Goal: Task Accomplishment & Management: Complete application form

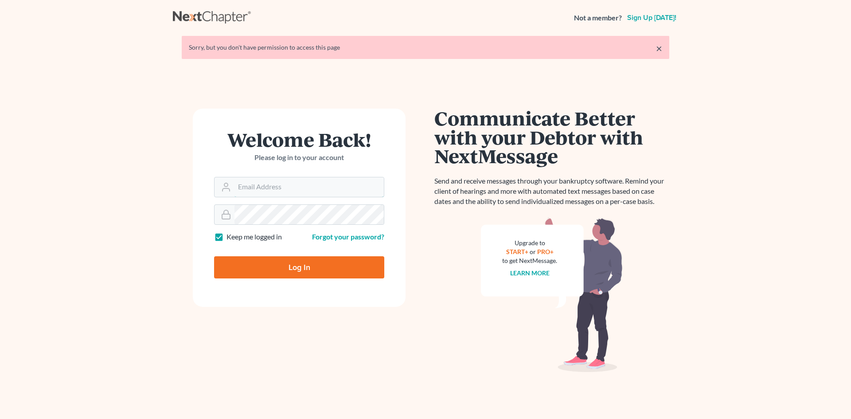
type input "[EMAIL_ADDRESS][DOMAIN_NAME]"
click at [328, 272] on input "Log In" at bounding box center [299, 267] width 170 height 22
type input "Thinking..."
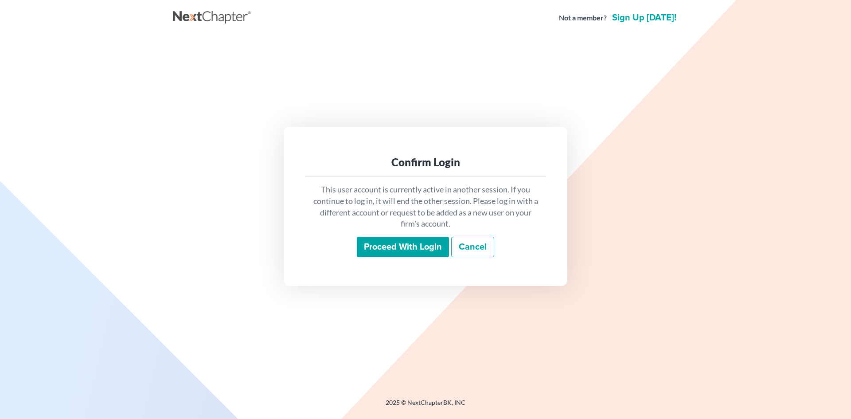
click at [424, 249] on input "Proceed with login" at bounding box center [403, 247] width 92 height 20
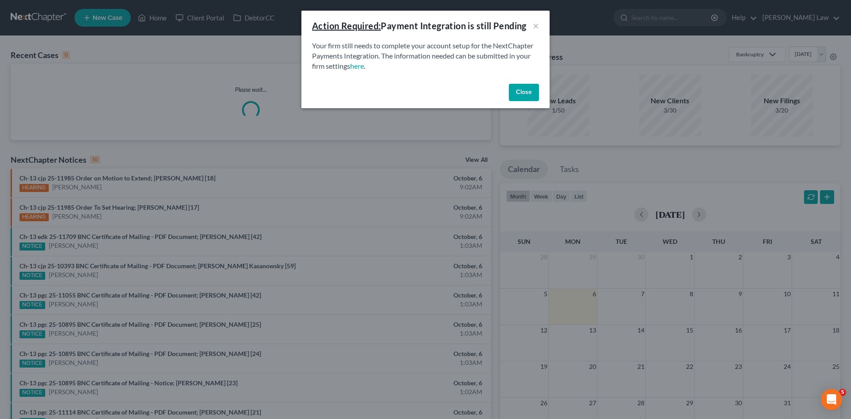
click at [514, 93] on button "Close" at bounding box center [524, 93] width 30 height 18
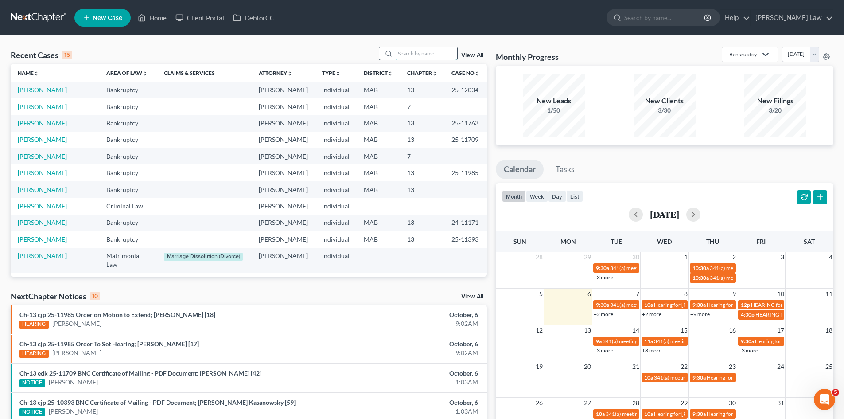
click at [430, 52] on input "search" at bounding box center [426, 53] width 62 height 13
type input "paglia"
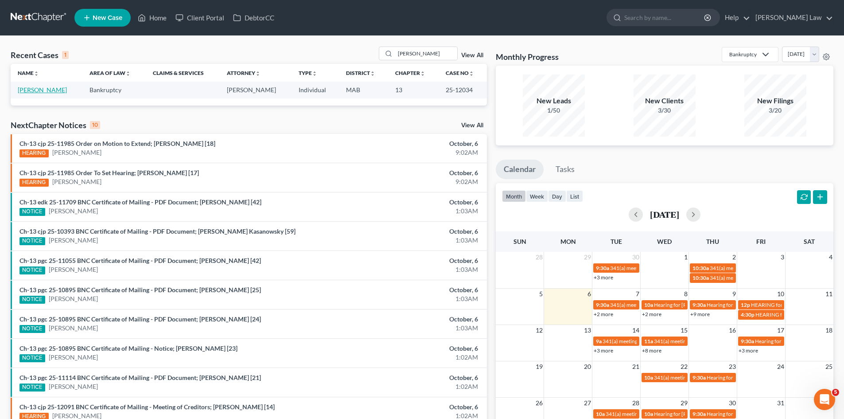
click at [29, 89] on link "[PERSON_NAME]" at bounding box center [42, 90] width 49 height 8
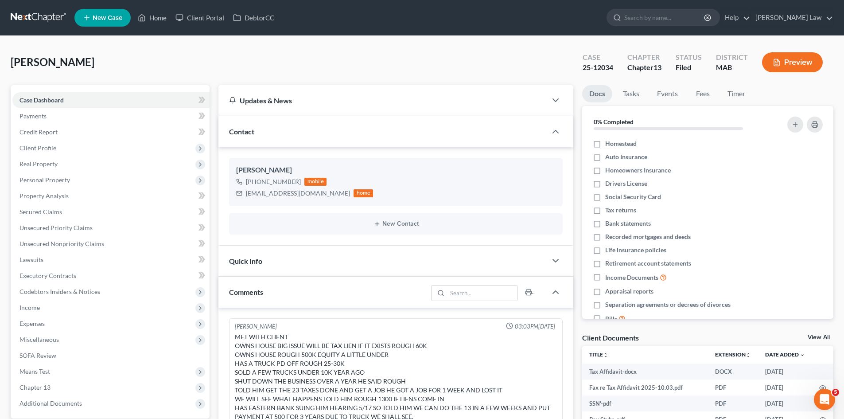
scroll to position [271, 0]
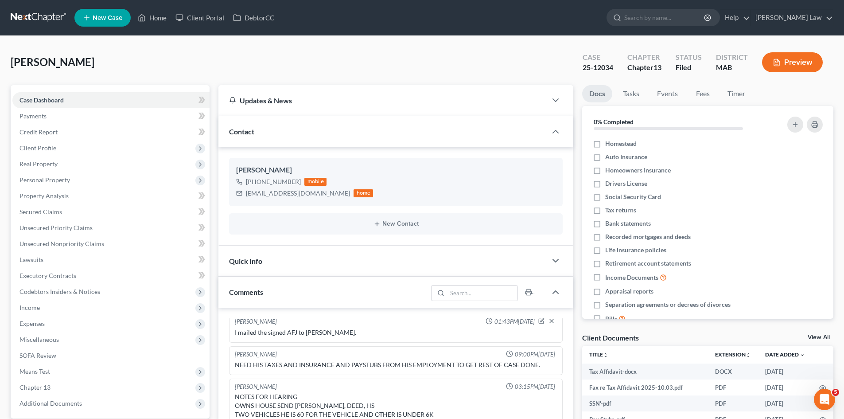
click at [817, 337] on link "View All" at bounding box center [819, 337] width 22 height 6
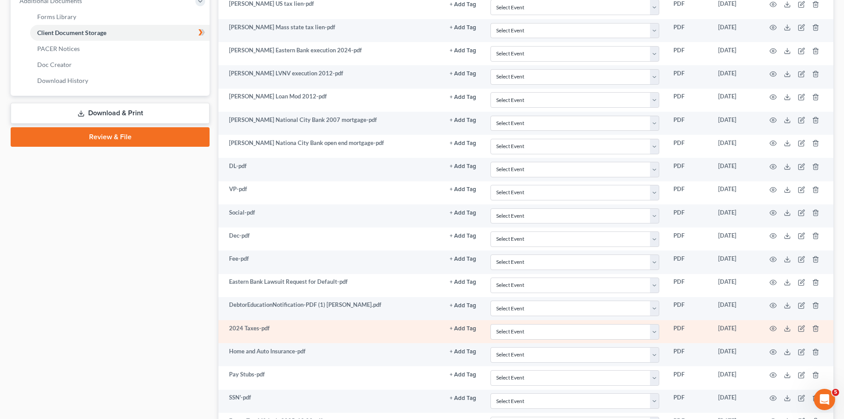
scroll to position [511, 0]
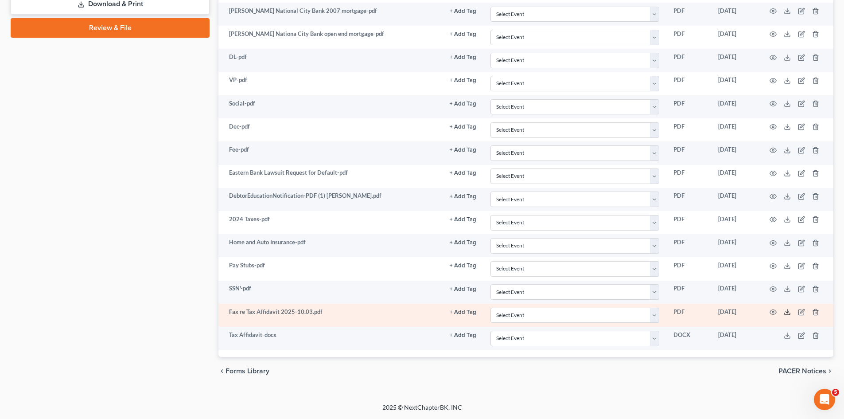
click at [789, 315] on icon at bounding box center [787, 311] width 7 height 7
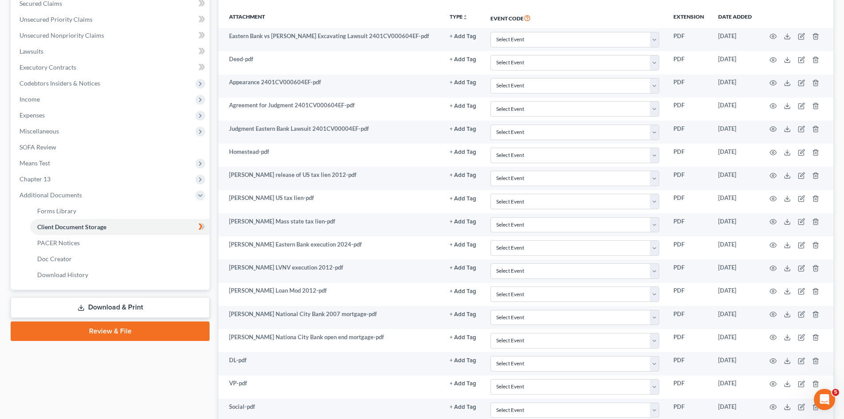
scroll to position [0, 0]
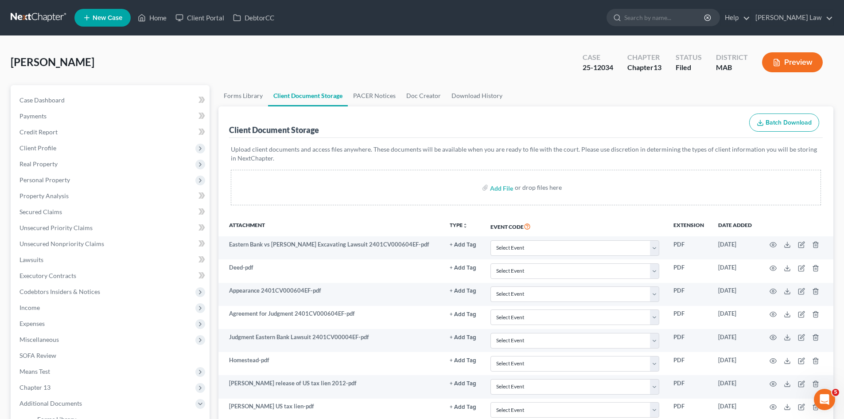
click at [28, 18] on link at bounding box center [39, 18] width 57 height 16
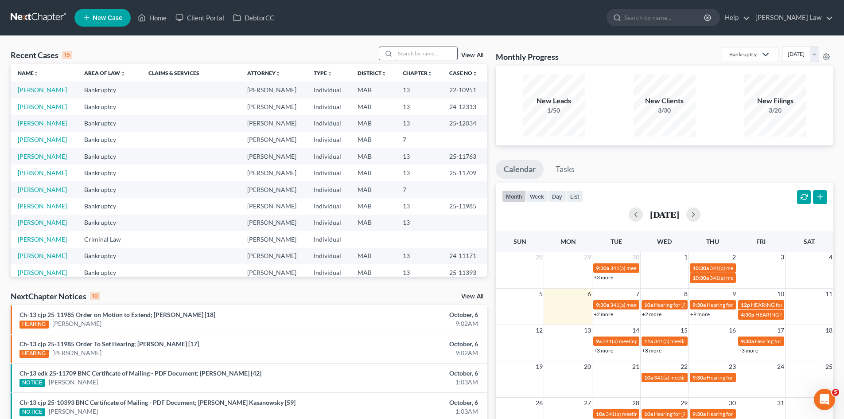
click at [417, 53] on input "search" at bounding box center [426, 53] width 62 height 13
type input "leblanc"
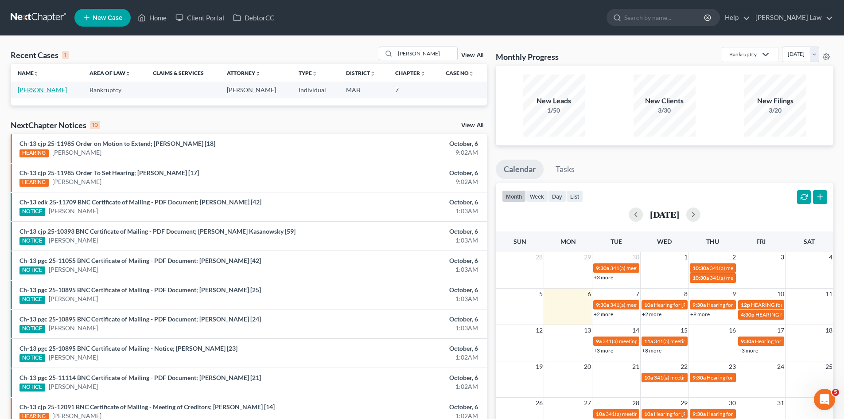
drag, startPoint x: 42, startPoint y: 92, endPoint x: 88, endPoint y: 38, distance: 71.4
click at [42, 92] on link "[PERSON_NAME]" at bounding box center [42, 90] width 49 height 8
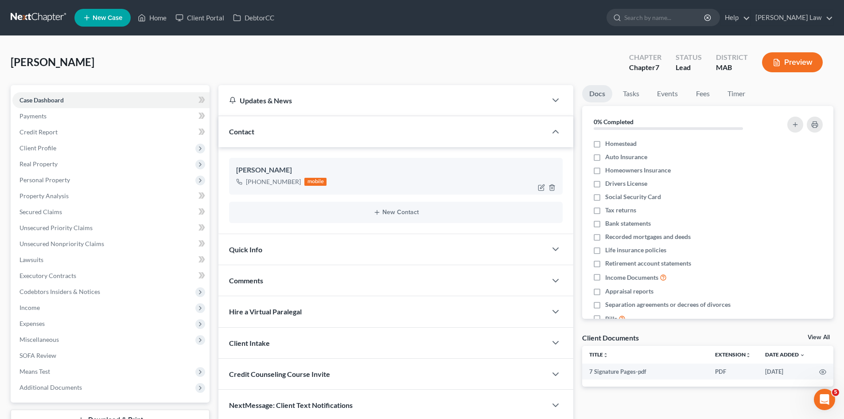
click at [252, 172] on div "Robert LeBlanc" at bounding box center [396, 170] width 320 height 11
click at [243, 167] on div "Robert LeBlanc" at bounding box center [396, 170] width 320 height 11
click at [97, 153] on span "Client Profile" at bounding box center [110, 148] width 197 height 16
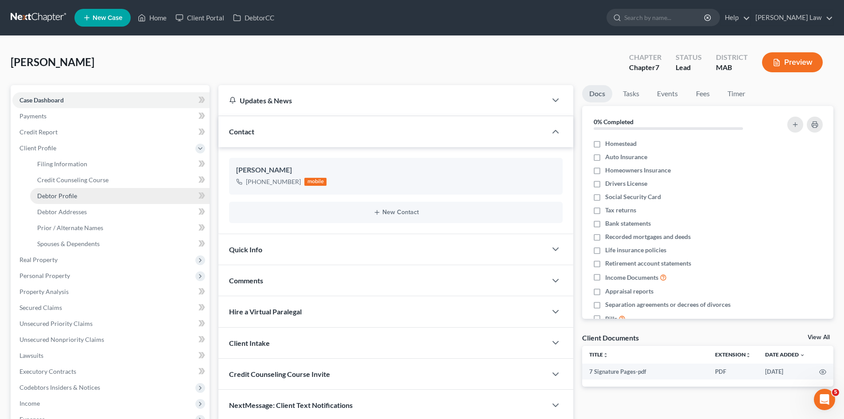
click at [83, 196] on link "Debtor Profile" at bounding box center [120, 196] width 180 height 16
select select "0"
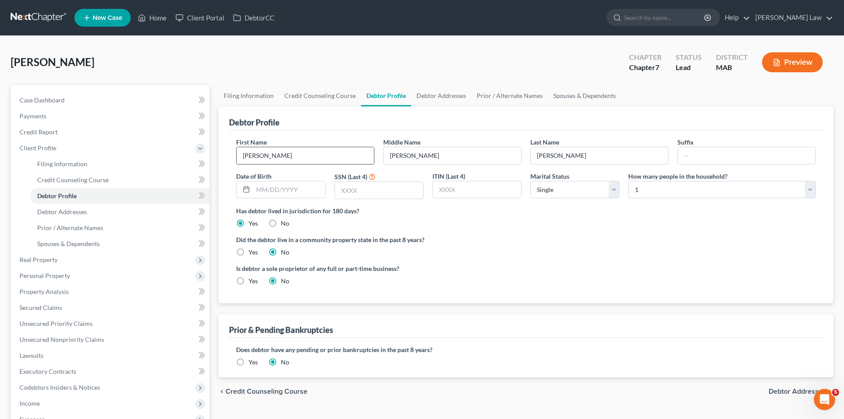
click at [270, 159] on input "Robert" at bounding box center [305, 155] width 137 height 17
click at [474, 144] on div "Middle Name J." at bounding box center [452, 150] width 147 height 27
click at [465, 156] on input "J." at bounding box center [452, 155] width 137 height 17
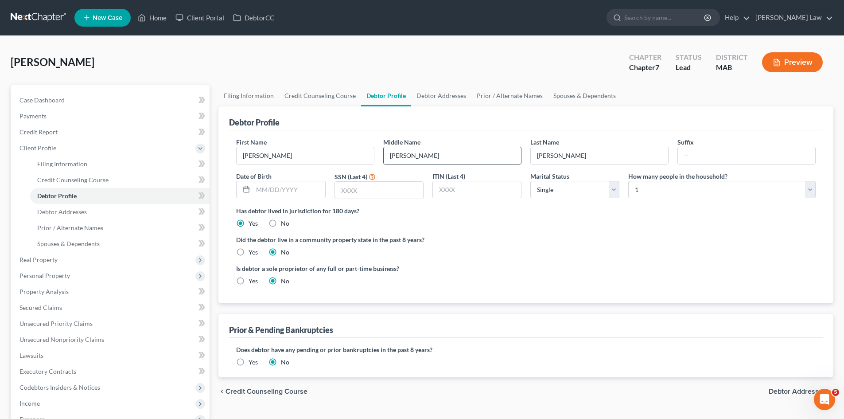
click at [465, 156] on input "J." at bounding box center [452, 155] width 137 height 17
click at [608, 149] on input "LeBlanc" at bounding box center [599, 155] width 137 height 17
click at [63, 123] on link "Payments" at bounding box center [110, 116] width 197 height 16
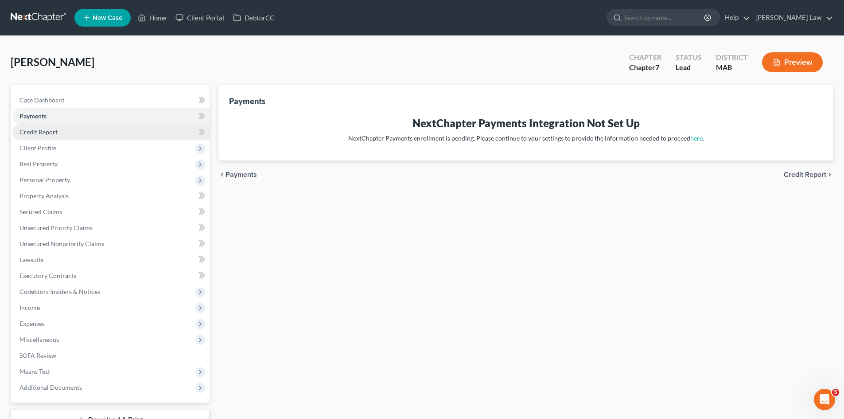
click at [66, 133] on link "Credit Report" at bounding box center [110, 132] width 197 height 16
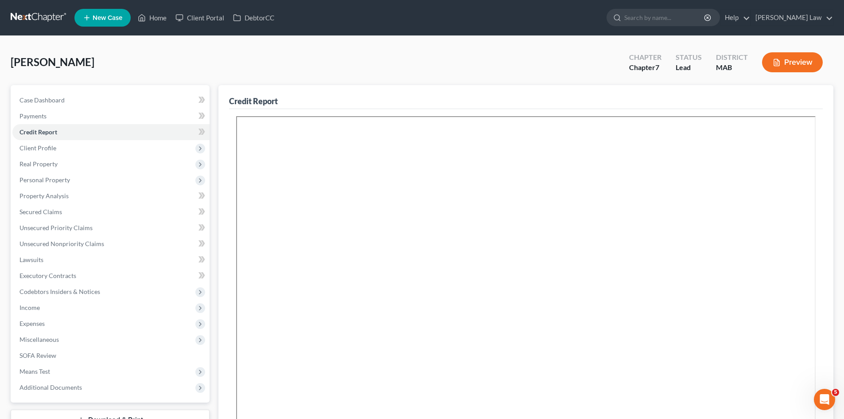
click at [55, 13] on link at bounding box center [39, 18] width 57 height 16
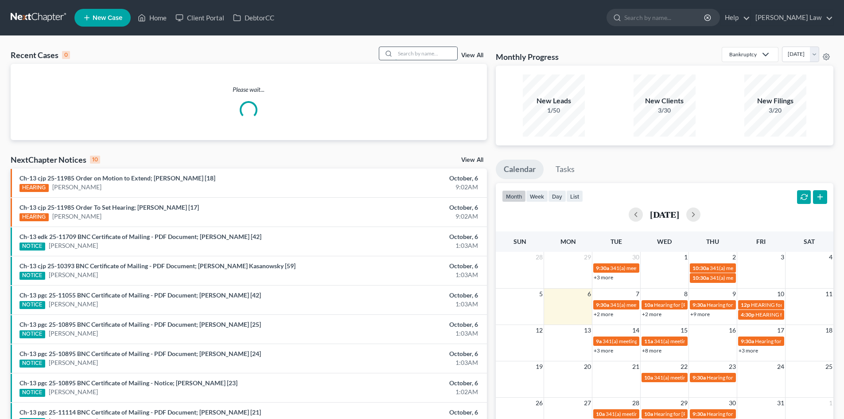
click at [434, 55] on input "search" at bounding box center [426, 53] width 62 height 13
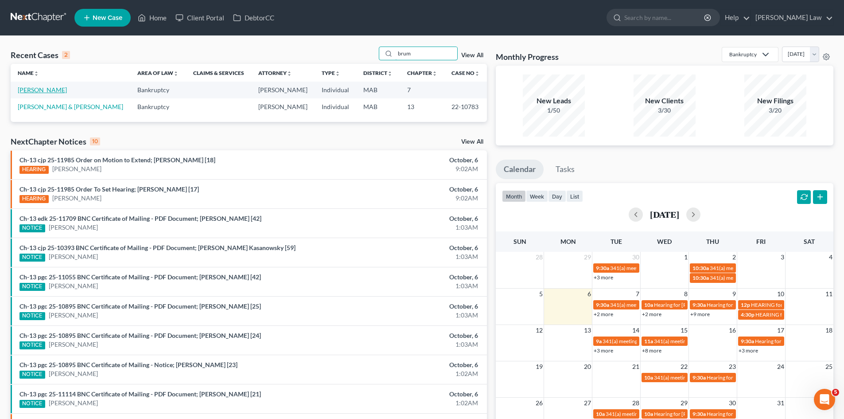
type input "brum"
click at [30, 93] on link "[PERSON_NAME]" at bounding box center [42, 90] width 49 height 8
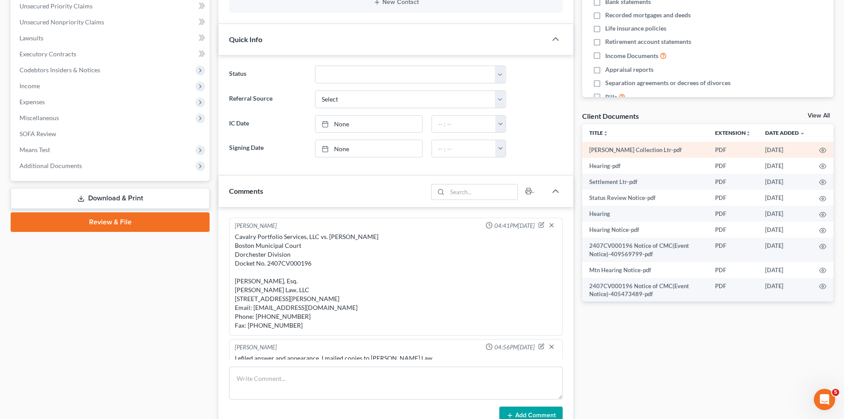
scroll to position [91, 0]
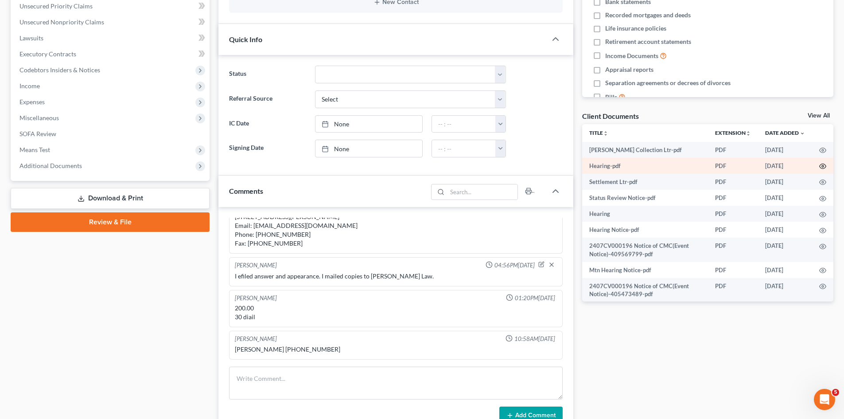
click at [820, 166] on icon "button" at bounding box center [823, 166] width 7 height 7
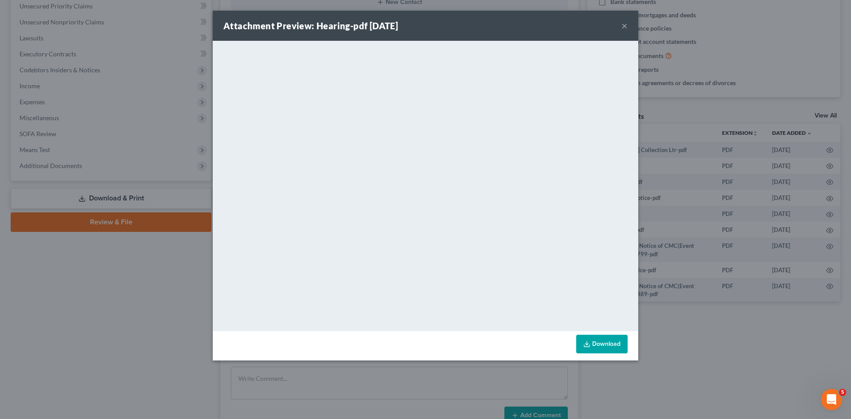
click at [740, 177] on div "Attachment Preview: Hearing-pdf 04/25/2025 × <object ng-attr-data='https://next…" at bounding box center [425, 209] width 851 height 419
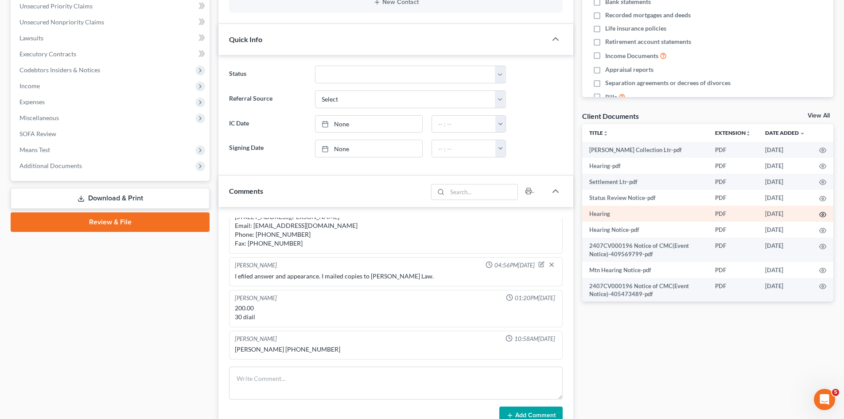
click at [820, 215] on icon "button" at bounding box center [823, 214] width 7 height 5
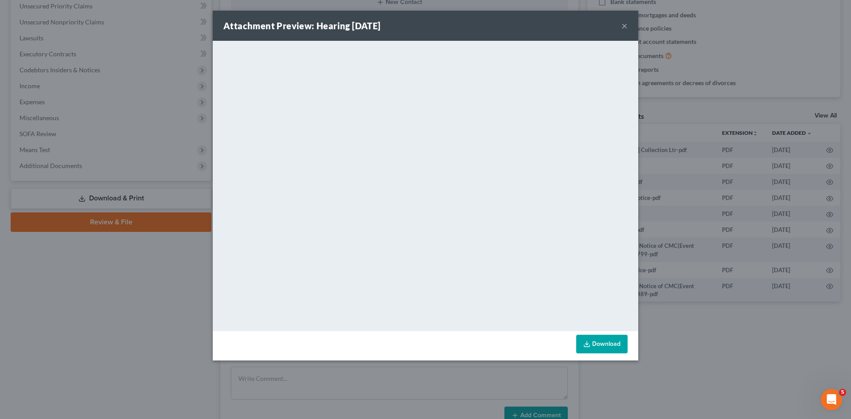
click at [722, 194] on div "Attachment Preview: Hearing 01/17/2025 × <object ng-attr-data='https://nextchap…" at bounding box center [425, 209] width 851 height 419
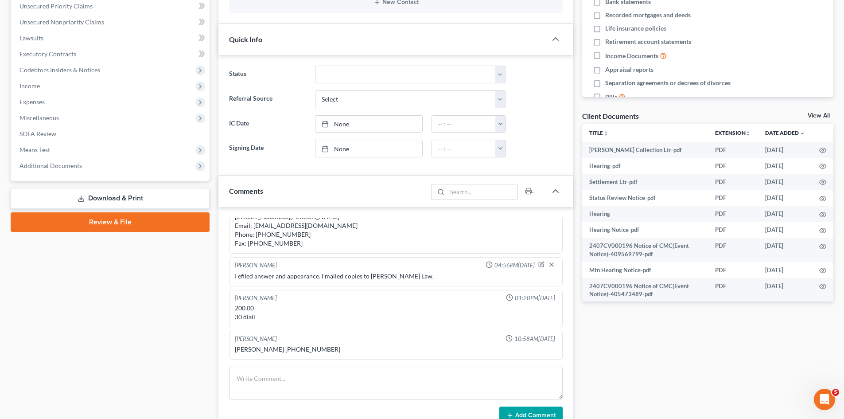
click at [819, 116] on link "View All" at bounding box center [819, 116] width 22 height 6
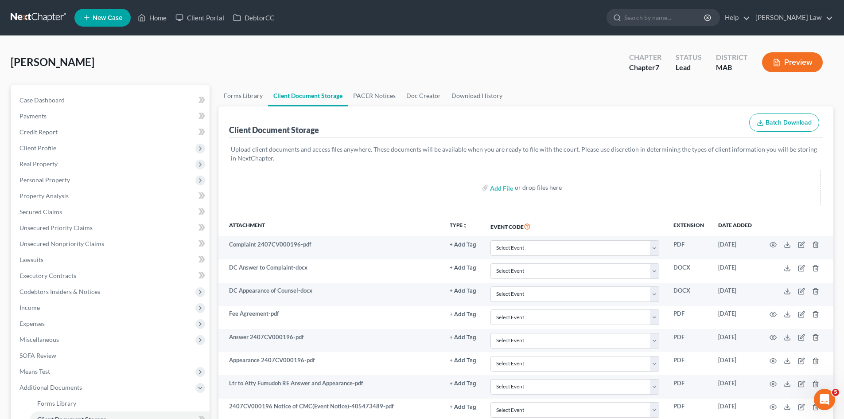
click at [23, 19] on link at bounding box center [39, 18] width 57 height 16
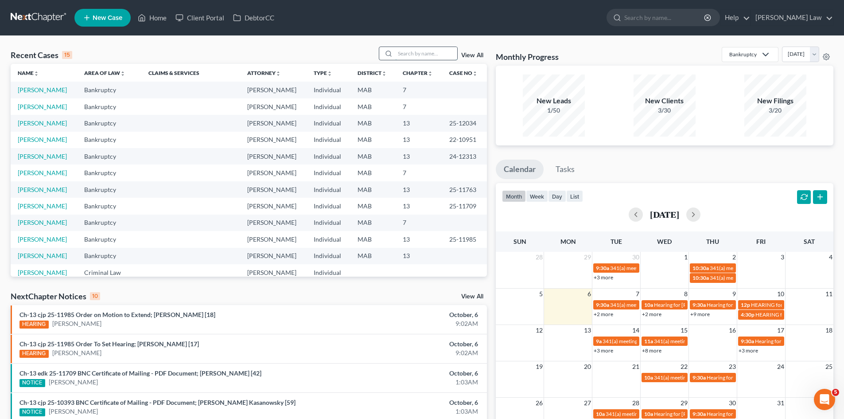
click at [418, 49] on input "search" at bounding box center [426, 53] width 62 height 13
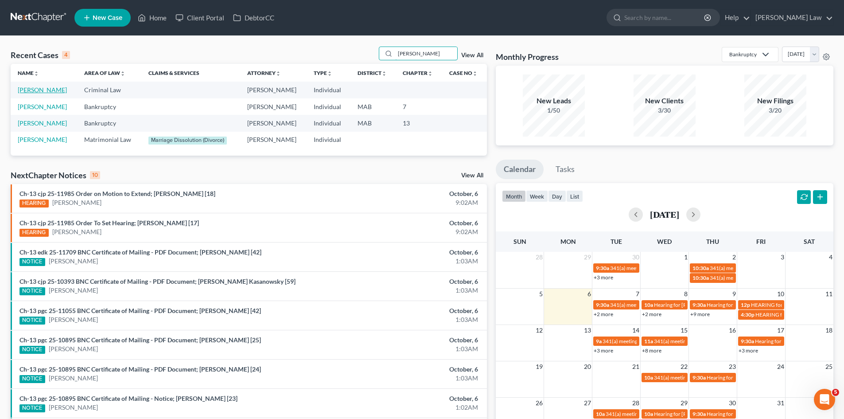
type input "[PERSON_NAME]"
click at [33, 88] on link "[PERSON_NAME]" at bounding box center [42, 90] width 49 height 8
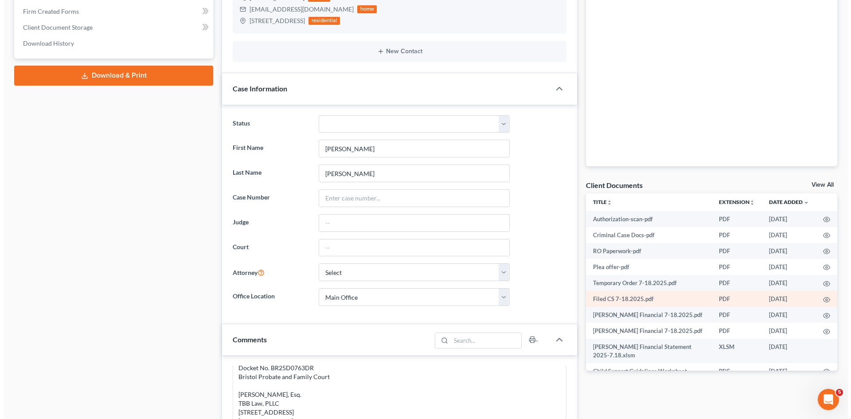
scroll to position [197, 0]
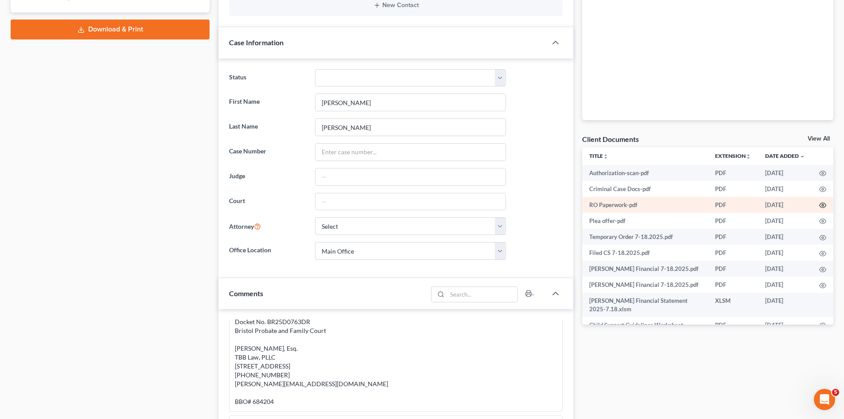
click at [820, 204] on icon "button" at bounding box center [823, 205] width 7 height 7
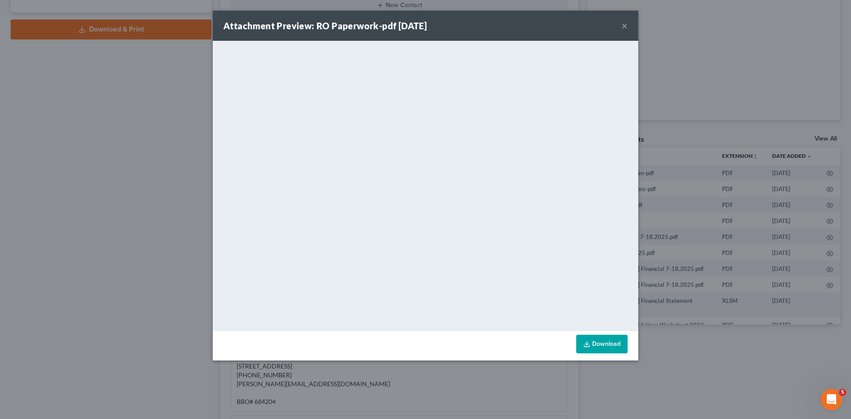
click at [848, 184] on div "Attachment Preview: RO Paperwork-pdf [DATE] × <object ng-attr-data='[URL][DOMAI…" at bounding box center [425, 209] width 851 height 419
click at [794, 176] on div "Attachment Preview: RO Paperwork-pdf [DATE] × <object ng-attr-data='[URL][DOMAI…" at bounding box center [425, 209] width 851 height 419
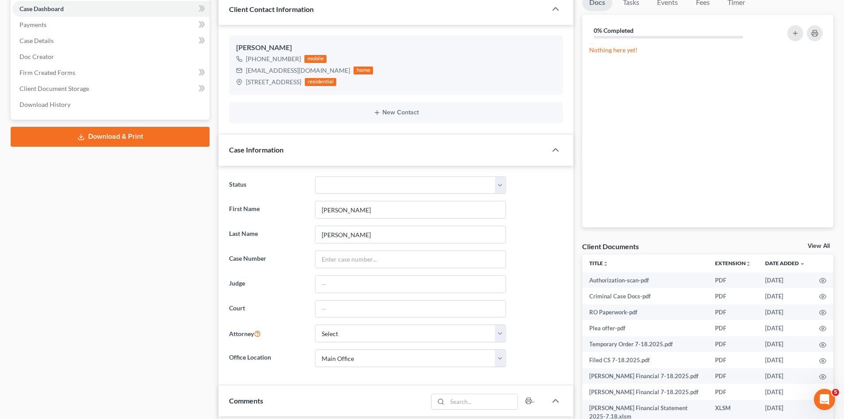
scroll to position [0, 0]
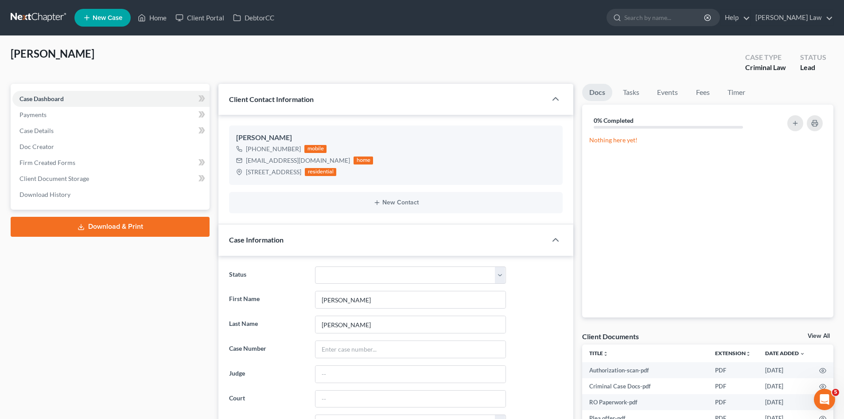
click at [56, 33] on nav "Home New Case Client Portal DebtorCC [PERSON_NAME] Law [EMAIL_ADDRESS][DOMAIN_N…" at bounding box center [422, 17] width 844 height 35
click at [45, 22] on link at bounding box center [39, 18] width 57 height 16
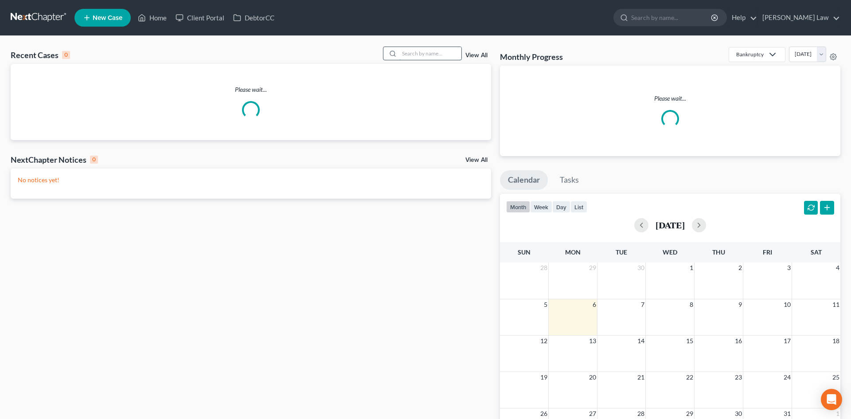
click at [444, 55] on input "search" at bounding box center [430, 53] width 62 height 13
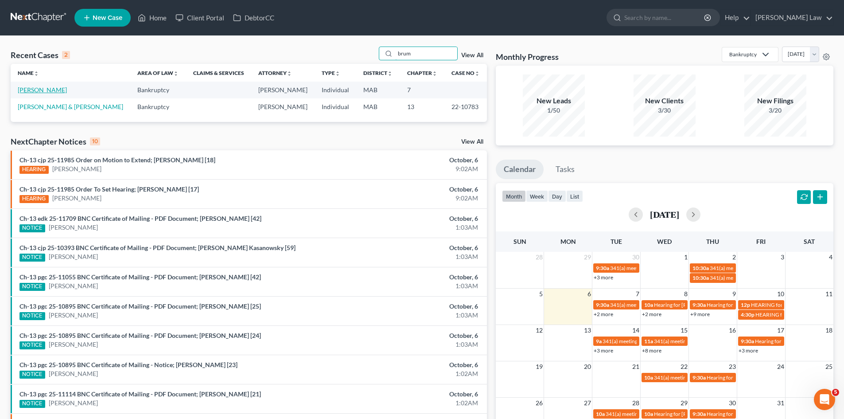
type input "brum"
click at [47, 91] on link "[PERSON_NAME]" at bounding box center [42, 90] width 49 height 8
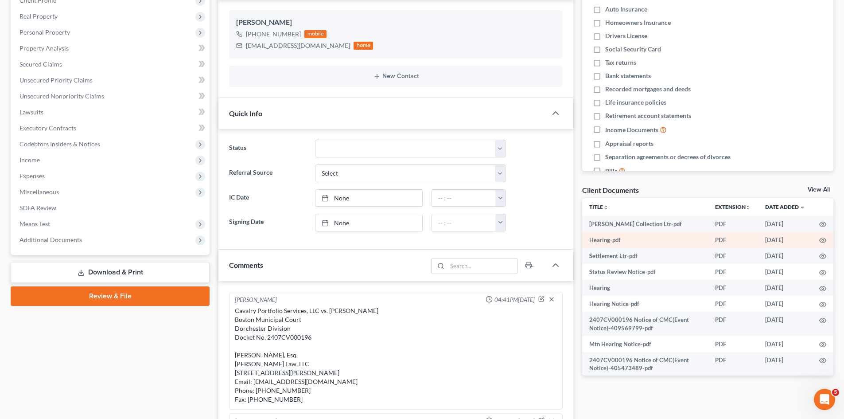
scroll to position [91, 0]
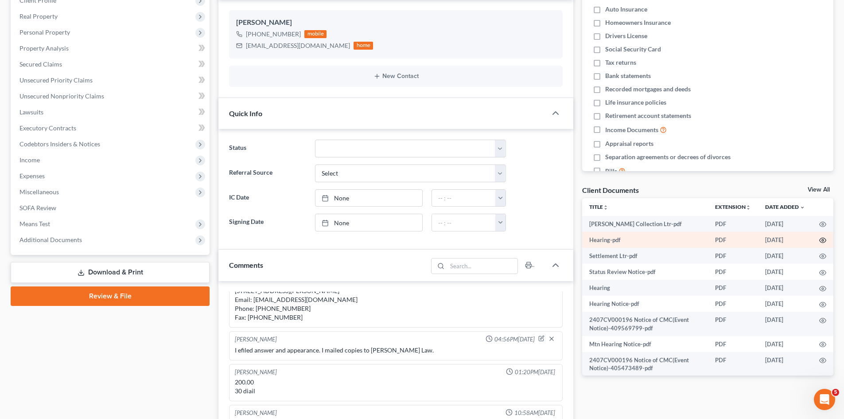
click at [820, 241] on icon "button" at bounding box center [823, 240] width 7 height 7
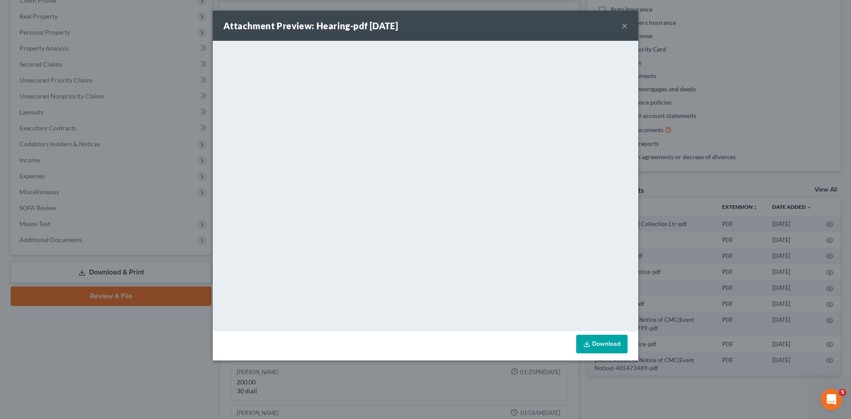
click at [810, 230] on div "Attachment Preview: Hearing-pdf 04/25/2025 × <object ng-attr-data='https://next…" at bounding box center [425, 209] width 851 height 419
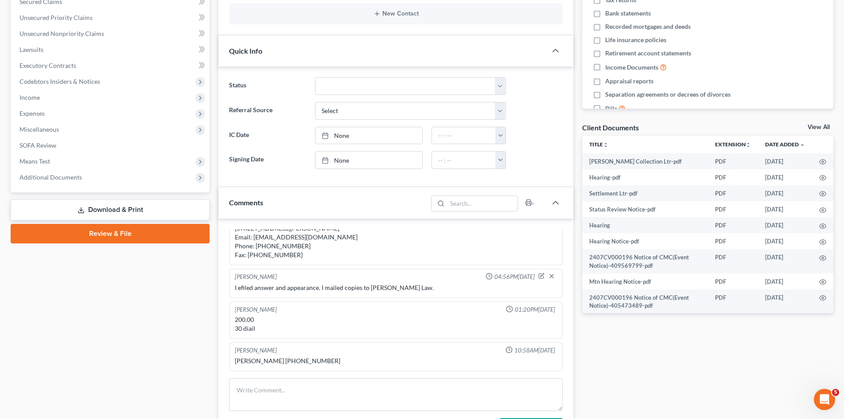
scroll to position [296, 0]
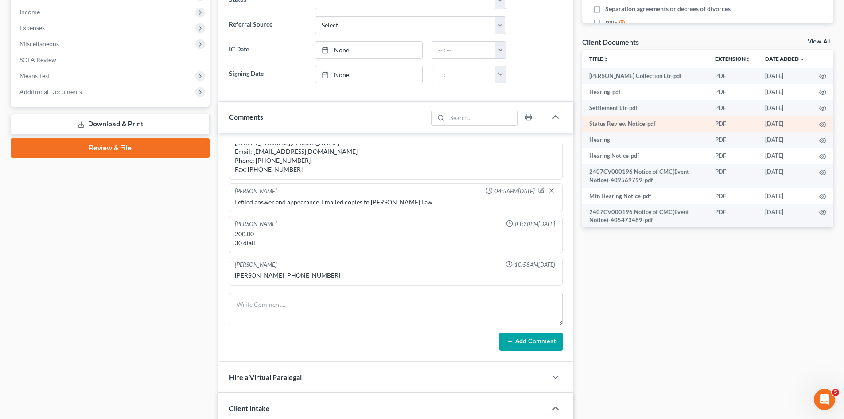
click at [812, 122] on td at bounding box center [822, 124] width 21 height 16
click at [814, 120] on td at bounding box center [822, 124] width 21 height 16
click at [820, 122] on icon "button" at bounding box center [823, 124] width 7 height 5
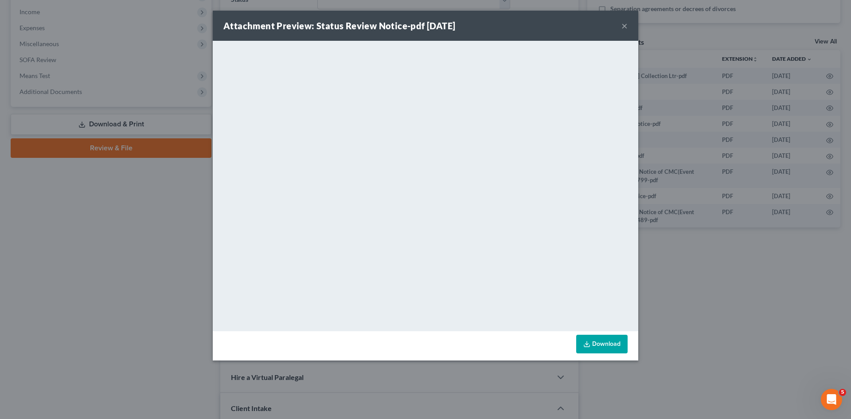
click at [732, 213] on div "Attachment Preview: Status Review Notice-pdf 03/14/2025 × <object ng-attr-data=…" at bounding box center [425, 209] width 851 height 419
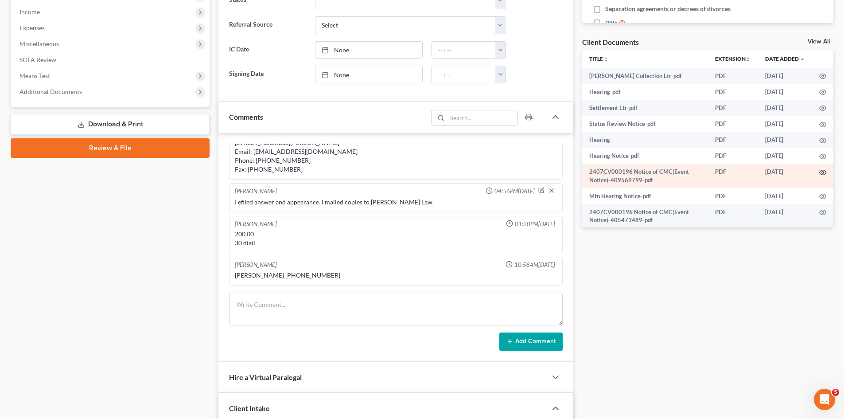
click at [820, 172] on icon "button" at bounding box center [823, 172] width 7 height 7
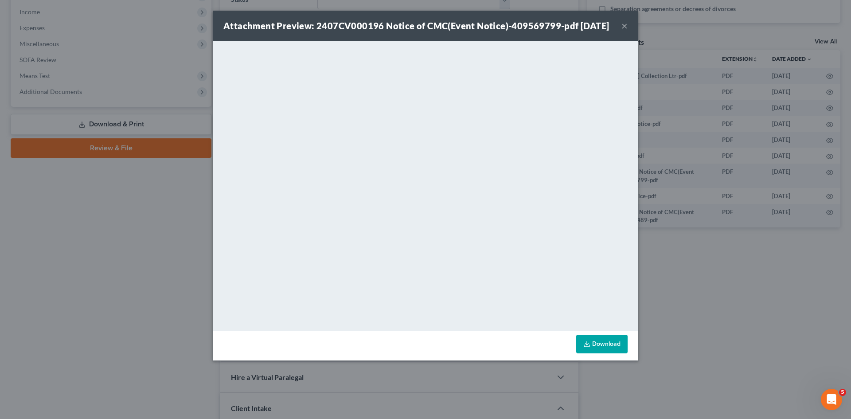
click at [745, 212] on div "Attachment Preview: 2407CV000196 Notice of CMC(Event Notice)-409569799-pdf 07/1…" at bounding box center [425, 209] width 851 height 419
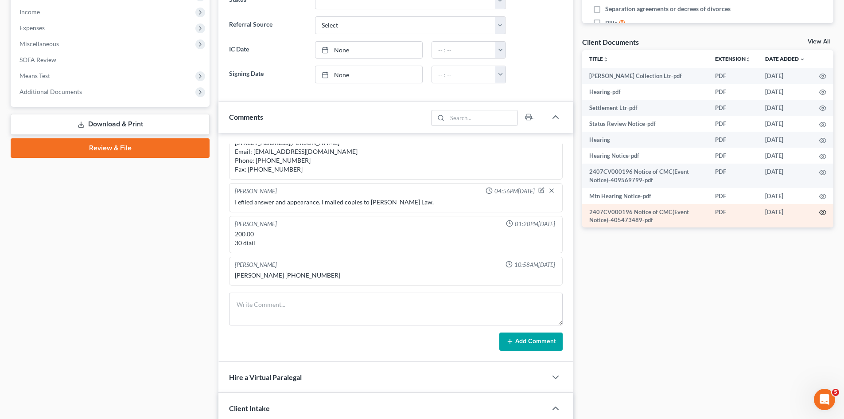
click at [820, 211] on icon "button" at bounding box center [823, 212] width 7 height 5
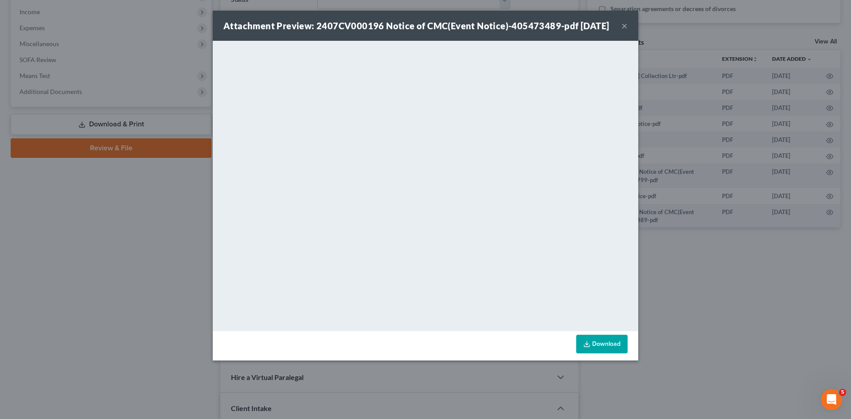
click at [681, 207] on div "Attachment Preview: 2407CV000196 Notice of CMC(Event Notice)-405473489-pdf 05/0…" at bounding box center [425, 209] width 851 height 419
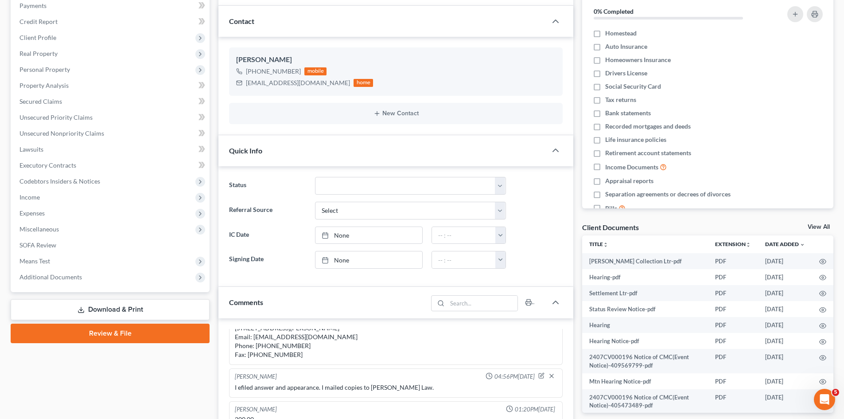
scroll to position [0, 0]
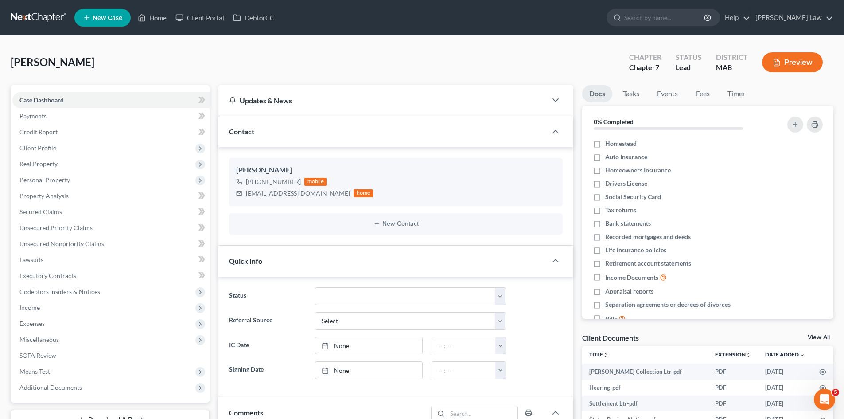
click at [31, 24] on link at bounding box center [39, 18] width 57 height 16
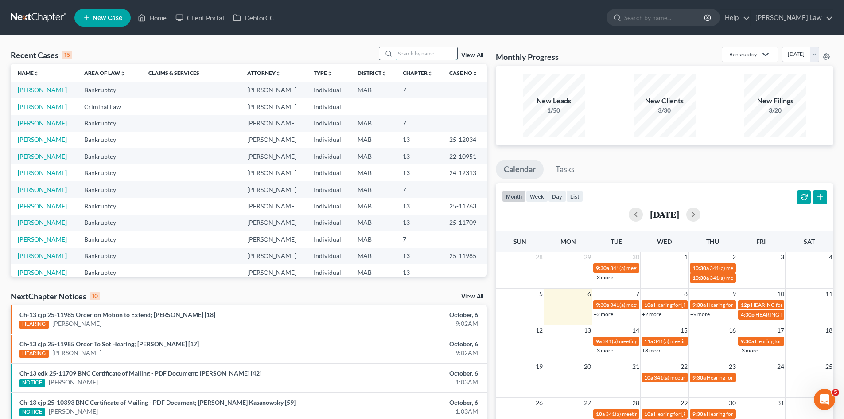
click at [411, 55] on input "search" at bounding box center [426, 53] width 62 height 13
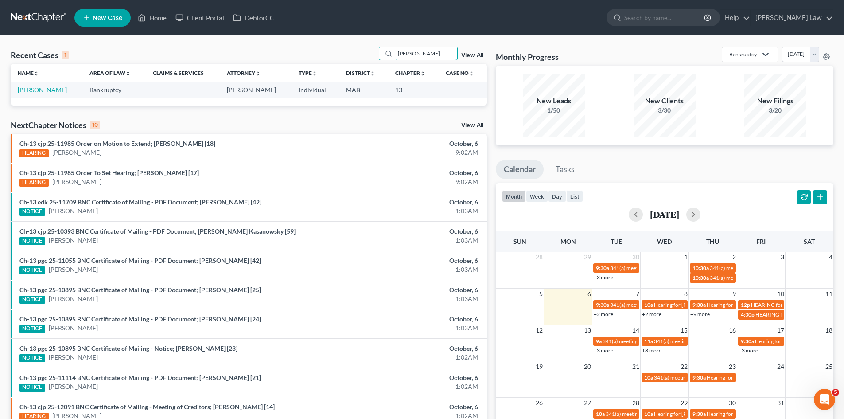
type input "juarez"
click at [36, 90] on link "[PERSON_NAME]" at bounding box center [42, 90] width 49 height 8
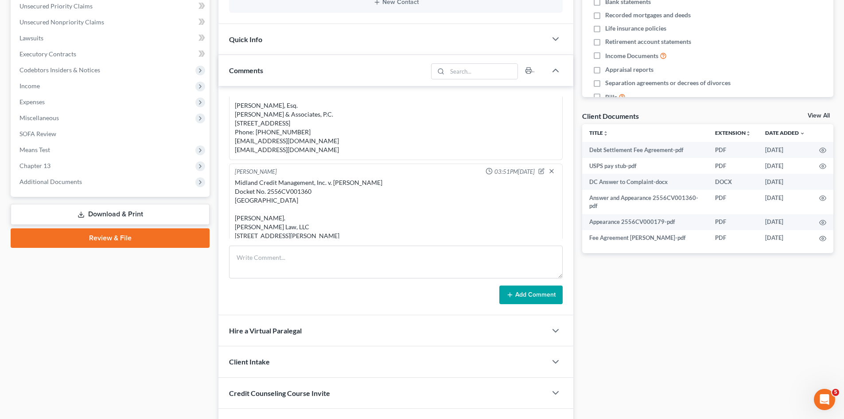
scroll to position [130, 0]
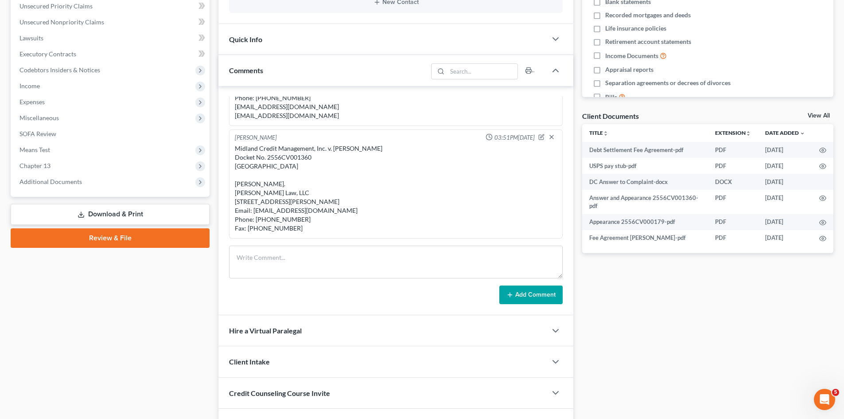
drag, startPoint x: 234, startPoint y: 139, endPoint x: 342, endPoint y: 228, distance: 140.4
click at [342, 228] on div "Midland Credit Management, Inc. v. Lesley J. Juarez Docket No. 2556CV001360 Qui…" at bounding box center [396, 188] width 326 height 92
click at [682, 303] on div "Docs Tasks Events Fees Timer 0% Completed Nothing here yet! Homestead Auto Insu…" at bounding box center [708, 151] width 260 height 577
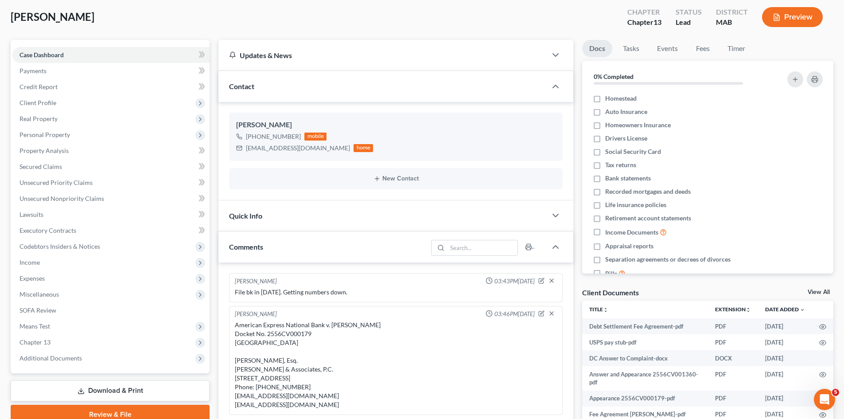
scroll to position [0, 0]
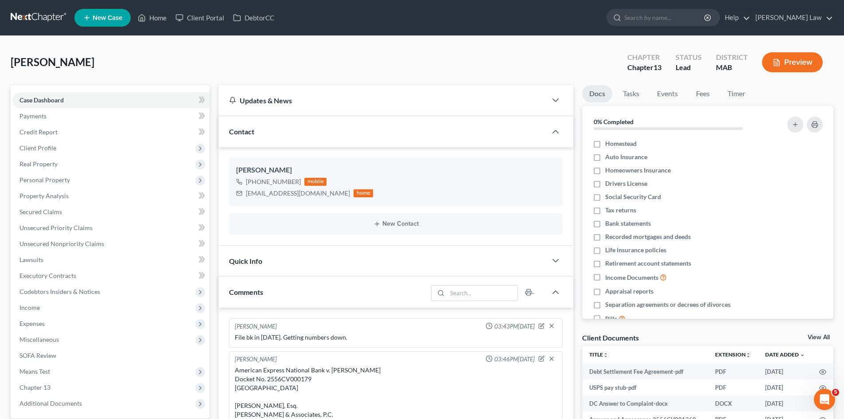
click at [819, 340] on link "View All" at bounding box center [819, 337] width 22 height 6
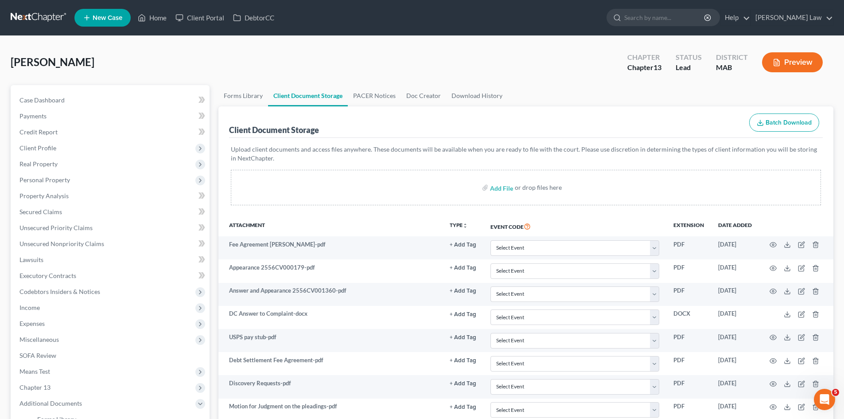
click at [24, 4] on nav "Home New Case Client Portal DebtorCC Benner Law mmanning@tbennerlaw.com My Acco…" at bounding box center [422, 17] width 844 height 35
click at [30, 9] on nav "Home New Case Client Portal DebtorCC Benner Law mmanning@tbennerlaw.com My Acco…" at bounding box center [422, 17] width 844 height 35
click at [23, 13] on link at bounding box center [39, 18] width 57 height 16
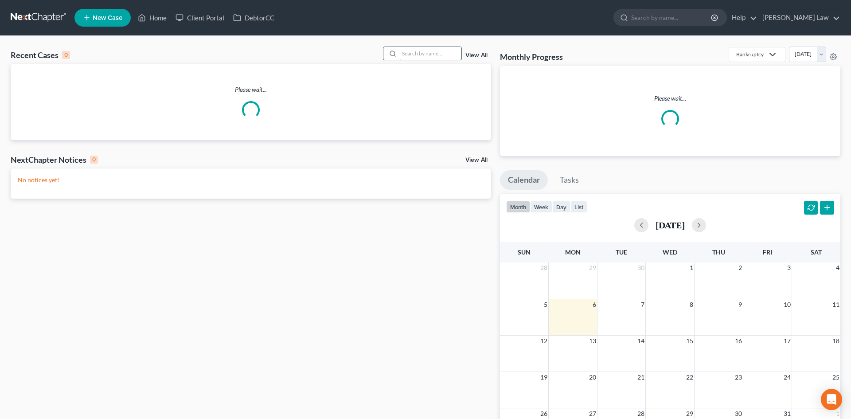
click at [426, 56] on input "search" at bounding box center [430, 53] width 62 height 13
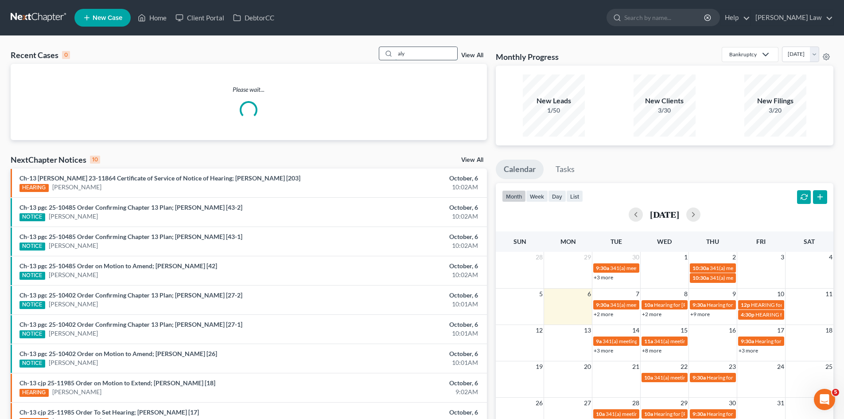
type input "aly"
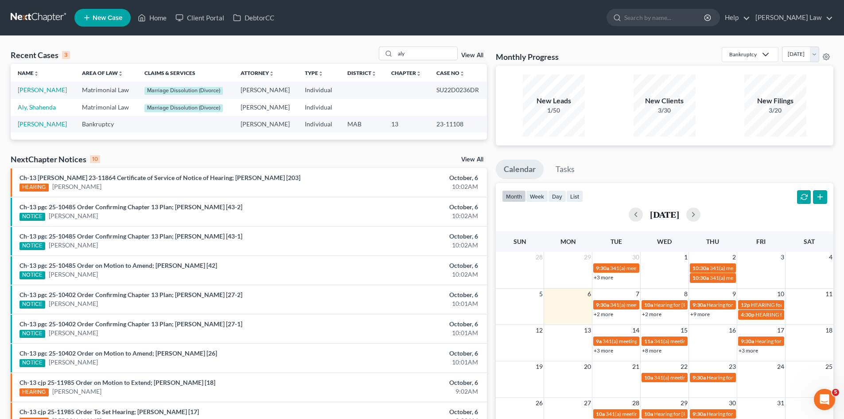
click at [39, 119] on td "[PERSON_NAME]" at bounding box center [43, 124] width 64 height 16
click at [35, 111] on td "Aly, Shahenda" at bounding box center [43, 107] width 64 height 17
click at [35, 109] on link "Aly, Shahenda" at bounding box center [37, 107] width 38 height 8
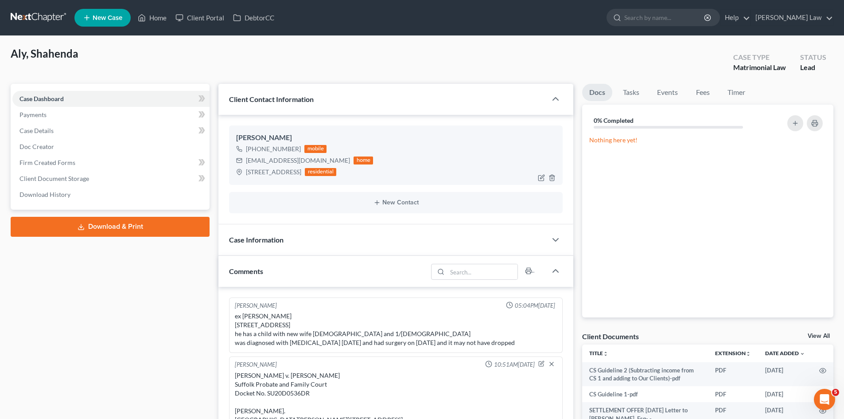
scroll to position [58, 0]
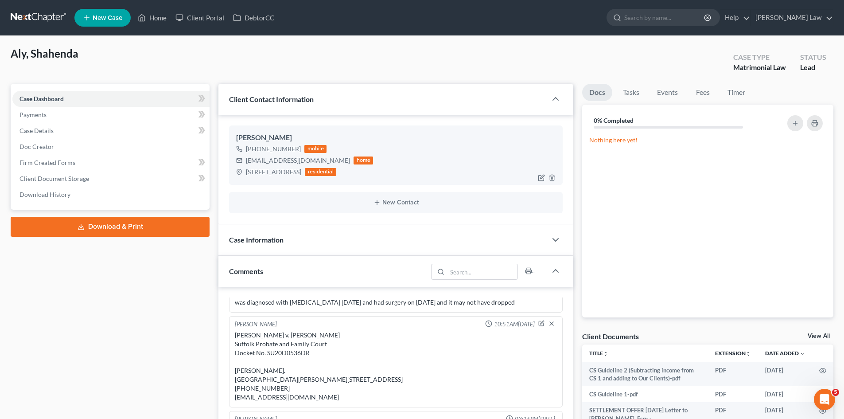
click at [288, 163] on div "[EMAIL_ADDRESS][DOMAIN_NAME]" at bounding box center [298, 160] width 104 height 9
copy div "[EMAIL_ADDRESS][DOMAIN_NAME]"
click at [30, 23] on link at bounding box center [39, 18] width 57 height 16
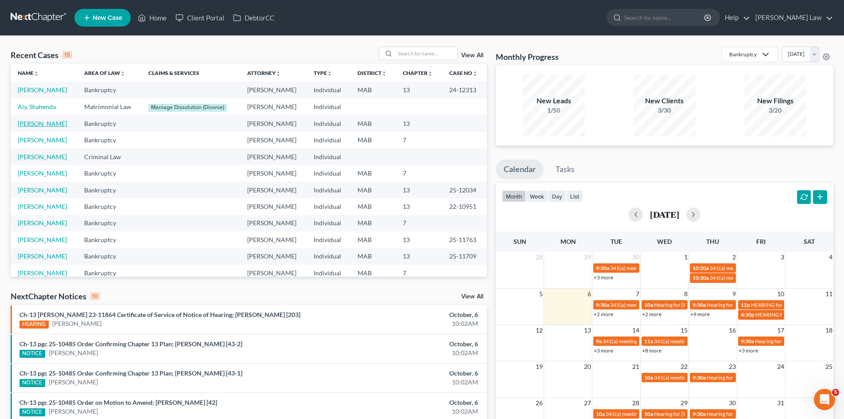
click at [48, 126] on link "[PERSON_NAME]" at bounding box center [42, 124] width 49 height 8
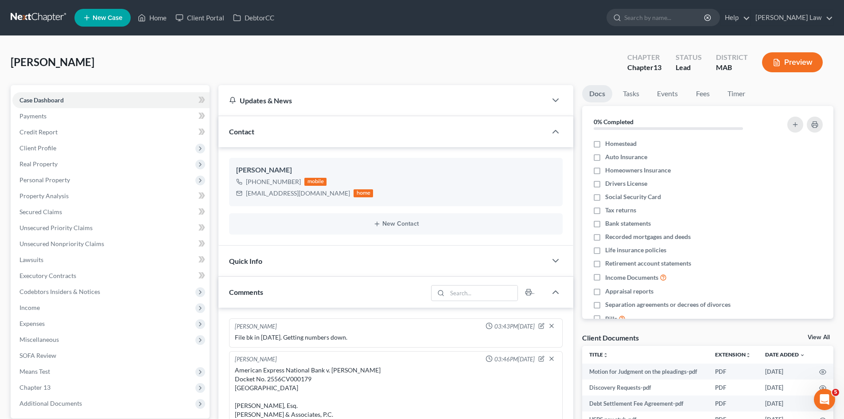
scroll to position [130, 0]
click at [19, 20] on link at bounding box center [39, 18] width 57 height 16
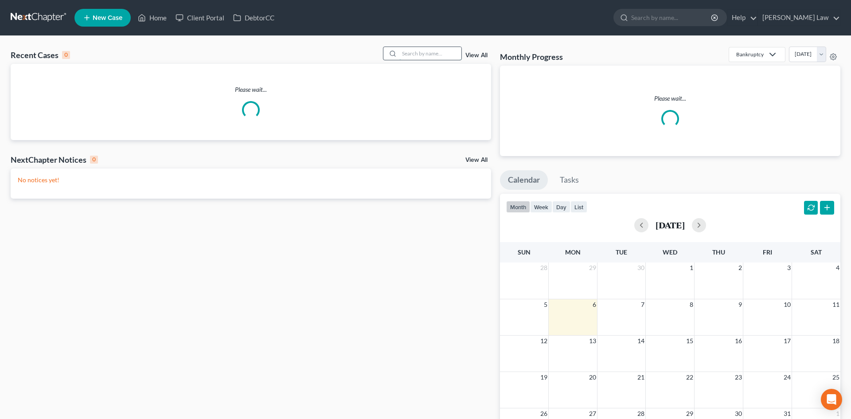
click at [417, 55] on input "search" at bounding box center [430, 53] width 62 height 13
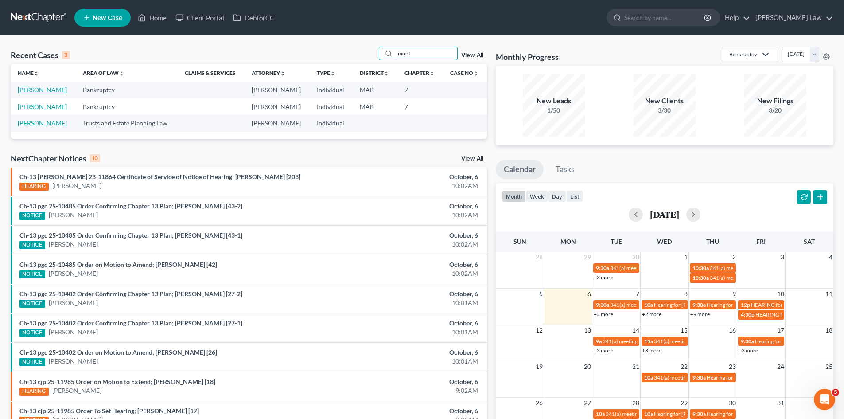
type input "mont"
click at [47, 90] on link "Monteiro, Cristiano" at bounding box center [42, 90] width 49 height 8
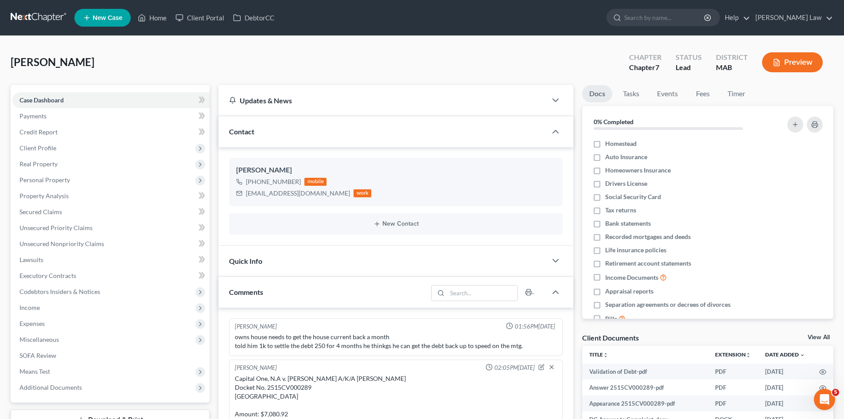
click at [816, 335] on link "View All" at bounding box center [819, 337] width 22 height 6
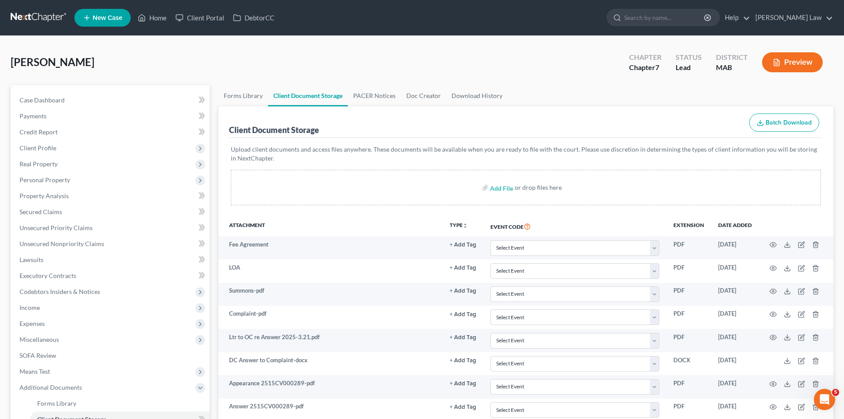
click at [303, 21] on ul "New Case Home Client Portal DebtorCC - No Result - See all results Or Press Ent…" at bounding box center [453, 17] width 759 height 23
click at [42, 5] on nav "Home New Case Client Portal DebtorCC Benner Law mmanning@tbennerlaw.com My Acco…" at bounding box center [422, 17] width 844 height 35
click at [42, 17] on link at bounding box center [39, 18] width 57 height 16
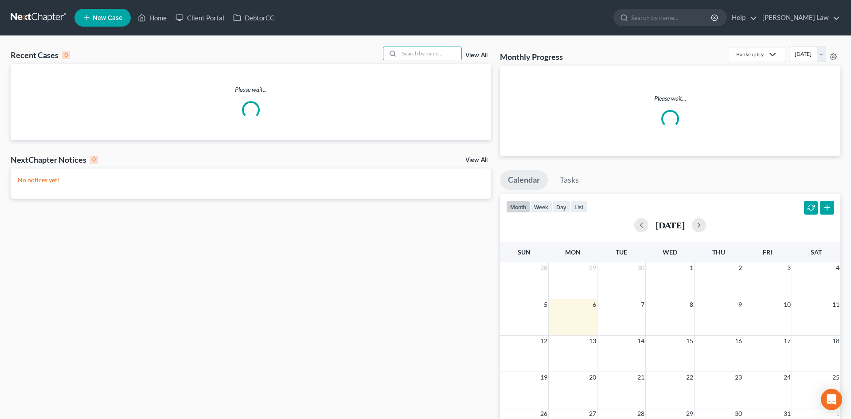
click at [414, 51] on input "search" at bounding box center [430, 53] width 62 height 13
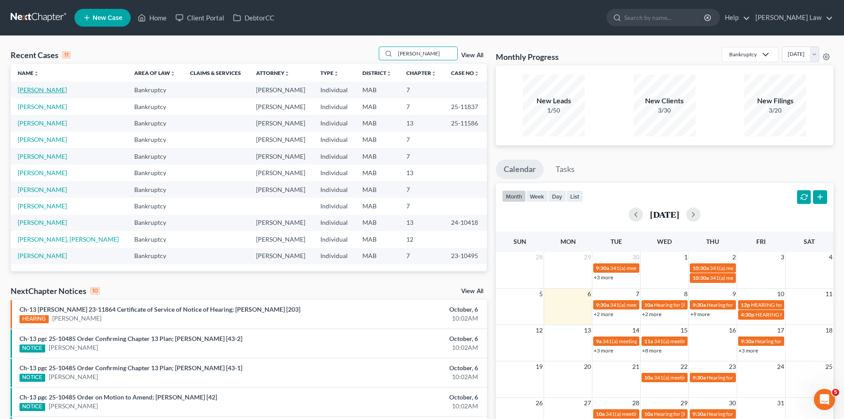
type input "[PERSON_NAME]"
click at [47, 152] on link "[PERSON_NAME]" at bounding box center [42, 156] width 49 height 8
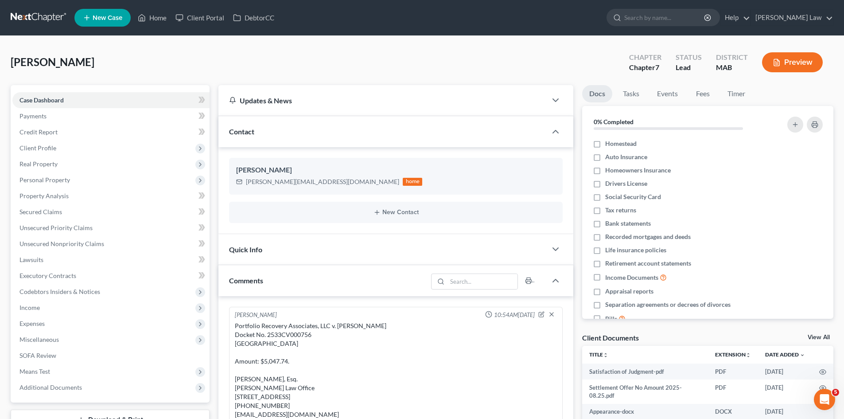
scroll to position [222, 0]
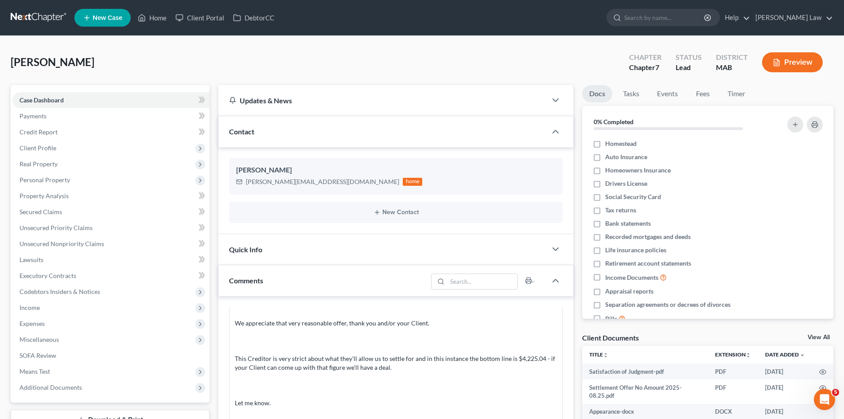
drag, startPoint x: 820, startPoint y: 337, endPoint x: 842, endPoint y: 327, distance: 23.8
click at [820, 337] on link "View All" at bounding box center [819, 337] width 22 height 6
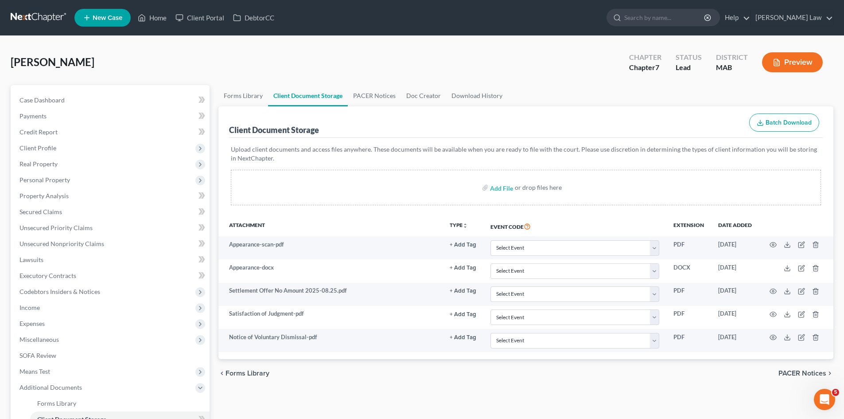
click at [31, 14] on link at bounding box center [39, 18] width 57 height 16
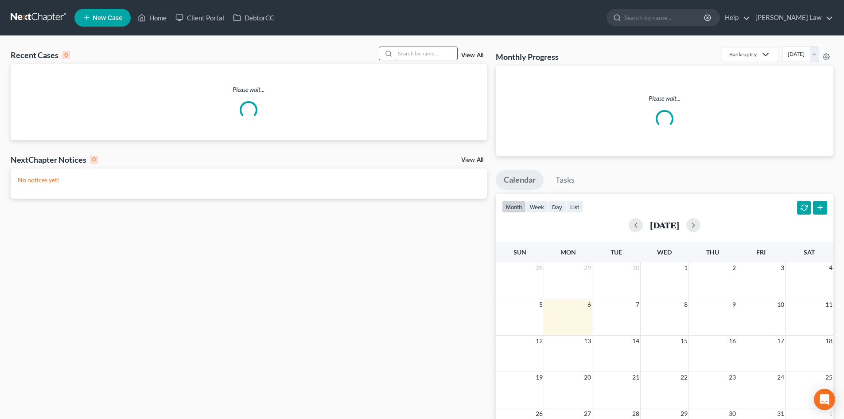
click at [430, 52] on input "search" at bounding box center [426, 53] width 62 height 13
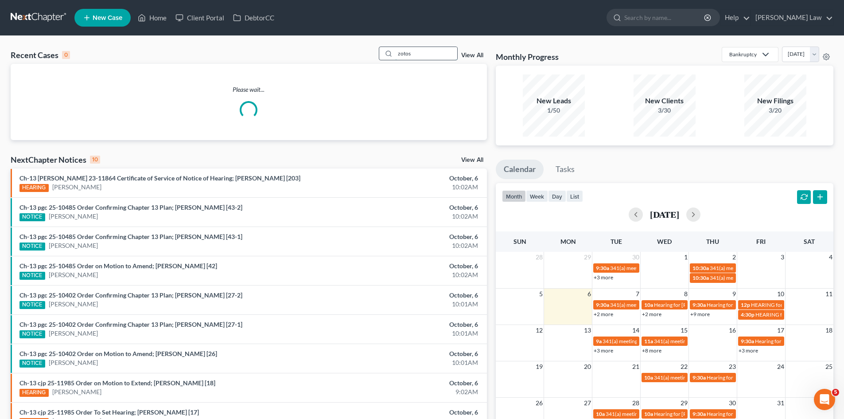
type input "zotos"
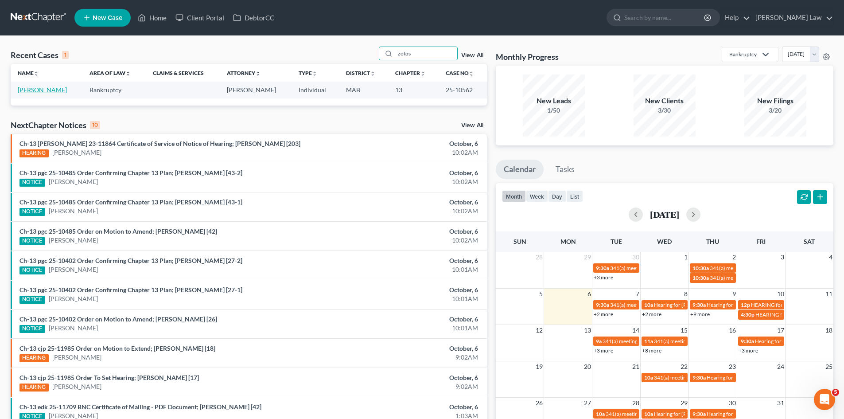
click at [32, 90] on link "[PERSON_NAME]" at bounding box center [42, 90] width 49 height 8
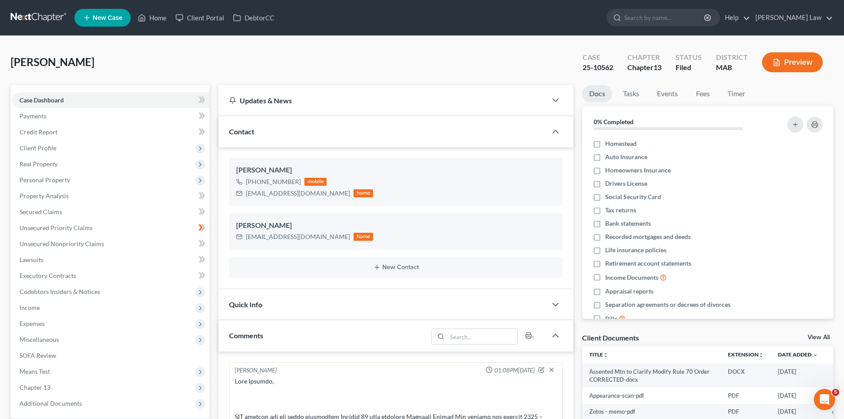
click at [819, 338] on link "View All" at bounding box center [819, 337] width 22 height 6
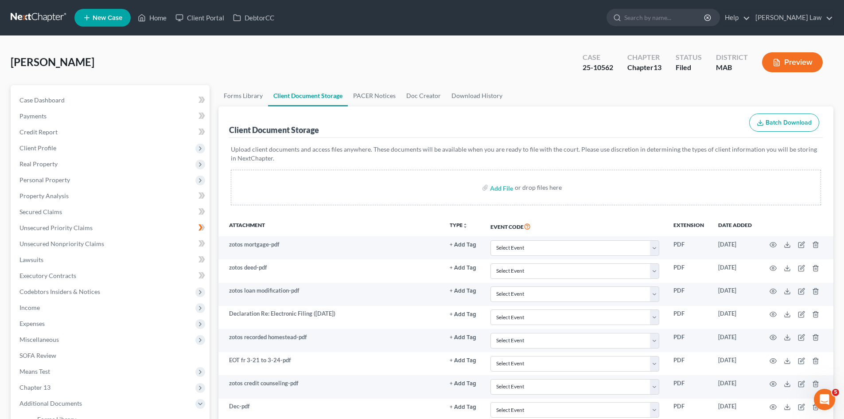
click at [45, 11] on link at bounding box center [39, 18] width 57 height 16
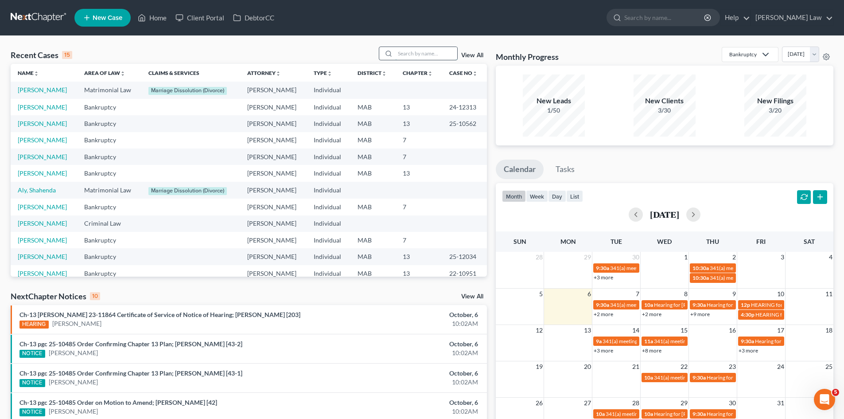
click at [415, 55] on input "search" at bounding box center [426, 53] width 62 height 13
type input "[PERSON_NAME]"
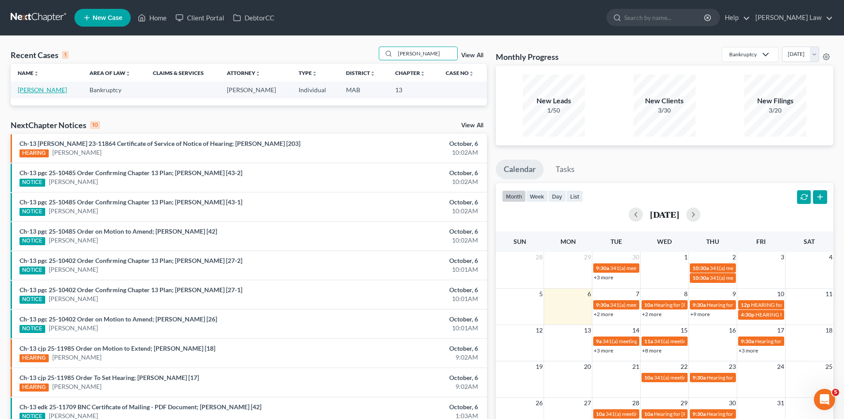
click at [37, 92] on link "[PERSON_NAME]" at bounding box center [42, 90] width 49 height 8
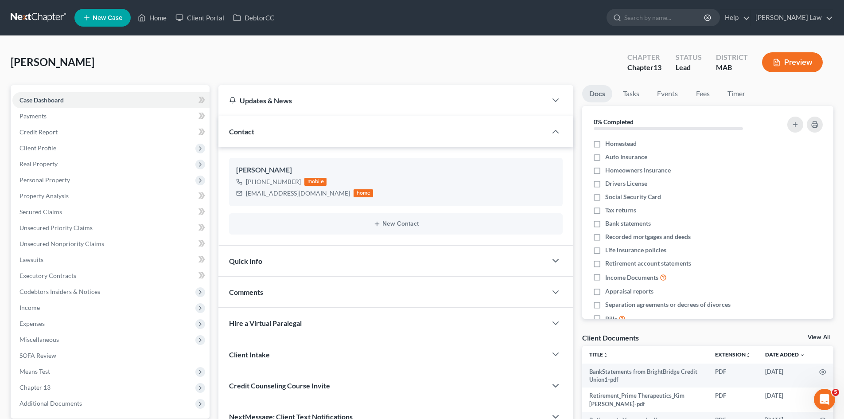
click at [820, 334] on link "View All" at bounding box center [819, 337] width 22 height 6
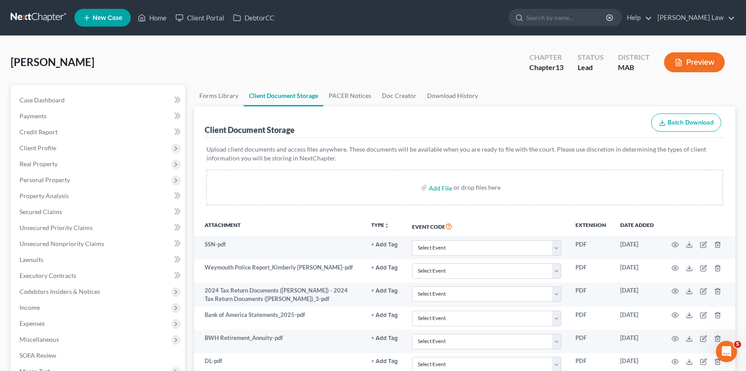
click at [47, 13] on link at bounding box center [39, 18] width 57 height 16
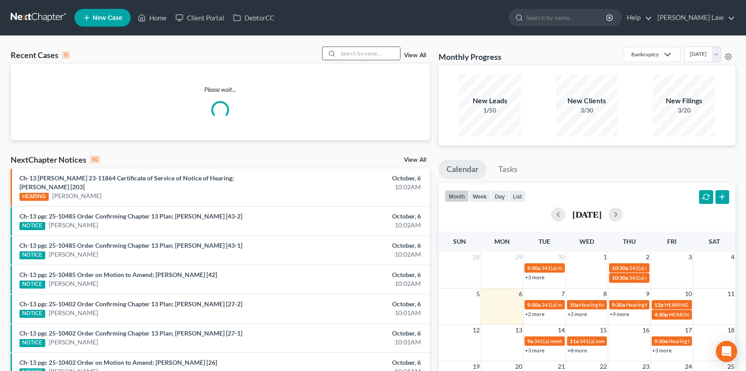
click at [357, 55] on input "search" at bounding box center [369, 53] width 62 height 13
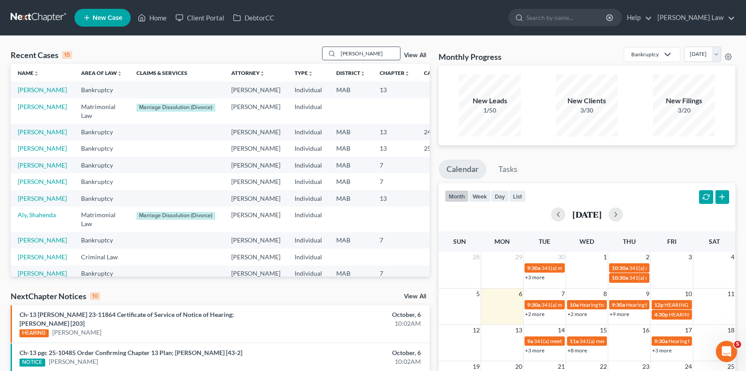
type input "[PERSON_NAME]"
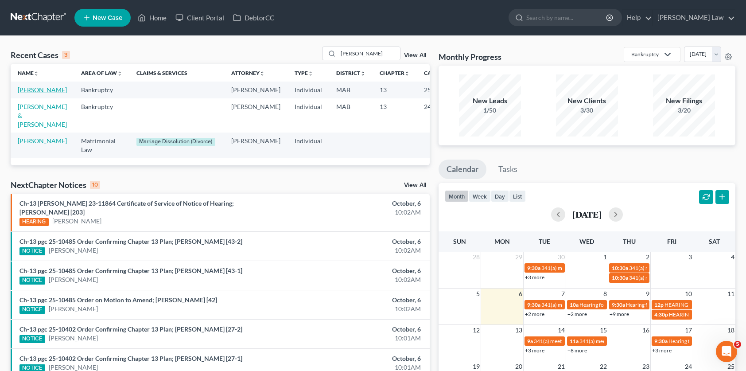
click at [27, 94] on link "[PERSON_NAME]" at bounding box center [42, 90] width 49 height 8
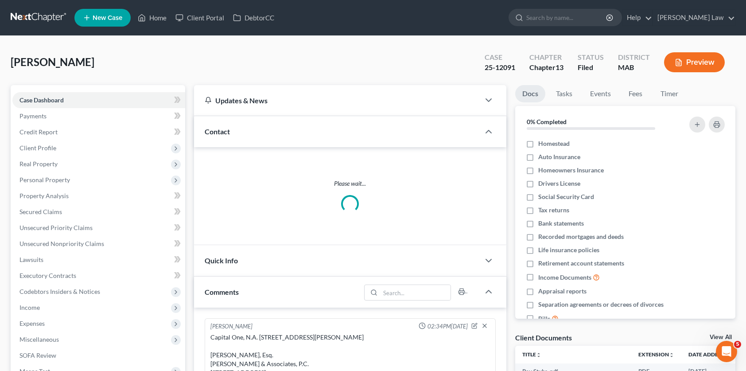
click at [712, 335] on link "View All" at bounding box center [721, 337] width 22 height 6
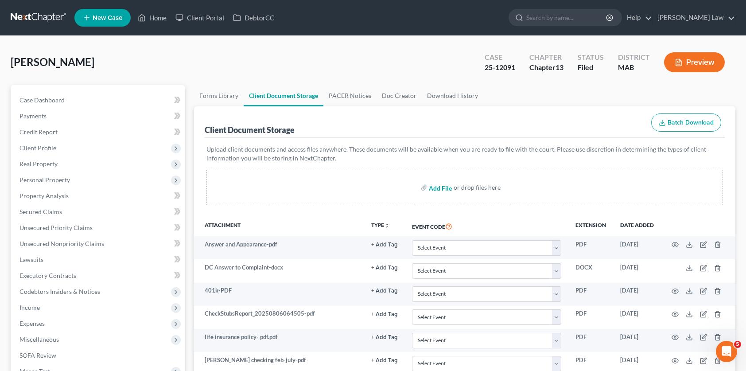
click at [445, 192] on input "file" at bounding box center [439, 188] width 21 height 16
type input "C:\fakepath\2023 State ma.pdf"
click at [47, 22] on link at bounding box center [39, 18] width 57 height 16
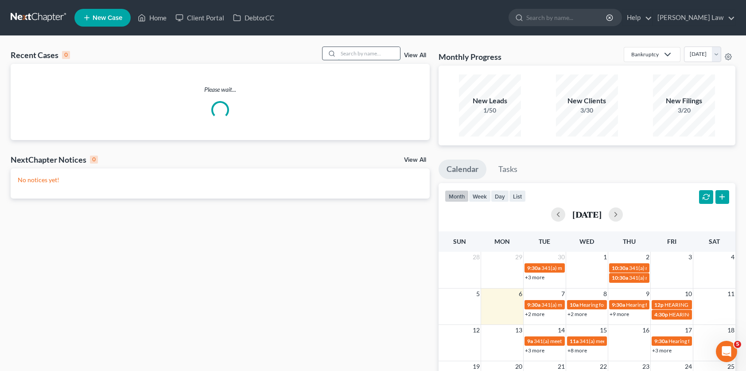
click at [363, 54] on input "search" at bounding box center [369, 53] width 62 height 13
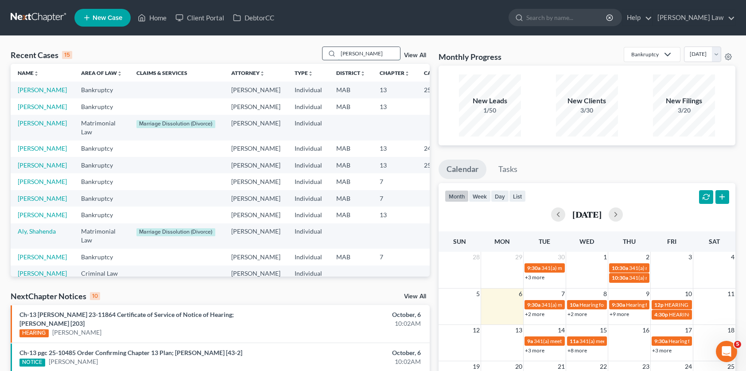
type input "[PERSON_NAME]"
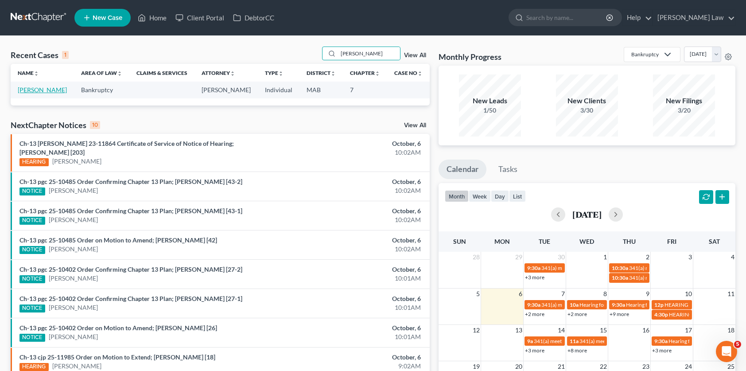
click at [31, 93] on link "[PERSON_NAME]" at bounding box center [42, 90] width 49 height 8
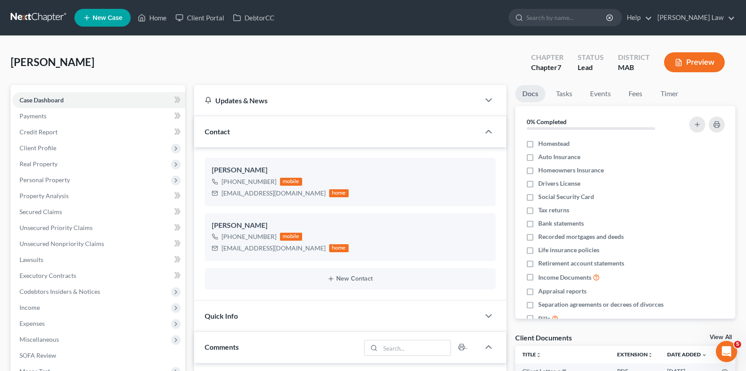
scroll to position [200, 0]
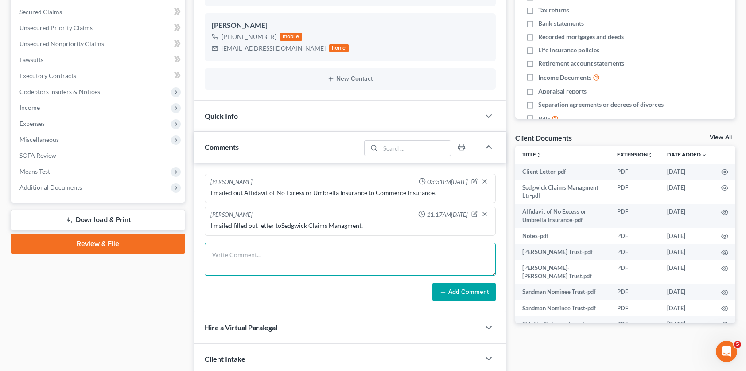
click at [270, 269] on textarea at bounding box center [350, 259] width 291 height 33
paste textarea "Assets: *House ([STREET_ADDRESS][PERSON_NAME]) **no mortgage remaining *Car (20…"
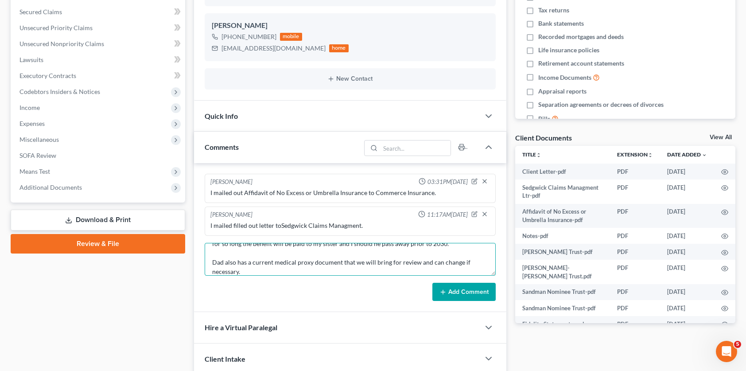
type textarea "Assets: *House ([STREET_ADDRESS][PERSON_NAME]) **no mortgage remaining *Car (20…"
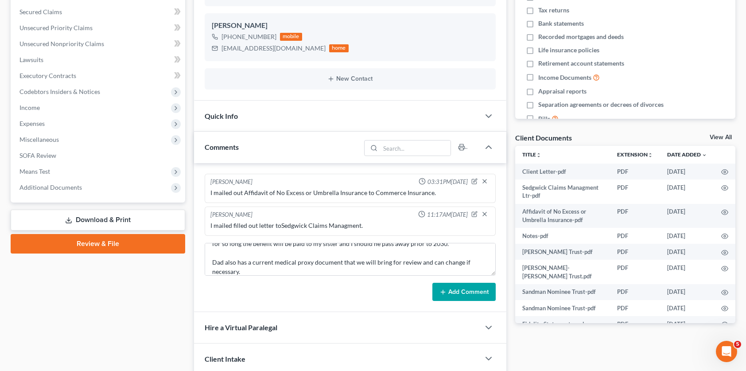
click at [455, 288] on button "Add Comment" at bounding box center [464, 292] width 63 height 19
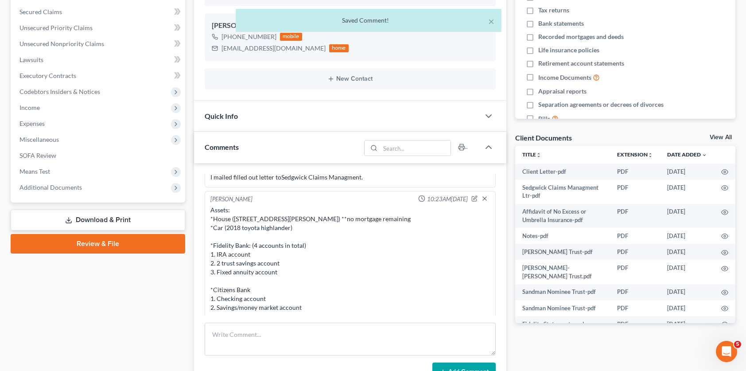
scroll to position [0, 0]
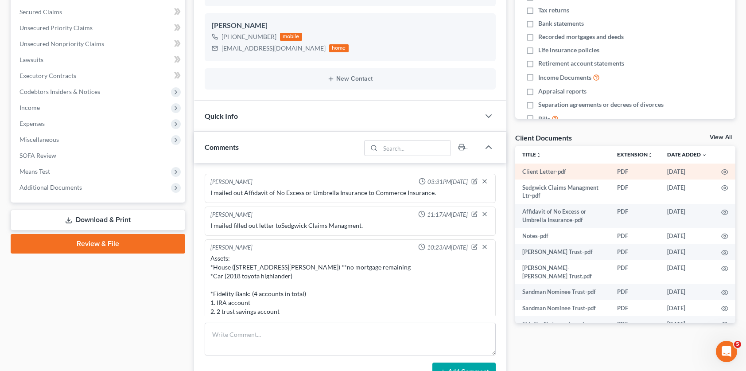
click at [722, 169] on td at bounding box center [724, 172] width 21 height 16
click at [722, 171] on icon "button" at bounding box center [725, 172] width 7 height 5
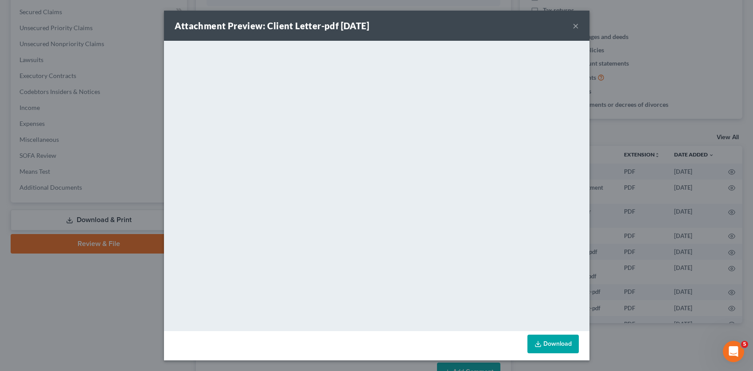
click at [631, 196] on div "Attachment Preview: Client Letter-pdf 08/14/2023 × <object ng-attr-data='https:…" at bounding box center [376, 185] width 753 height 371
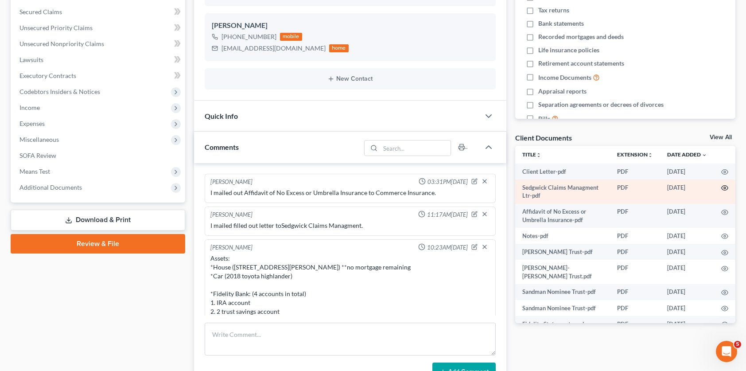
click at [722, 187] on icon "button" at bounding box center [725, 187] width 7 height 7
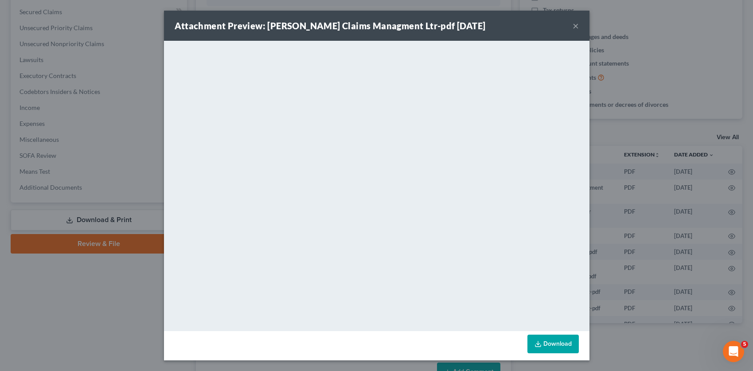
click at [619, 224] on div "Attachment Preview: Sedgwick Claims Managment Ltr-pdf 08/14/2023 × <object ng-a…" at bounding box center [376, 185] width 753 height 371
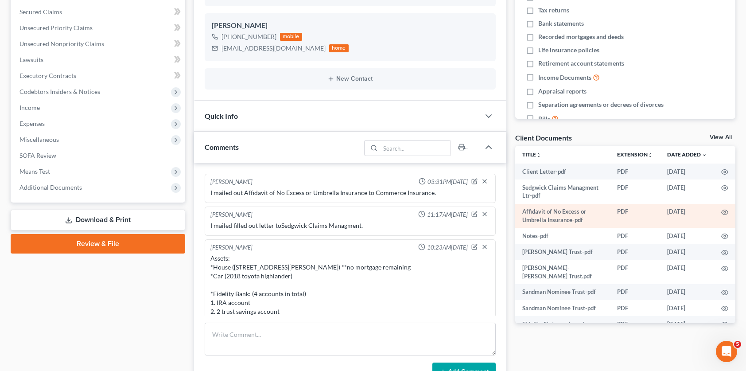
click at [714, 209] on td at bounding box center [724, 216] width 21 height 24
click at [714, 211] on td at bounding box center [724, 216] width 21 height 24
click at [722, 212] on icon "button" at bounding box center [725, 212] width 7 height 5
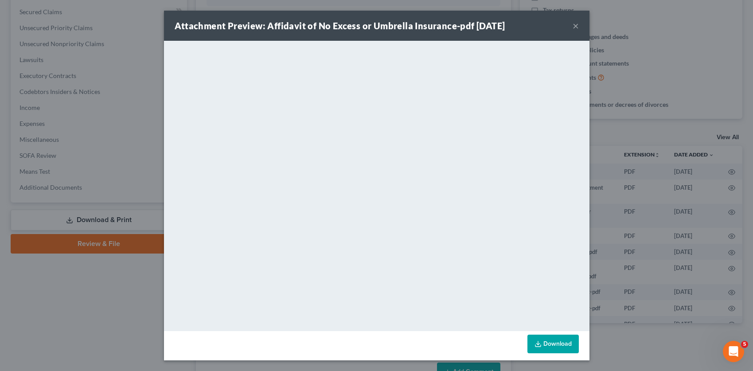
click at [611, 209] on div "Attachment Preview: Affidavit of No Excess or Umbrella Insurance-pdf 08/04/2023…" at bounding box center [376, 185] width 753 height 371
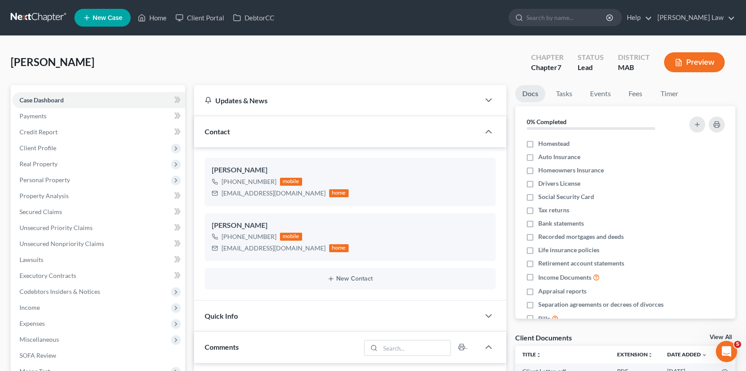
drag, startPoint x: 33, startPoint y: 12, endPoint x: 48, endPoint y: 12, distance: 15.5
click at [33, 12] on link at bounding box center [39, 18] width 57 height 16
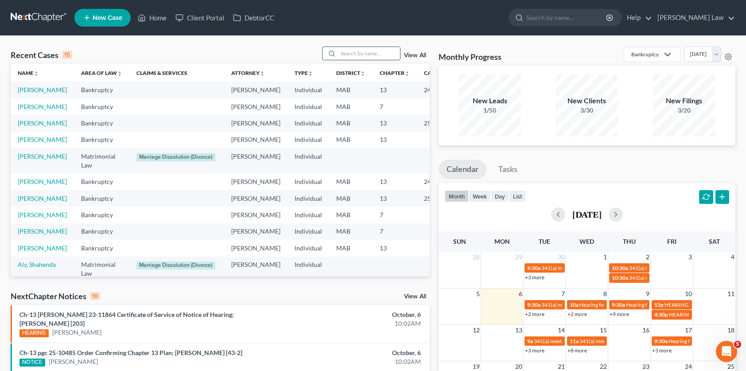
click at [359, 52] on input "search" at bounding box center [369, 53] width 62 height 13
type input "[PERSON_NAME]"
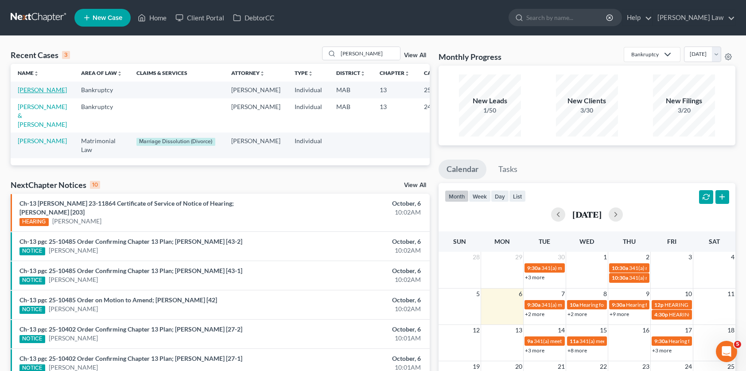
click at [31, 93] on link "[PERSON_NAME]" at bounding box center [42, 90] width 49 height 8
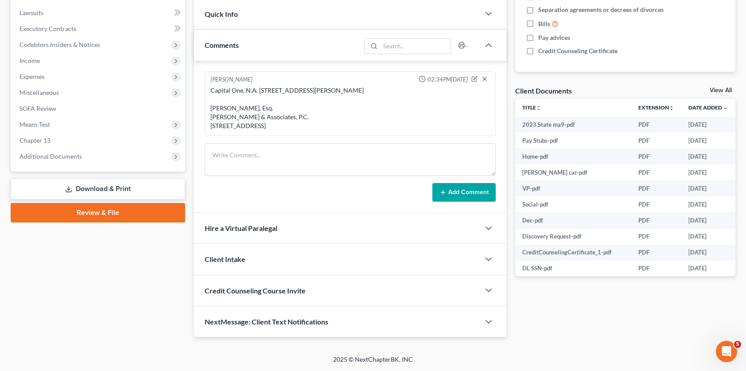
scroll to position [273, 0]
click at [716, 87] on div "View All" at bounding box center [723, 91] width 26 height 8
click at [716, 87] on link "View All" at bounding box center [721, 90] width 22 height 6
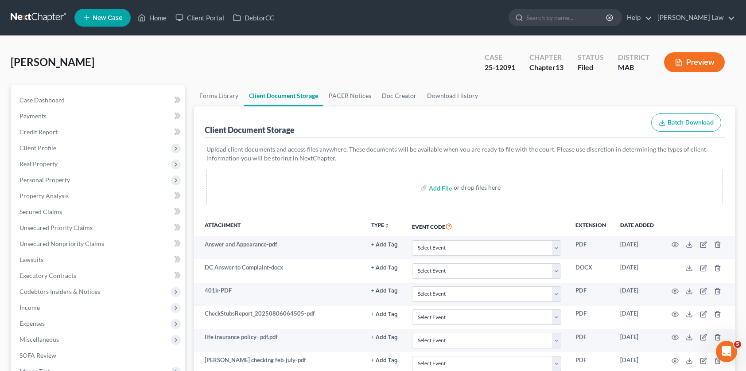
click at [249, 51] on div "[PERSON_NAME] Upgraded Case 25-12091 Chapter Chapter 13 Status Filed District M…" at bounding box center [373, 66] width 725 height 39
click at [32, 20] on link at bounding box center [39, 18] width 57 height 16
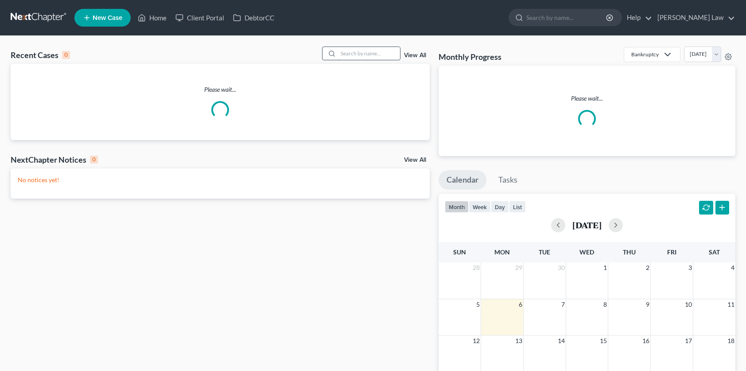
click at [375, 47] on input "search" at bounding box center [369, 53] width 62 height 13
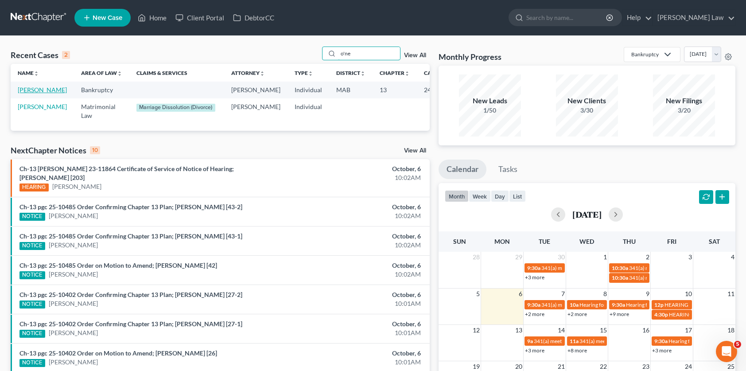
type input "o'ne"
click at [31, 94] on link "O'Neil, Matthew" at bounding box center [42, 90] width 49 height 8
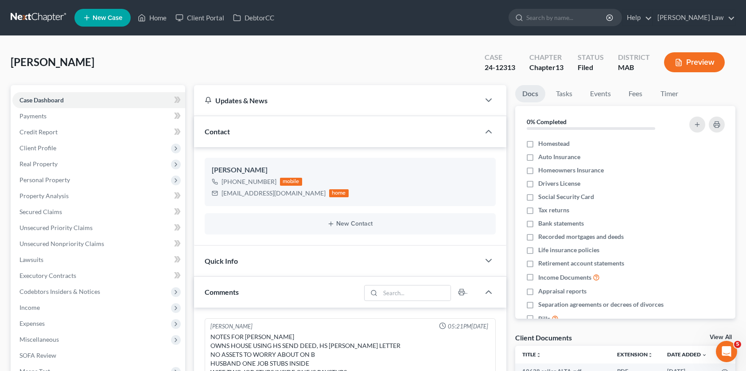
scroll to position [116, 0]
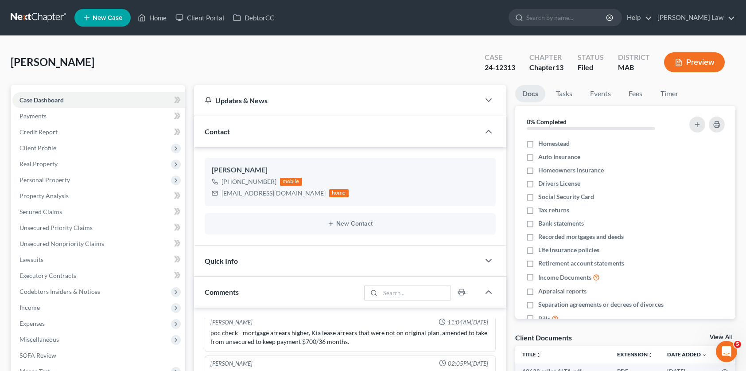
click at [715, 336] on link "View All" at bounding box center [721, 337] width 22 height 6
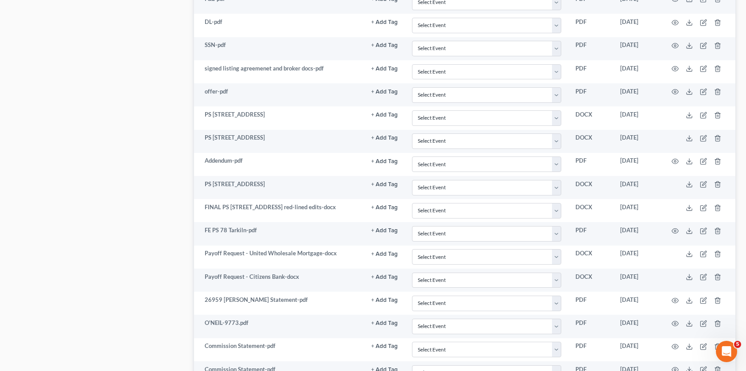
scroll to position [910, 0]
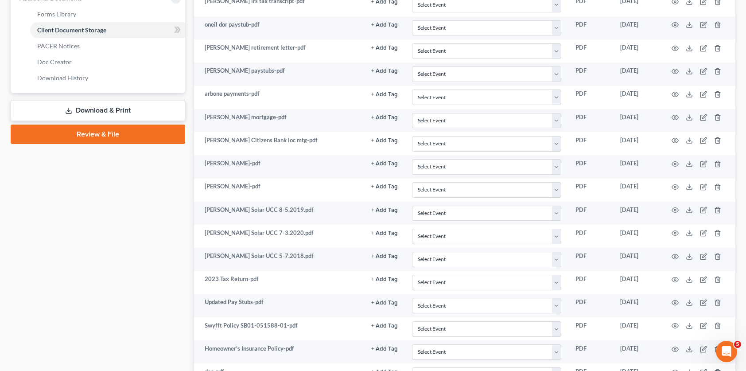
scroll to position [23, 0]
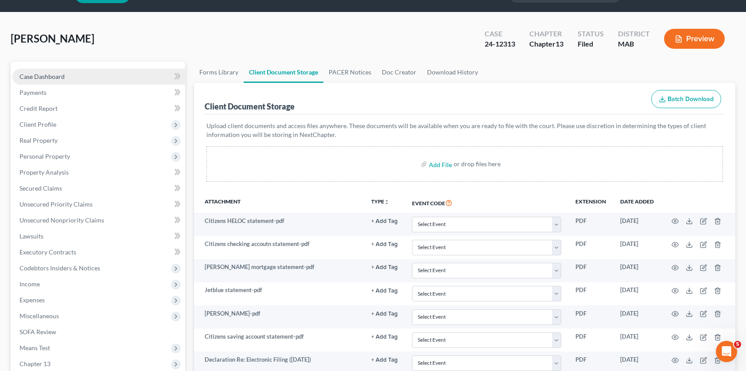
drag, startPoint x: 57, startPoint y: 70, endPoint x: 61, endPoint y: 70, distance: 4.5
click at [57, 70] on link "Case Dashboard" at bounding box center [98, 77] width 173 height 16
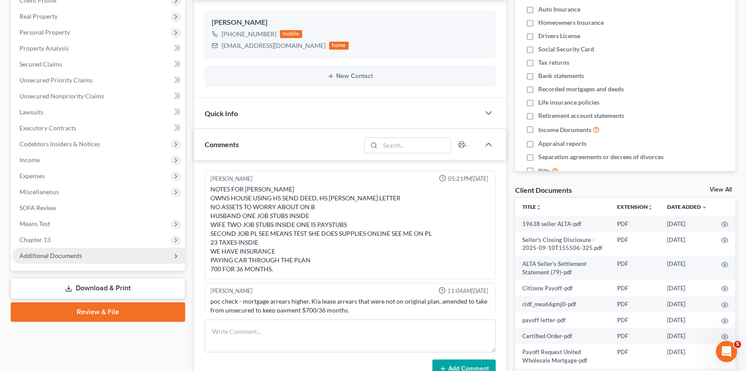
scroll to position [116, 0]
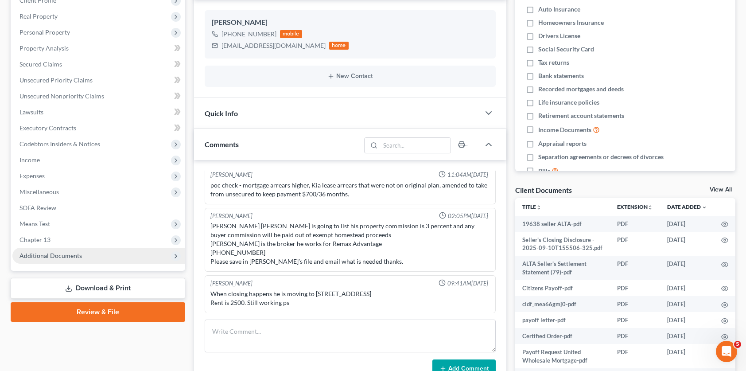
click at [55, 253] on span "Additional Documents" at bounding box center [51, 256] width 62 height 8
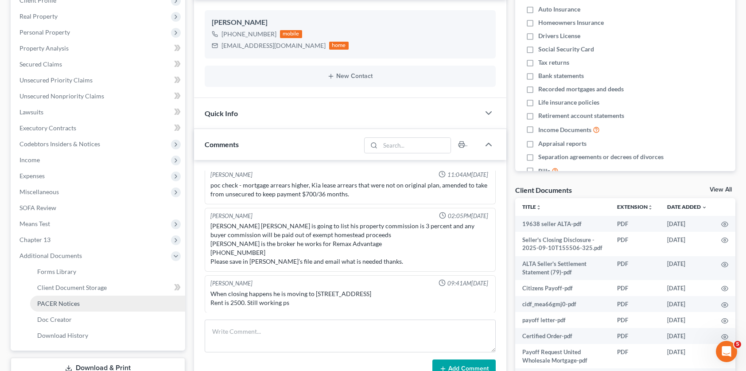
click at [61, 302] on span "PACER Notices" at bounding box center [58, 304] width 43 height 8
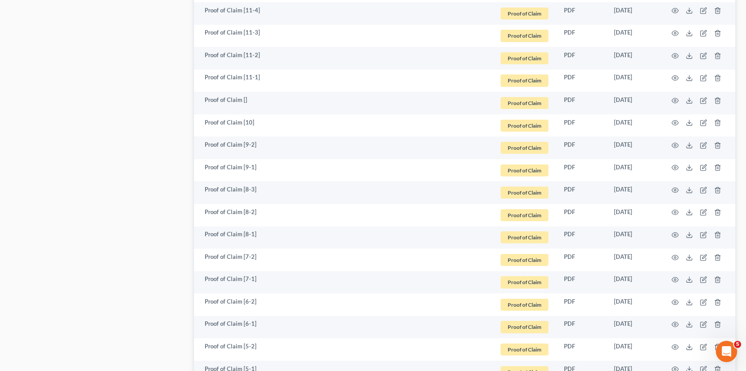
scroll to position [1582, 0]
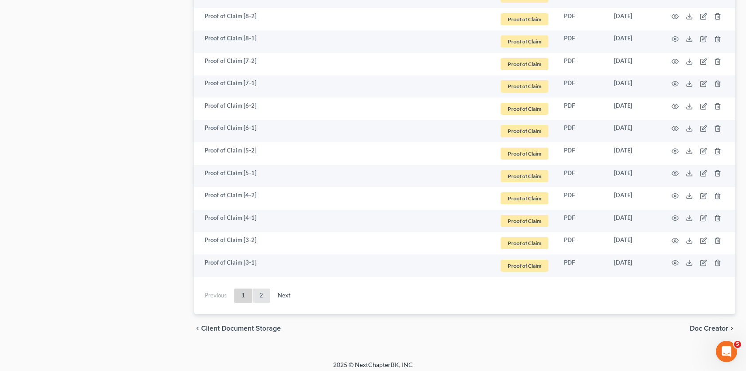
click at [260, 294] on link "2" at bounding box center [262, 296] width 18 height 14
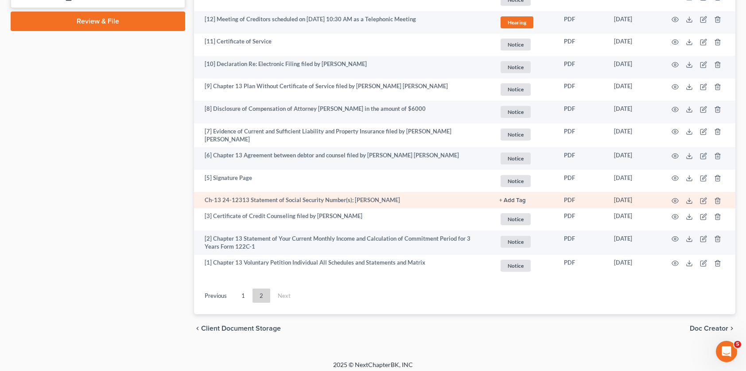
scroll to position [371, 0]
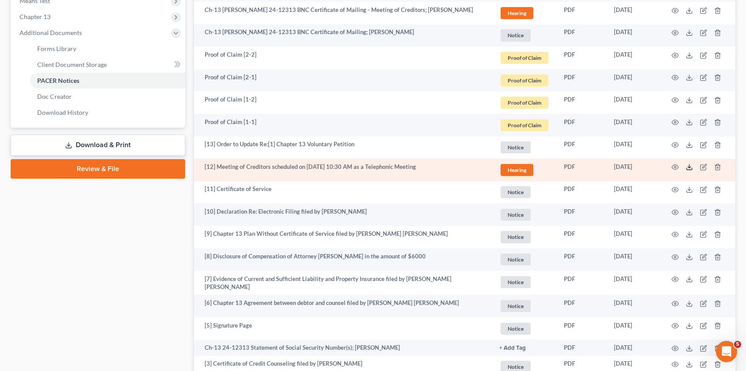
click at [691, 164] on icon at bounding box center [689, 167] width 7 height 7
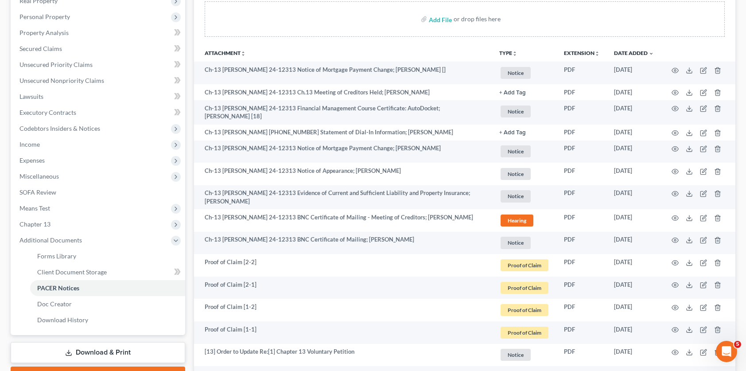
scroll to position [0, 0]
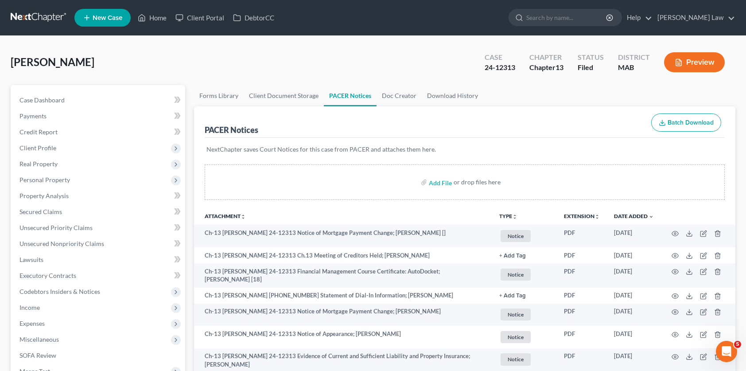
click at [509, 63] on div "24-12313" at bounding box center [500, 67] width 31 height 10
copy div "24-12313"
click at [63, 98] on span "Case Dashboard" at bounding box center [42, 100] width 45 height 8
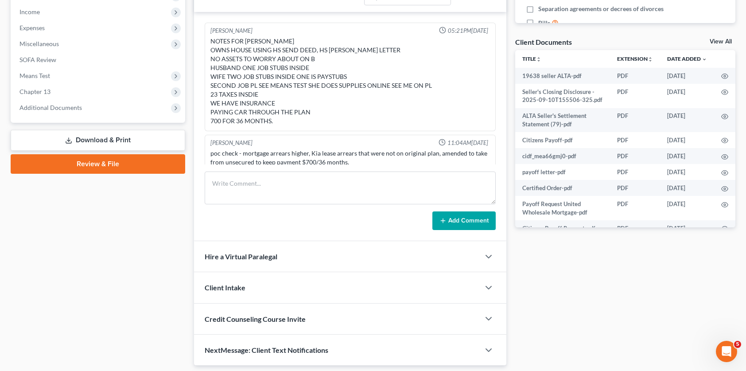
scroll to position [116, 0]
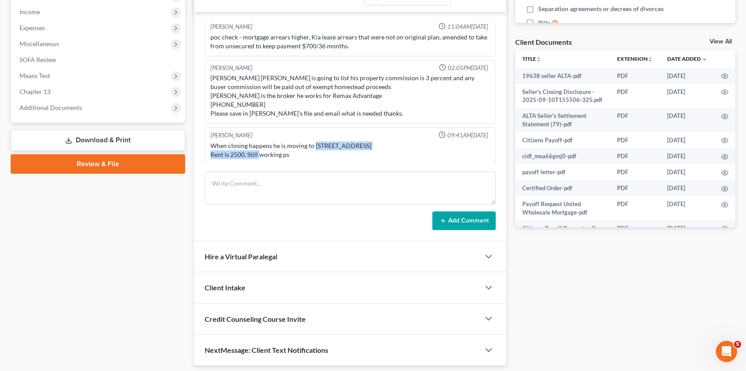
drag, startPoint x: 423, startPoint y: 146, endPoint x: 315, endPoint y: 148, distance: 108.2
click at [315, 148] on div "When closing happens he is moving to [STREET_ADDRESS] Rent is 2500. Still worki…" at bounding box center [351, 150] width 280 height 18
copy div "53 long view drive Dartmouth ma 02747"
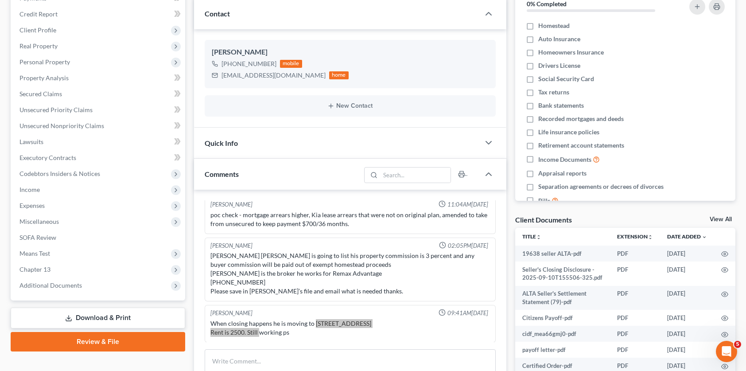
scroll to position [0, 0]
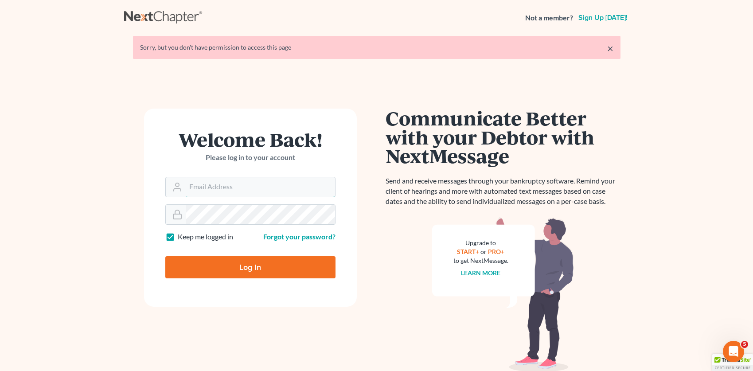
type input "[EMAIL_ADDRESS][DOMAIN_NAME]"
click at [237, 259] on input "Log In" at bounding box center [250, 267] width 170 height 22
type input "Thinking..."
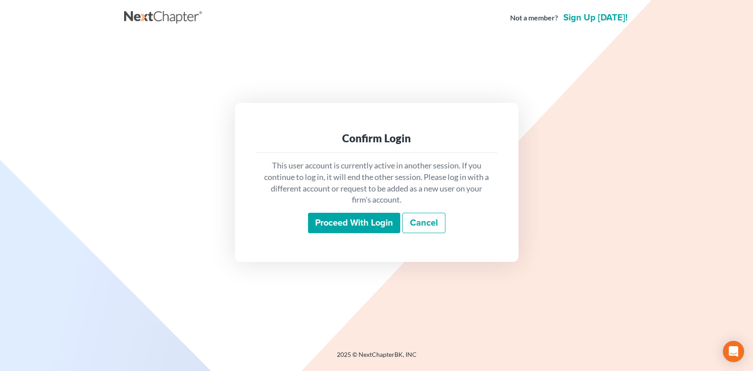
click at [377, 232] on input "Proceed with login" at bounding box center [354, 223] width 92 height 20
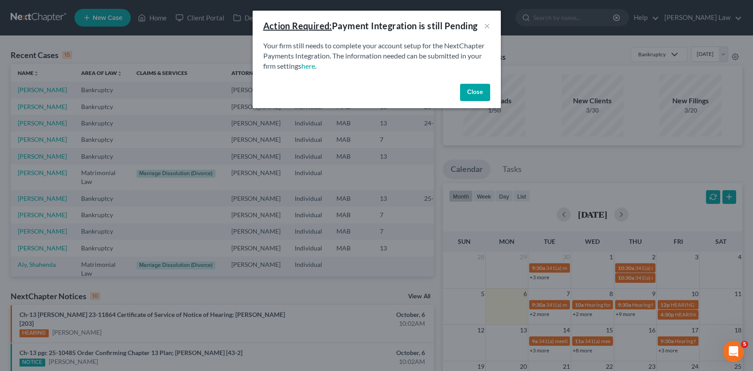
click at [474, 92] on button "Close" at bounding box center [475, 93] width 30 height 18
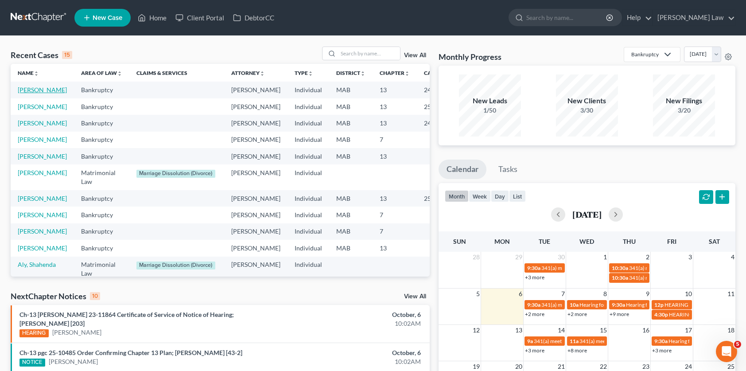
click at [24, 94] on link "[PERSON_NAME]" at bounding box center [42, 90] width 49 height 8
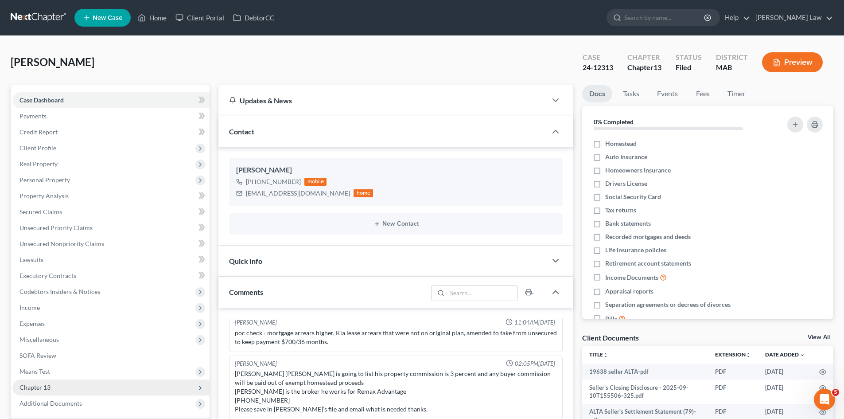
scroll to position [74, 0]
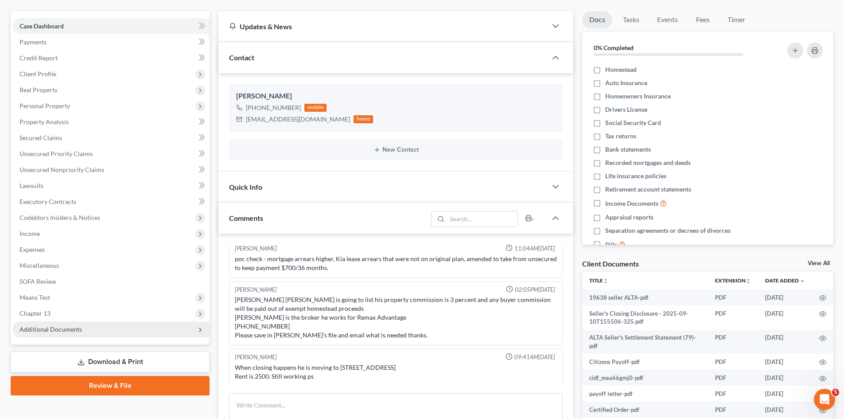
click at [67, 336] on span "Additional Documents" at bounding box center [110, 329] width 197 height 16
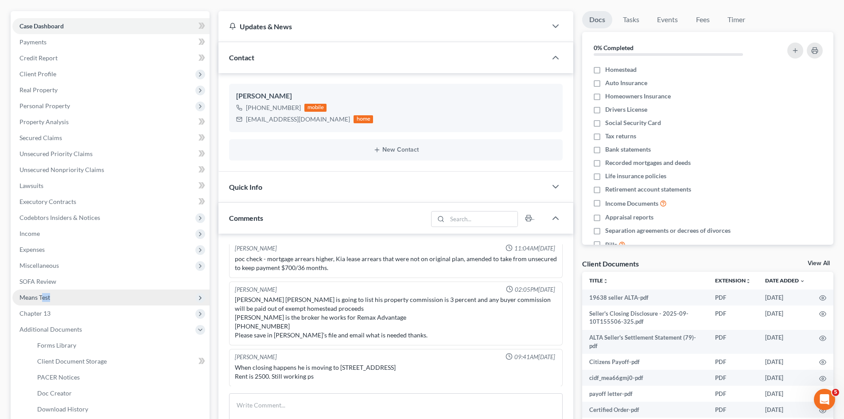
drag, startPoint x: 43, startPoint y: 296, endPoint x: 59, endPoint y: 301, distance: 17.0
click at [59, 301] on span "Means Test" at bounding box center [110, 297] width 197 height 16
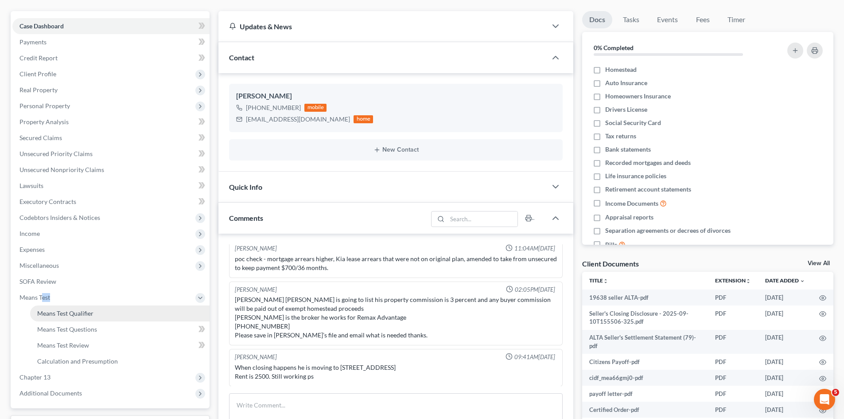
click at [52, 312] on span "Means Test Qualifier" at bounding box center [65, 313] width 56 height 8
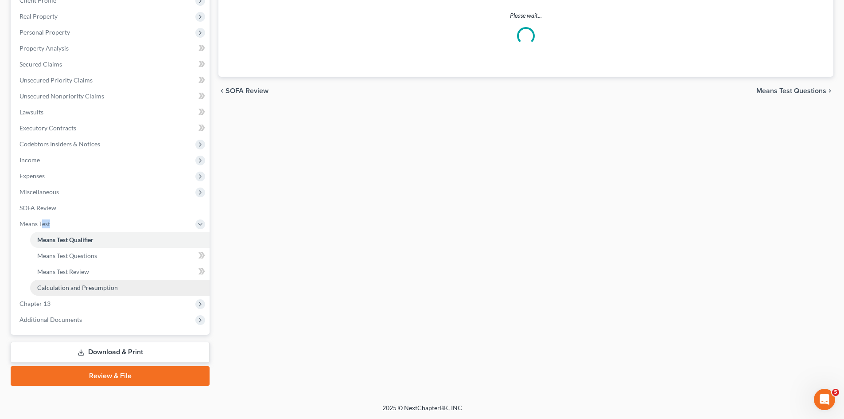
click at [38, 295] on link "Calculation and Presumption" at bounding box center [120, 288] width 180 height 16
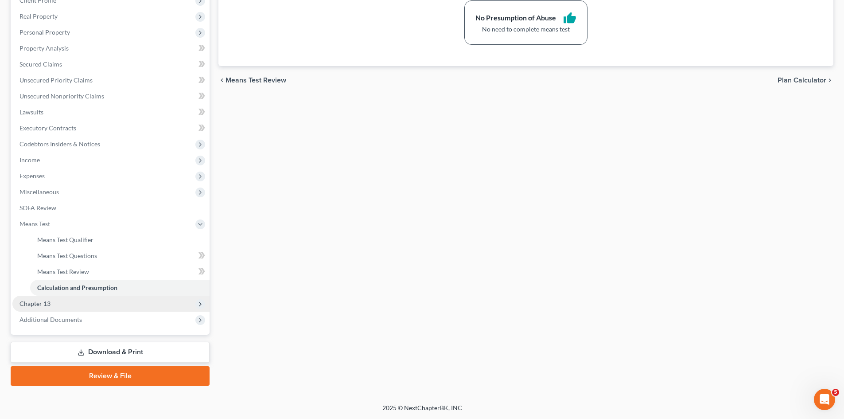
click at [48, 307] on span "Chapter 13" at bounding box center [110, 304] width 197 height 16
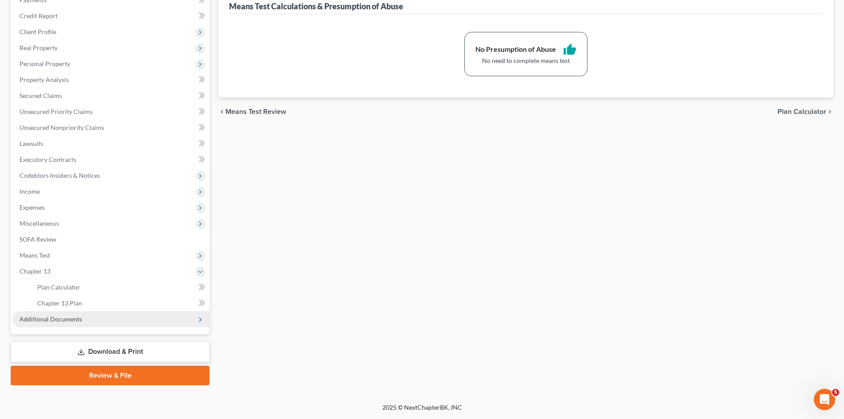
scroll to position [116, 0]
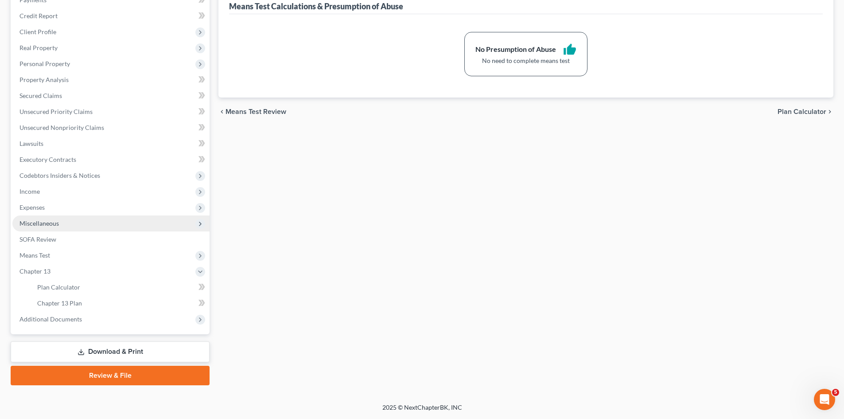
click at [48, 226] on span "Miscellaneous" at bounding box center [39, 223] width 39 height 8
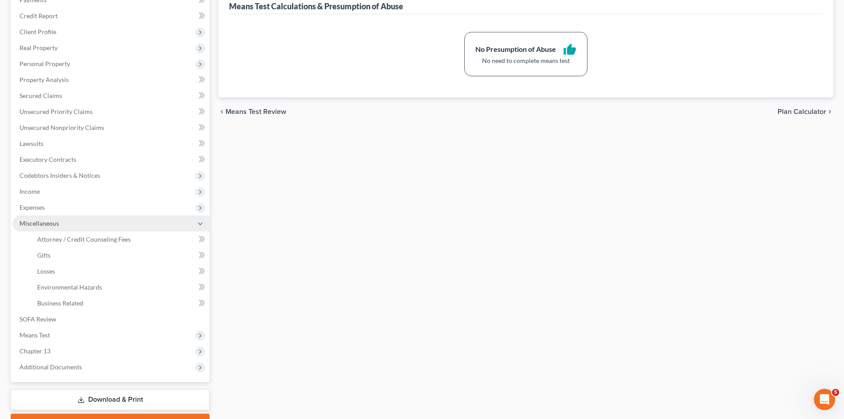
scroll to position [148, 0]
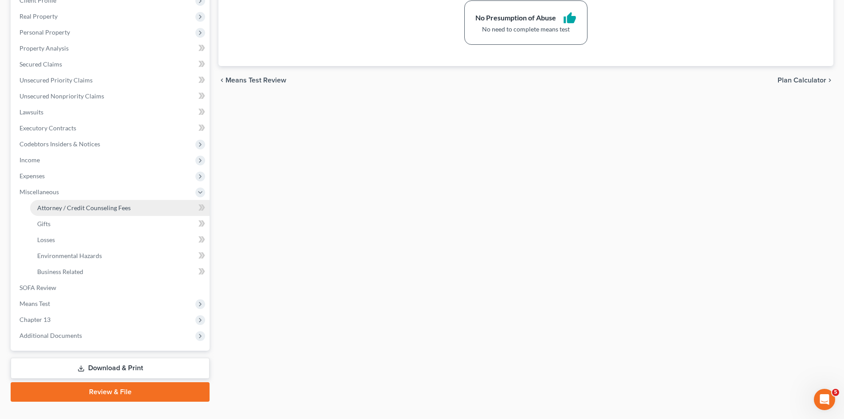
click at [55, 208] on span "Attorney / Credit Counseling Fees" at bounding box center [84, 208] width 94 height 8
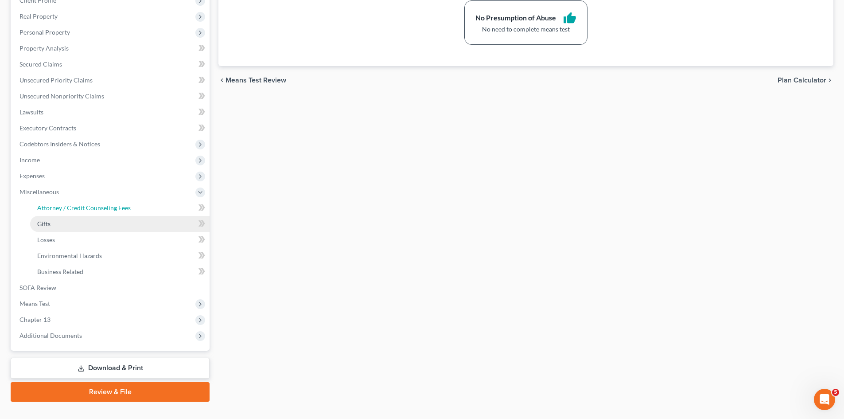
select select "0"
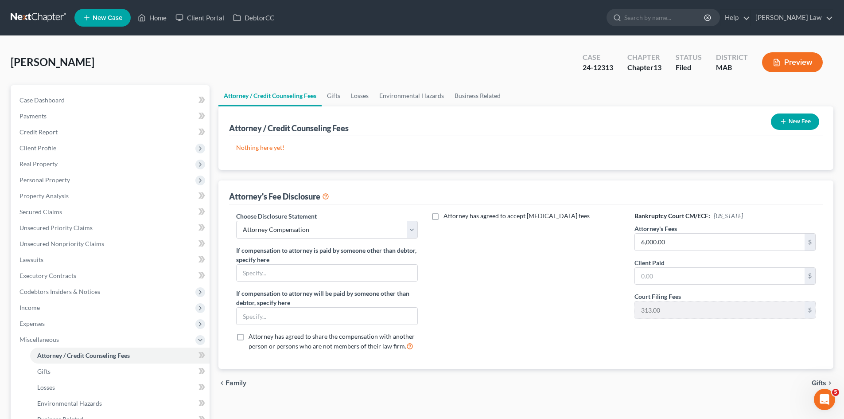
click at [223, 65] on div "O'Neil, Matthew Upgraded Case 24-12313 Chapter Chapter 13 Status Filed District…" at bounding box center [422, 66] width 823 height 39
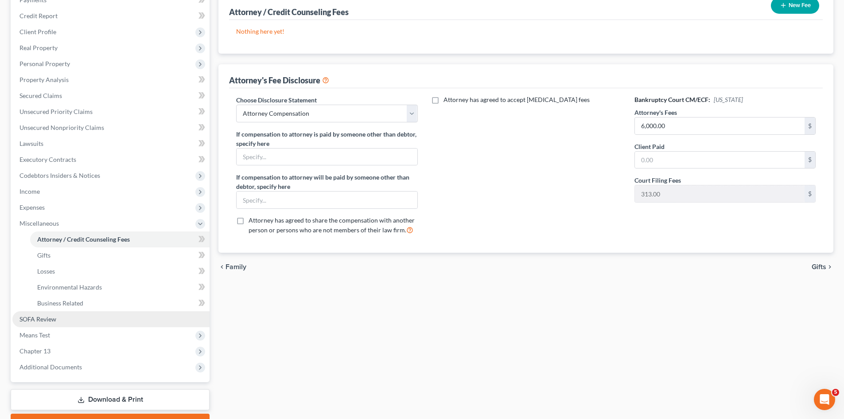
scroll to position [164, 0]
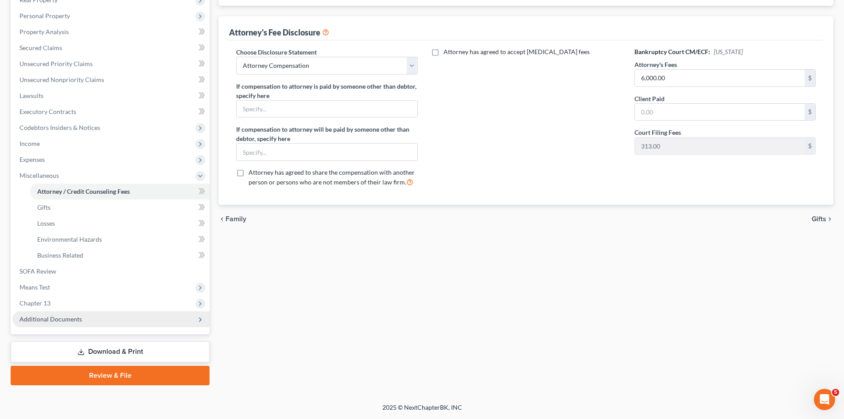
click at [59, 316] on span "Additional Documents" at bounding box center [51, 319] width 62 height 8
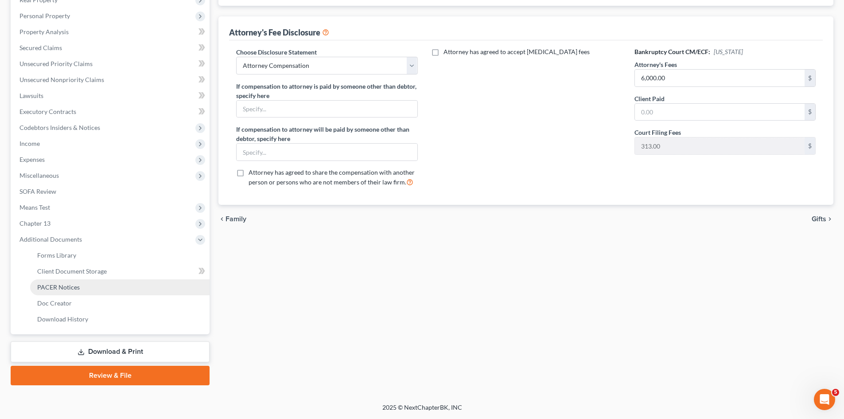
click at [63, 289] on span "PACER Notices" at bounding box center [58, 287] width 43 height 8
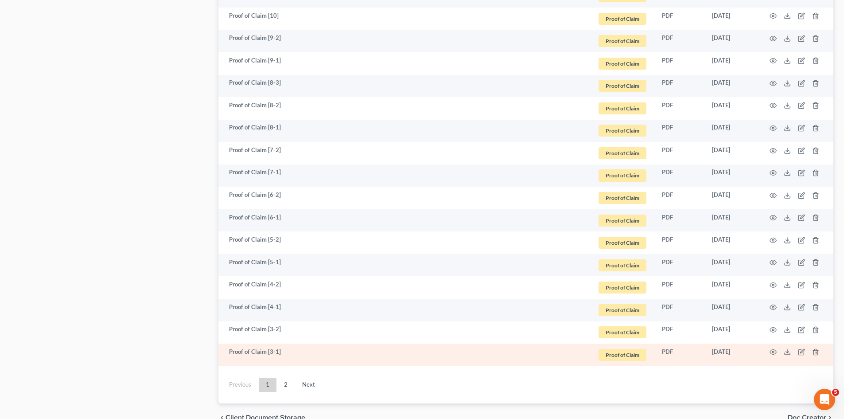
scroll to position [1534, 0]
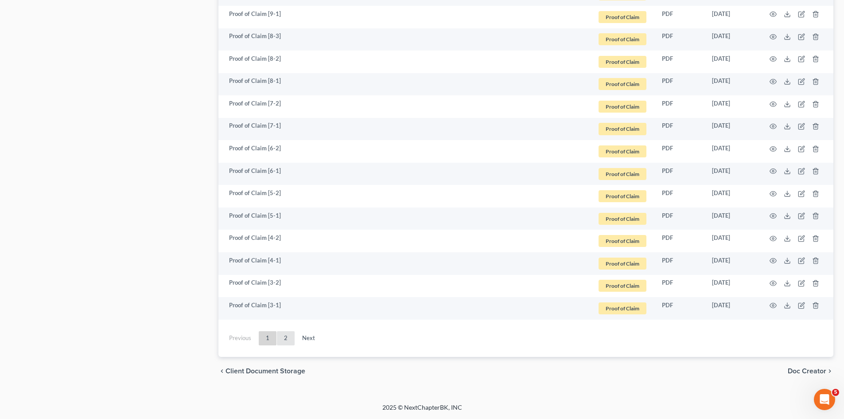
click at [289, 338] on link "2" at bounding box center [286, 338] width 18 height 14
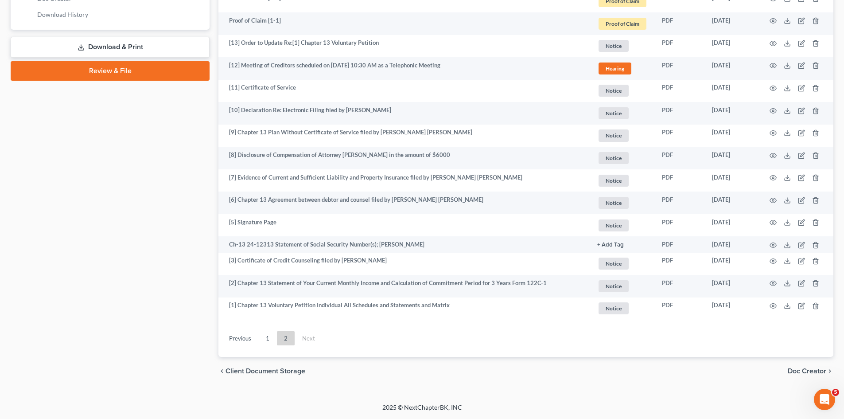
scroll to position [468, 0]
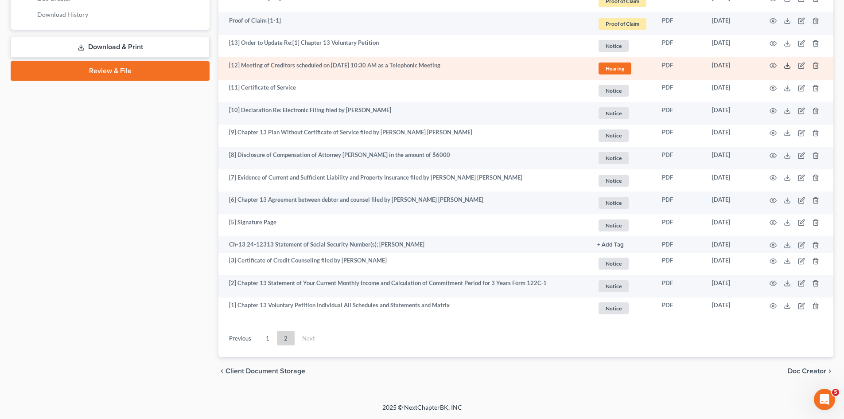
click at [753, 67] on icon at bounding box center [787, 65] width 7 height 7
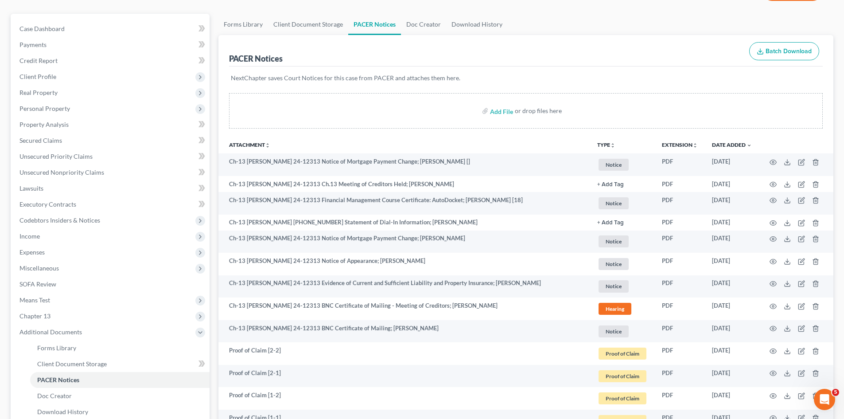
scroll to position [0, 0]
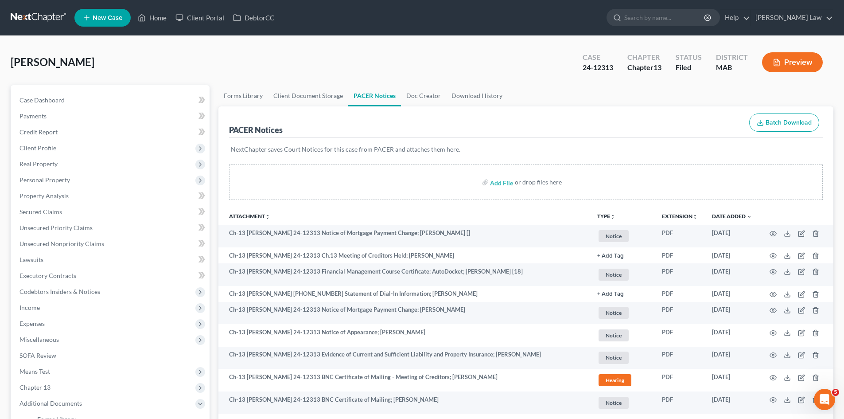
click at [35, 21] on link at bounding box center [39, 18] width 57 height 16
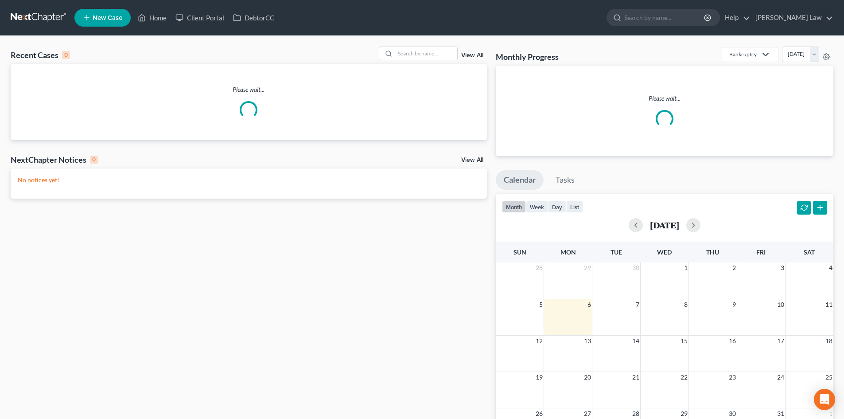
click at [457, 48] on div "View All" at bounding box center [433, 54] width 108 height 14
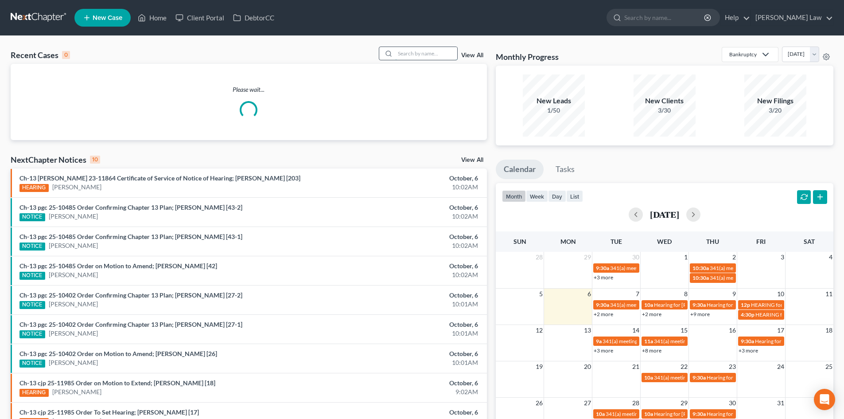
click at [425, 49] on input "search" at bounding box center [426, 53] width 62 height 13
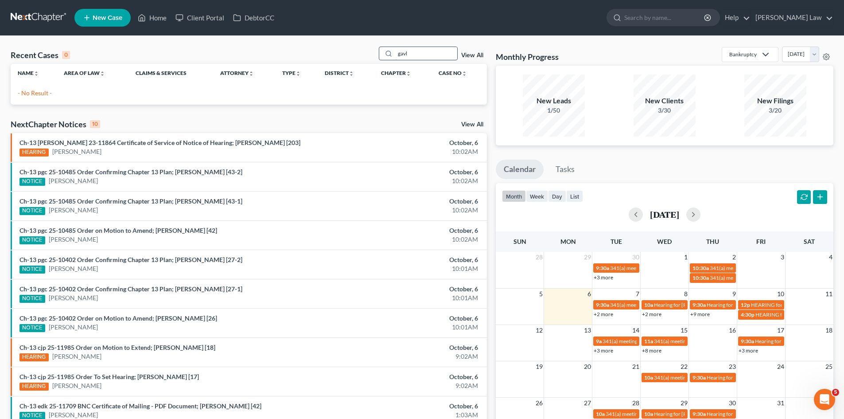
click at [429, 51] on input "gavl" at bounding box center [426, 53] width 62 height 13
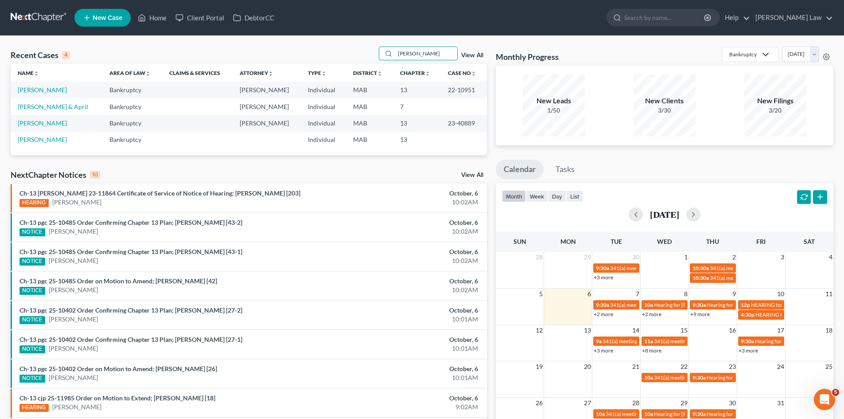
type input "wayne"
click at [29, 94] on link "[PERSON_NAME]" at bounding box center [42, 90] width 49 height 8
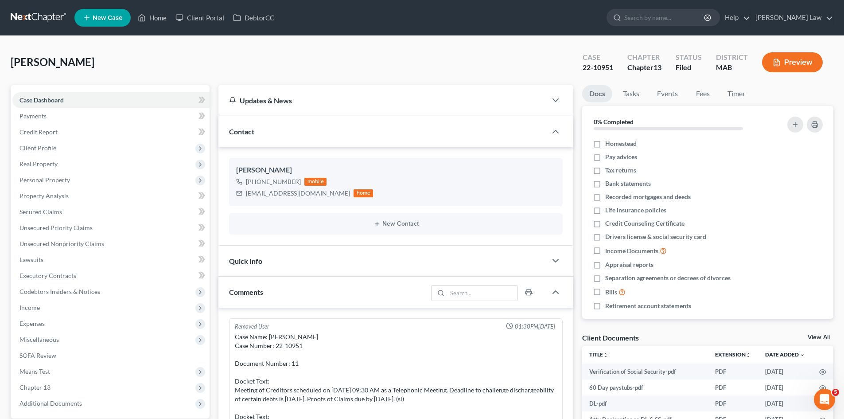
click at [809, 336] on link "View All" at bounding box center [819, 337] width 22 height 6
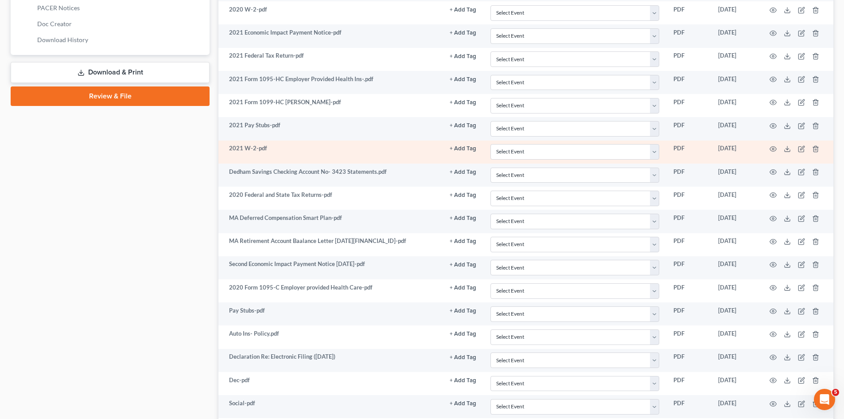
scroll to position [976, 0]
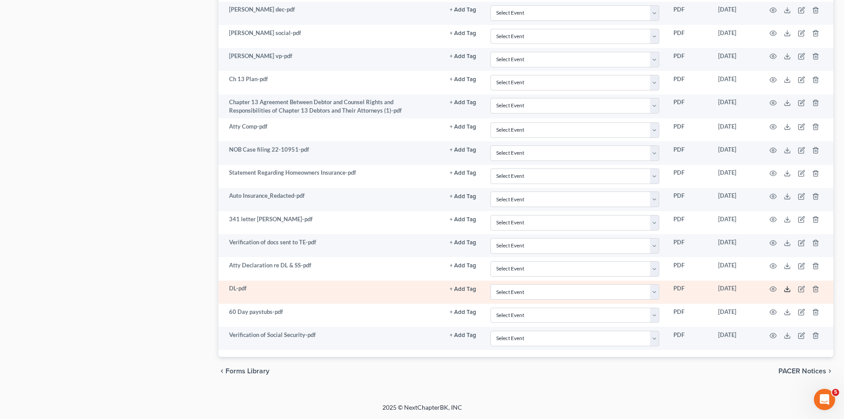
click at [787, 289] on icon at bounding box center [787, 288] width 7 height 7
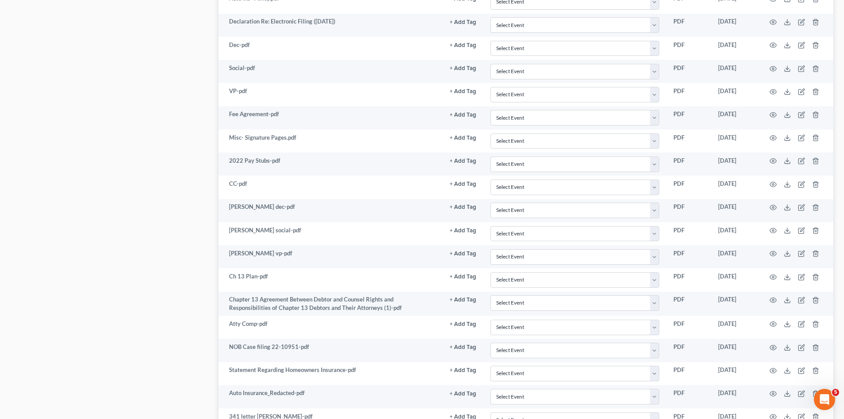
scroll to position [532, 0]
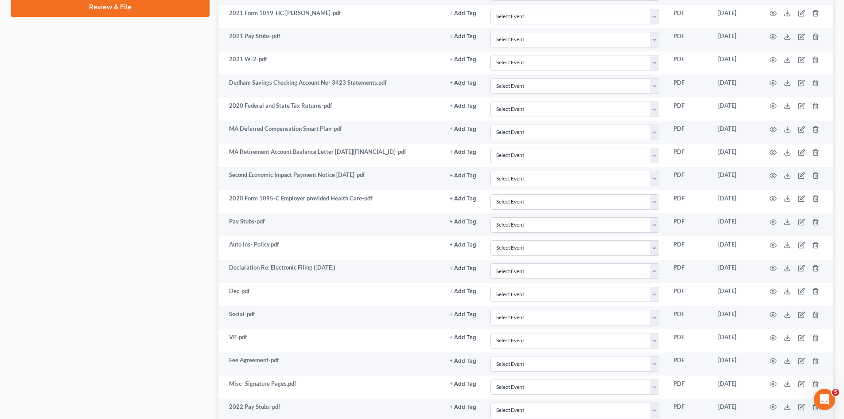
drag, startPoint x: 71, startPoint y: 90, endPoint x: 70, endPoint y: 82, distance: 8.9
click at [71, 90] on div "Case Dashboard Payments Invoices Payments Payments Credit Report Client Profile" at bounding box center [110, 191] width 208 height 1276
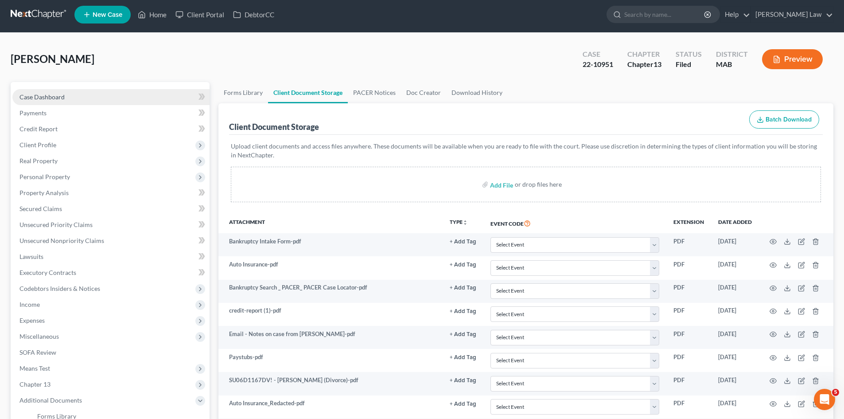
scroll to position [0, 0]
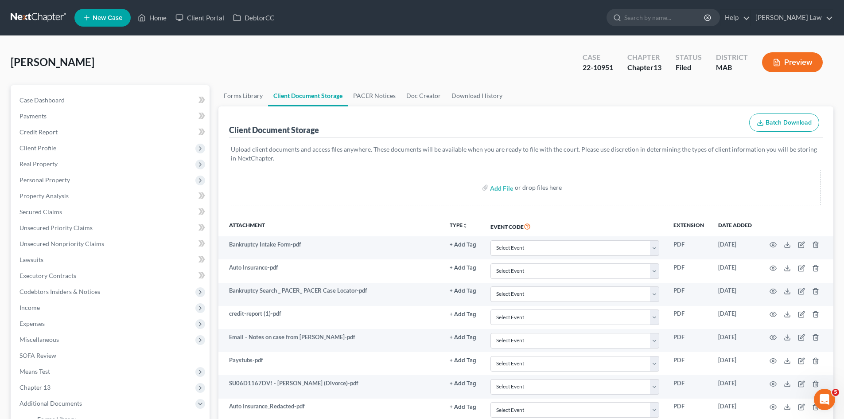
drag, startPoint x: 37, startPoint y: 18, endPoint x: 47, endPoint y: 16, distance: 10.0
click at [37, 18] on link at bounding box center [39, 18] width 57 height 16
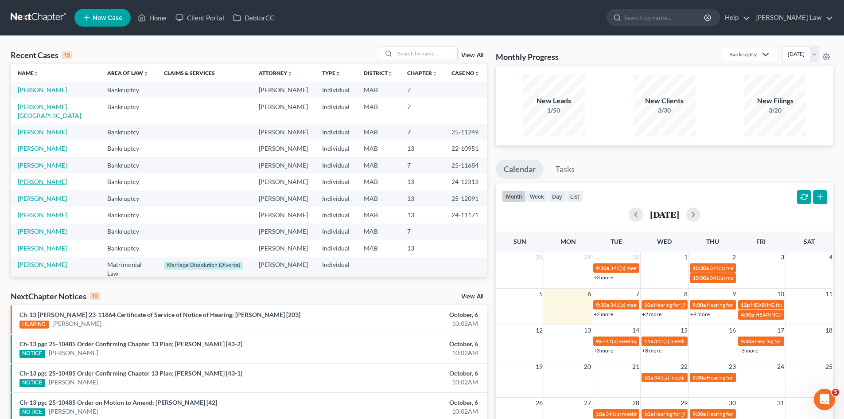
click at [35, 178] on link "[PERSON_NAME]" at bounding box center [42, 182] width 49 height 8
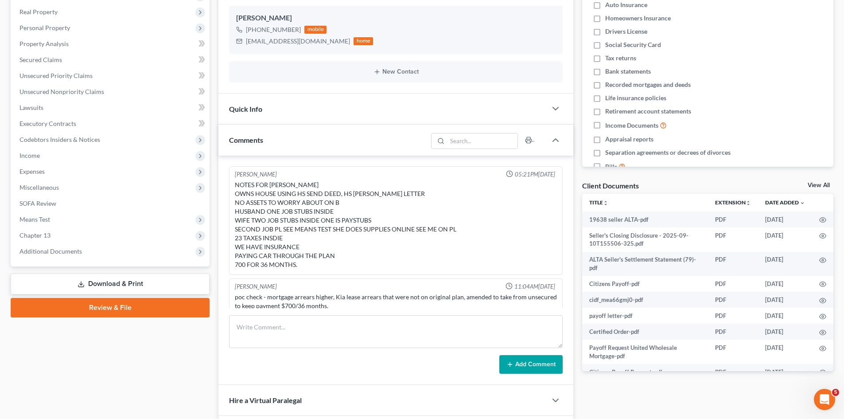
scroll to position [116, 0]
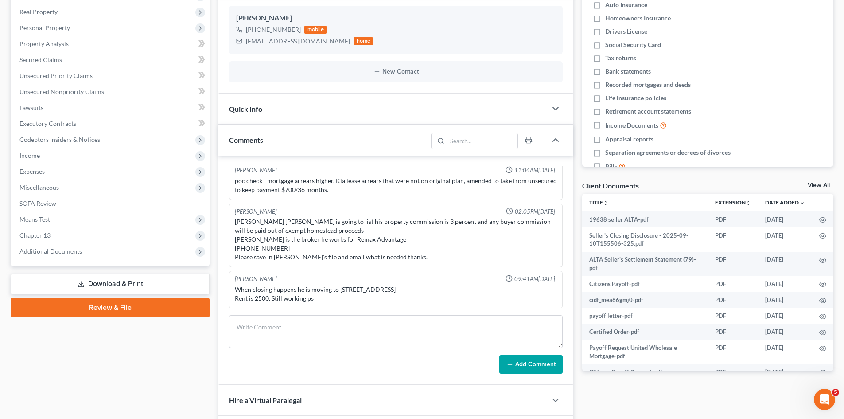
click at [814, 187] on link "View All" at bounding box center [819, 185] width 22 height 6
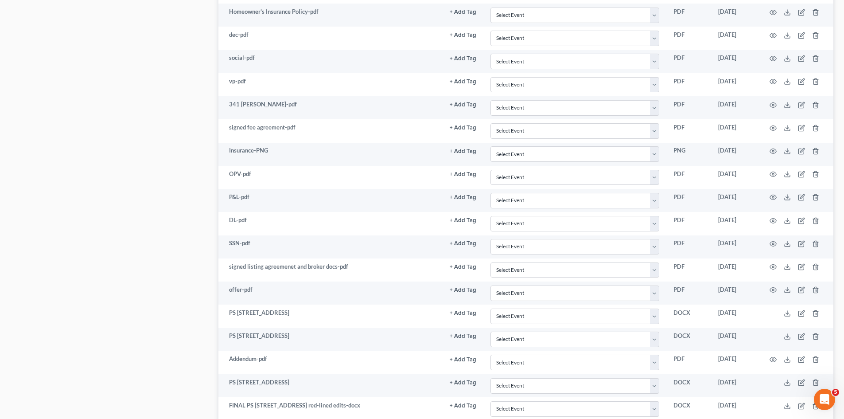
scroll to position [712, 0]
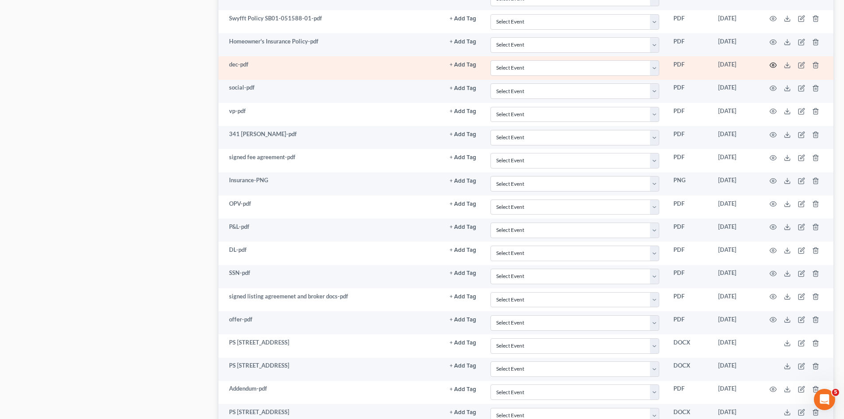
click at [773, 63] on icon "button" at bounding box center [773, 65] width 7 height 7
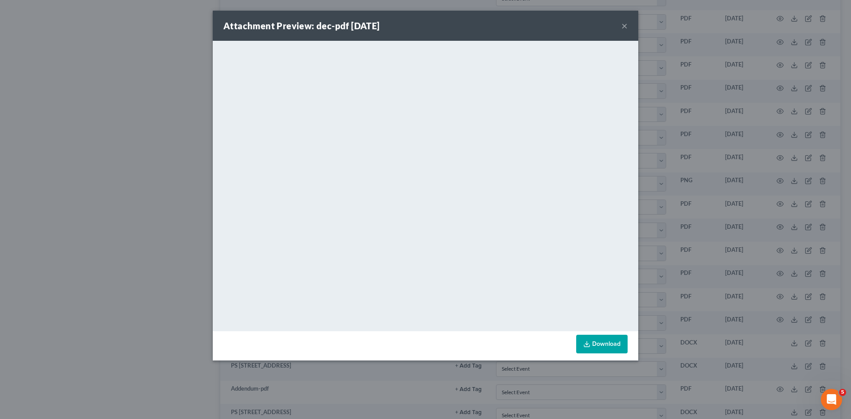
click at [699, 196] on div "Attachment Preview: dec-pdf [DATE] × <object ng-attr-data='[URL][DOMAIN_NAME]' …" at bounding box center [425, 209] width 851 height 419
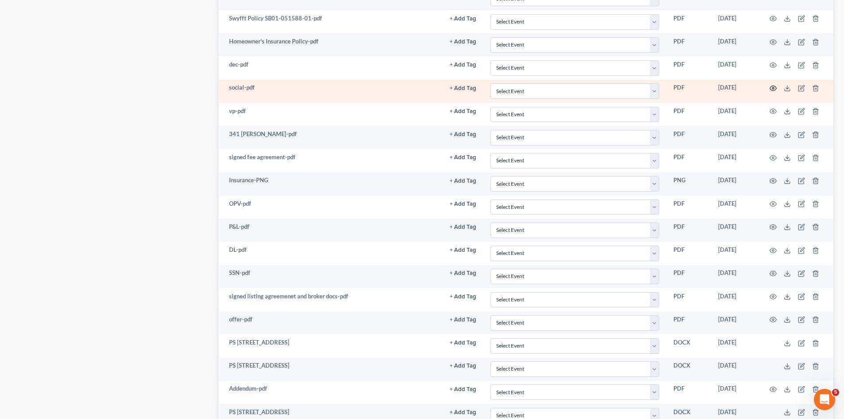
click at [772, 90] on icon "button" at bounding box center [773, 88] width 7 height 7
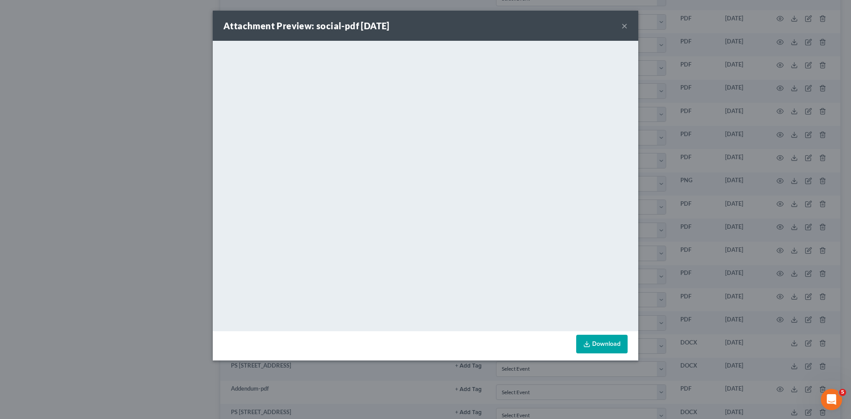
click at [717, 164] on div "Attachment Preview: social-pdf [DATE] × <object ng-attr-data='[URL][DOMAIN_NAME…" at bounding box center [425, 209] width 851 height 419
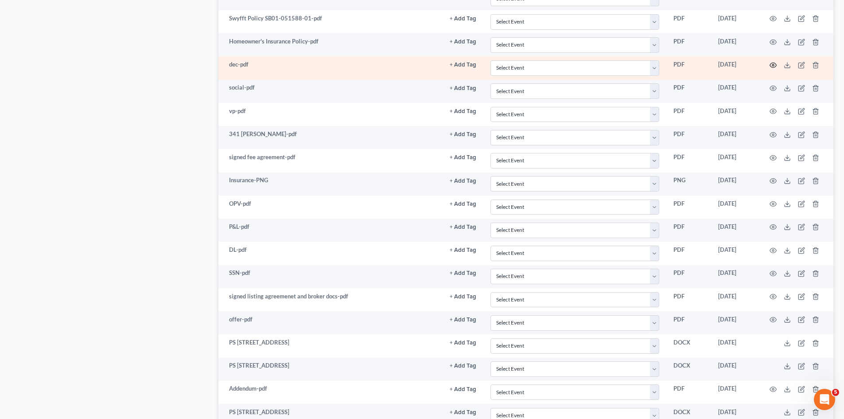
click at [776, 66] on icon "button" at bounding box center [773, 65] width 7 height 7
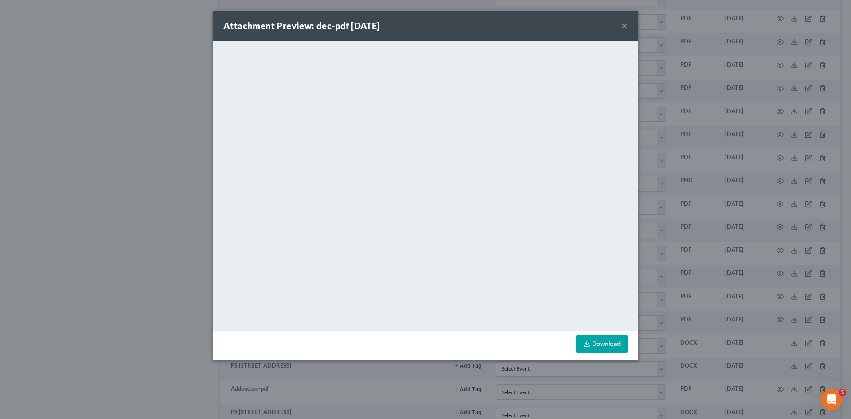
click at [706, 175] on div "Attachment Preview: dec-pdf 11/19/2024 × <object ng-attr-data='https://nextchap…" at bounding box center [425, 209] width 851 height 419
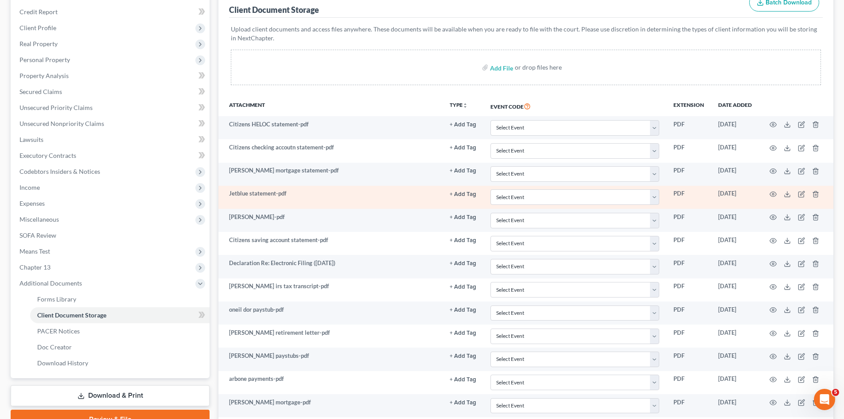
scroll to position [148, 0]
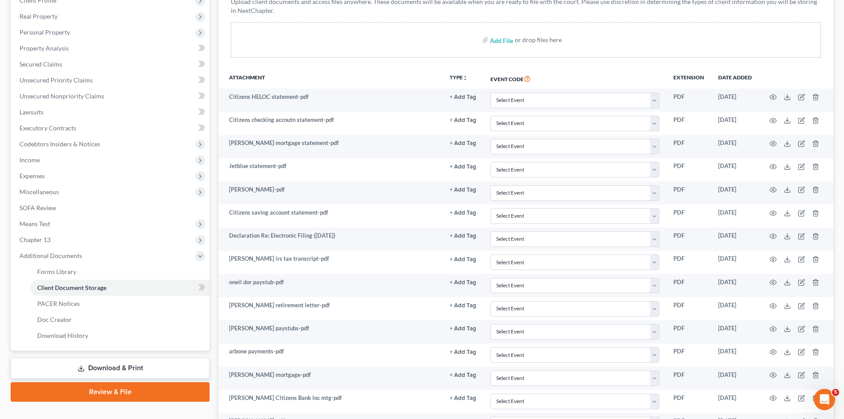
click at [608, 70] on th "Event Code" at bounding box center [575, 78] width 183 height 20
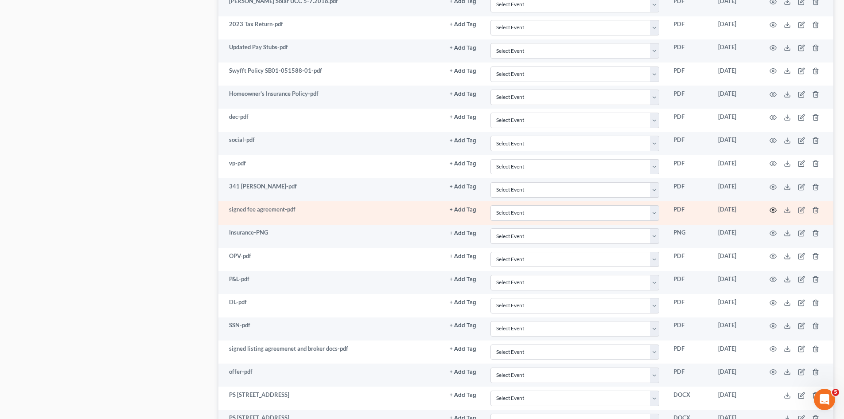
click at [773, 209] on icon "button" at bounding box center [773, 210] width 7 height 7
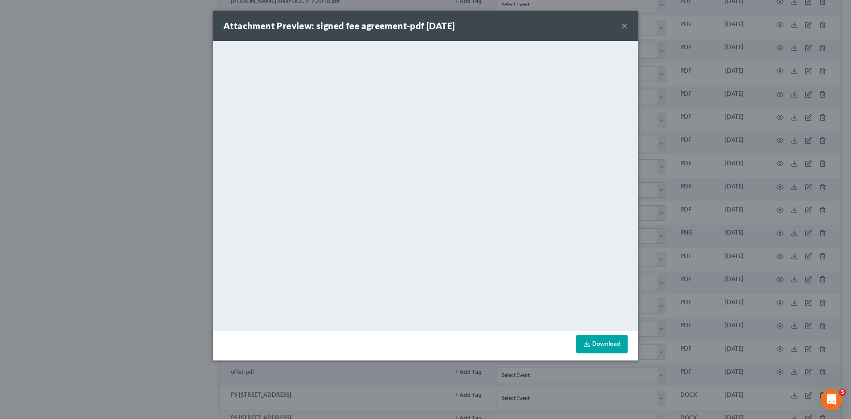
click at [735, 177] on div "Attachment Preview: signed fee agreement-pdf 11/26/2024 × <object ng-attr-data=…" at bounding box center [425, 209] width 851 height 419
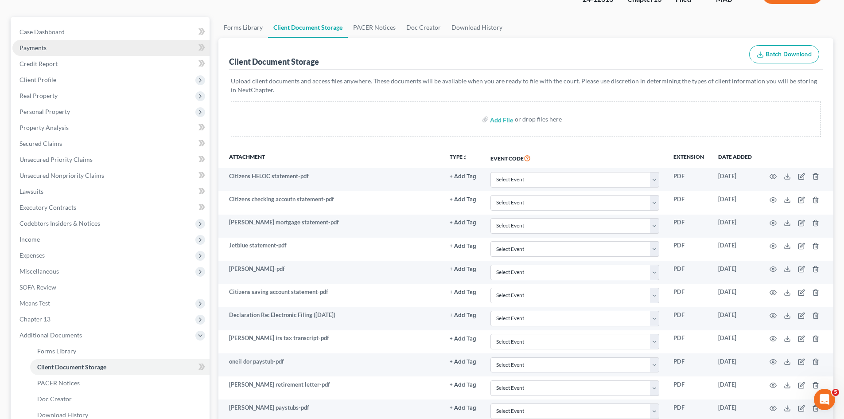
scroll to position [0, 0]
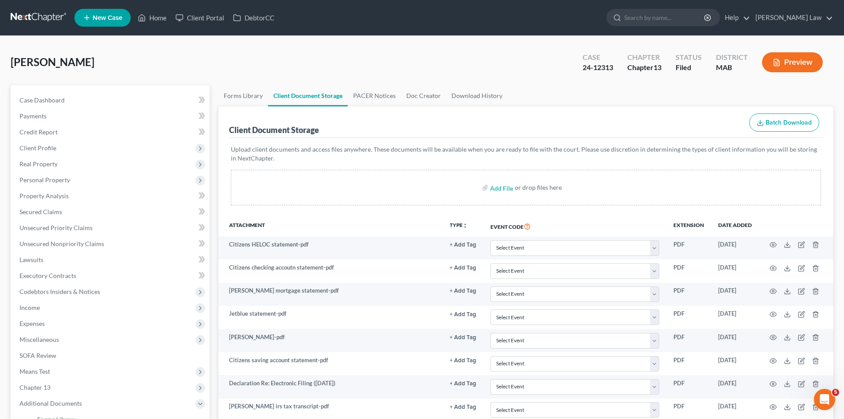
click at [47, 25] on link at bounding box center [39, 18] width 57 height 16
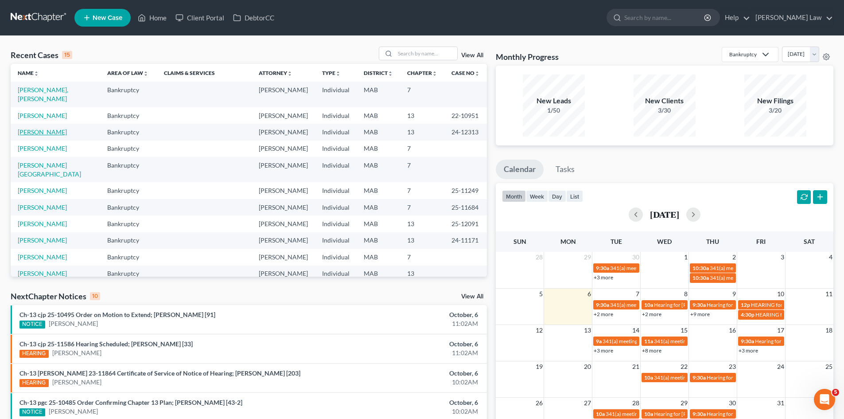
click at [41, 128] on link "[PERSON_NAME]" at bounding box center [42, 132] width 49 height 8
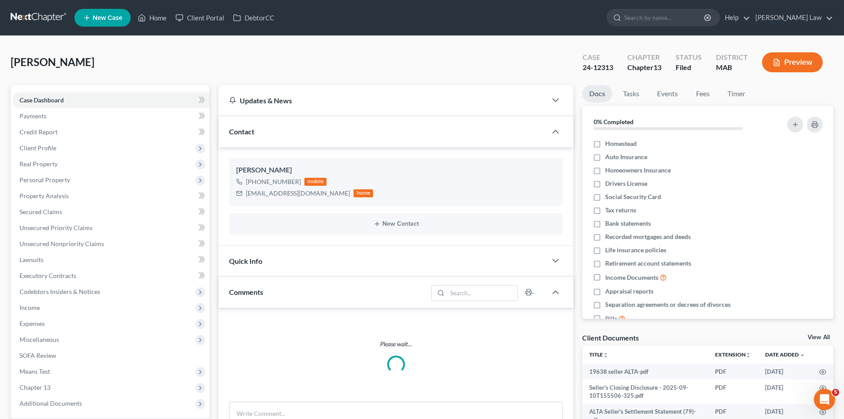
click at [820, 337] on link "View All" at bounding box center [819, 337] width 22 height 6
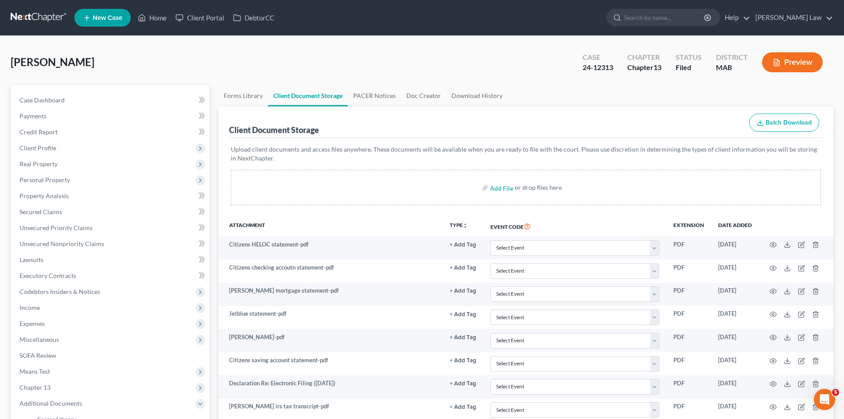
click at [487, 31] on nav "Home New Case Client Portal DebtorCC Benner Law mmanning@tbennerlaw.com My Acco…" at bounding box center [422, 17] width 844 height 35
click at [35, 15] on link at bounding box center [39, 18] width 57 height 16
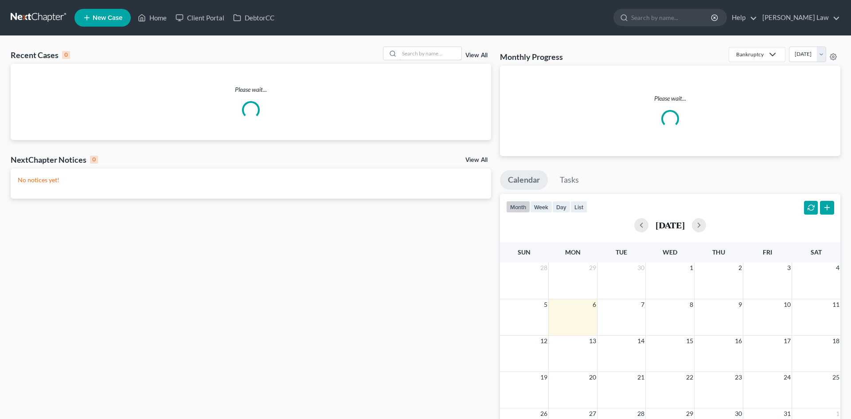
click at [426, 55] on input "search" at bounding box center [430, 53] width 62 height 13
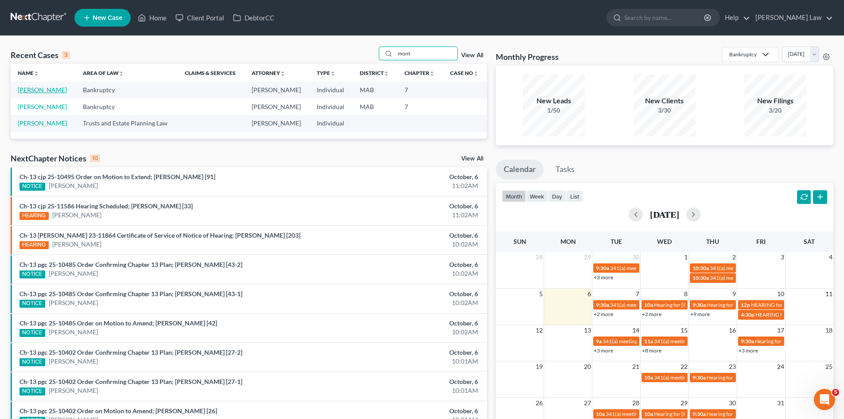
type input "mont"
click at [43, 87] on link "[PERSON_NAME]" at bounding box center [42, 90] width 49 height 8
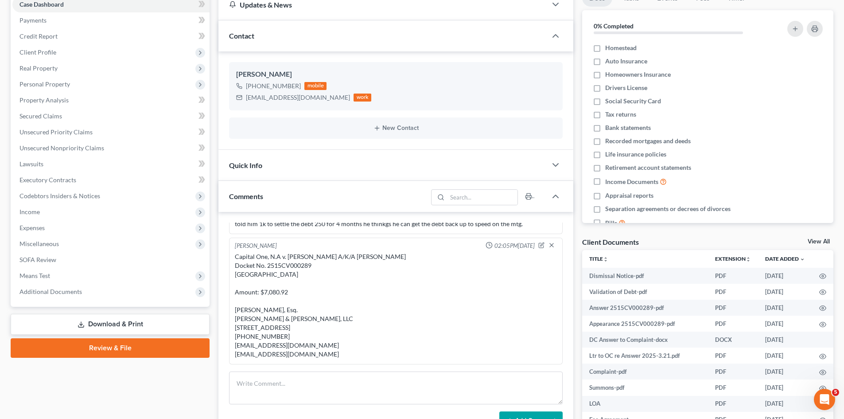
scroll to position [148, 0]
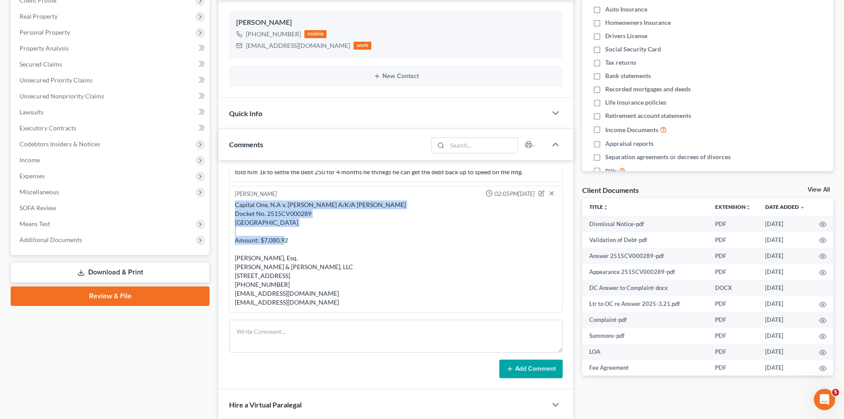
drag, startPoint x: 234, startPoint y: 193, endPoint x: 314, endPoint y: 215, distance: 82.5
click at [314, 215] on div "Capital One, N.A v. Cristiano G Monteiro A/K/A Cristiano Monteiro Docket No. 25…" at bounding box center [396, 254] width 326 height 110
copy div "Capital One, N.A v. Cristiano G Monteiro A/K/A Cristiano Monteiro Docket No. 25…"
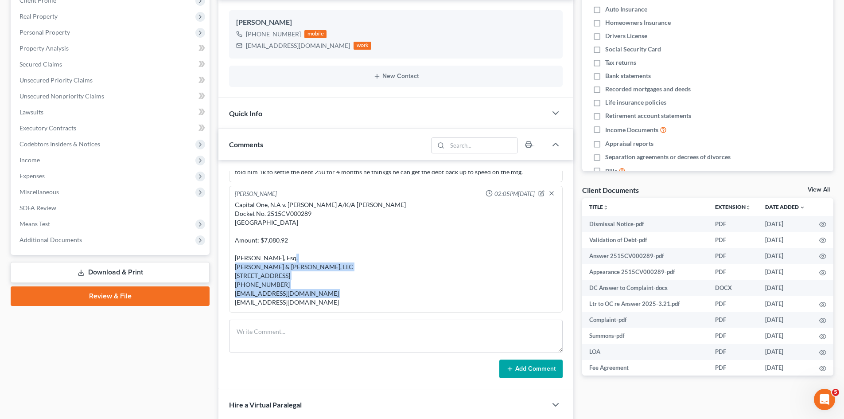
drag, startPoint x: 234, startPoint y: 248, endPoint x: 318, endPoint y: 276, distance: 89.1
click at [318, 276] on div "Capital One, N.A v. [PERSON_NAME] A/K/A [PERSON_NAME] Docket No. 2515CV000289 […" at bounding box center [396, 254] width 326 height 110
copy div "Gina Marie Paro, Esq. Rubin & Rothman, LLC 1787 Veterans Memorial Hwy, Suite 32…"
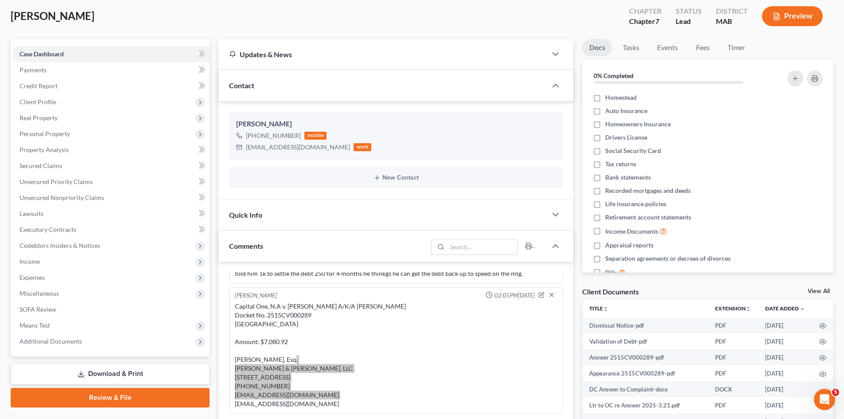
scroll to position [0, 0]
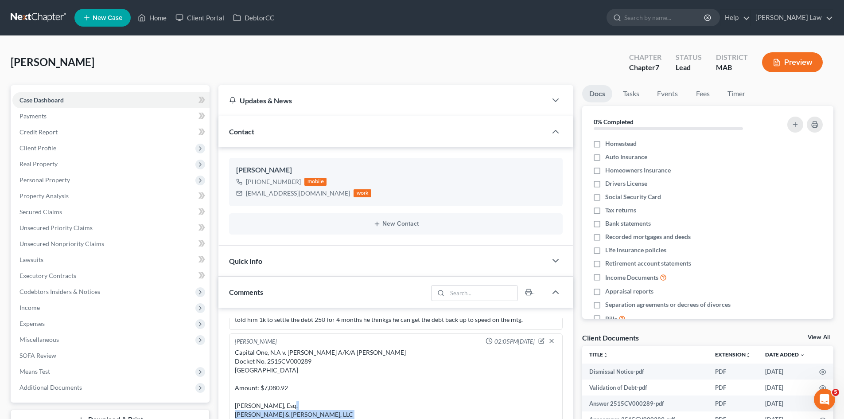
click at [33, 12] on link at bounding box center [39, 18] width 57 height 16
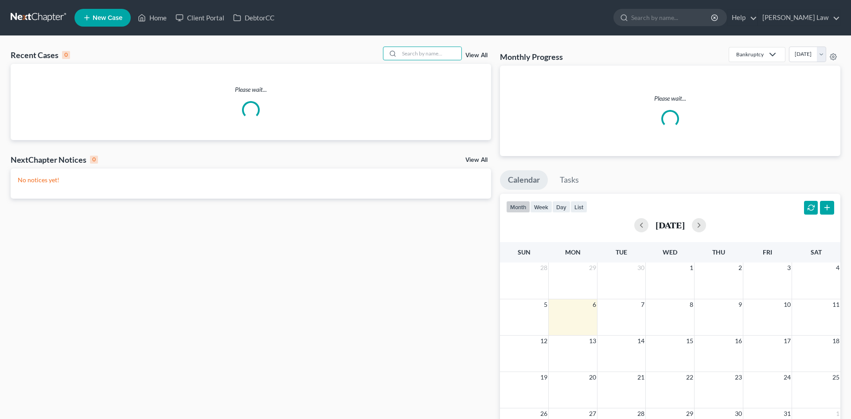
click at [418, 57] on input "search" at bounding box center [430, 53] width 62 height 13
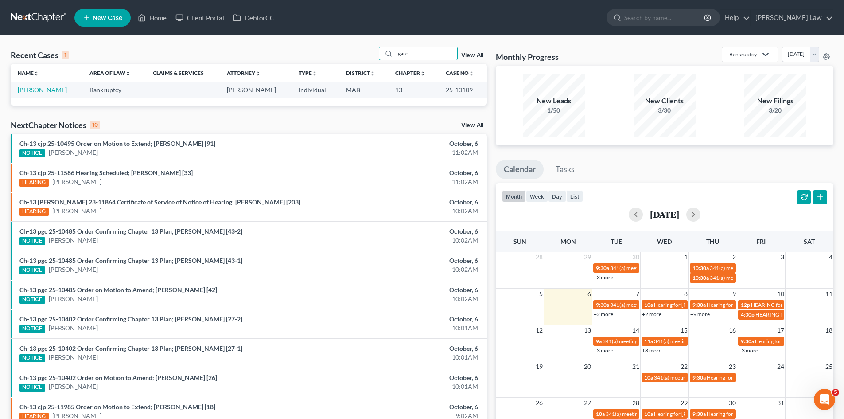
type input "garc"
click at [50, 92] on link "[PERSON_NAME]" at bounding box center [42, 90] width 49 height 8
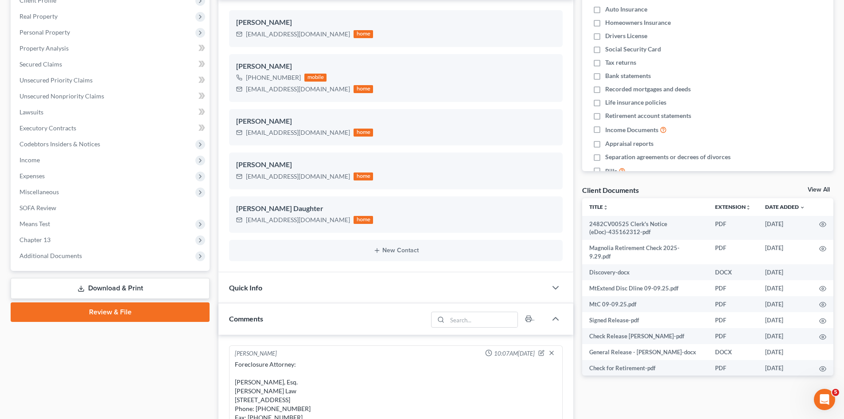
scroll to position [620, 0]
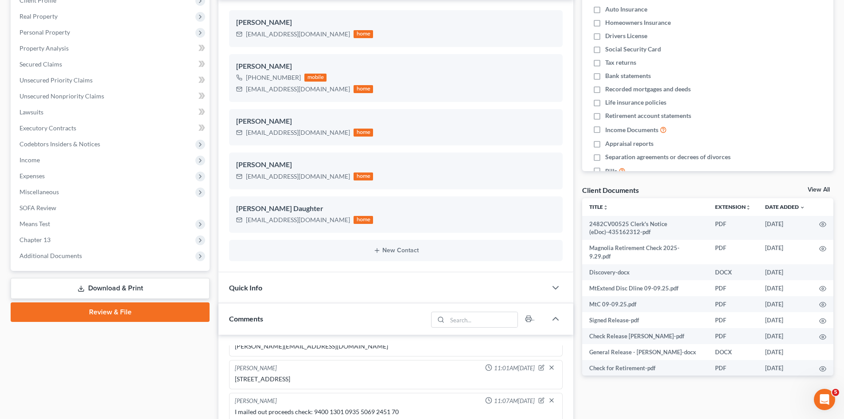
click at [816, 189] on link "View All" at bounding box center [819, 190] width 22 height 6
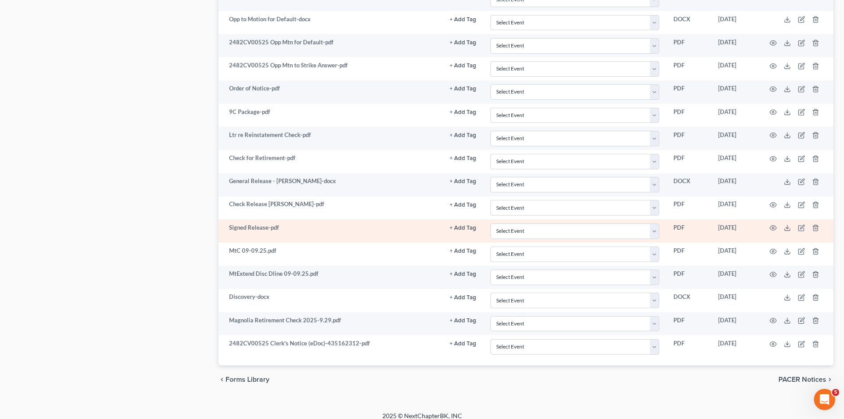
scroll to position [1741, 0]
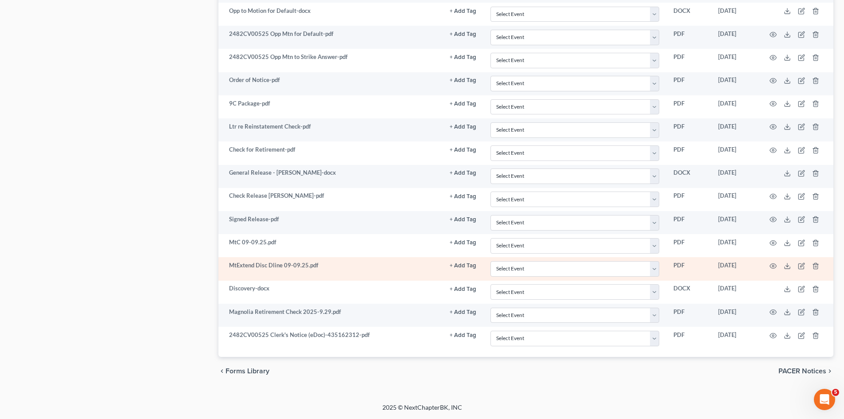
click at [784, 266] on td at bounding box center [796, 268] width 74 height 23
click at [788, 265] on line at bounding box center [788, 265] width 0 height 4
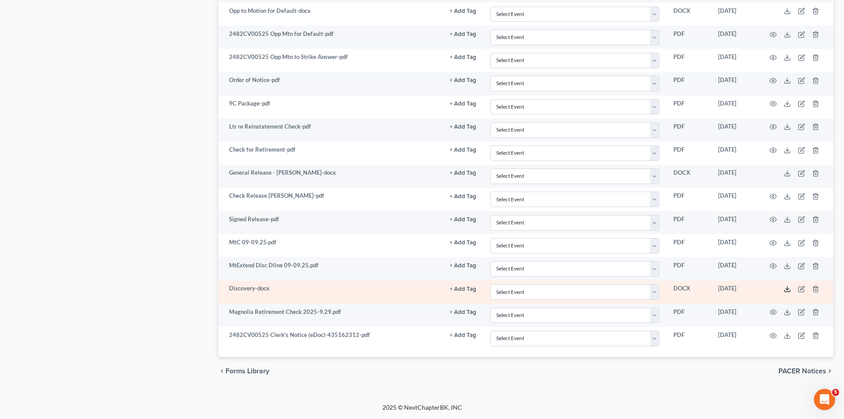
click at [786, 291] on icon at bounding box center [787, 288] width 7 height 7
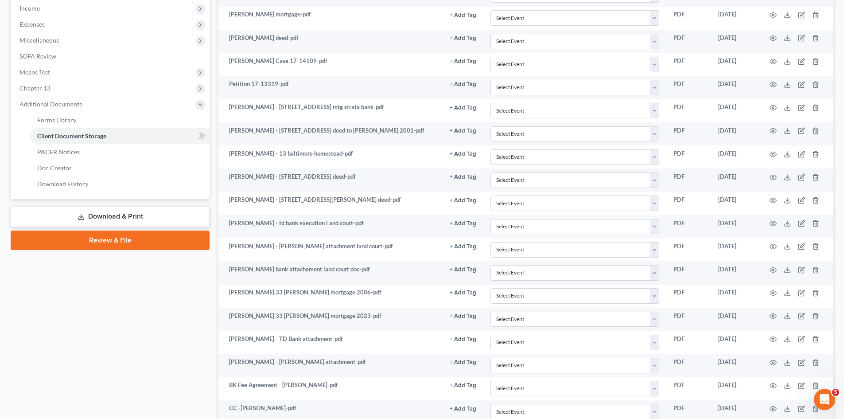
scroll to position [0, 0]
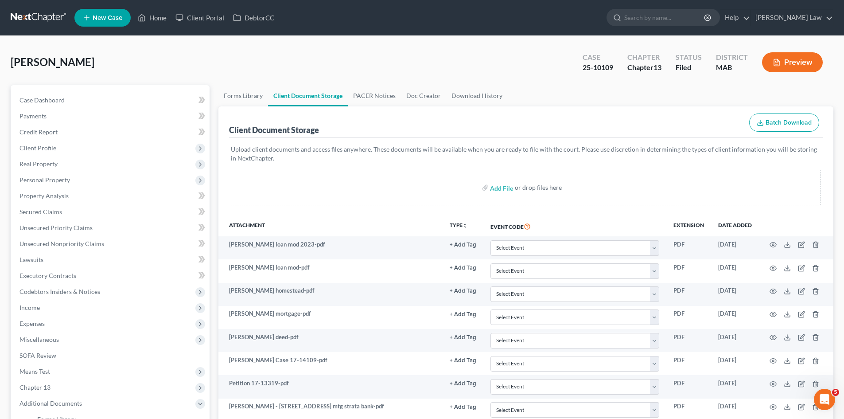
click at [28, 12] on link at bounding box center [39, 18] width 57 height 16
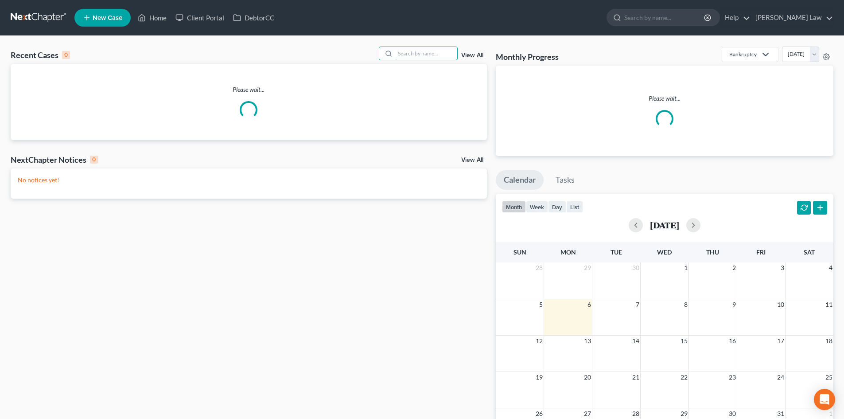
click at [422, 55] on input "search" at bounding box center [426, 53] width 62 height 13
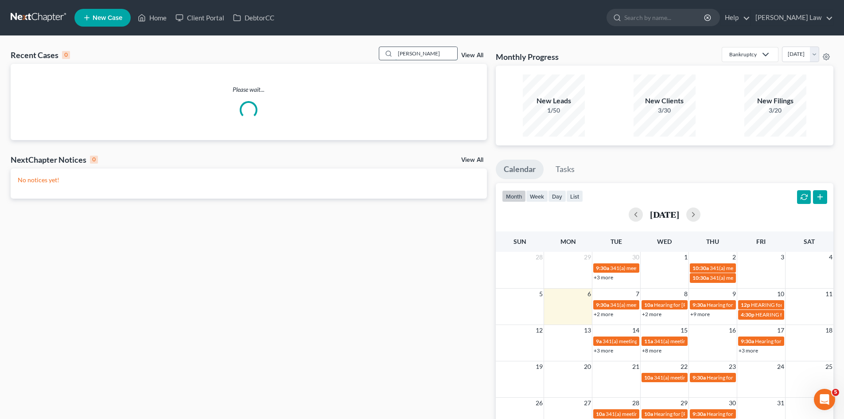
type input "[PERSON_NAME]"
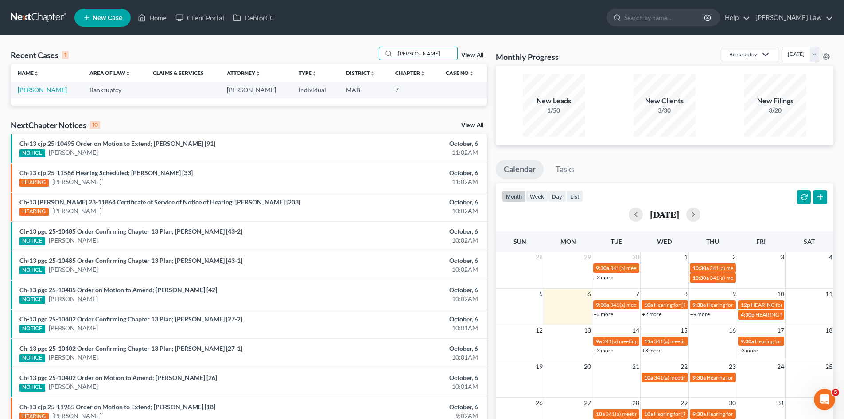
click at [51, 91] on link "[PERSON_NAME]" at bounding box center [42, 90] width 49 height 8
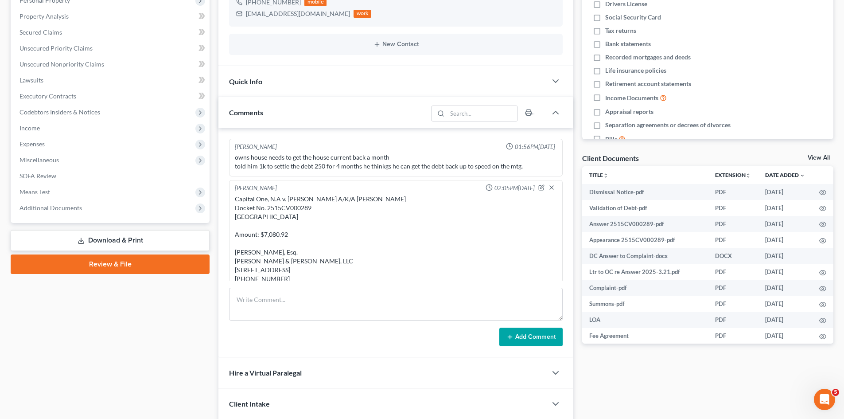
scroll to position [35, 0]
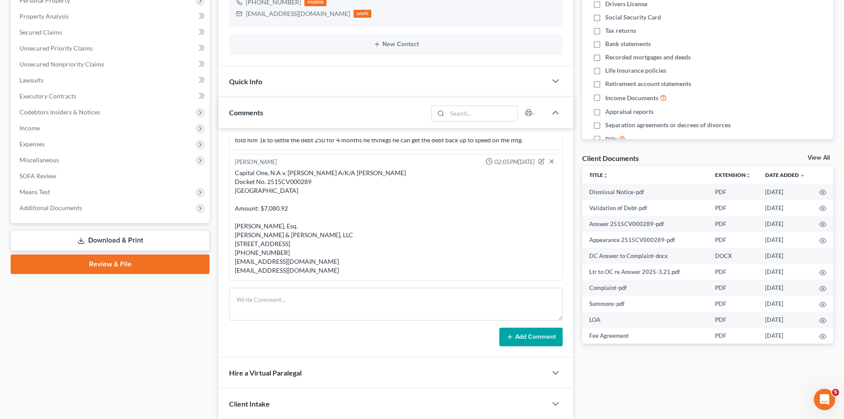
click at [815, 160] on link "View All" at bounding box center [819, 158] width 22 height 6
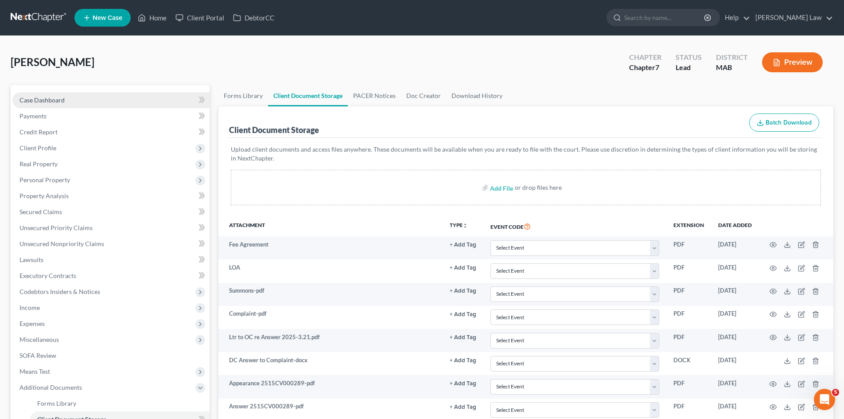
click at [141, 95] on link "Case Dashboard" at bounding box center [110, 100] width 197 height 16
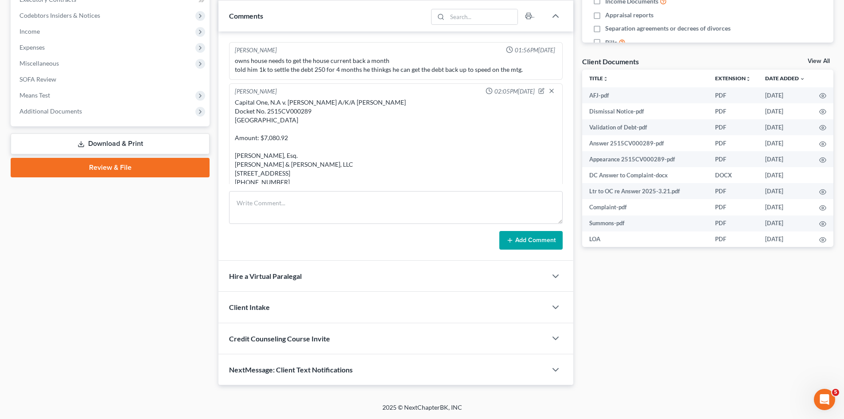
scroll to position [35, 0]
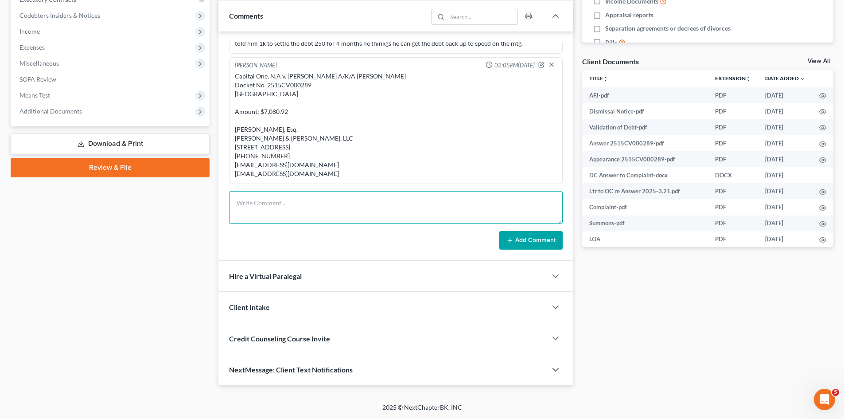
click at [282, 206] on textarea at bounding box center [396, 207] width 334 height 33
type textarea "I mailed AFJ."
click at [510, 238] on icon at bounding box center [510, 240] width 7 height 7
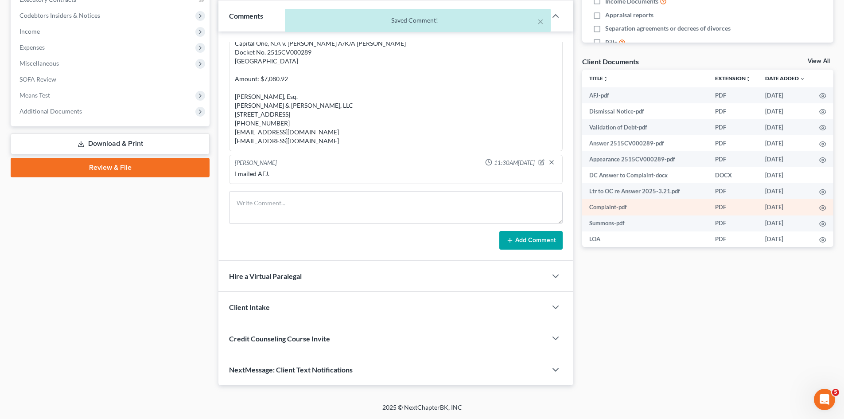
scroll to position [0, 0]
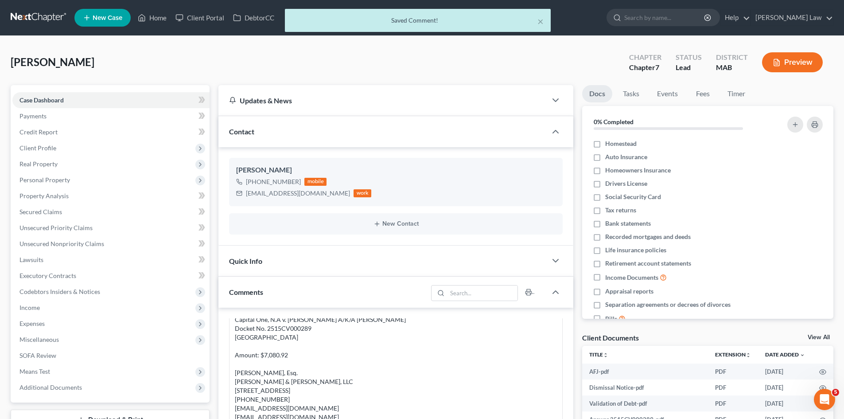
click at [41, 14] on div "× Saved Comment!" at bounding box center [418, 22] width 844 height 27
drag, startPoint x: 45, startPoint y: 15, endPoint x: 41, endPoint y: 17, distance: 5.0
click at [44, 17] on div "× Saved Comment!" at bounding box center [418, 22] width 844 height 27
click at [550, 18] on ul "New Case Home Client Portal DebtorCC - No Result - See all results Or Press Ent…" at bounding box center [453, 17] width 759 height 23
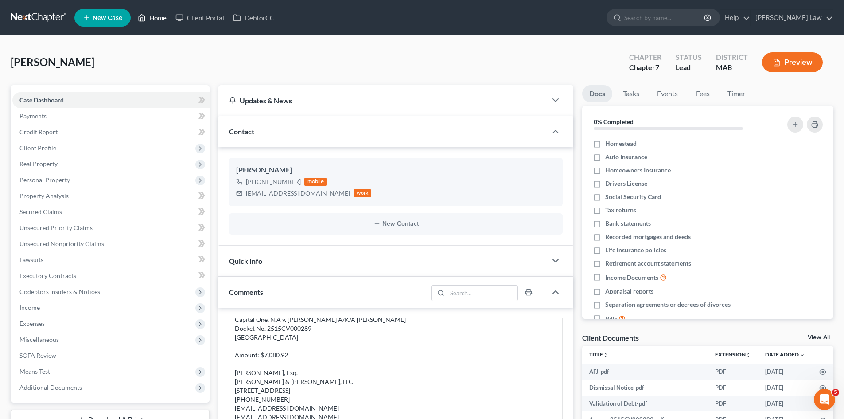
drag, startPoint x: 543, startPoint y: 20, endPoint x: 150, endPoint y: 23, distance: 393.2
click at [543, 20] on ul "New Case Home Client Portal DebtorCC - No Result - See all results Or Press Ent…" at bounding box center [453, 17] width 759 height 23
click at [47, 12] on link at bounding box center [39, 18] width 57 height 16
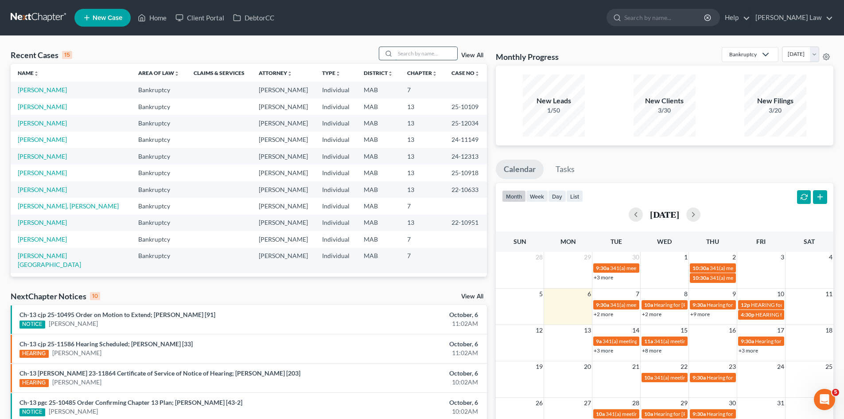
click at [433, 51] on input "search" at bounding box center [426, 53] width 62 height 13
click at [51, 96] on td "Monteiro, Cristiano" at bounding box center [71, 90] width 121 height 16
click at [49, 92] on link "Monteiro, Cristiano" at bounding box center [42, 90] width 49 height 8
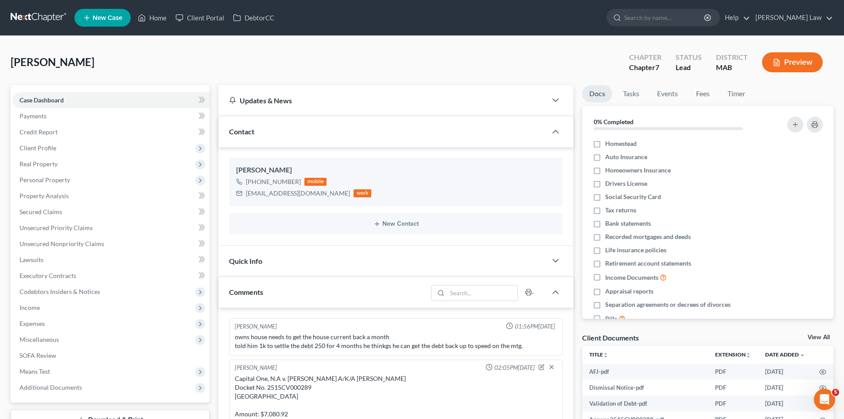
scroll to position [68, 0]
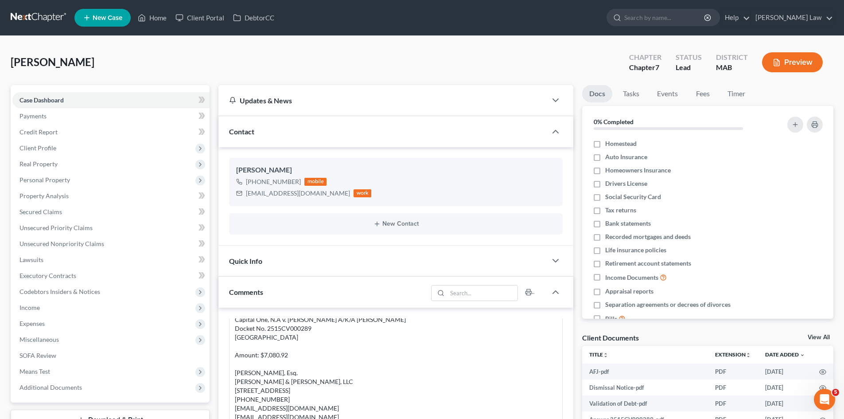
click at [34, 20] on link at bounding box center [39, 18] width 57 height 16
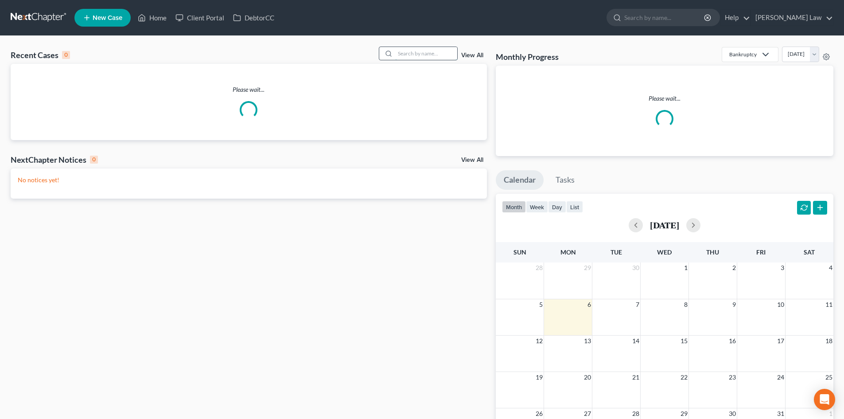
click at [433, 48] on input "search" at bounding box center [426, 53] width 62 height 13
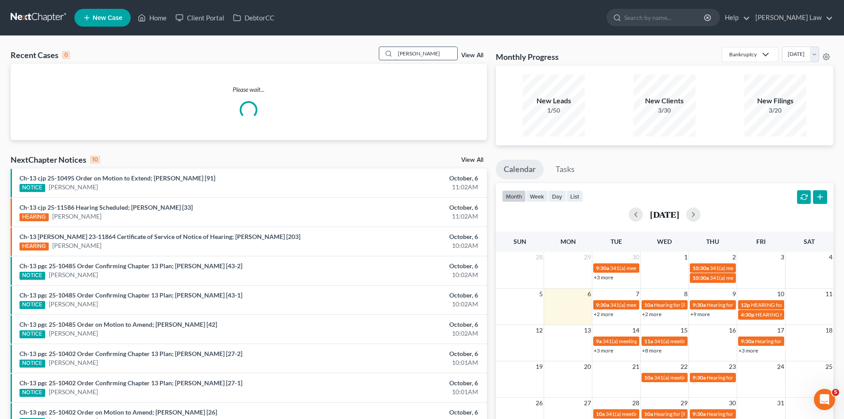
type input "[PERSON_NAME]"
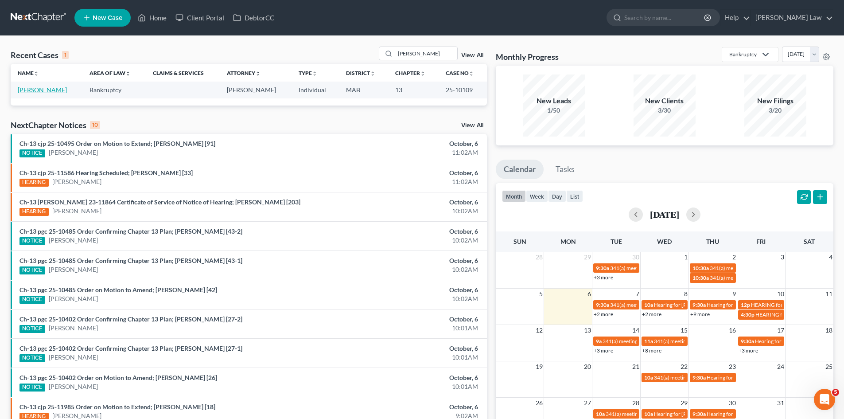
click at [32, 91] on link "[PERSON_NAME]" at bounding box center [42, 90] width 49 height 8
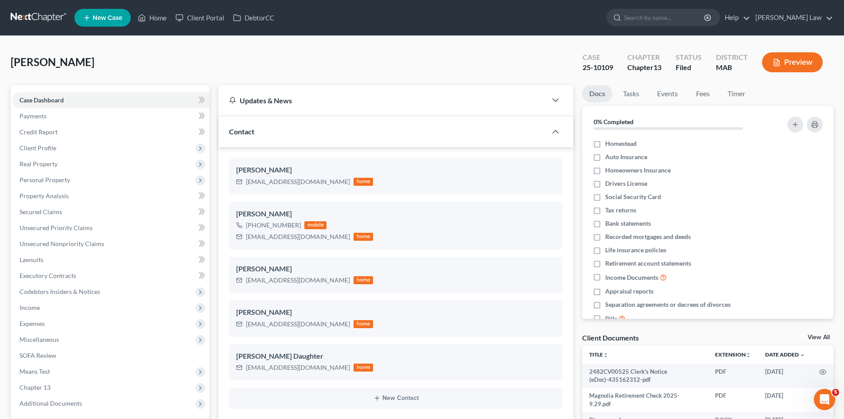
click at [817, 335] on link "View All" at bounding box center [819, 337] width 22 height 6
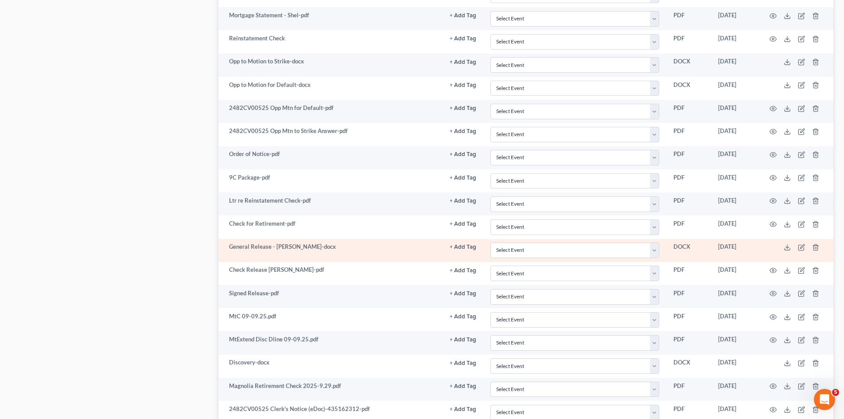
scroll to position [1593, 0]
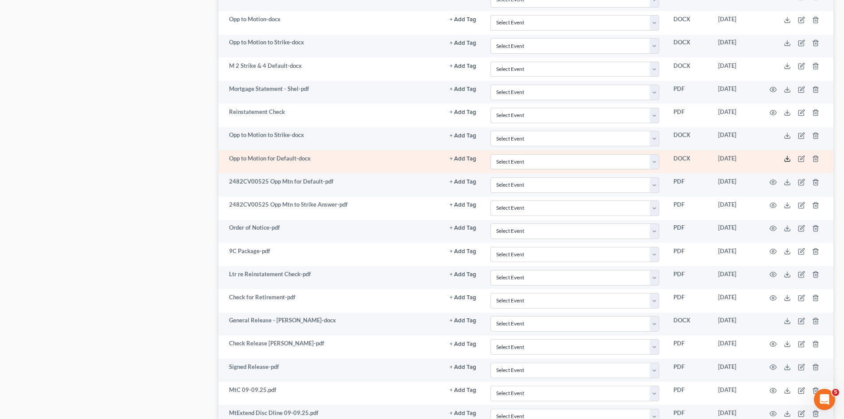
click at [789, 160] on icon at bounding box center [787, 158] width 7 height 7
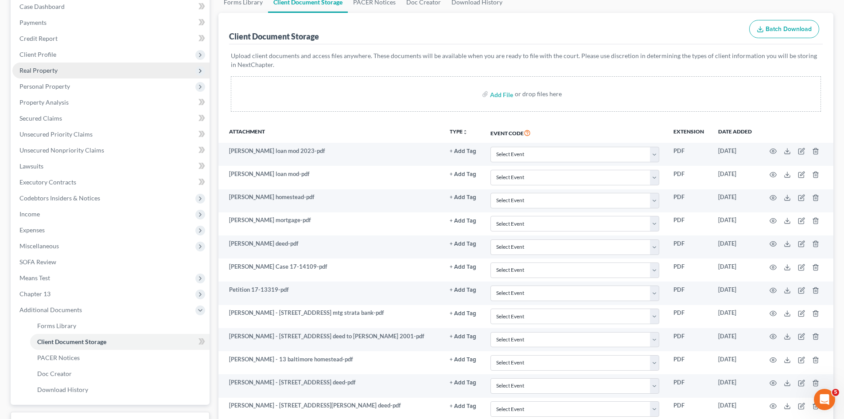
scroll to position [0, 0]
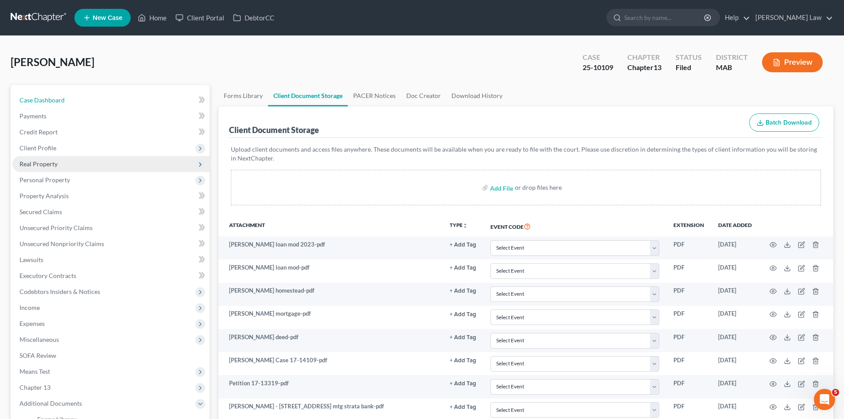
click at [55, 103] on span "Case Dashboard" at bounding box center [42, 100] width 45 height 8
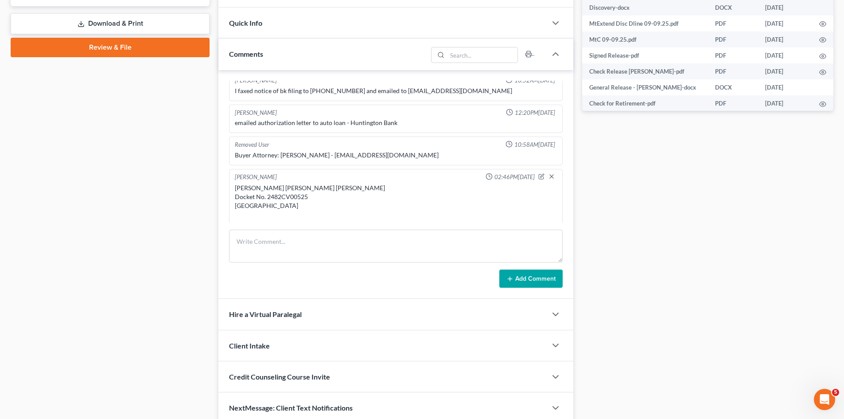
scroll to position [546, 0]
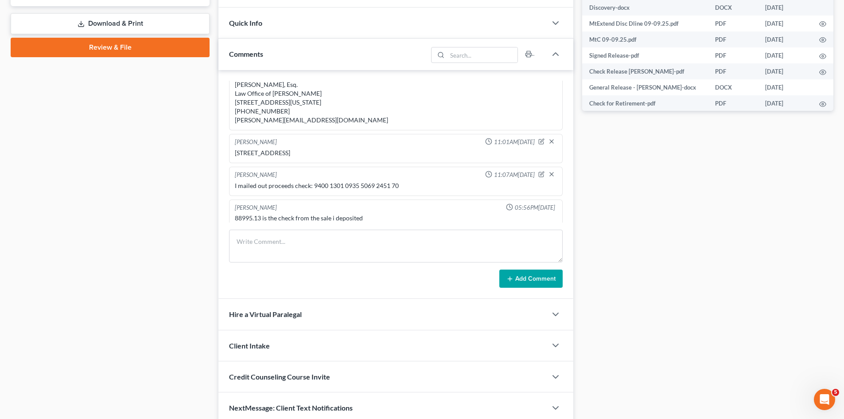
click at [309, 105] on div "Anna Garcia Glynn v. Ramon Garcia, Jr. Docket No. 2482CV00525 Norfolk Superior …" at bounding box center [396, 80] width 322 height 89
click at [308, 105] on div "Anna Garcia Glynn v. Ramon Garcia, Jr. Docket No. 2482CV00525 Norfolk Superior …" at bounding box center [396, 80] width 322 height 89
click at [307, 105] on div "Anna Garcia Glynn v. Ramon Garcia, Jr. Docket No. 2482CV00525 Norfolk Superior …" at bounding box center [396, 80] width 322 height 89
click at [294, 101] on div "Anna Garcia Glynn v. Ramon Garcia, Jr. Docket No. 2482CV00525 Norfolk Superior …" at bounding box center [396, 80] width 322 height 89
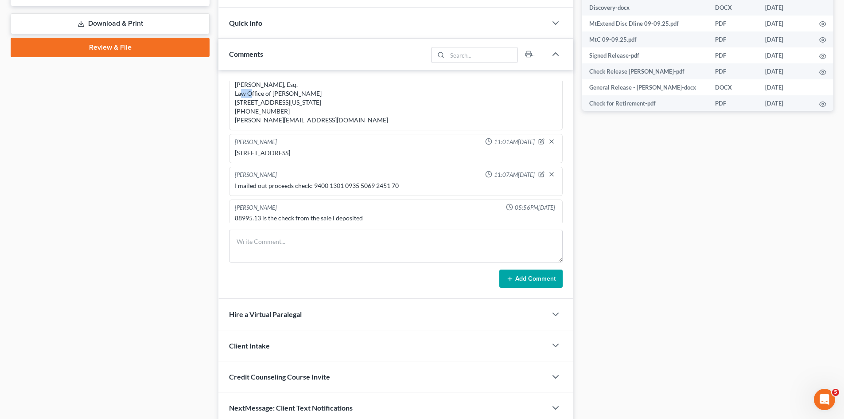
click at [294, 101] on div "Anna Garcia Glynn v. Ramon Garcia, Jr. Docket No. 2482CV00525 Norfolk Superior …" at bounding box center [396, 80] width 322 height 89
copy div "Kevin R. Heffernan, Esq."
click at [283, 125] on div "Anna Garcia Glynn v. Ramon Garcia, Jr. Docket No. 2482CV00525 Norfolk Superior …" at bounding box center [396, 80] width 322 height 89
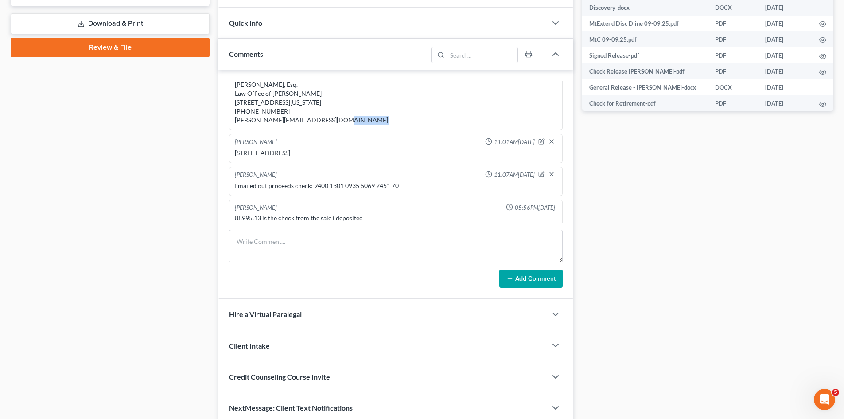
click at [283, 125] on div "Anna Garcia Glynn v. Ramon Garcia, Jr. Docket No. 2482CV00525 Norfolk Superior …" at bounding box center [396, 80] width 322 height 89
copy div "kevin@lawheffernan.com"
drag, startPoint x: 130, startPoint y: 170, endPoint x: 173, endPoint y: 113, distance: 70.9
click at [130, 169] on div "Case Dashboard Payments Invoices Payments Payments Credit Report Client Profile" at bounding box center [110, 48] width 208 height 751
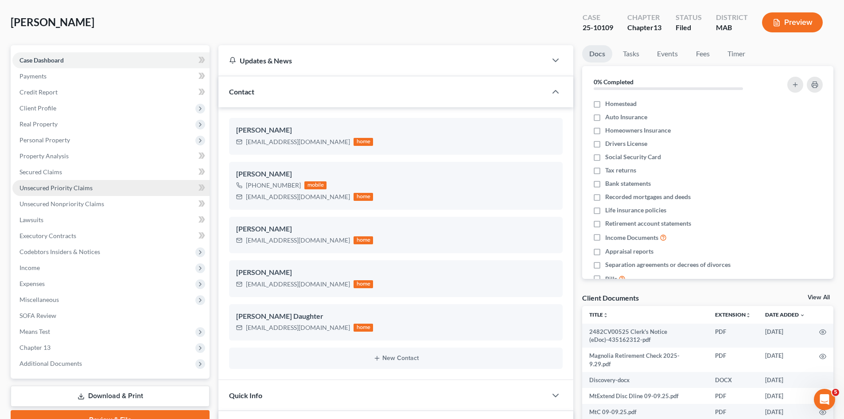
scroll to position [0, 0]
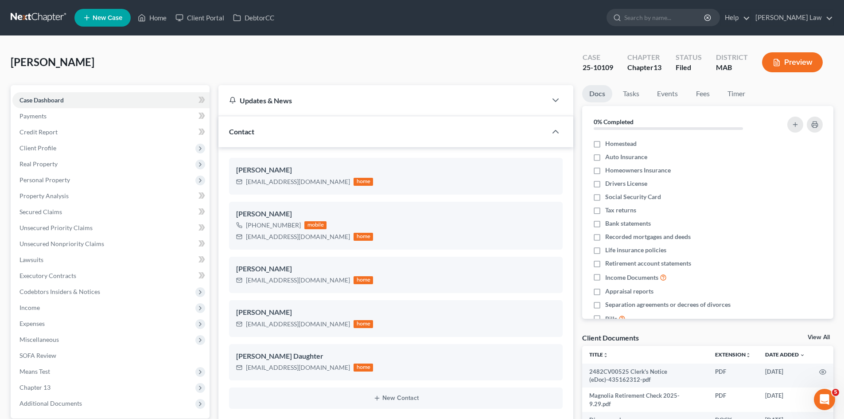
click at [813, 335] on link "View All" at bounding box center [819, 337] width 22 height 6
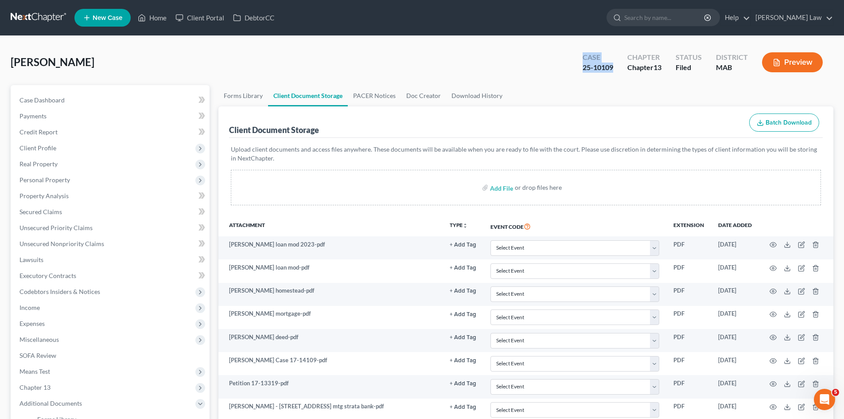
drag, startPoint x: 612, startPoint y: 67, endPoint x: 582, endPoint y: 59, distance: 31.1
click at [582, 59] on div "Case 25-10109" at bounding box center [598, 63] width 45 height 26
drag, startPoint x: 663, startPoint y: 66, endPoint x: 627, endPoint y: 55, distance: 37.6
click at [627, 55] on div "Chapter Chapter 13" at bounding box center [645, 63] width 48 height 26
drag, startPoint x: 734, startPoint y: 65, endPoint x: 577, endPoint y: 59, distance: 157.5
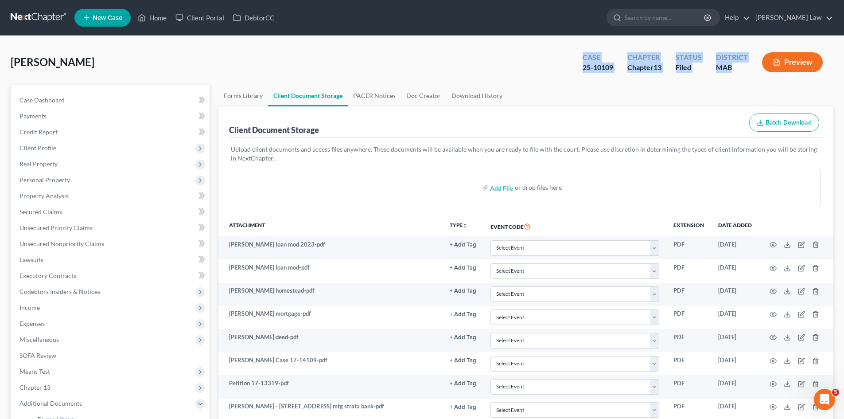
click at [577, 59] on div "Case 25-10109 Chapter Chapter 13 Status Filed District MAB Preview" at bounding box center [705, 63] width 258 height 26
click at [52, 20] on link at bounding box center [39, 18] width 57 height 16
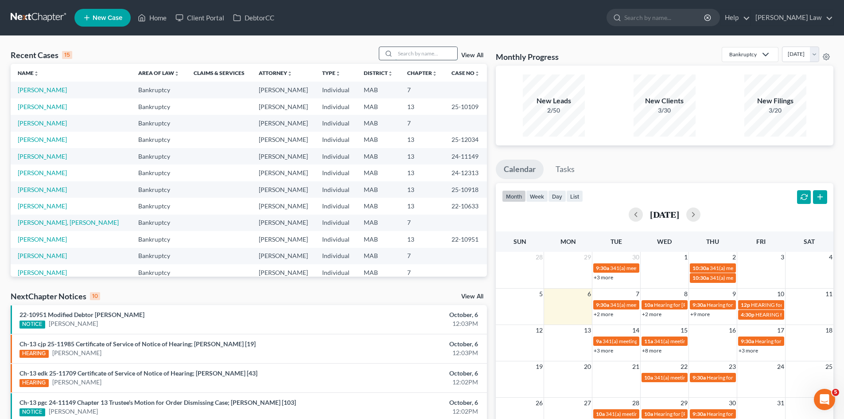
click at [419, 58] on input "search" at bounding box center [426, 53] width 62 height 13
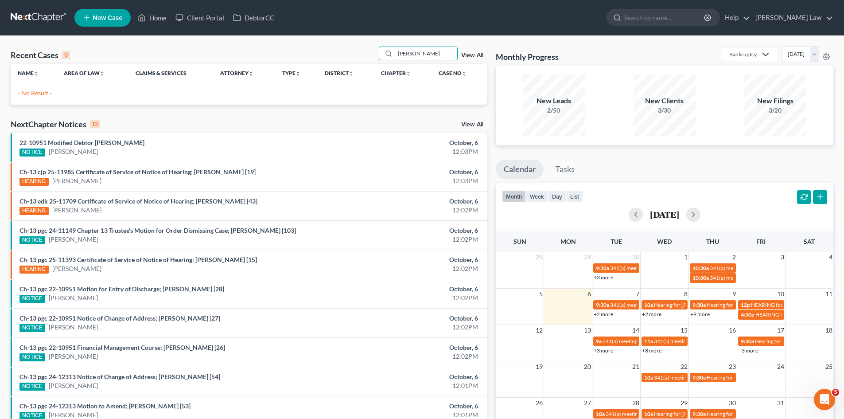
type input "[PERSON_NAME]"
click at [102, 24] on link "New Case" at bounding box center [102, 18] width 56 height 18
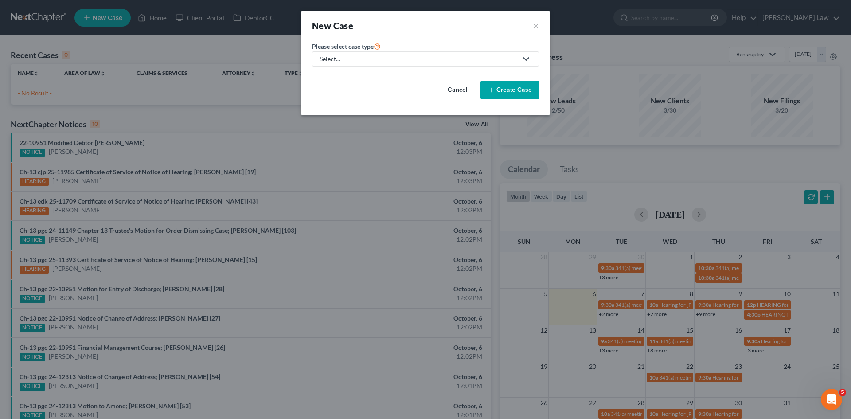
click at [365, 53] on link "Select..." at bounding box center [425, 58] width 227 height 15
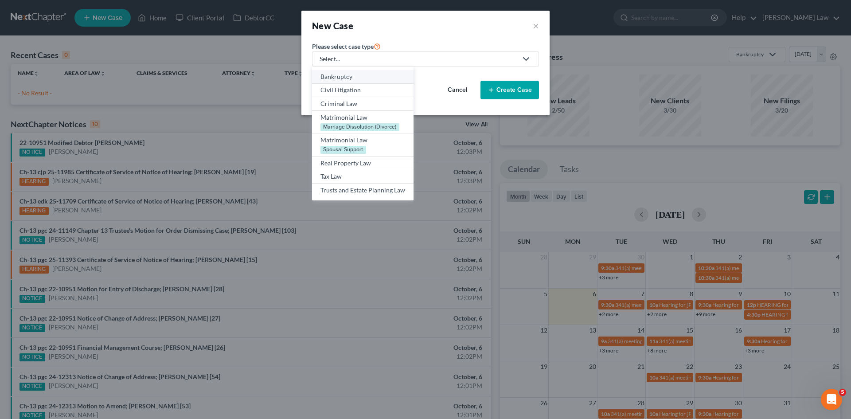
click at [354, 80] on div "Bankruptcy" at bounding box center [362, 76] width 85 height 9
select select "39"
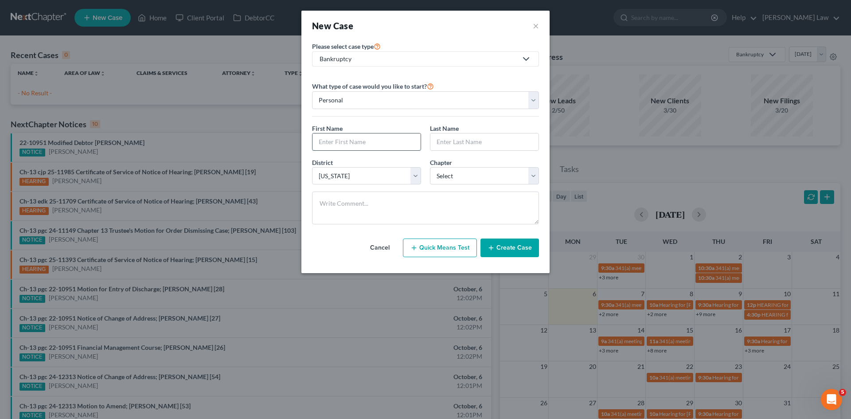
drag, startPoint x: 360, startPoint y: 142, endPoint x: 379, endPoint y: 141, distance: 19.1
click at [360, 142] on input "text" at bounding box center [366, 141] width 108 height 17
type input "Sadat"
click at [466, 148] on input "text" at bounding box center [484, 141] width 108 height 17
type input "Fuseini"
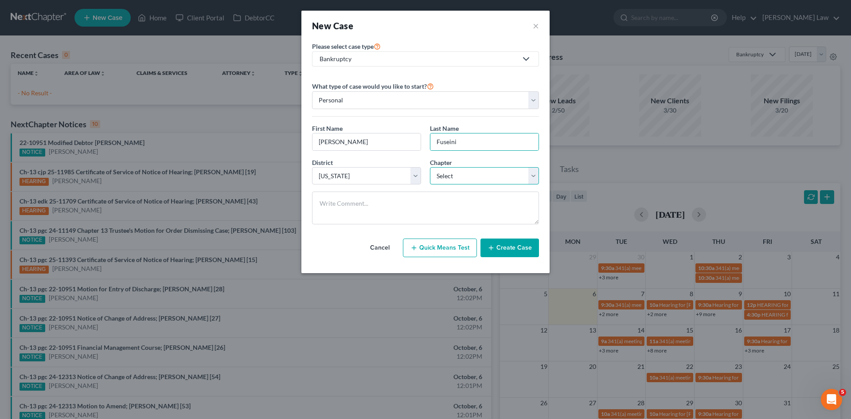
drag, startPoint x: 442, startPoint y: 175, endPoint x: 447, endPoint y: 183, distance: 9.4
click at [442, 175] on select "Select 7 11 12 13" at bounding box center [484, 176] width 109 height 18
select select "0"
click at [430, 167] on select "Select 7 11 12 13" at bounding box center [484, 176] width 109 height 18
click at [506, 249] on button "Create Case" at bounding box center [509, 247] width 59 height 19
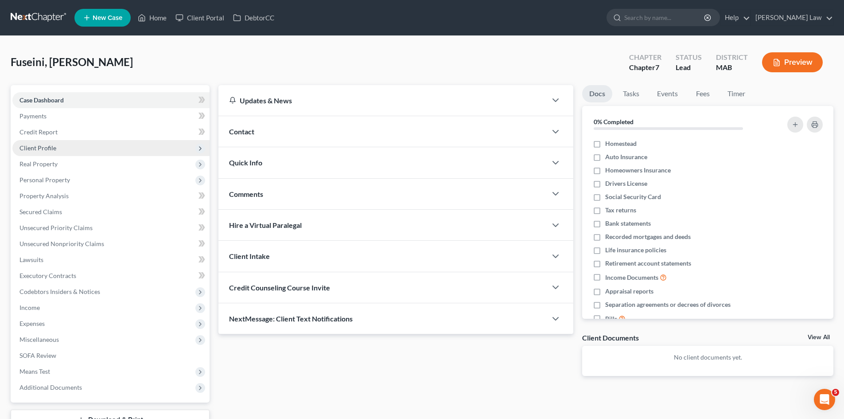
click at [51, 155] on span "Client Profile" at bounding box center [110, 148] width 197 height 16
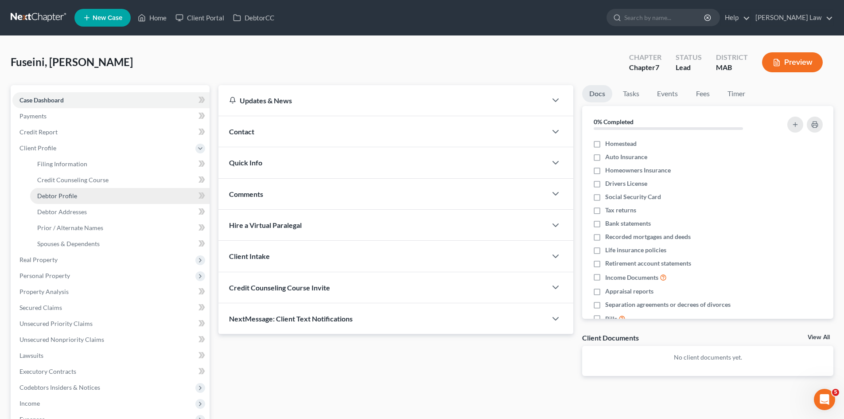
click at [74, 200] on link "Debtor Profile" at bounding box center [120, 196] width 180 height 16
select select "0"
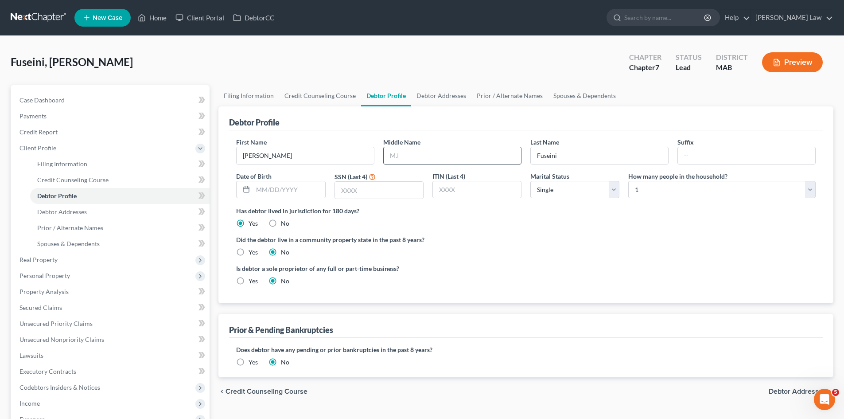
click at [421, 149] on input "text" at bounding box center [452, 155] width 137 height 17
click at [557, 187] on select "Select Single Married Separated Divorced Widowed" at bounding box center [575, 190] width 89 height 18
drag, startPoint x: 531, startPoint y: 142, endPoint x: 522, endPoint y: 140, distance: 9.7
click at [531, 142] on label "Last Name" at bounding box center [545, 141] width 29 height 9
click at [265, 95] on link "Filing Information" at bounding box center [249, 95] width 61 height 21
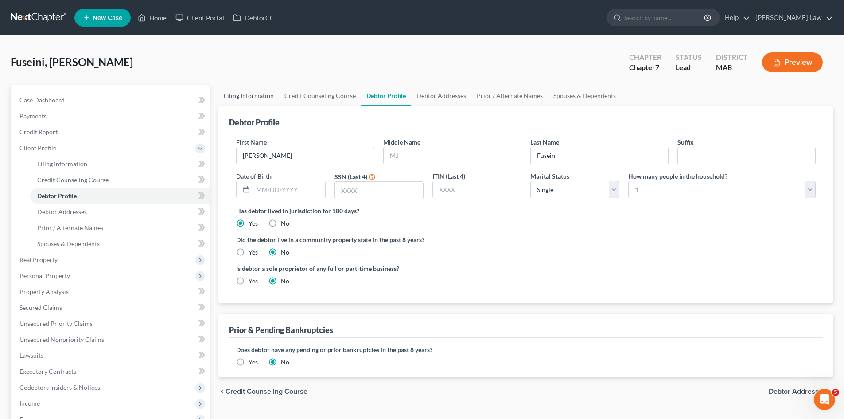
select select "1"
select select "0"
select select "39"
select select "22"
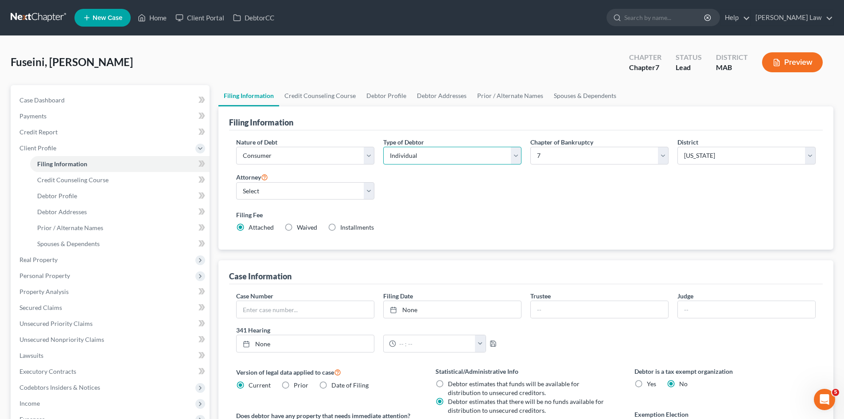
drag, startPoint x: 464, startPoint y: 153, endPoint x: 460, endPoint y: 163, distance: 10.5
click at [464, 154] on select "Select Individual Joint" at bounding box center [452, 156] width 138 height 18
select select "1"
click at [383, 147] on select "Select Individual Joint" at bounding box center [452, 156] width 138 height 18
click at [394, 98] on link "Debtor Profile" at bounding box center [386, 95] width 51 height 21
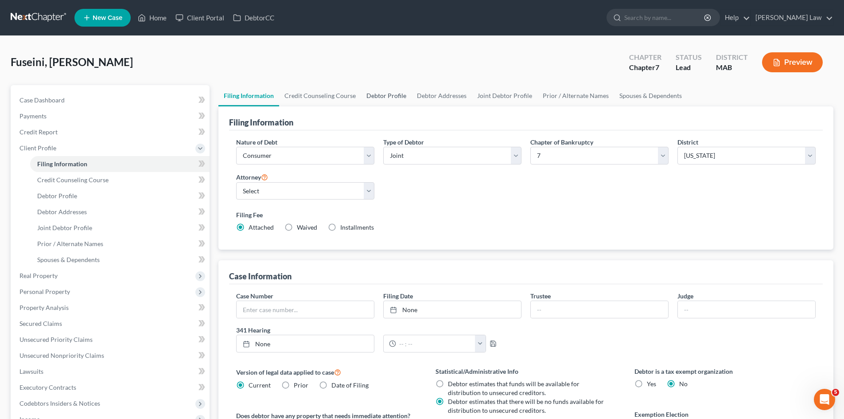
select select "1"
select select "0"
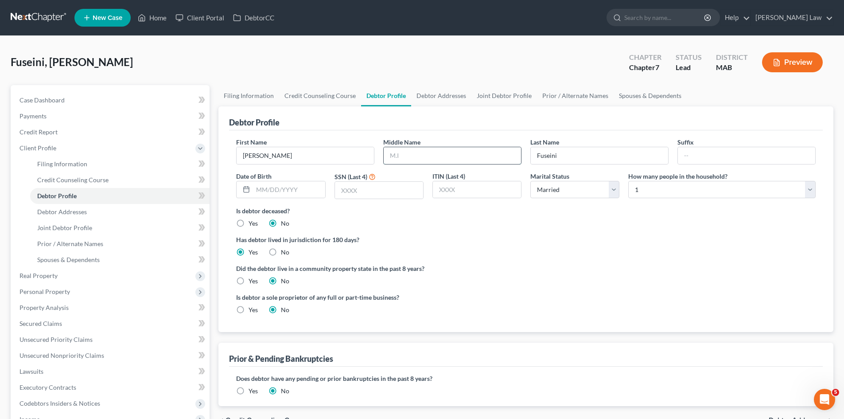
click at [463, 152] on input "text" at bounding box center [452, 155] width 137 height 17
type input "M."
click at [508, 89] on link "Joint Debtor Profile" at bounding box center [505, 95] width 66 height 21
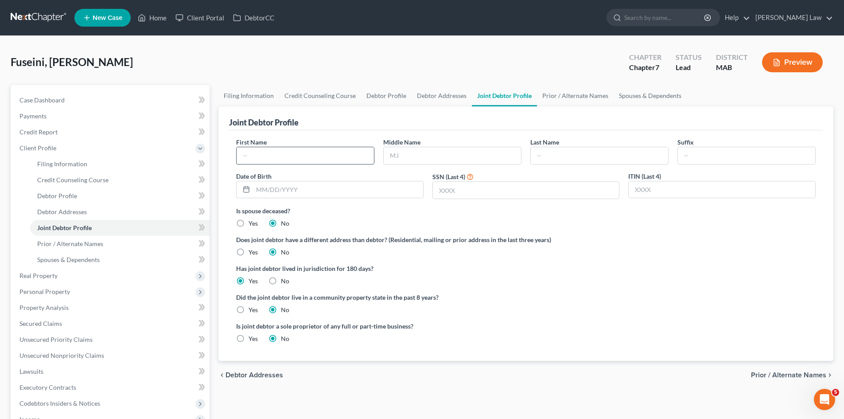
click at [298, 156] on input "text" at bounding box center [305, 155] width 137 height 17
type input "Merri"
type input "Ali"
click at [99, 100] on link "Case Dashboard" at bounding box center [110, 100] width 197 height 16
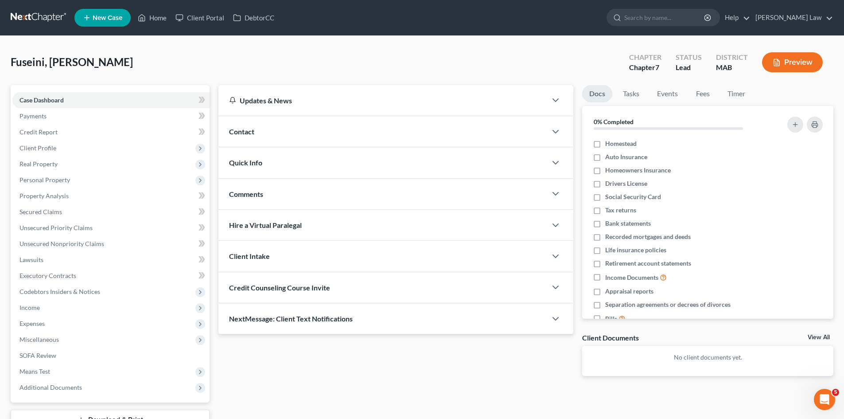
click at [278, 125] on div "Contact" at bounding box center [383, 131] width 328 height 31
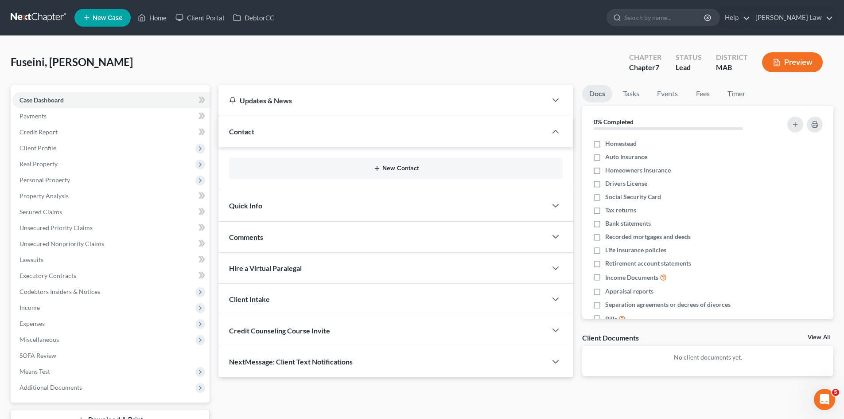
click at [378, 166] on icon "button" at bounding box center [377, 168] width 7 height 7
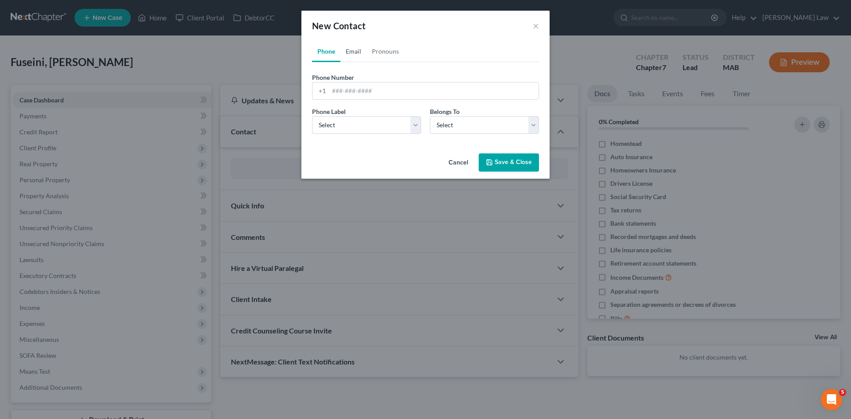
click at [351, 55] on link "Email" at bounding box center [353, 51] width 26 height 21
click at [353, 84] on input "email" at bounding box center [434, 90] width 210 height 17
paste input "sadatmaiga79@yahoo.com"
type input "sadatmaiga79@yahoo.com"
click at [346, 130] on select "Select Home Work Other" at bounding box center [366, 125] width 109 height 18
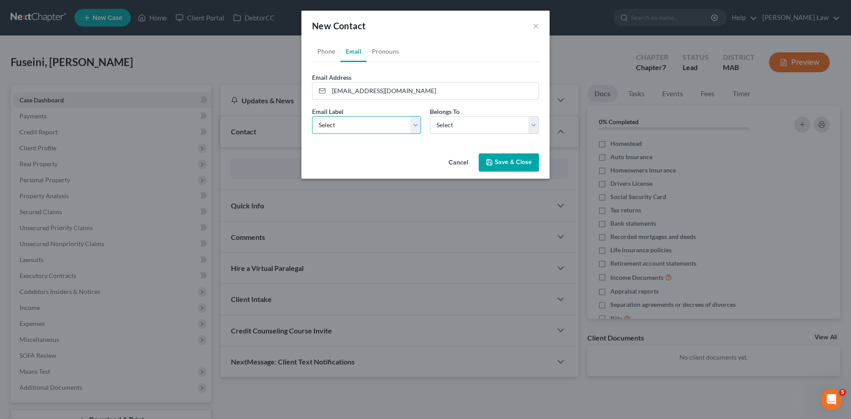
select select "0"
click at [312, 116] on select "Select Home Work Other" at bounding box center [366, 125] width 109 height 18
click at [450, 128] on select "Select Client Spouse Other" at bounding box center [484, 125] width 109 height 18
select select "0"
click at [430, 116] on select "Select Client Spouse Other" at bounding box center [484, 125] width 109 height 18
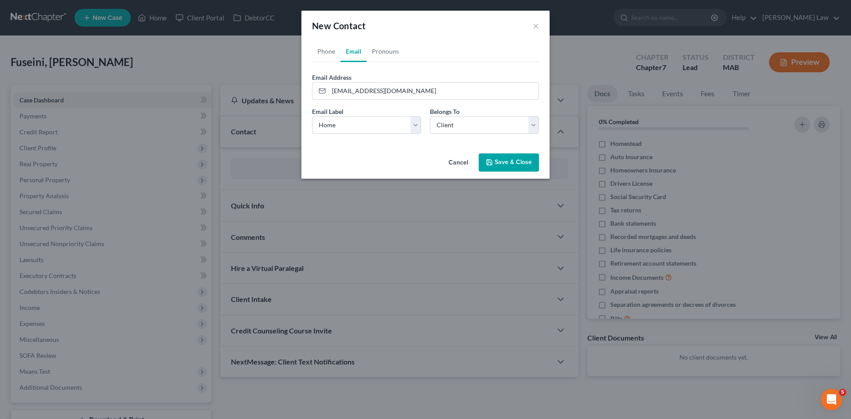
click at [480, 160] on button "Save & Close" at bounding box center [509, 162] width 60 height 19
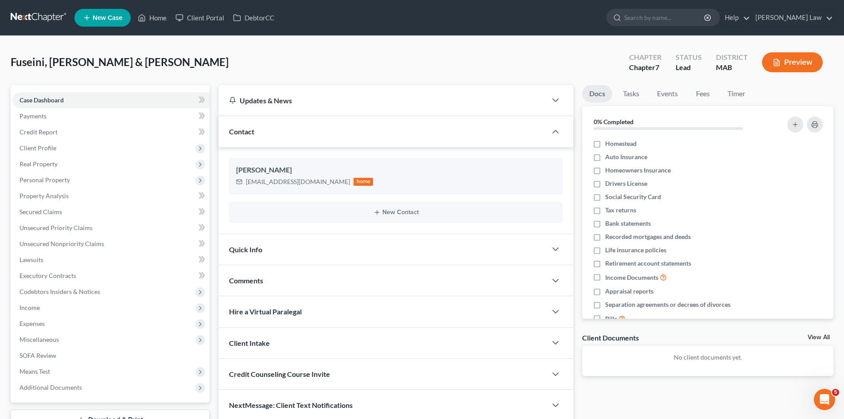
click at [818, 338] on link "View All" at bounding box center [819, 337] width 22 height 6
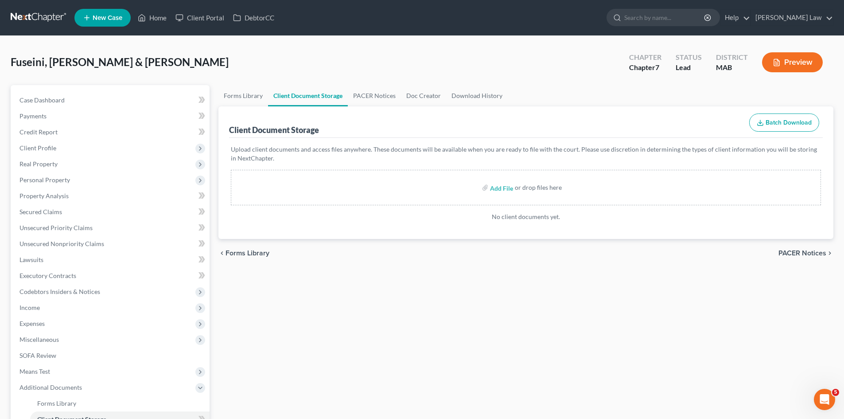
click at [66, 58] on span "Fuseini, [PERSON_NAME] & [PERSON_NAME]" at bounding box center [120, 61] width 218 height 13
copy span "[PERSON_NAME]"
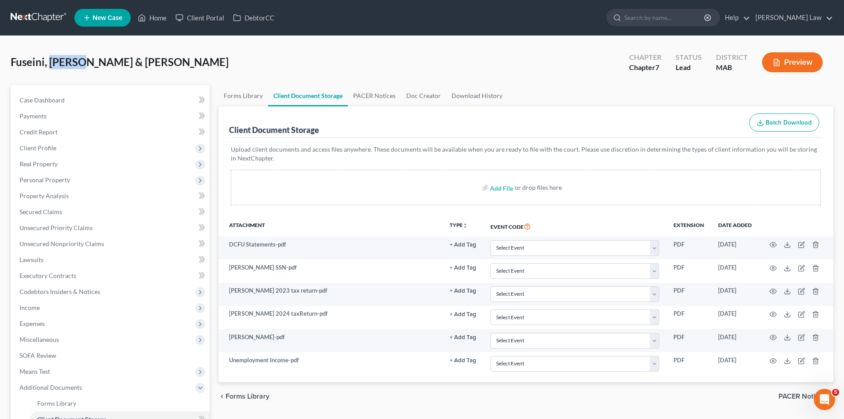
click at [35, 14] on link at bounding box center [39, 18] width 57 height 16
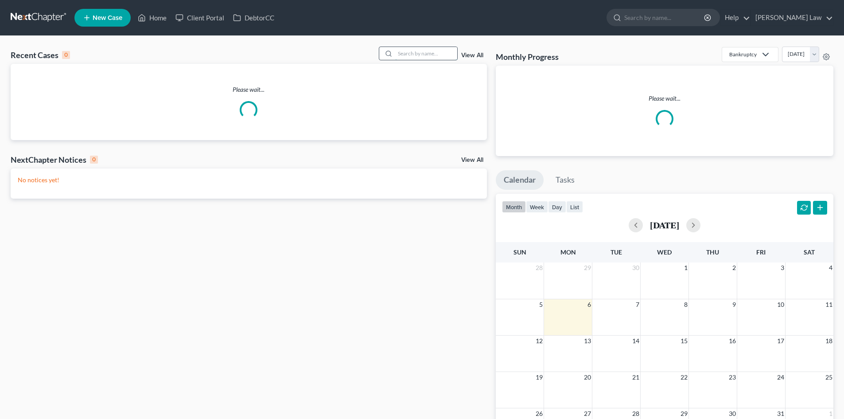
click at [433, 58] on input "search" at bounding box center [426, 53] width 62 height 13
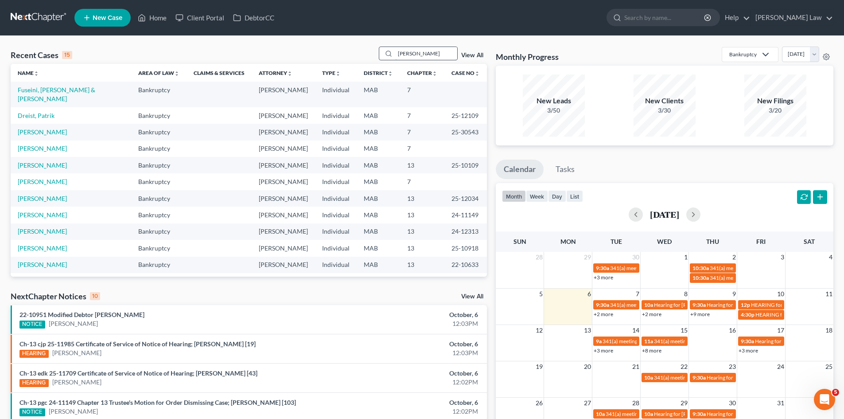
type input "[PERSON_NAME]"
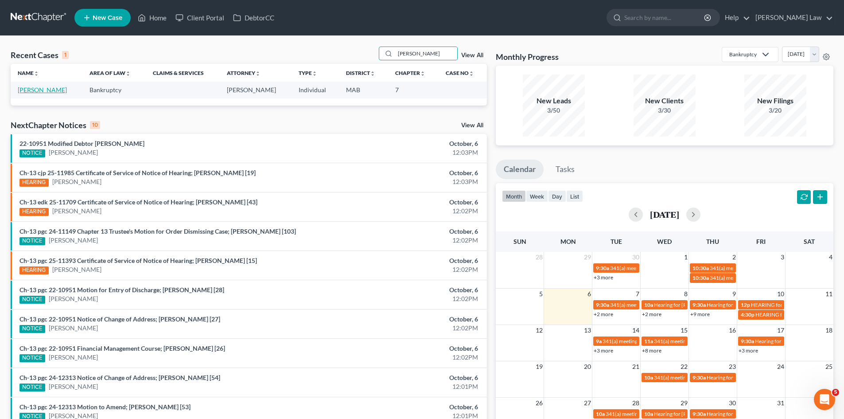
click at [45, 91] on link "[PERSON_NAME]" at bounding box center [42, 90] width 49 height 8
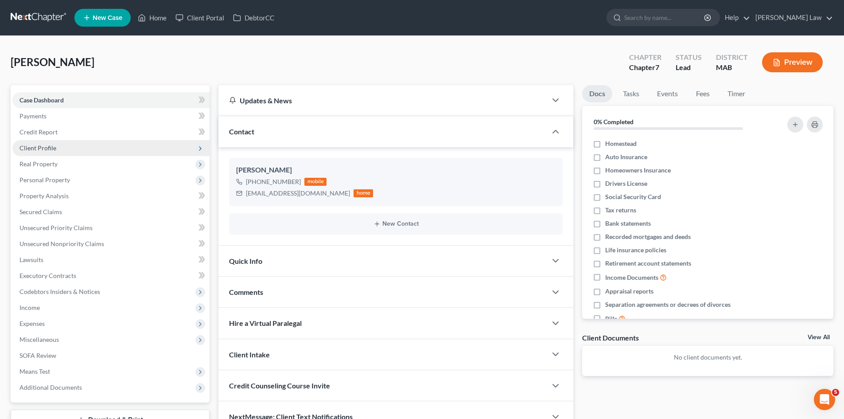
click at [74, 144] on span "Client Profile" at bounding box center [110, 148] width 197 height 16
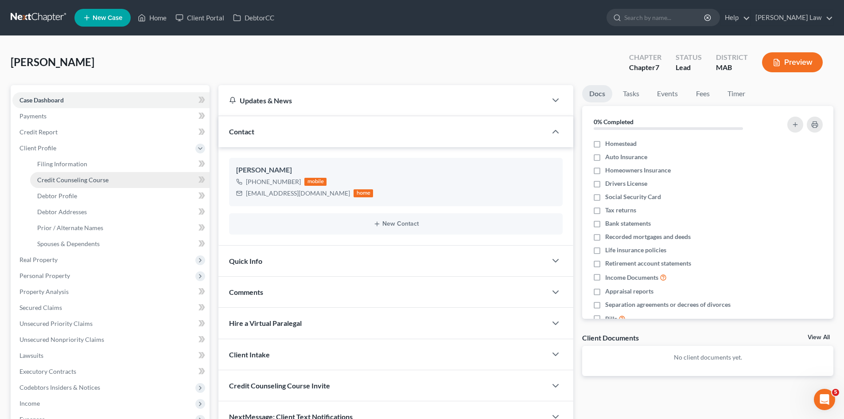
click at [76, 186] on link "Credit Counseling Course" at bounding box center [120, 180] width 180 height 16
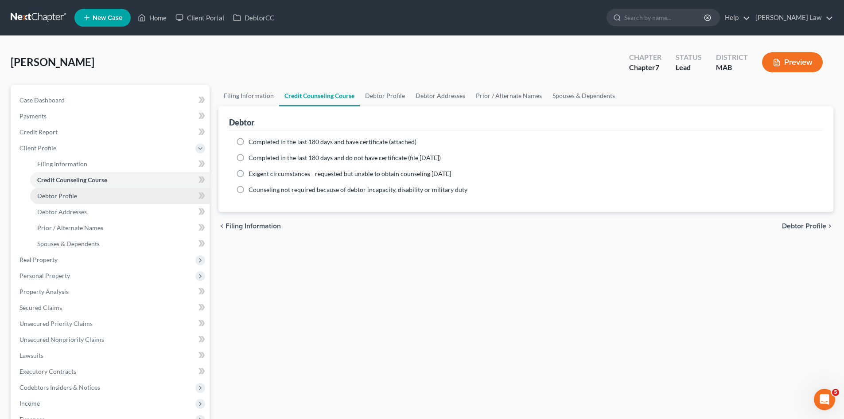
click at [74, 198] on span "Debtor Profile" at bounding box center [57, 196] width 40 height 8
select select "4"
select select "0"
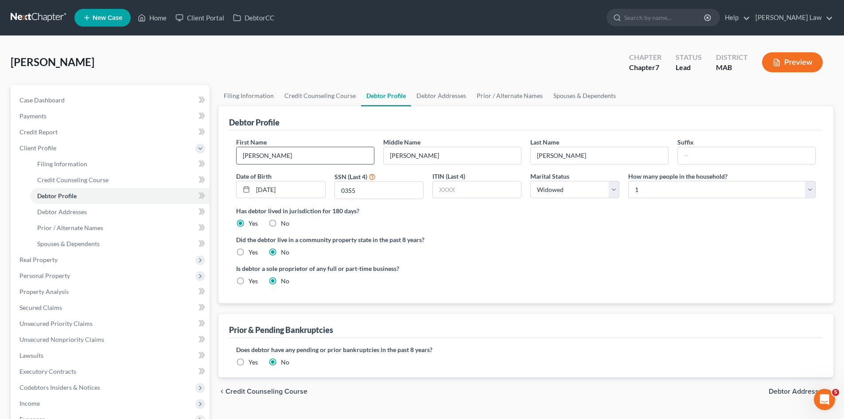
click at [317, 157] on input "Robert" at bounding box center [305, 155] width 137 height 17
click at [459, 152] on input "J." at bounding box center [452, 155] width 137 height 17
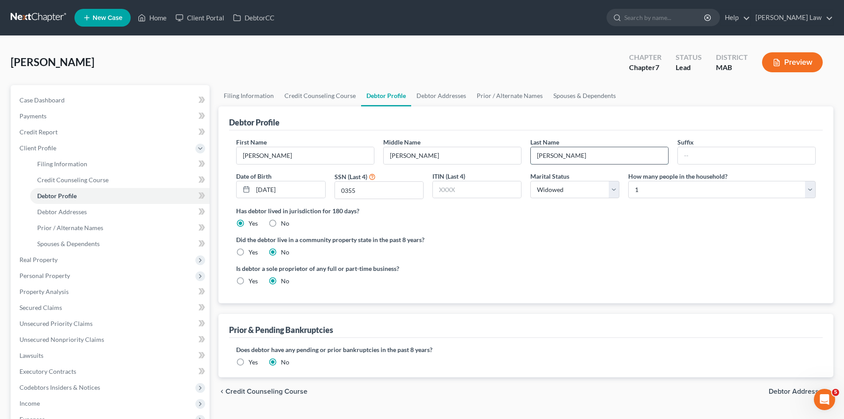
click at [568, 152] on input "Zorn" at bounding box center [599, 155] width 137 height 17
click at [43, 132] on span "Credit Report" at bounding box center [39, 132] width 38 height 8
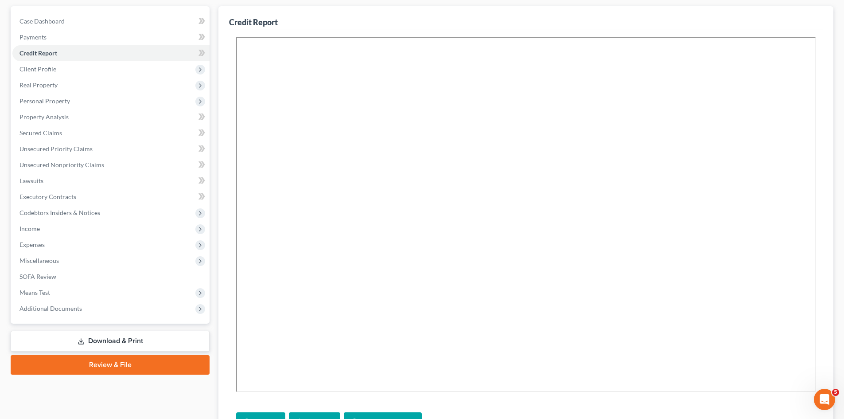
scroll to position [140, 0]
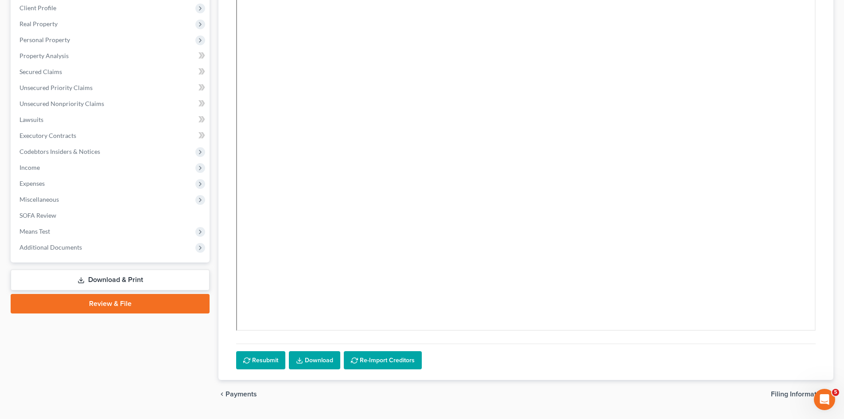
click at [307, 367] on link "Download" at bounding box center [314, 360] width 51 height 19
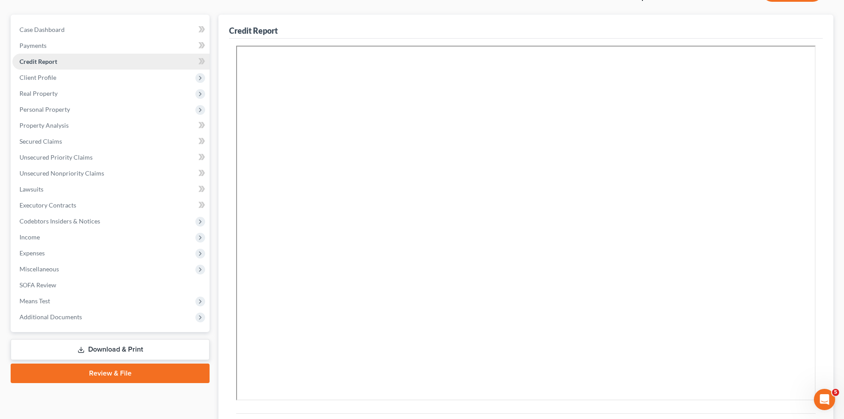
scroll to position [0, 0]
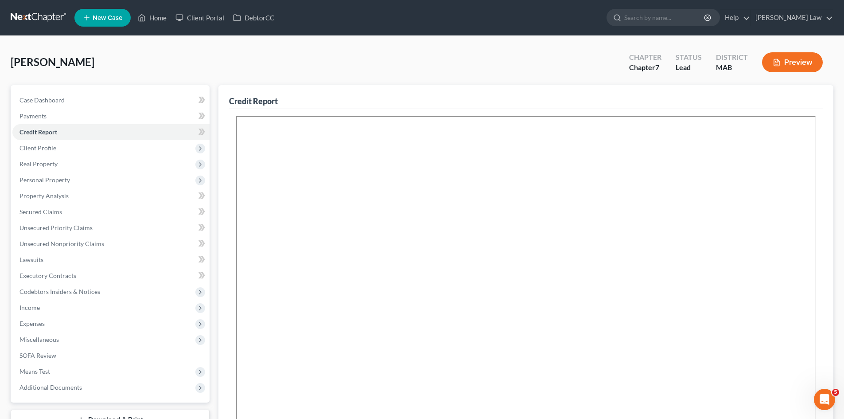
click at [33, 10] on link at bounding box center [39, 18] width 57 height 16
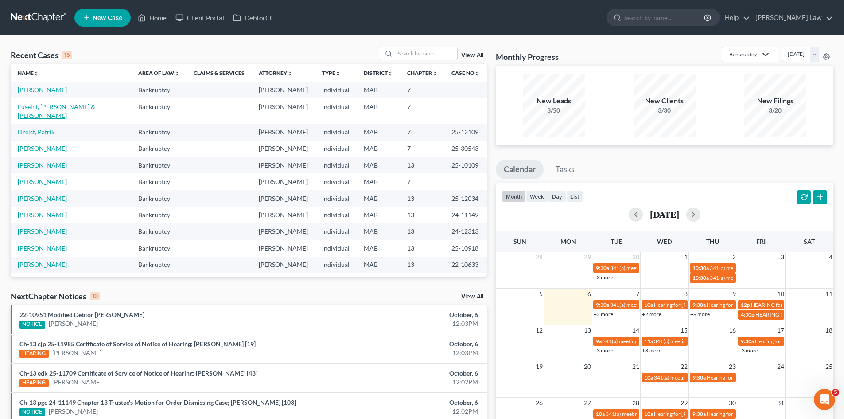
click at [42, 103] on link "Fuseini, [PERSON_NAME] & [PERSON_NAME]" at bounding box center [57, 111] width 78 height 16
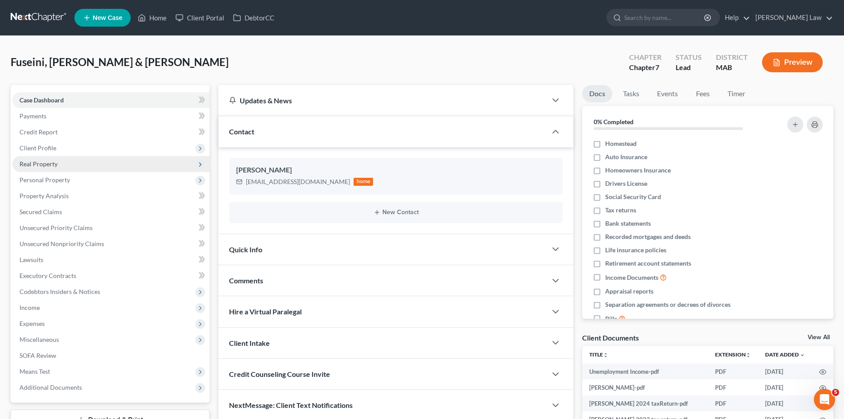
click at [59, 166] on span "Real Property" at bounding box center [110, 164] width 197 height 16
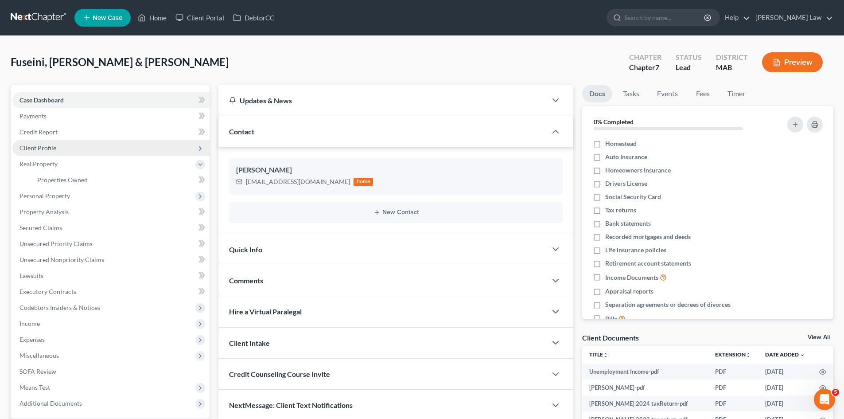
click at [39, 148] on span "Client Profile" at bounding box center [38, 148] width 37 height 8
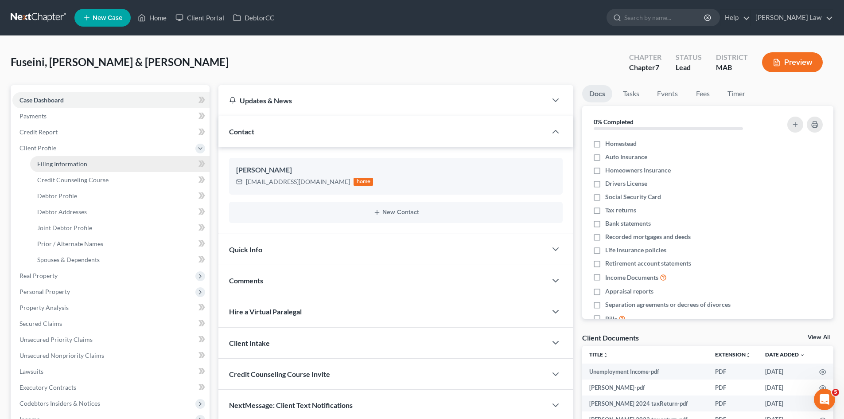
click at [62, 162] on span "Filing Information" at bounding box center [62, 164] width 50 height 8
select select "1"
select select "0"
select select "22"
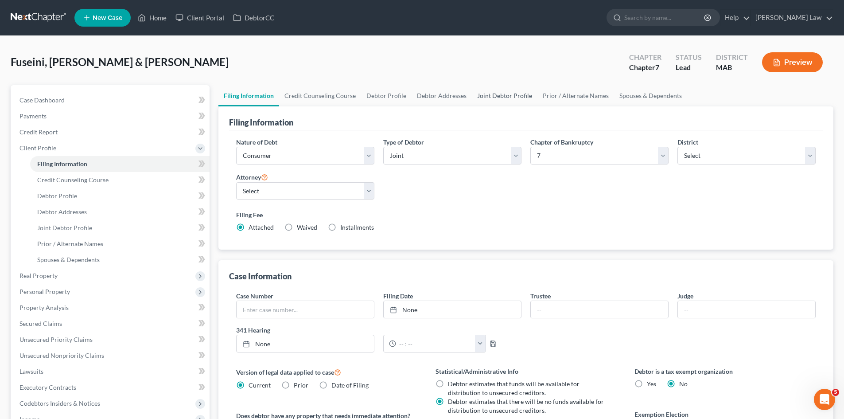
click at [482, 99] on link "Joint Debtor Profile" at bounding box center [505, 95] width 66 height 21
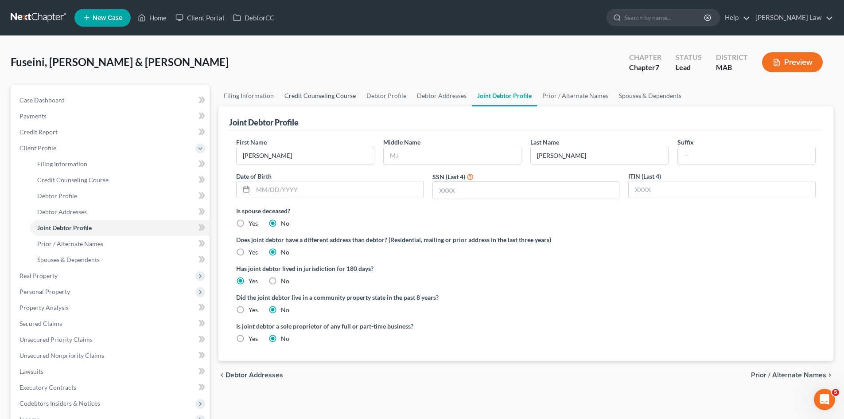
click at [345, 92] on link "Credit Counseling Course" at bounding box center [320, 95] width 82 height 21
click at [245, 98] on link "Filing Information" at bounding box center [249, 95] width 61 height 21
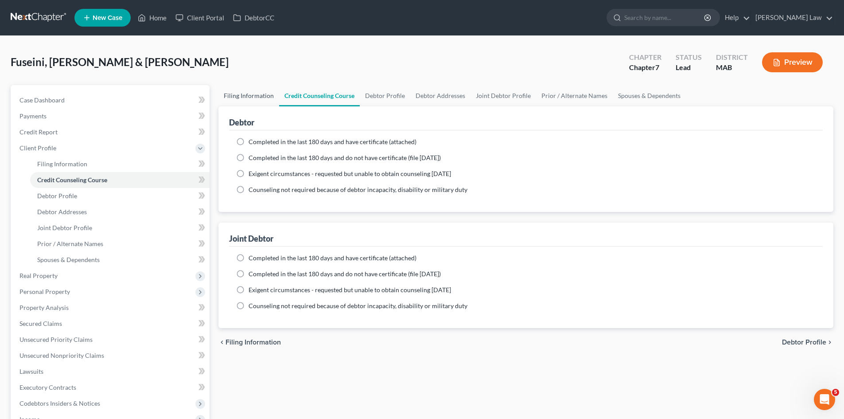
select select "1"
select select "0"
select select "39"
select select "0"
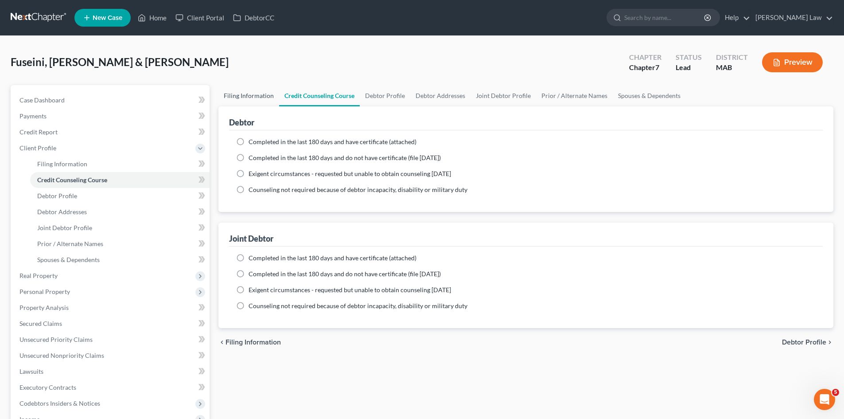
select select "22"
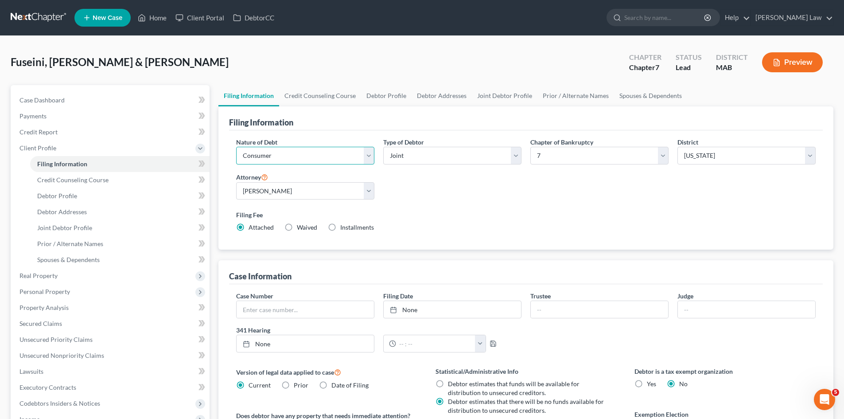
click at [298, 153] on select "Select Business Consumer Other" at bounding box center [305, 156] width 138 height 18
click at [442, 154] on select "Select Individual Joint" at bounding box center [452, 156] width 138 height 18
select select "0"
click at [383, 147] on select "Select Individual Joint" at bounding box center [452, 156] width 138 height 18
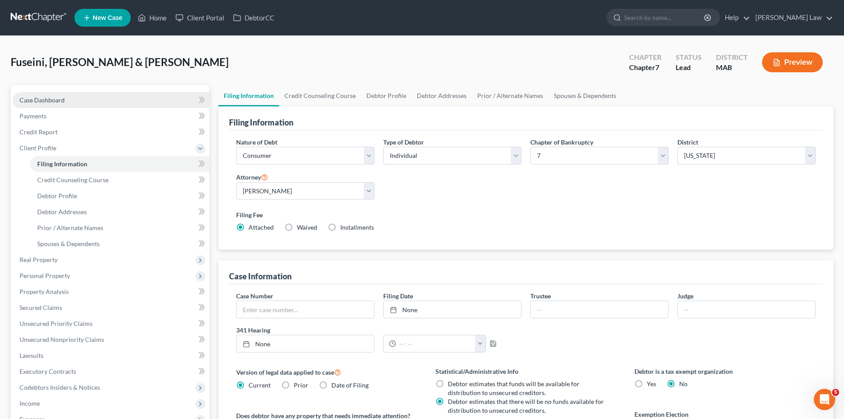
click at [89, 92] on link "Case Dashboard" at bounding box center [110, 100] width 197 height 16
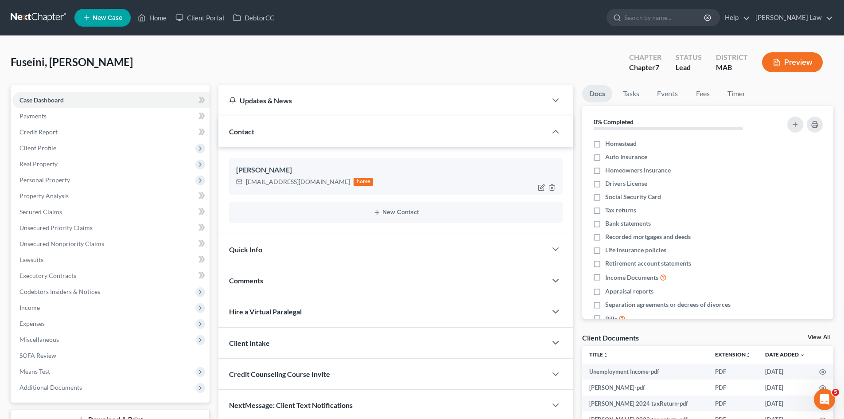
click at [303, 183] on div "[EMAIL_ADDRESS][DOMAIN_NAME]" at bounding box center [298, 181] width 104 height 9
click at [303, 183] on div "sadatmaiga79@yahoo.com" at bounding box center [298, 181] width 104 height 9
click at [32, 15] on link at bounding box center [39, 18] width 57 height 16
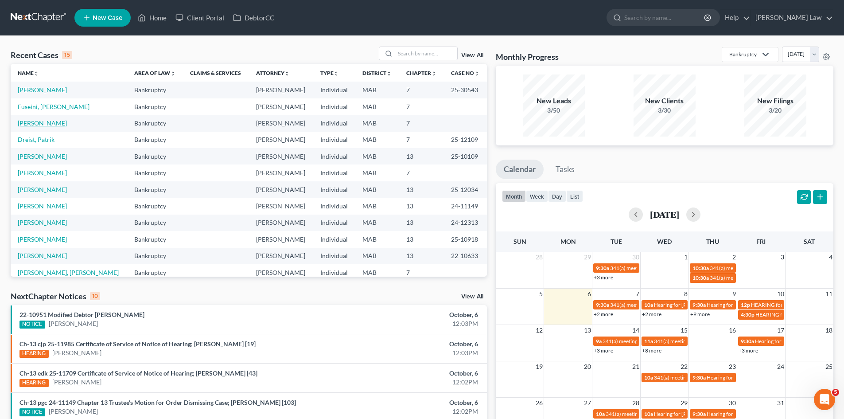
click at [43, 121] on link "[PERSON_NAME]" at bounding box center [42, 123] width 49 height 8
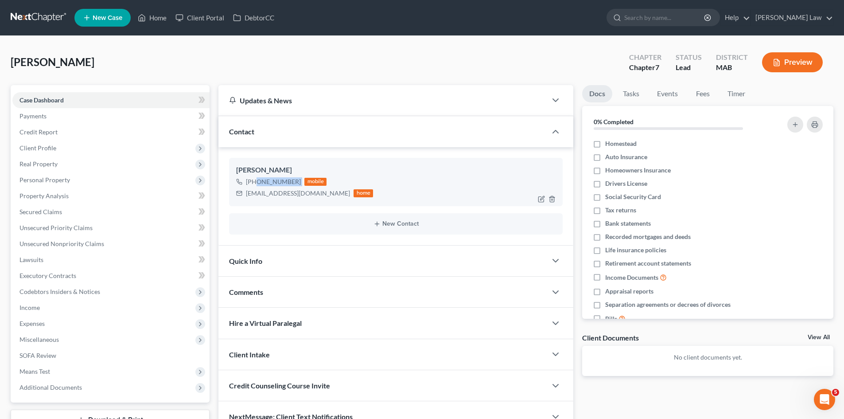
drag, startPoint x: 302, startPoint y: 181, endPoint x: 254, endPoint y: 184, distance: 48.4
click at [254, 184] on div "[PHONE_NUMBER] mobile" at bounding box center [304, 182] width 137 height 12
copy div "[PHONE_NUMBER]"
click at [290, 192] on div "[EMAIL_ADDRESS][DOMAIN_NAME]" at bounding box center [298, 193] width 104 height 9
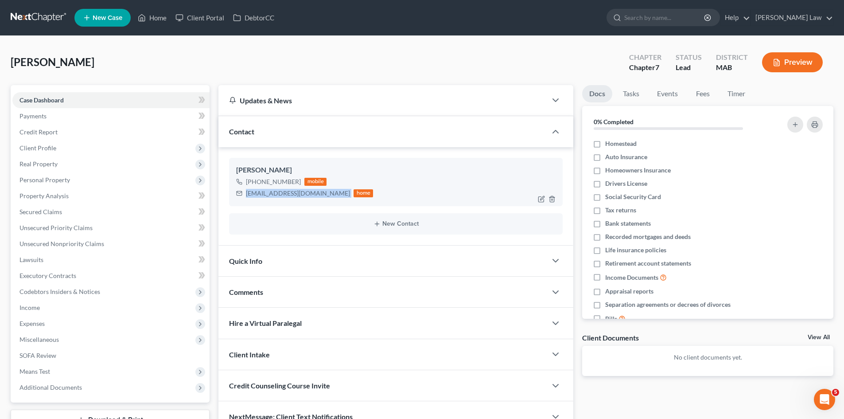
click at [290, 192] on div "bobzorn@comcast.net" at bounding box center [298, 193] width 104 height 9
copy div "bobzorn@comcast.net"
click at [45, 16] on link at bounding box center [39, 18] width 57 height 16
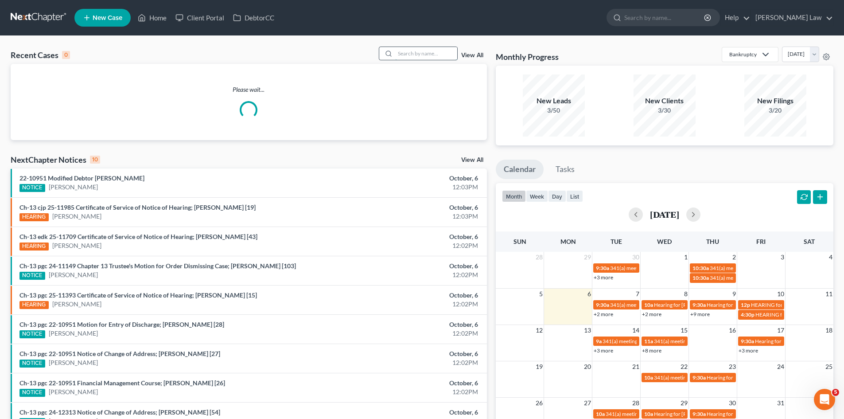
click at [414, 50] on input "search" at bounding box center [426, 53] width 62 height 13
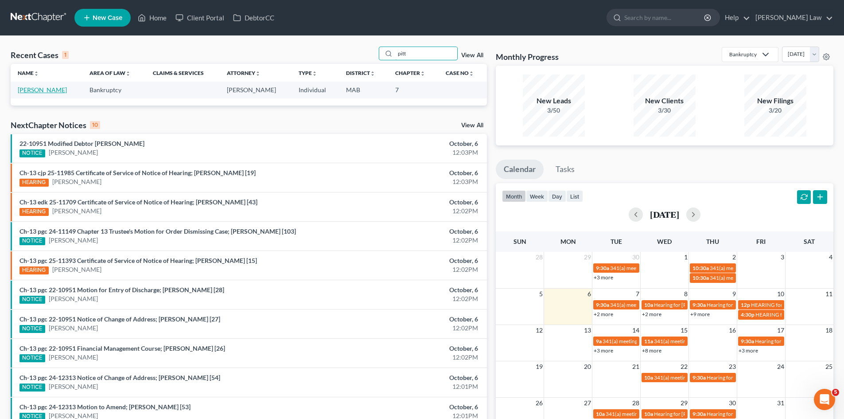
type input "pitt"
click at [39, 91] on link "[PERSON_NAME]" at bounding box center [42, 90] width 49 height 8
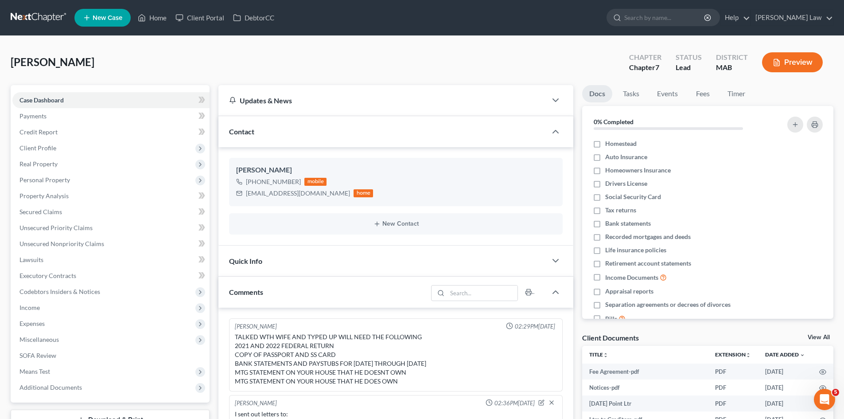
click at [39, 9] on nav "Home New Case Client Portal DebtorCC Benner Law mmanning@tbennerlaw.com My Acco…" at bounding box center [422, 17] width 844 height 35
click at [39, 16] on link at bounding box center [39, 18] width 57 height 16
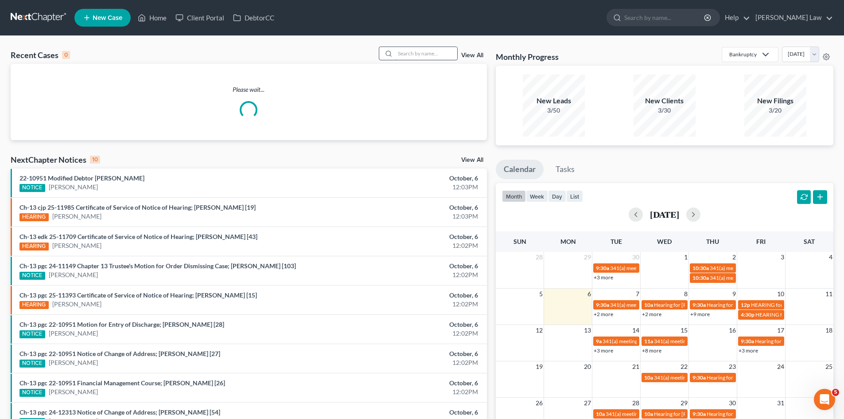
click at [435, 49] on input "search" at bounding box center [426, 53] width 62 height 13
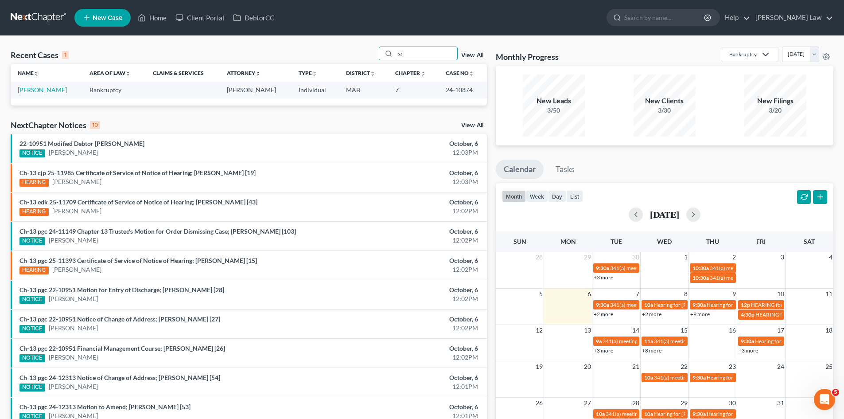
type input "sz"
click at [410, 53] on input "sz" at bounding box center [426, 53] width 62 height 13
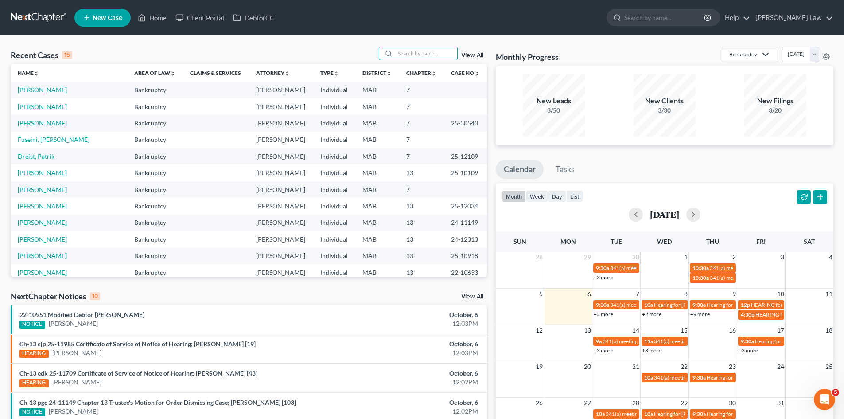
click at [33, 107] on link "[PERSON_NAME]" at bounding box center [42, 107] width 49 height 8
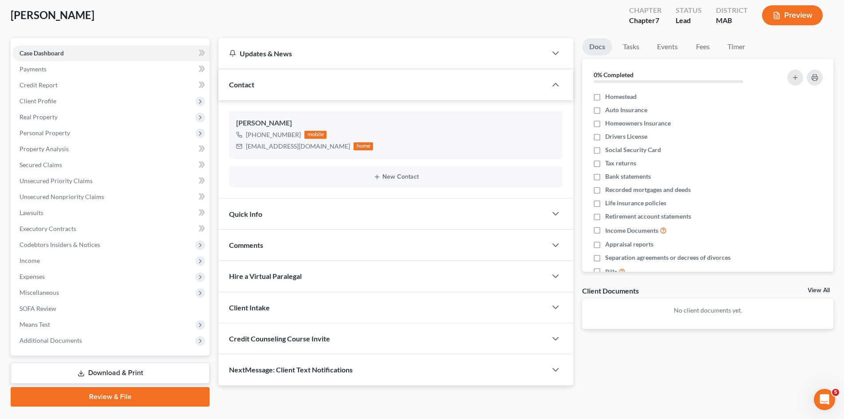
scroll to position [68, 0]
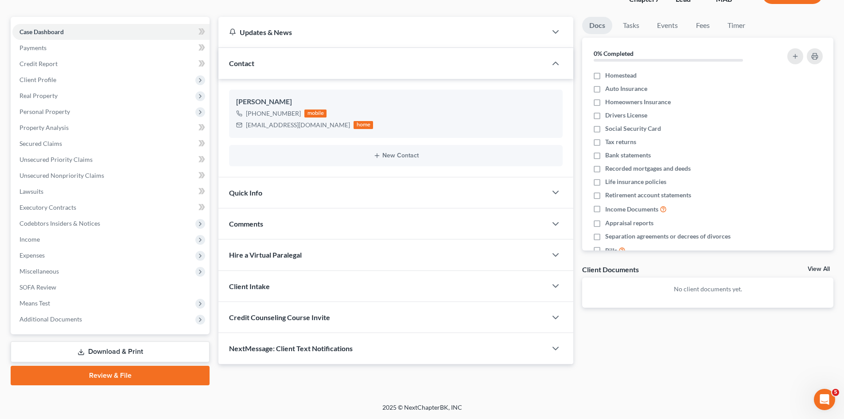
click at [274, 224] on div "Comments" at bounding box center [383, 223] width 328 height 31
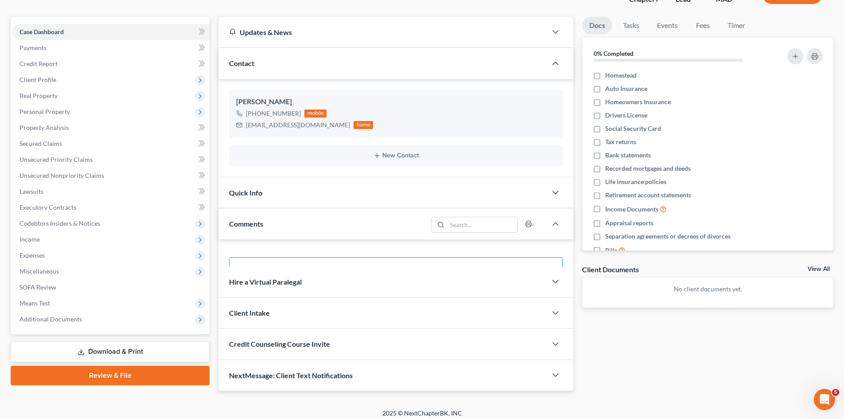
click at [286, 270] on textarea at bounding box center [396, 273] width 334 height 33
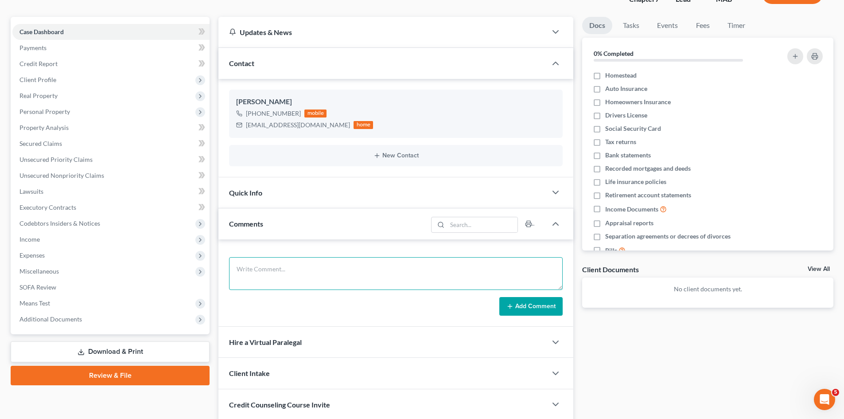
paste textarea "Widow 64 years old Rent no assets rent is 1400 month Drives for uber 8 Years un…"
type textarea "Widow 64 years old Rent no assets rent is 1400 month Drives for uber 8 Years un…"
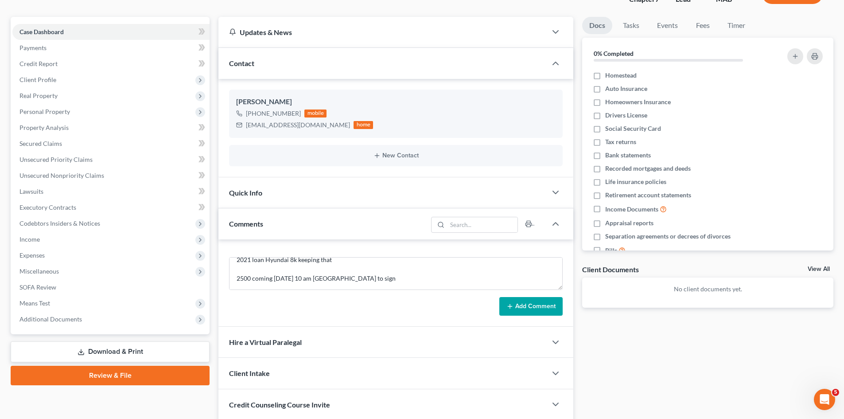
click at [540, 300] on button "Add Comment" at bounding box center [531, 306] width 63 height 19
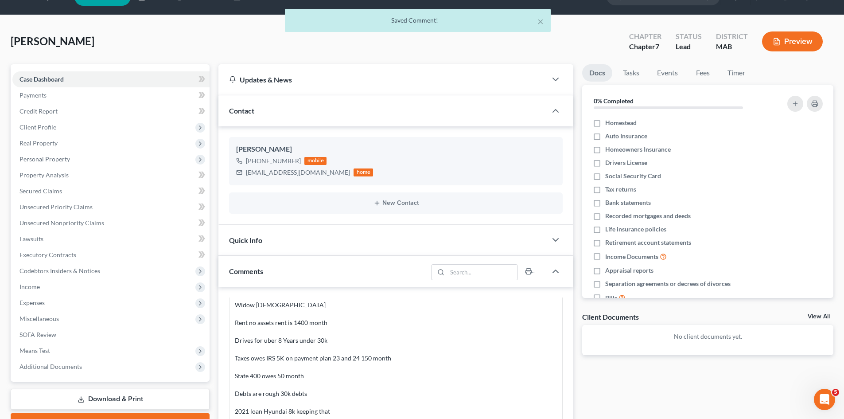
scroll to position [0, 0]
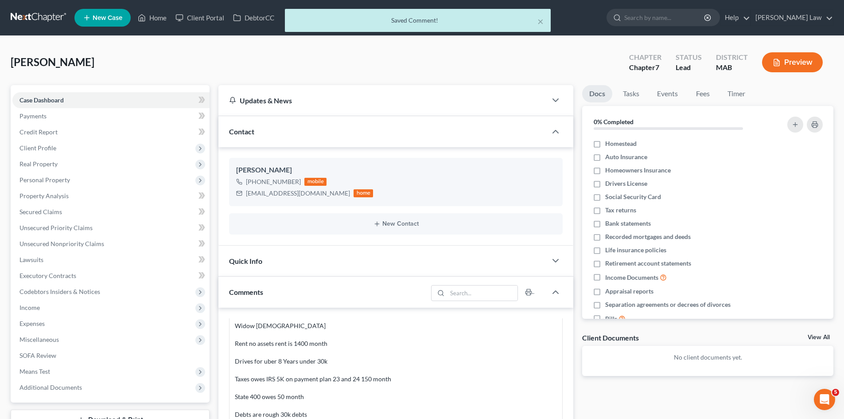
click at [29, 22] on div "× Saved Comment!" at bounding box center [418, 22] width 844 height 27
click at [27, 17] on div "× Saved Comment!" at bounding box center [418, 22] width 844 height 27
click at [22, 17] on div "× Saved Comment!" at bounding box center [418, 22] width 844 height 27
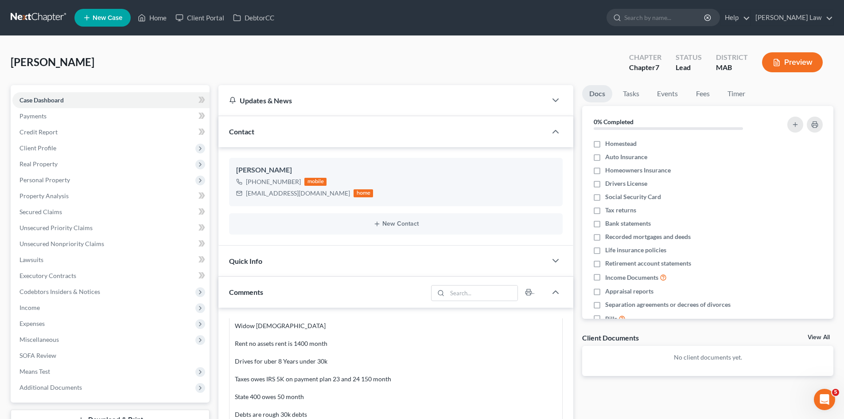
click at [544, 19] on ul "New Case Home Client Portal DebtorCC - No Result - See all results Or Press Ent…" at bounding box center [453, 17] width 759 height 23
click at [46, 12] on link at bounding box center [39, 18] width 57 height 16
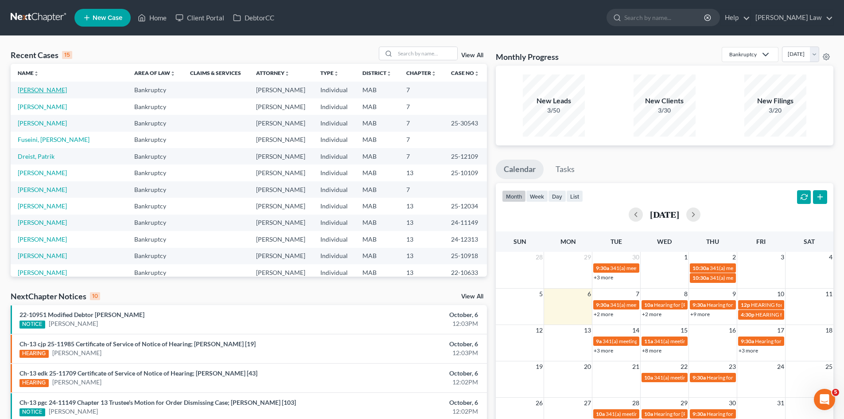
click at [32, 89] on link "[PERSON_NAME]" at bounding box center [42, 90] width 49 height 8
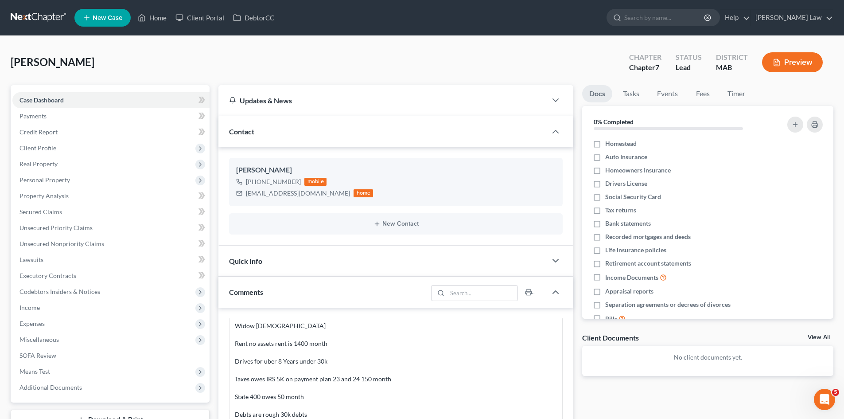
click at [36, 19] on link at bounding box center [39, 18] width 57 height 16
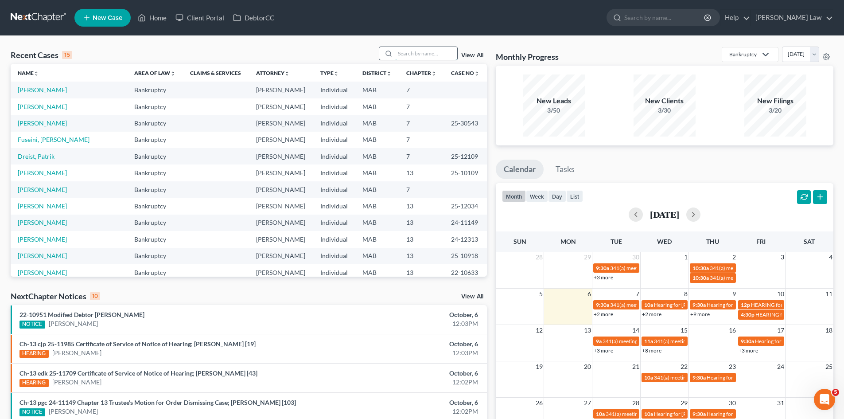
click at [433, 51] on input "search" at bounding box center [426, 53] width 62 height 13
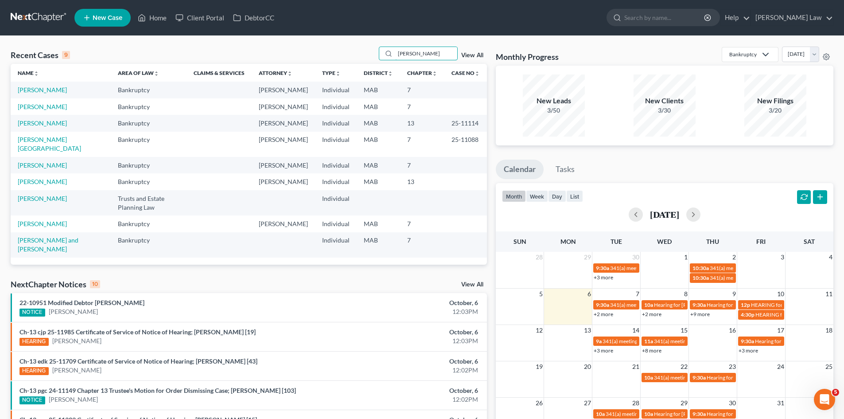
type input "[PERSON_NAME]"
click at [111, 22] on link "New Case" at bounding box center [102, 18] width 56 height 18
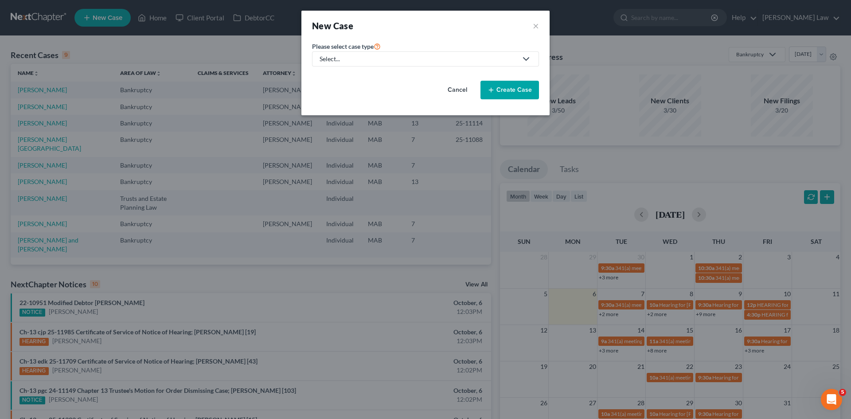
click at [351, 60] on div "Select..." at bounding box center [419, 59] width 198 height 9
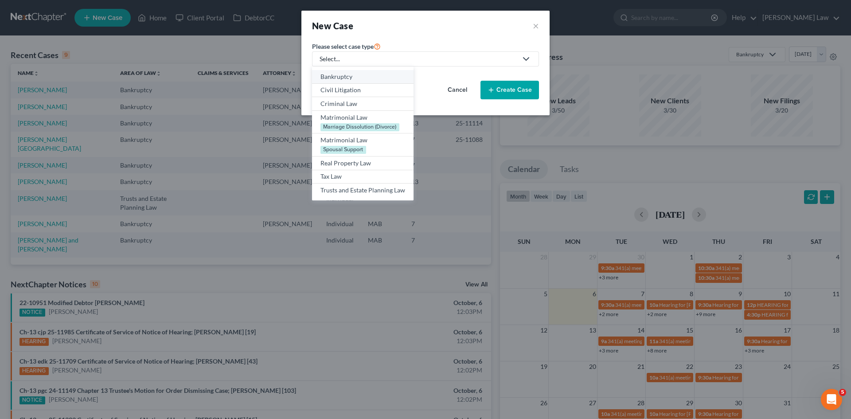
click at [344, 77] on div "Bankruptcy" at bounding box center [362, 76] width 85 height 9
select select "39"
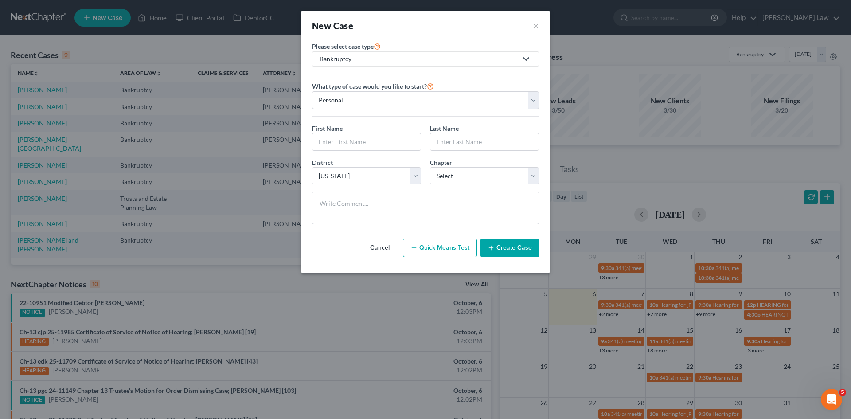
click at [361, 132] on div "First Name *" at bounding box center [367, 137] width 118 height 27
click at [363, 140] on input "text" at bounding box center [366, 141] width 108 height 17
paste input "[PERSON_NAME]"
type input "[PERSON_NAME]"
click at [434, 142] on input "text" at bounding box center [484, 141] width 108 height 17
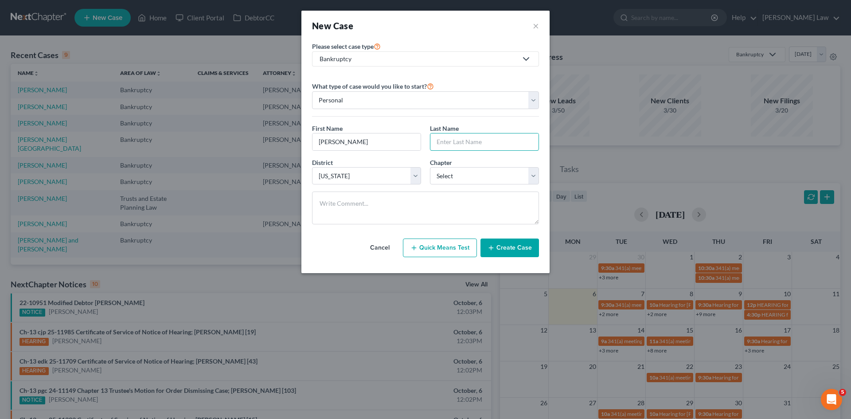
paste input "Skwierczynski"
type input "Skwierczynski"
drag, startPoint x: 469, startPoint y: 177, endPoint x: 465, endPoint y: 184, distance: 7.5
click at [469, 177] on select "Select 7 11 12 13" at bounding box center [484, 176] width 109 height 18
select select "0"
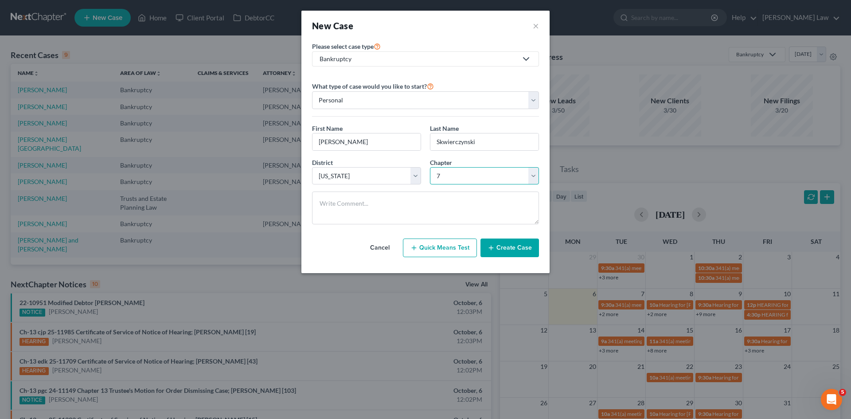
click at [430, 167] on select "Select 7 11 12 13" at bounding box center [484, 176] width 109 height 18
click at [511, 253] on button "Create Case" at bounding box center [509, 247] width 59 height 19
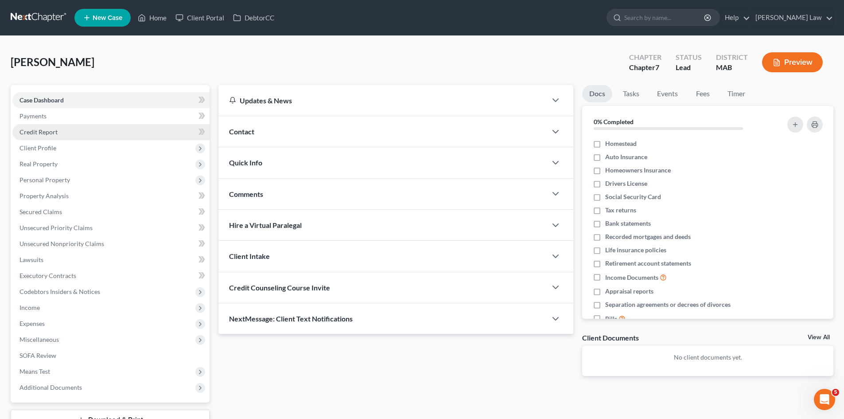
click at [63, 129] on link "Credit Report" at bounding box center [110, 132] width 197 height 16
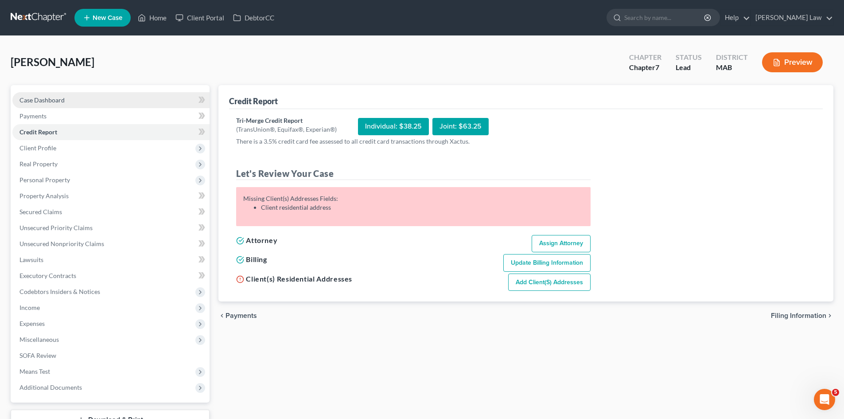
drag, startPoint x: 100, startPoint y: 98, endPoint x: 108, endPoint y: 99, distance: 8.5
click at [101, 98] on link "Case Dashboard" at bounding box center [110, 100] width 197 height 16
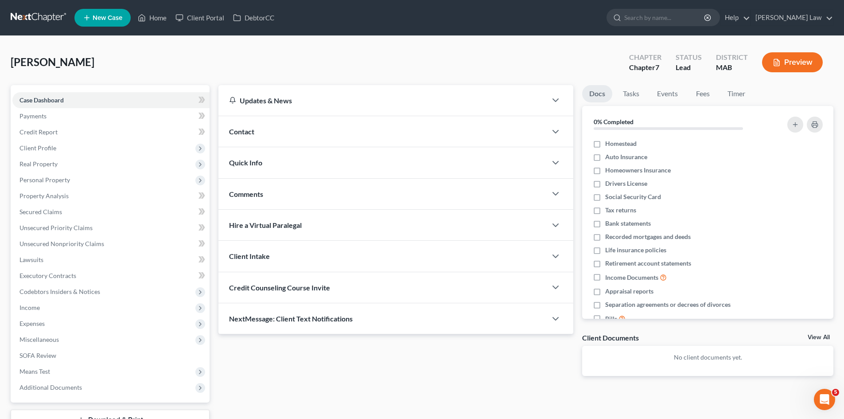
click at [354, 199] on div "Comments" at bounding box center [383, 194] width 328 height 31
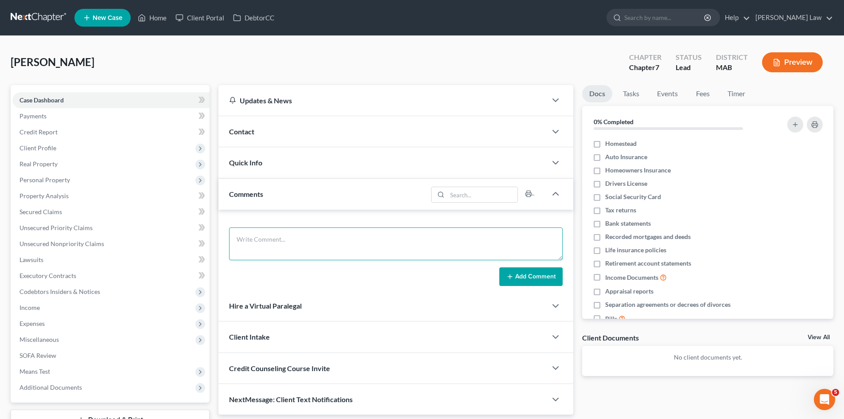
click at [329, 233] on textarea at bounding box center [396, 243] width 334 height 33
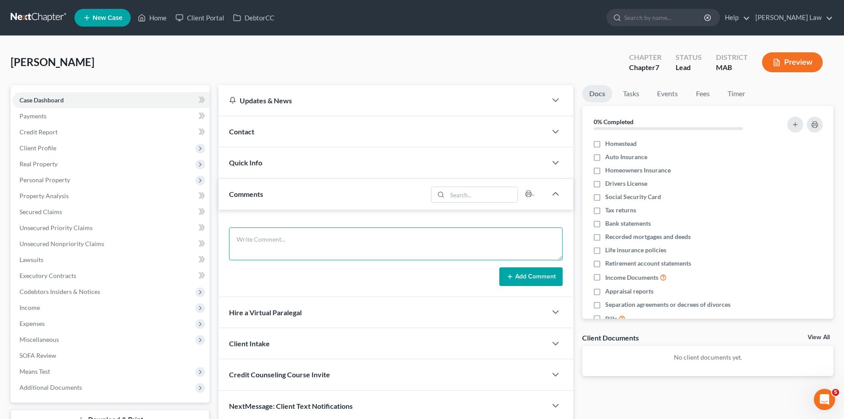
paste textarea "Taunton Monday 1pm sign Gregory Skwierczynski 24 summer street apt 3 Attleboro …"
click at [263, 238] on textarea "Taunton Monday 1pm sign Gregory Skwierczynski 24 summer street apt 3 Attleboro …" at bounding box center [396, 243] width 334 height 33
click at [275, 239] on textarea "Taunton Monday 1pm sign Gregory Skwierczynski 24 summer street apt 3 Attleboro,…" at bounding box center [396, 243] width 334 height 33
drag, startPoint x: 273, startPoint y: 238, endPoint x: 268, endPoint y: 239, distance: 5.9
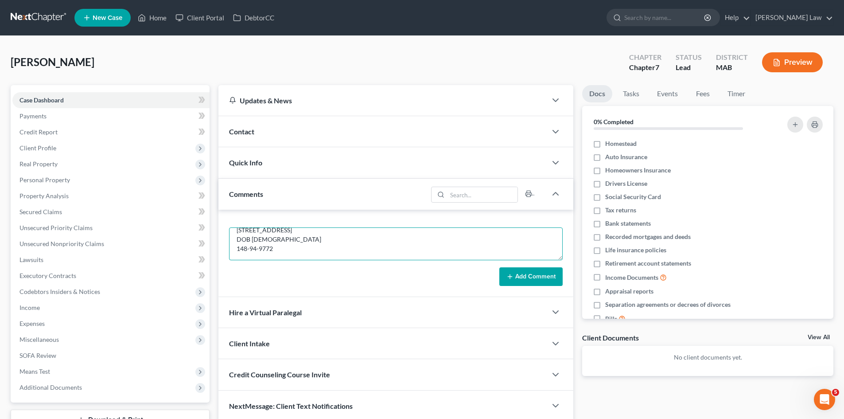
click at [268, 239] on textarea "Taunton Monday 1pm sign Gregory Skwierczynski 24 summer street apt 3 Attleboro,…" at bounding box center [396, 243] width 334 height 33
type textarea "Taunton Monday 1pm sign Gregory Skwierczynski 24 summer street apt 3 Attleboro,…"
click at [48, 67] on span "[PERSON_NAME]" at bounding box center [53, 61] width 84 height 13
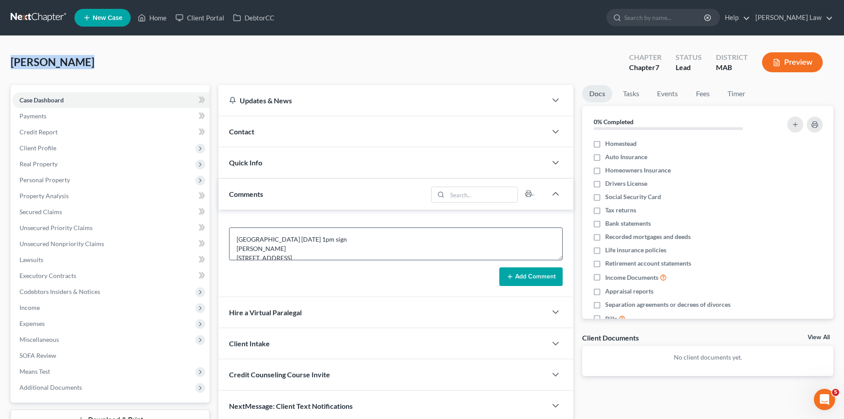
copy span "Skwierczynski"
click at [280, 243] on textarea "Taunton Monday 1pm sign Gregory Skwierczynski 24 summer street apt 3 Attleboro,…" at bounding box center [396, 243] width 334 height 33
click at [281, 247] on textarea "Taunton Monday 1pm sign Gregory Skwierczynski 24 summer street apt 3 Attleboro,…" at bounding box center [396, 243] width 334 height 33
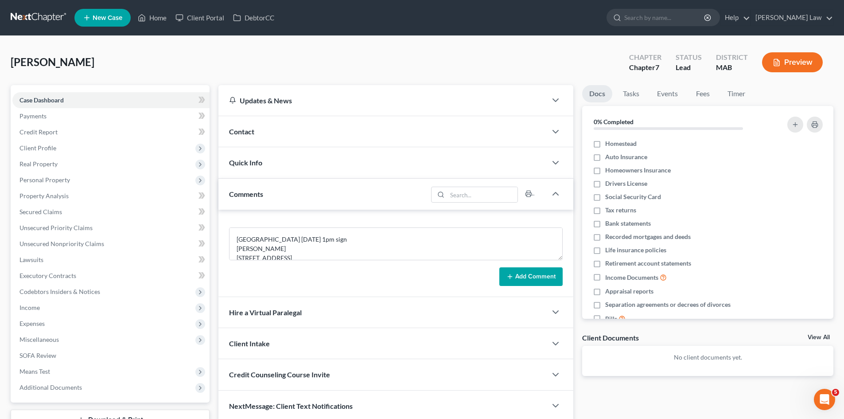
click at [551, 276] on button "Add Comment" at bounding box center [531, 276] width 63 height 19
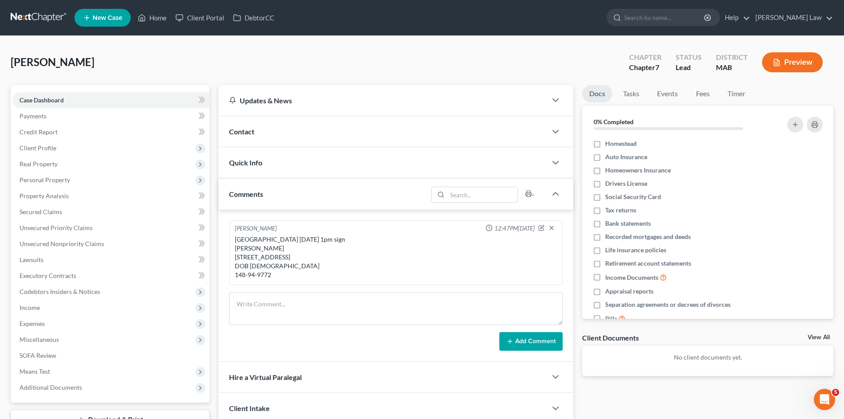
click at [39, 22] on link at bounding box center [39, 18] width 57 height 16
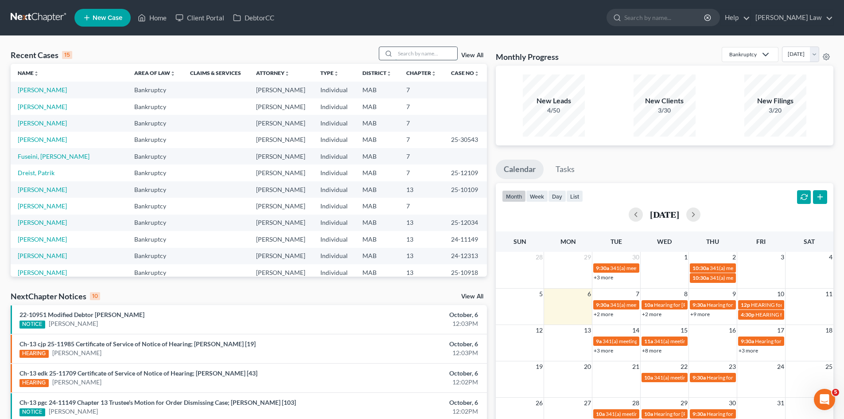
click at [438, 55] on input "search" at bounding box center [426, 53] width 62 height 13
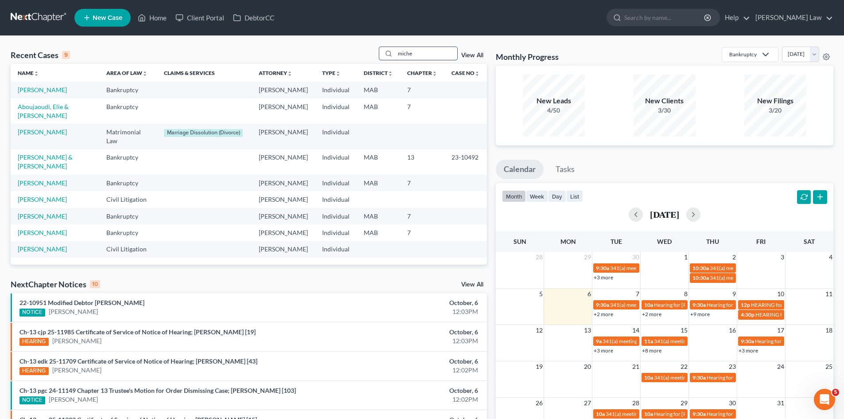
click at [410, 53] on input "miche" at bounding box center [426, 53] width 62 height 13
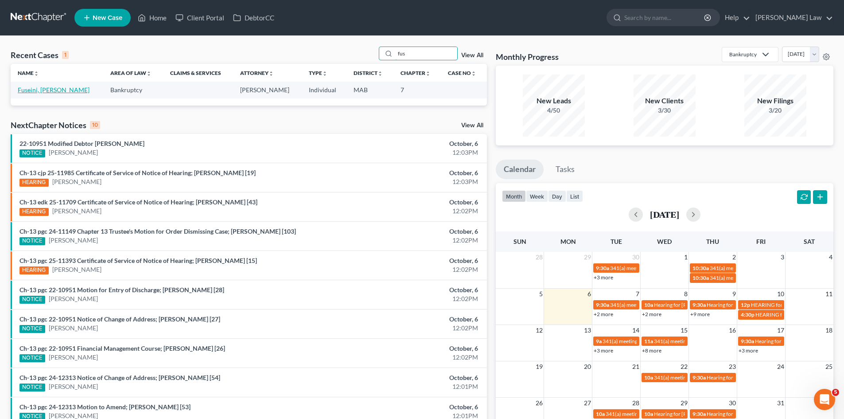
type input "fus"
click at [44, 89] on link "Fuseini, [PERSON_NAME]" at bounding box center [54, 90] width 72 height 8
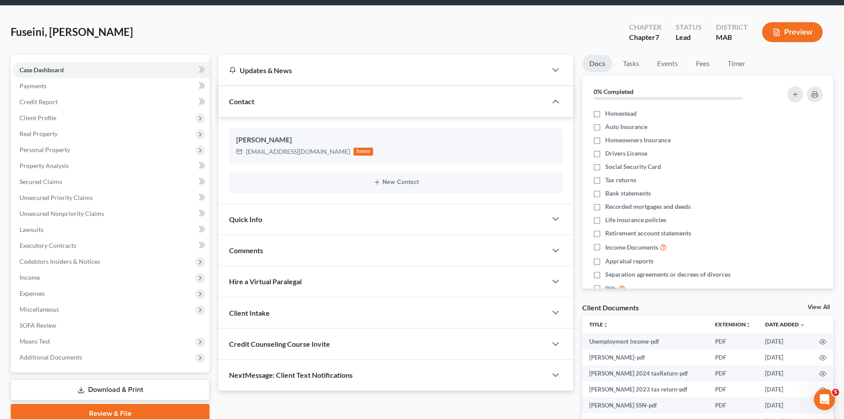
scroll to position [74, 0]
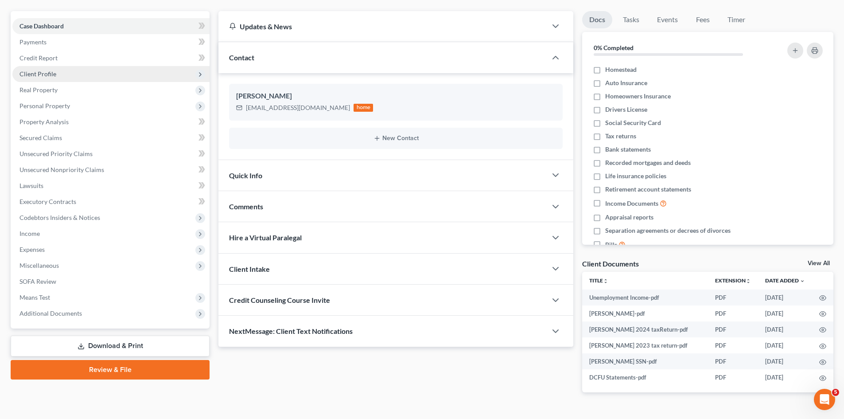
click at [67, 75] on span "Client Profile" at bounding box center [110, 74] width 197 height 16
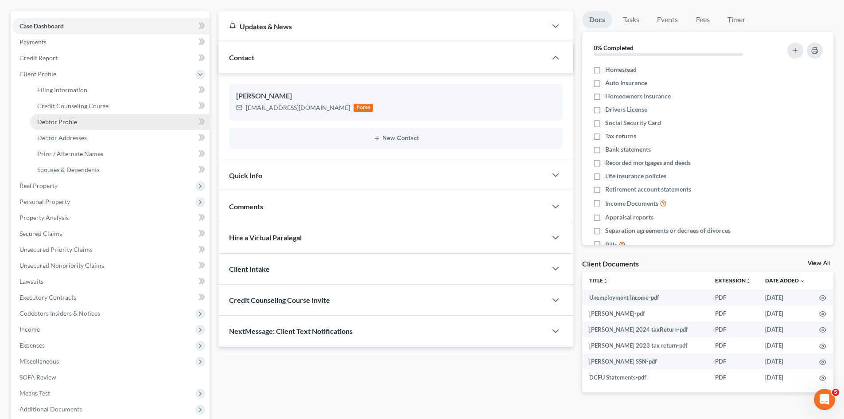
click at [67, 118] on span "Debtor Profile" at bounding box center [57, 122] width 40 height 8
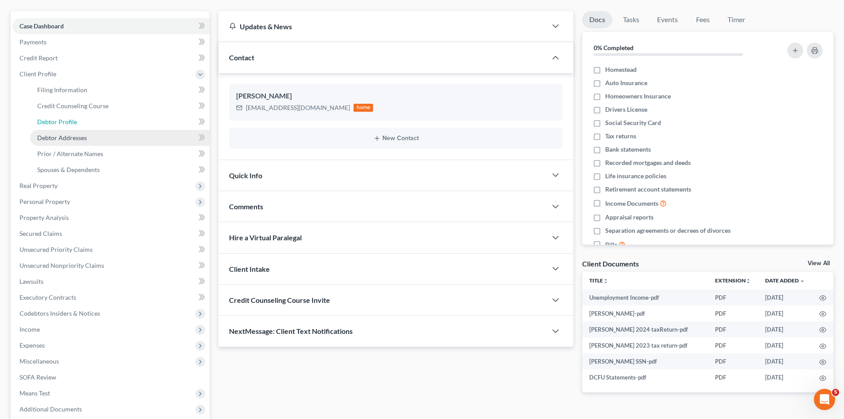
select select "1"
select select "0"
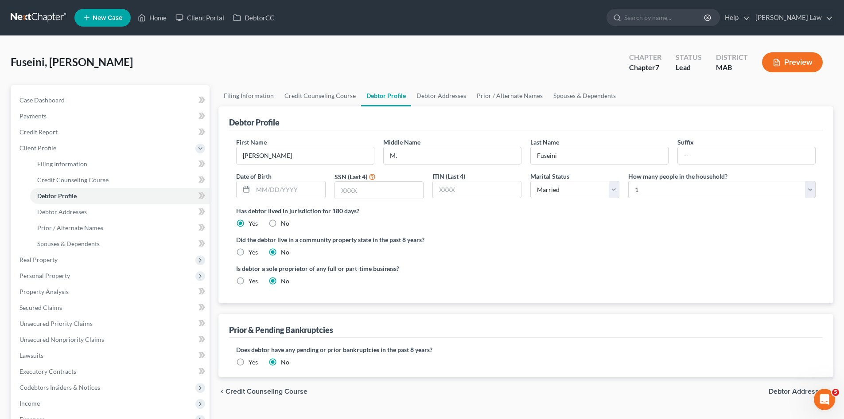
click at [36, 16] on link at bounding box center [39, 18] width 57 height 16
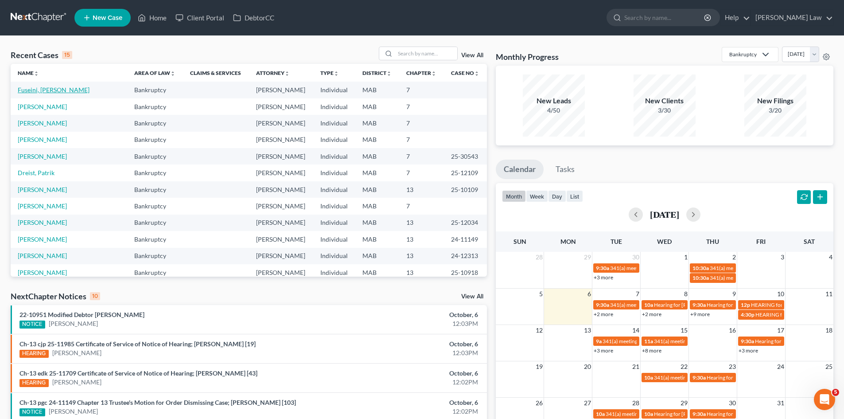
click at [41, 92] on link "Fuseini, [PERSON_NAME]" at bounding box center [54, 90] width 72 height 8
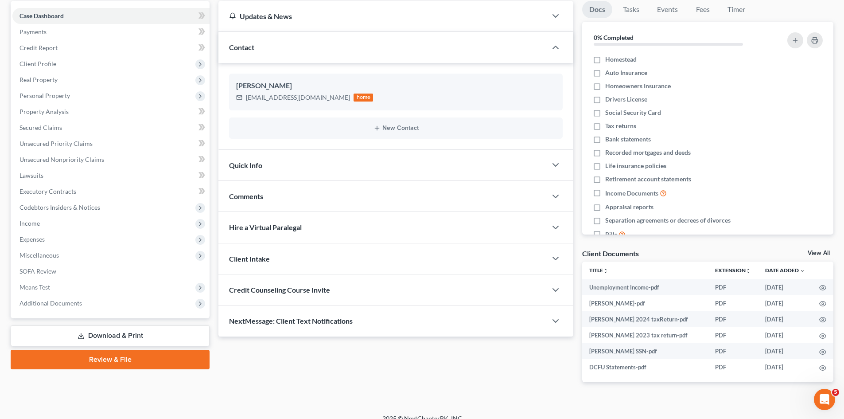
scroll to position [95, 0]
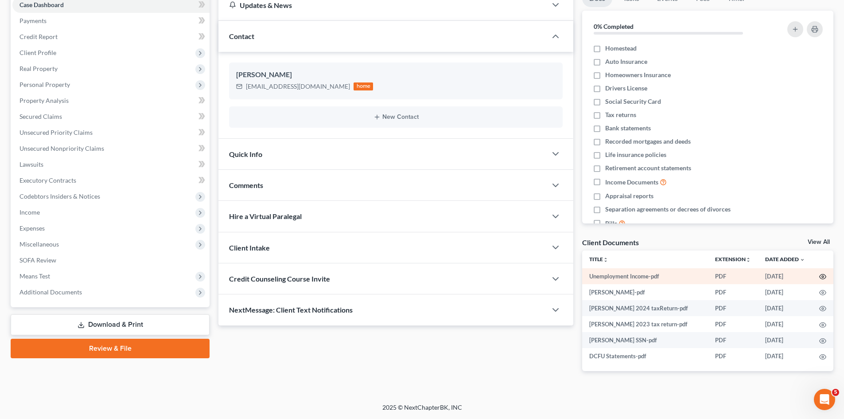
click at [821, 276] on icon "button" at bounding box center [823, 276] width 7 height 7
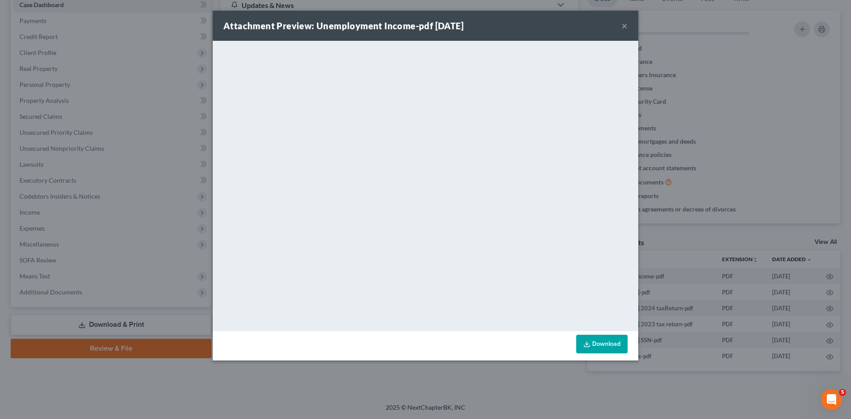
click at [744, 202] on div "Attachment Preview: Unemployment Income-pdf 10/06/2025 × <object ng-attr-data='…" at bounding box center [425, 209] width 851 height 419
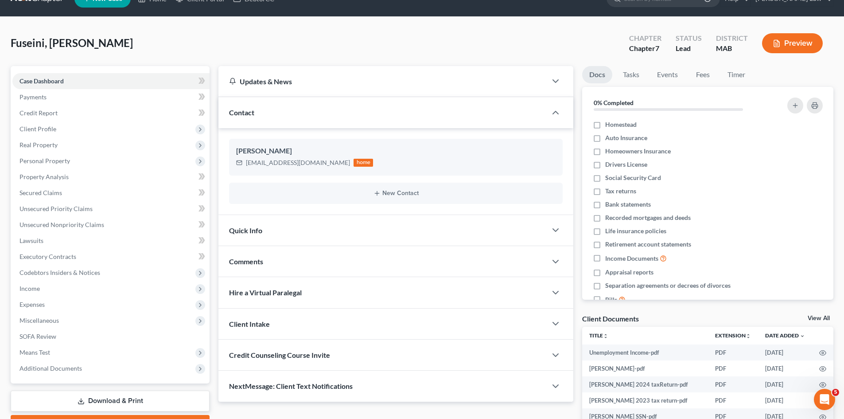
scroll to position [0, 0]
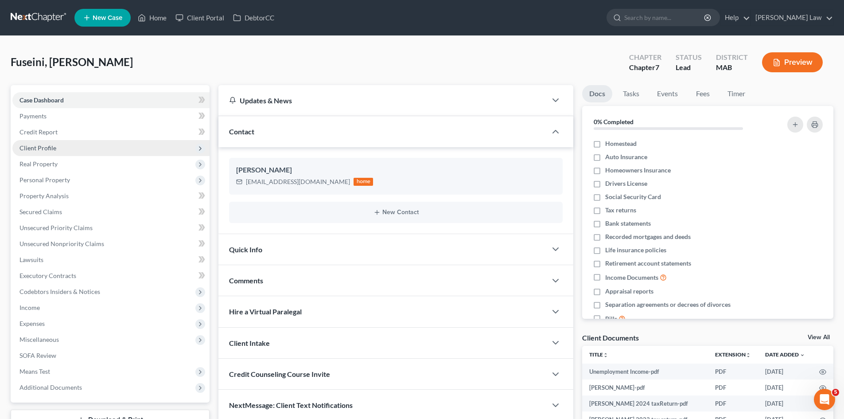
click at [61, 150] on span "Client Profile" at bounding box center [110, 148] width 197 height 16
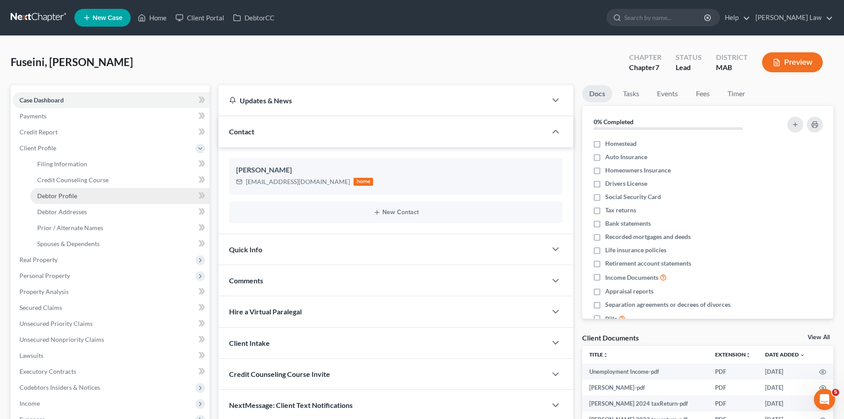
click at [62, 194] on span "Debtor Profile" at bounding box center [57, 196] width 40 height 8
select select "1"
select select "0"
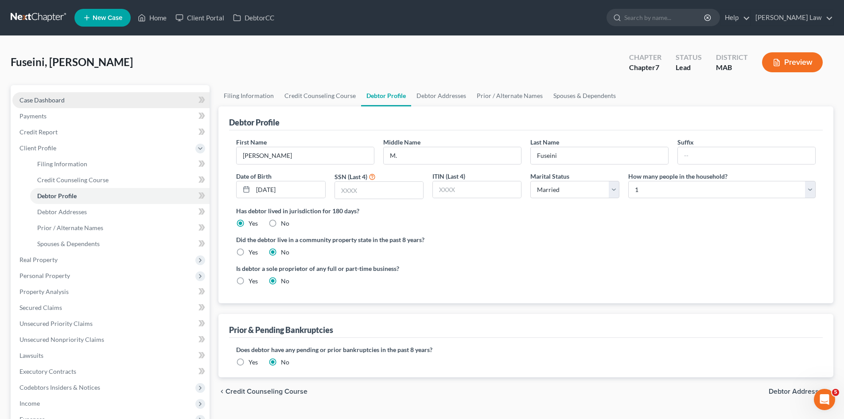
click at [51, 101] on span "Case Dashboard" at bounding box center [42, 100] width 45 height 8
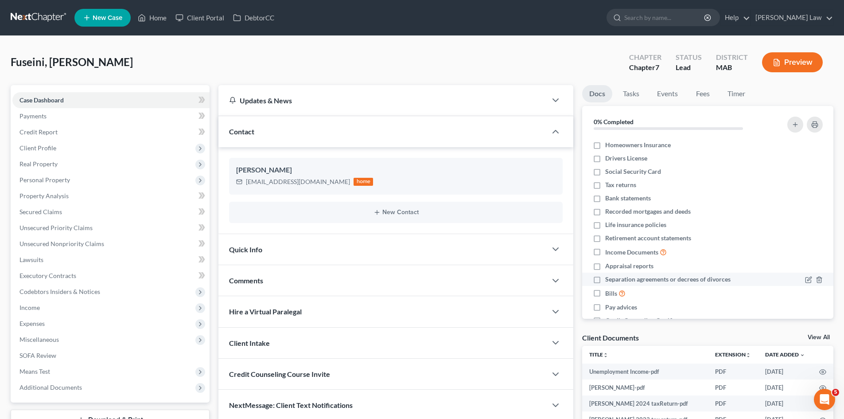
scroll to position [48, 0]
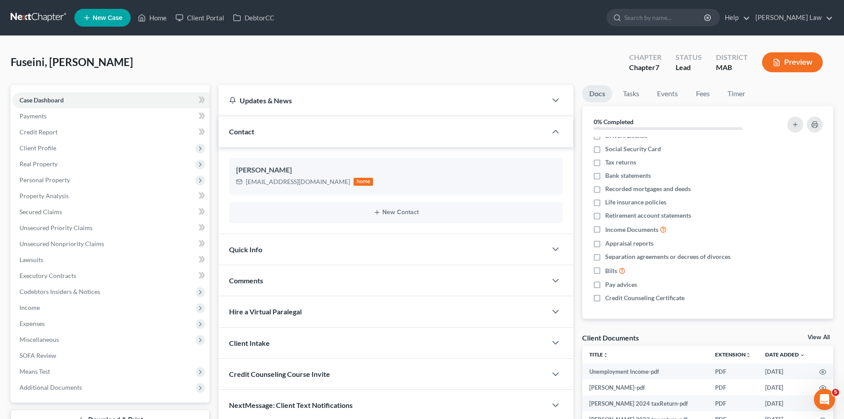
click at [49, 18] on link at bounding box center [39, 18] width 57 height 16
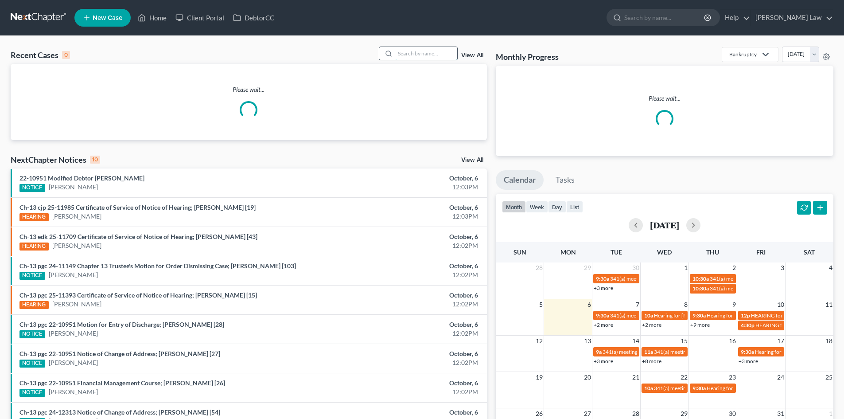
click at [419, 58] on input "search" at bounding box center [426, 53] width 62 height 13
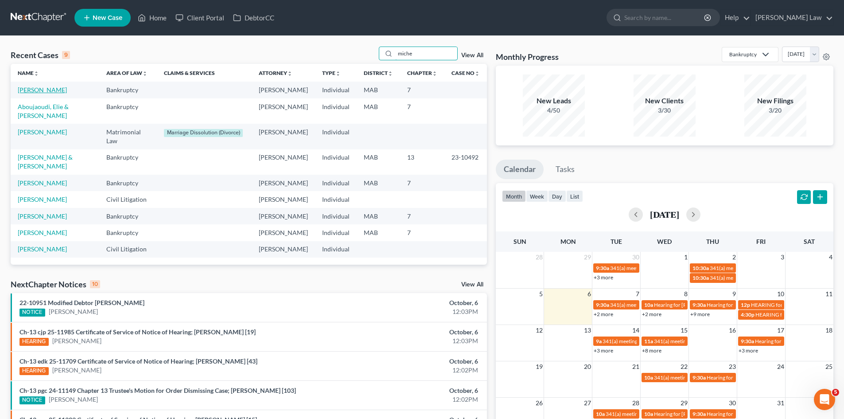
type input "miche"
click at [35, 92] on link "[PERSON_NAME]" at bounding box center [42, 90] width 49 height 8
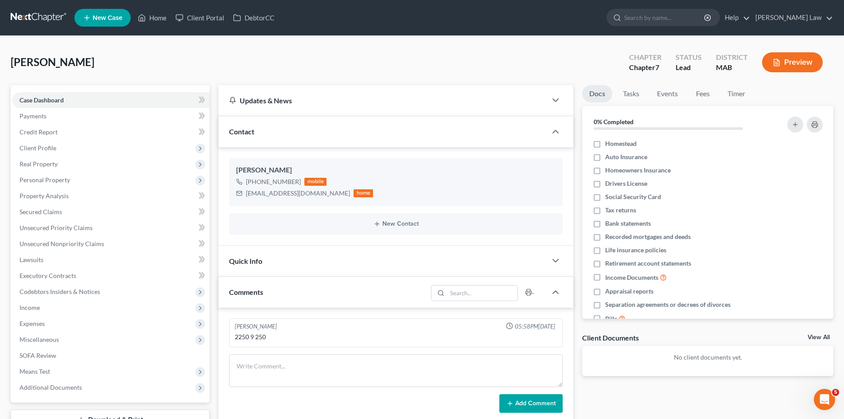
click at [41, 23] on link at bounding box center [39, 18] width 57 height 16
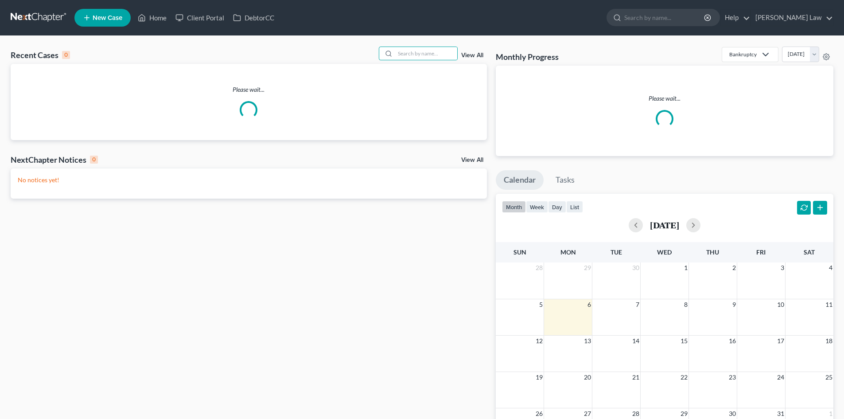
click at [418, 57] on input "search" at bounding box center [426, 53] width 62 height 13
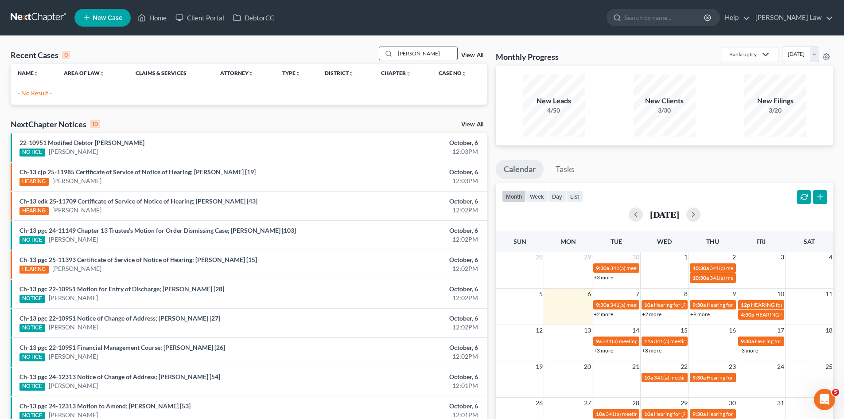
click at [413, 52] on input "[PERSON_NAME]" at bounding box center [426, 53] width 62 height 13
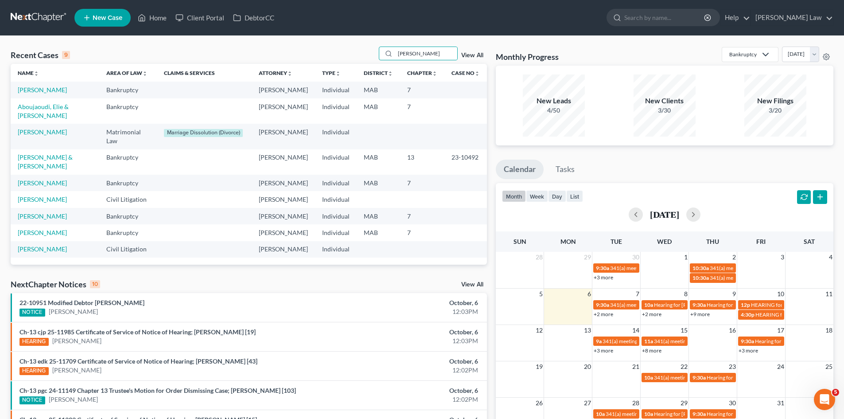
type input "[PERSON_NAME]"
click at [50, 120] on td "Aboujaoudi, Elie & [PERSON_NAME]" at bounding box center [55, 110] width 89 height 25
click at [49, 118] on link "Aboujaoudi, Elie & [PERSON_NAME]" at bounding box center [43, 111] width 51 height 16
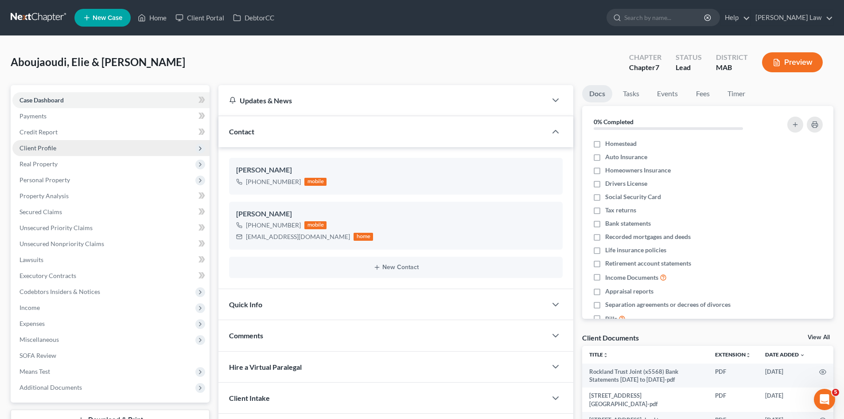
click at [59, 148] on span "Client Profile" at bounding box center [110, 148] width 197 height 16
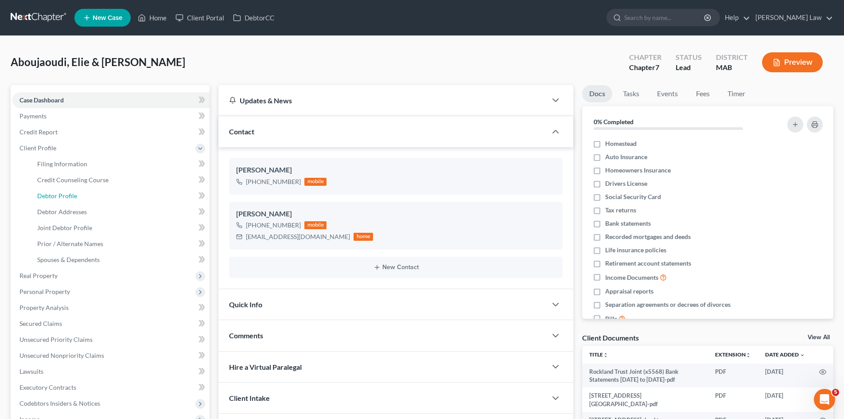
drag, startPoint x: 59, startPoint y: 193, endPoint x: 218, endPoint y: 210, distance: 160.0
click at [59, 193] on span "Debtor Profile" at bounding box center [57, 196] width 40 height 8
select select "1"
select select "0"
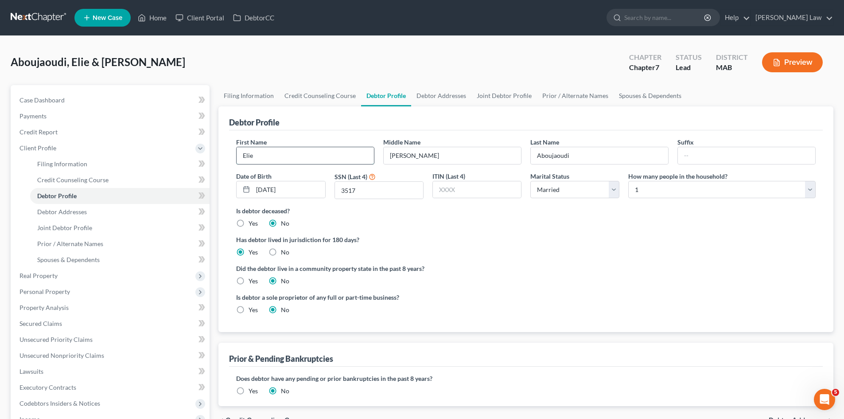
click at [313, 155] on input "Elie" at bounding box center [305, 155] width 137 height 17
click at [431, 151] on input "[PERSON_NAME]" at bounding box center [452, 155] width 137 height 17
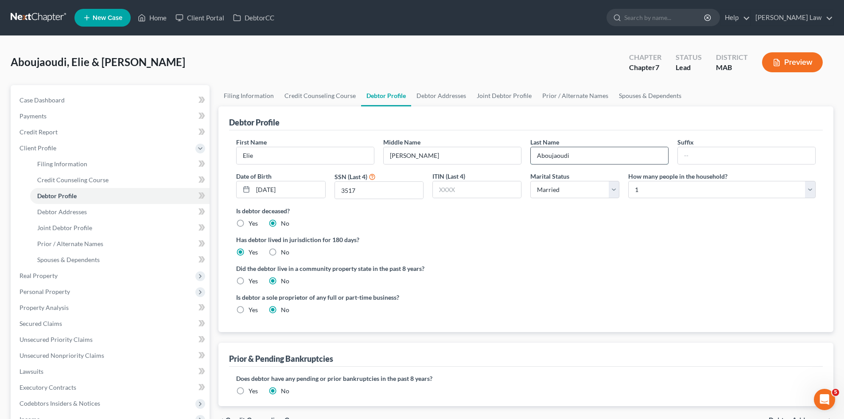
click at [608, 153] on input "Aboujaoudi" at bounding box center [599, 155] width 137 height 17
click at [58, 135] on link "Credit Report" at bounding box center [110, 132] width 197 height 16
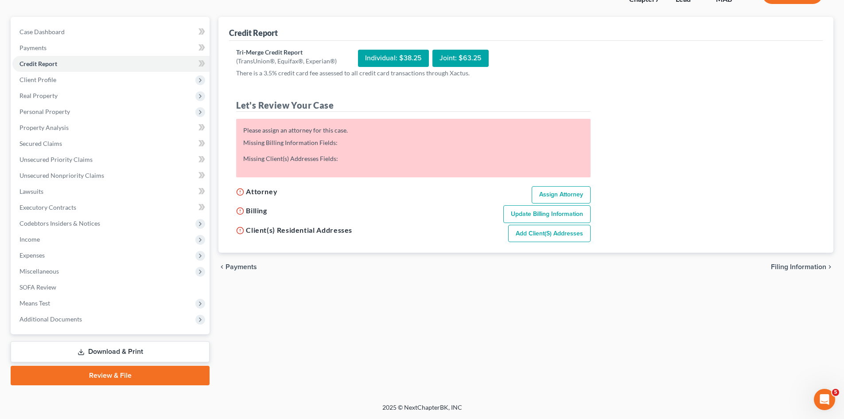
scroll to position [68, 0]
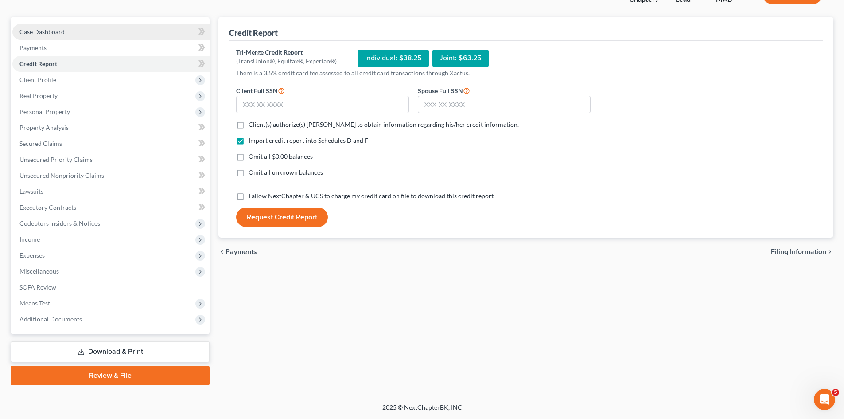
click at [62, 24] on link "Case Dashboard" at bounding box center [110, 32] width 197 height 16
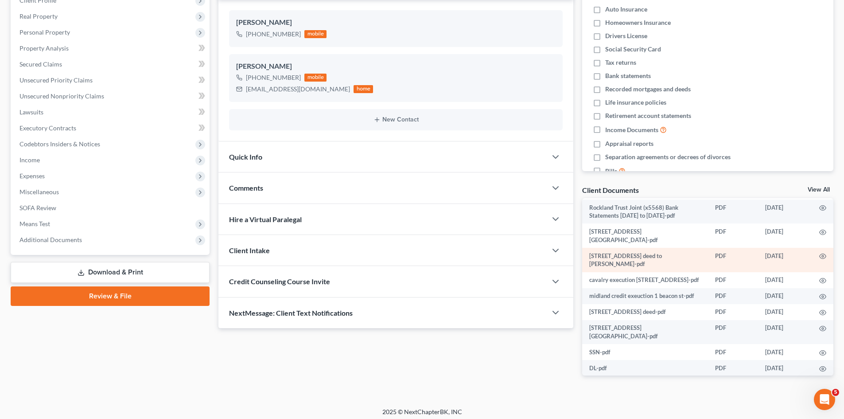
scroll to position [24, 0]
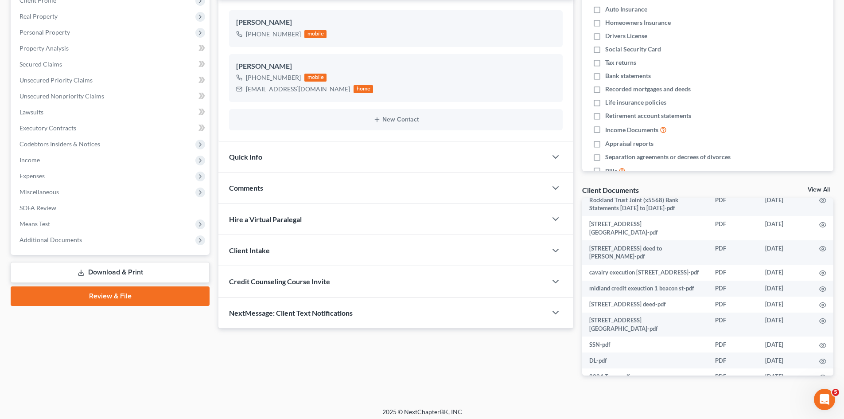
click at [818, 190] on link "View All" at bounding box center [819, 190] width 22 height 6
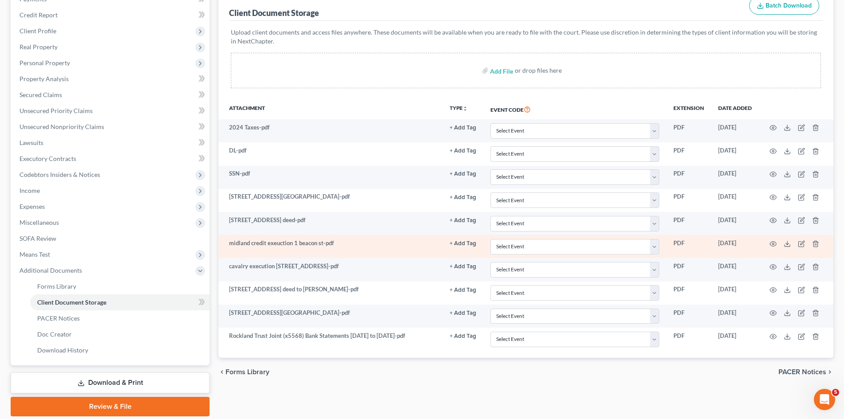
scroll to position [148, 0]
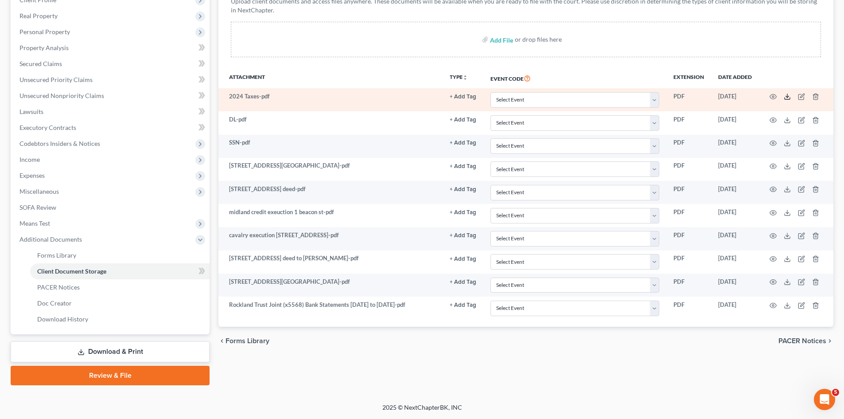
click at [785, 100] on icon at bounding box center [787, 96] width 7 height 7
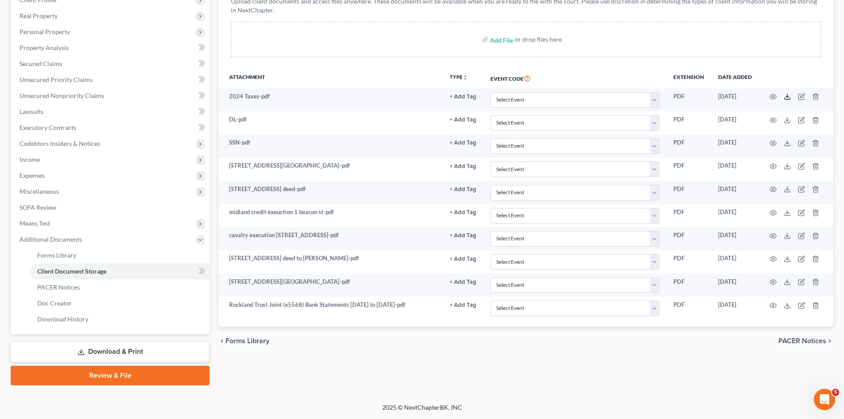
scroll to position [0, 0]
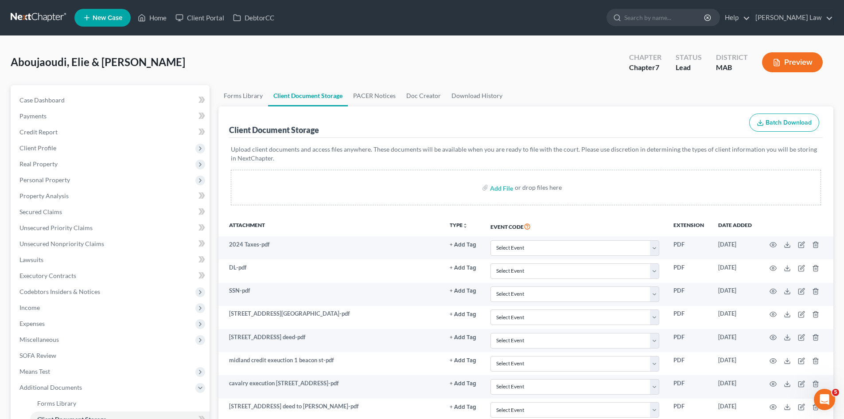
drag, startPoint x: 38, startPoint y: 149, endPoint x: 41, endPoint y: 156, distance: 7.5
click at [38, 149] on span "Client Profile" at bounding box center [38, 148] width 37 height 8
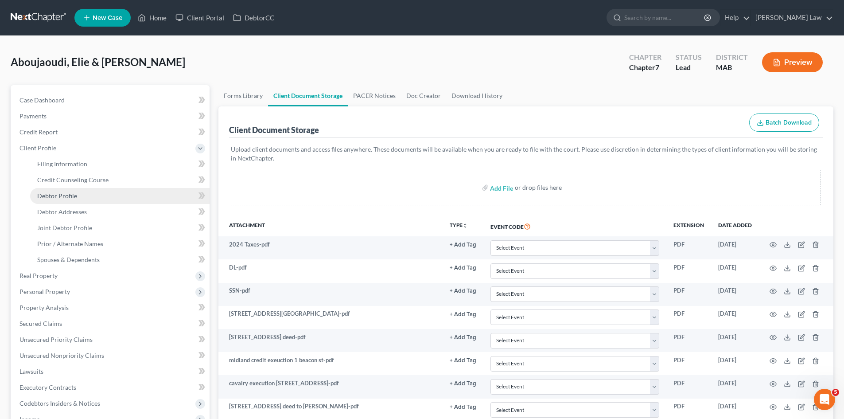
click at [48, 196] on span "Debtor Profile" at bounding box center [57, 196] width 40 height 8
select select "1"
select select "0"
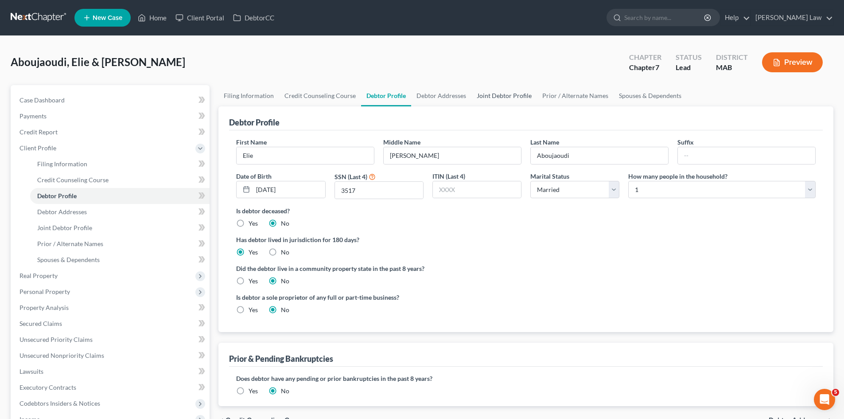
click at [496, 96] on link "Joint Debtor Profile" at bounding box center [505, 95] width 66 height 21
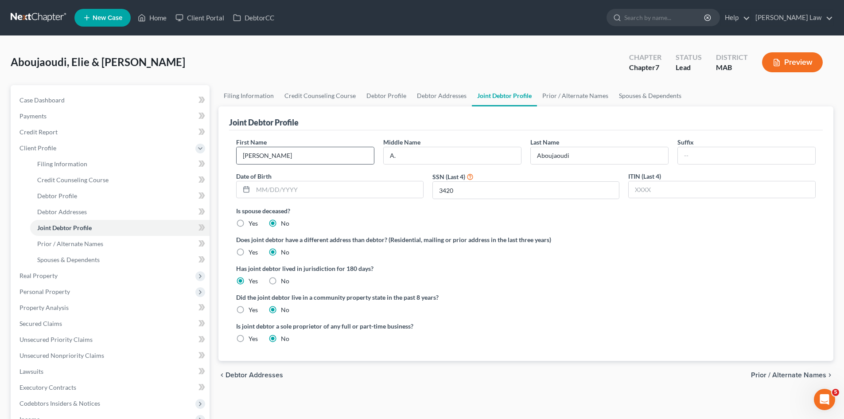
click at [296, 164] on div "[PERSON_NAME]" at bounding box center [305, 156] width 138 height 18
click at [293, 162] on input "[PERSON_NAME]" at bounding box center [305, 155] width 137 height 17
click at [499, 158] on input "A." at bounding box center [452, 155] width 137 height 17
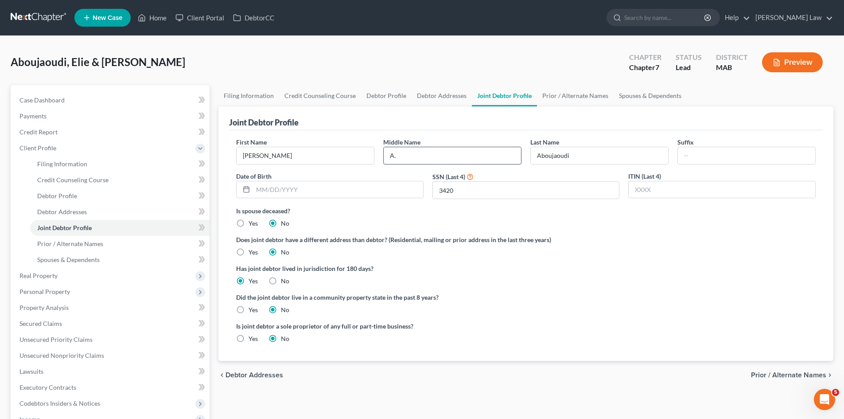
click at [499, 158] on input "A." at bounding box center [452, 155] width 137 height 17
click at [583, 154] on input "Aboujaoudi" at bounding box center [599, 155] width 137 height 17
click at [375, 95] on link "Debtor Profile" at bounding box center [386, 95] width 51 height 21
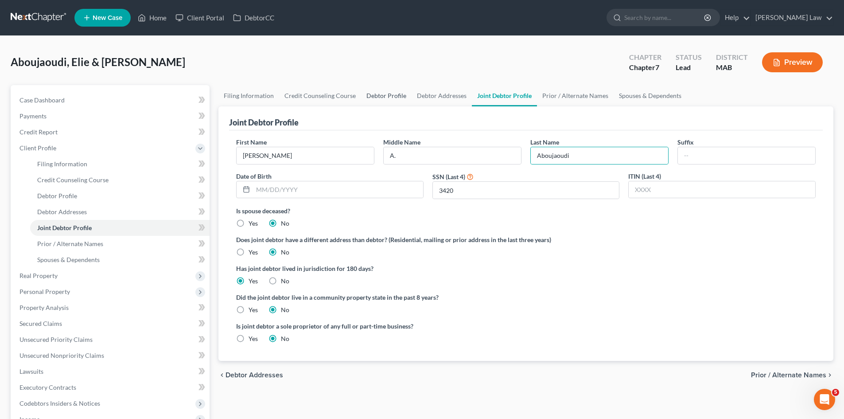
select select "1"
select select "0"
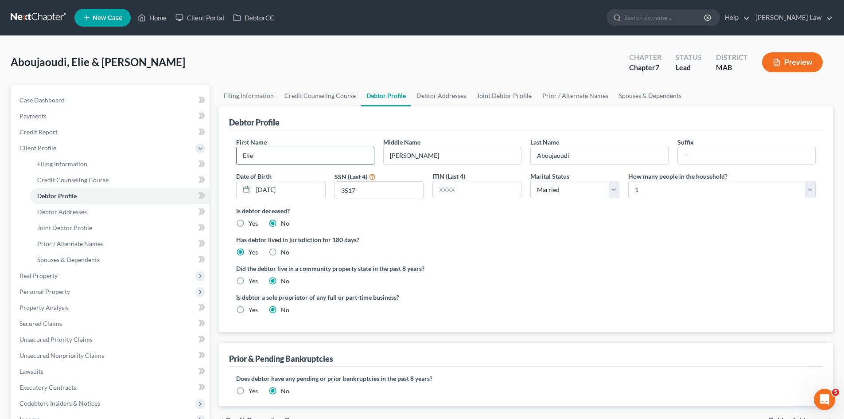
click at [302, 154] on input "Elie" at bounding box center [305, 155] width 137 height 17
click at [582, 162] on input "Aboujaoudi" at bounding box center [599, 155] width 137 height 17
click at [582, 161] on input "Aboujaoudi" at bounding box center [599, 155] width 137 height 17
drag, startPoint x: 87, startPoint y: 215, endPoint x: 211, endPoint y: 215, distance: 124.1
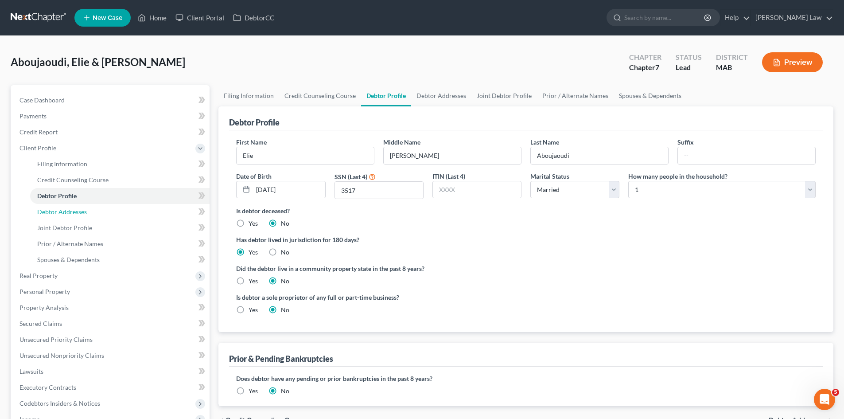
click at [87, 215] on link "Debtor Addresses" at bounding box center [120, 212] width 180 height 16
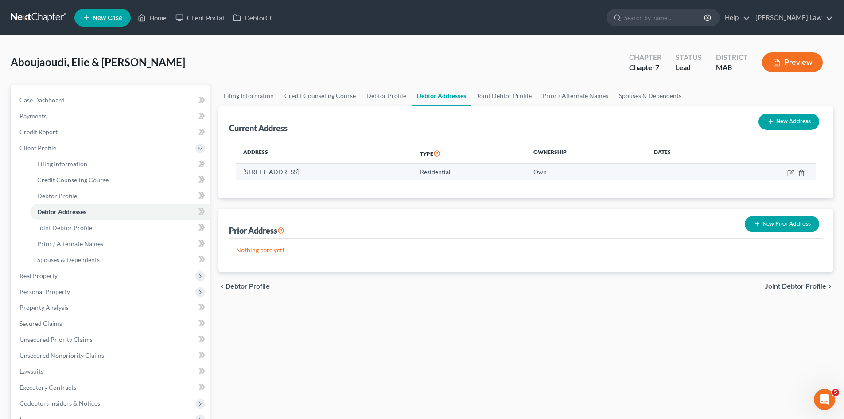
drag, startPoint x: 240, startPoint y: 176, endPoint x: 321, endPoint y: 172, distance: 81.3
click at [321, 172] on td "[STREET_ADDRESS]" at bounding box center [324, 172] width 177 height 17
copy td "[STREET_ADDRESS]"
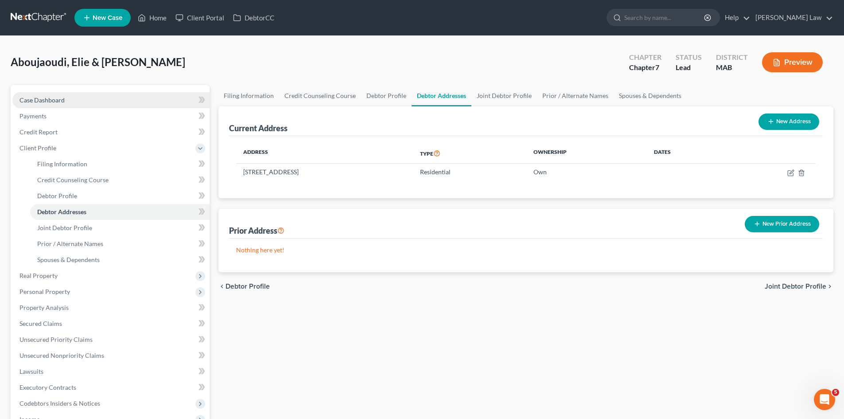
click at [87, 104] on link "Case Dashboard" at bounding box center [110, 100] width 197 height 16
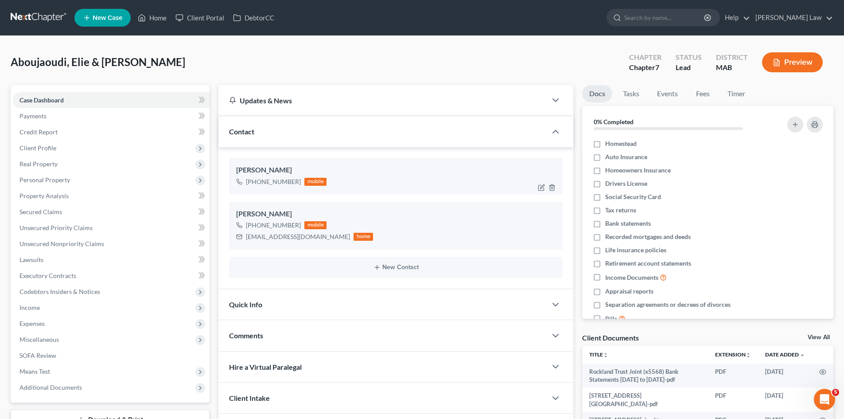
drag, startPoint x: 297, startPoint y: 181, endPoint x: 255, endPoint y: 186, distance: 41.9
click at [255, 186] on div "[PHONE_NUMBER]" at bounding box center [273, 181] width 55 height 9
copy div "[PHONE_NUMBER]"
click at [267, 238] on div "[EMAIL_ADDRESS][DOMAIN_NAME]" at bounding box center [298, 236] width 104 height 9
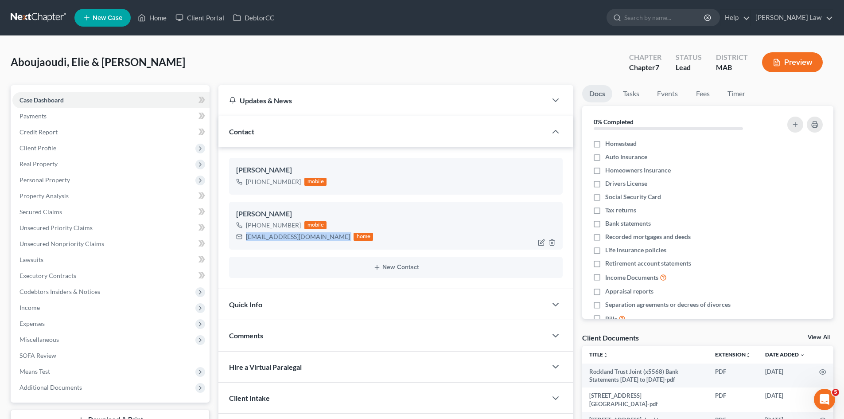
click at [267, 238] on div "[EMAIL_ADDRESS][DOMAIN_NAME]" at bounding box center [298, 236] width 104 height 9
copy div "[EMAIL_ADDRESS][DOMAIN_NAME]"
click at [52, 150] on span "Client Profile" at bounding box center [38, 148] width 37 height 8
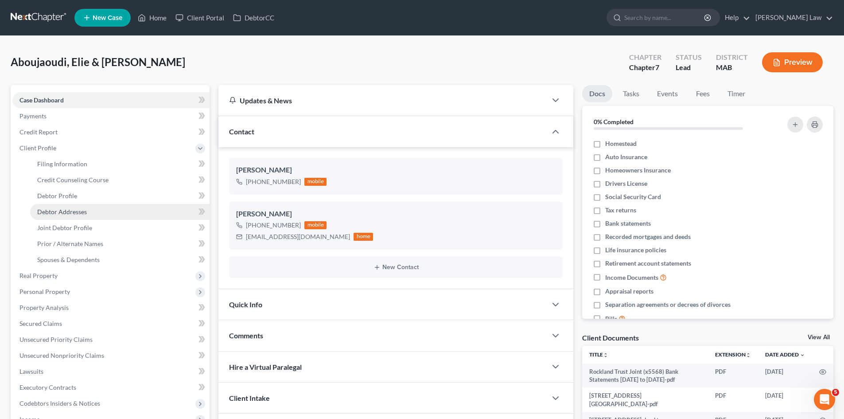
click at [59, 204] on link "Debtor Addresses" at bounding box center [120, 212] width 180 height 16
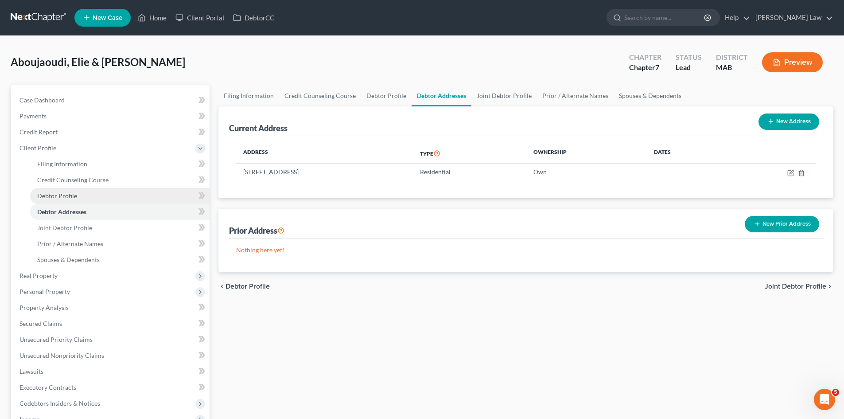
click at [56, 197] on span "Debtor Profile" at bounding box center [57, 196] width 40 height 8
select select "1"
select select "0"
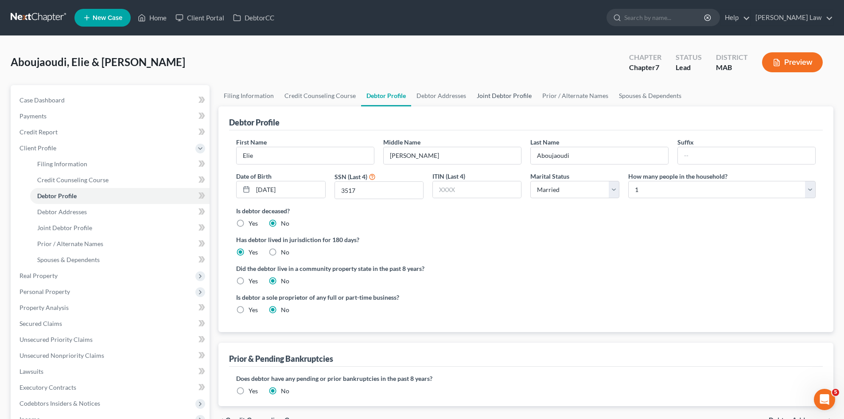
click at [511, 93] on link "Joint Debtor Profile" at bounding box center [505, 95] width 66 height 21
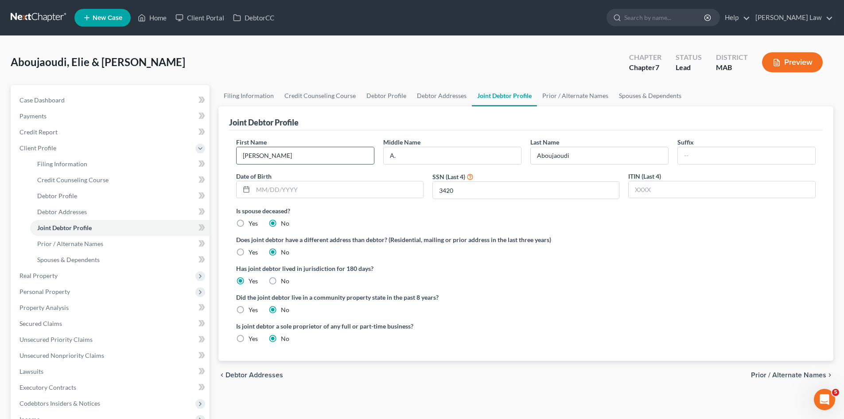
click at [302, 152] on input "[PERSON_NAME]" at bounding box center [305, 155] width 137 height 17
drag, startPoint x: 558, startPoint y: 165, endPoint x: 558, endPoint y: 159, distance: 5.8
click at [558, 165] on div "First Name [PERSON_NAME] Middle Name A. Last Name [PERSON_NAME] Date of Birth S…" at bounding box center [526, 171] width 589 height 69
click at [557, 159] on input "Aboujaoudi" at bounding box center [599, 155] width 137 height 17
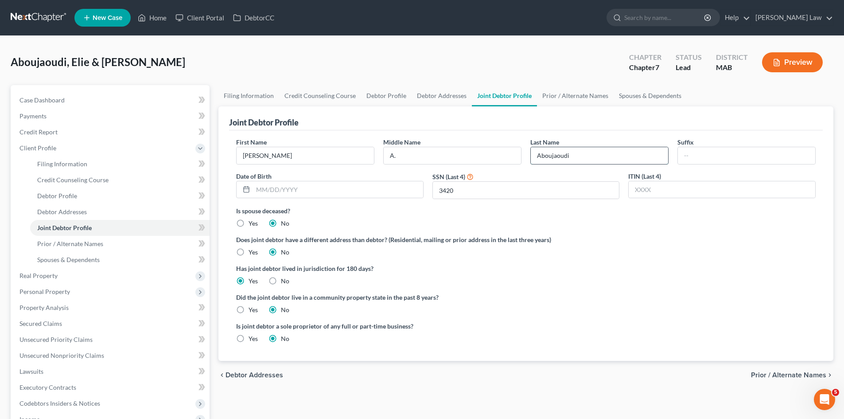
click at [557, 159] on input "Aboujaoudi" at bounding box center [599, 155] width 137 height 17
click at [97, 104] on link "Case Dashboard" at bounding box center [110, 100] width 197 height 16
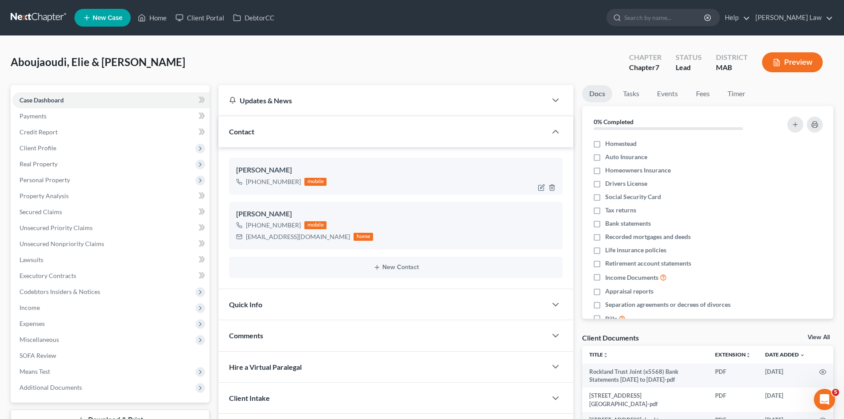
drag, startPoint x: 298, startPoint y: 181, endPoint x: 254, endPoint y: 182, distance: 43.9
click at [254, 182] on div "[PHONE_NUMBER] mobile" at bounding box center [281, 182] width 90 height 12
copy div "[PHONE_NUMBER]"
click at [295, 237] on div "[EMAIL_ADDRESS][DOMAIN_NAME]" at bounding box center [298, 236] width 104 height 9
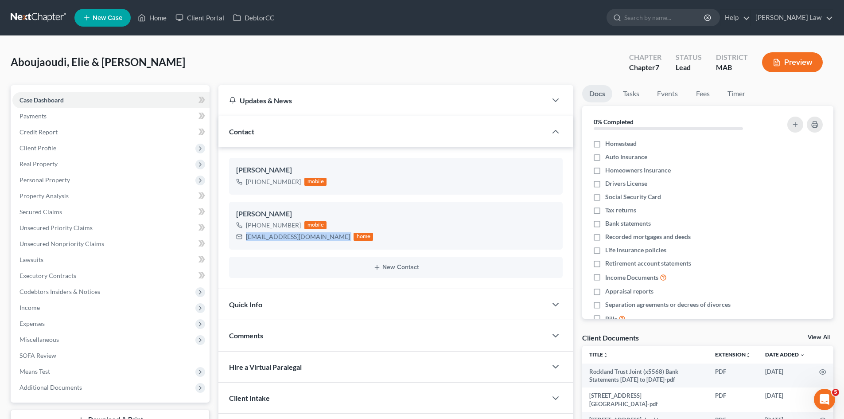
drag, startPoint x: 295, startPoint y: 237, endPoint x: 416, endPoint y: 251, distance: 122.3
click at [295, 237] on div "[EMAIL_ADDRESS][DOMAIN_NAME]" at bounding box center [298, 236] width 104 height 9
copy div "[EMAIL_ADDRESS][DOMAIN_NAME]"
click at [62, 153] on span "Client Profile" at bounding box center [110, 148] width 197 height 16
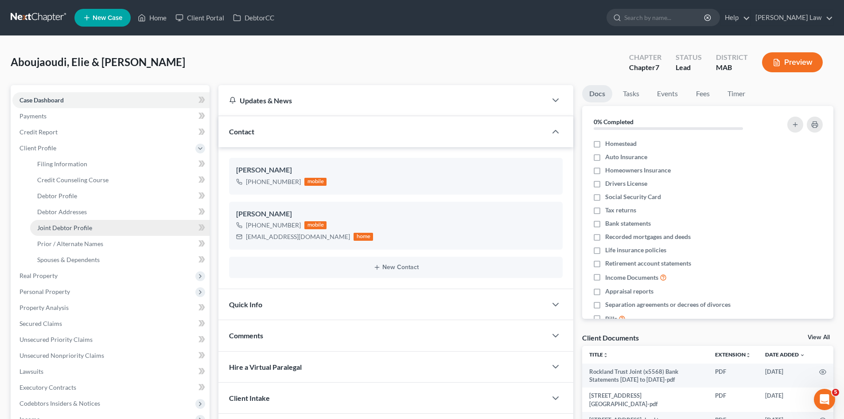
click at [63, 225] on span "Joint Debtor Profile" at bounding box center [64, 228] width 55 height 8
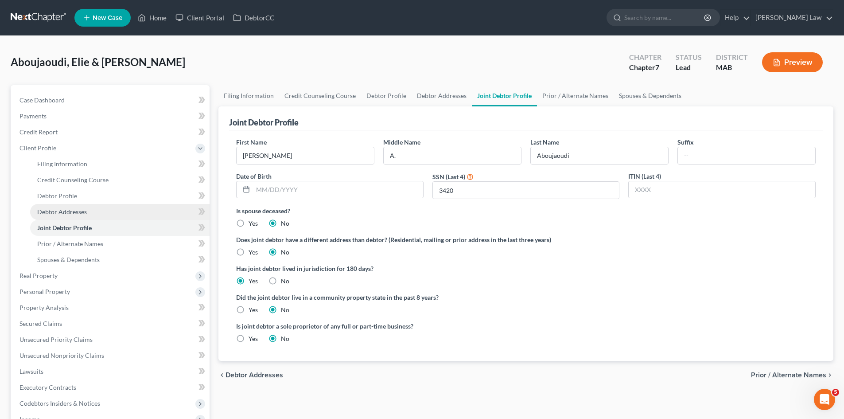
click at [56, 215] on span "Debtor Addresses" at bounding box center [62, 212] width 50 height 8
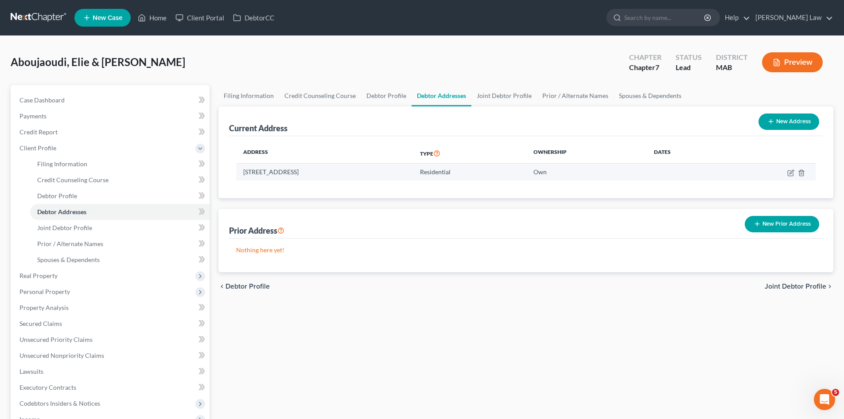
click at [379, 172] on td "[STREET_ADDRESS]" at bounding box center [324, 172] width 177 height 17
copy td "02346"
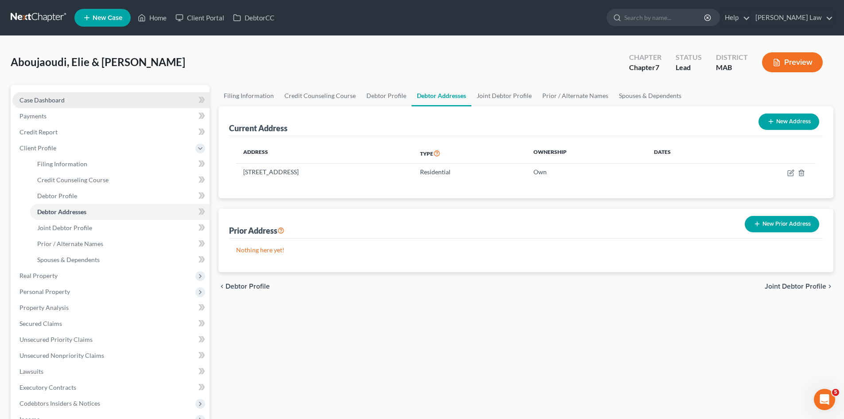
click at [89, 97] on link "Case Dashboard" at bounding box center [110, 100] width 197 height 16
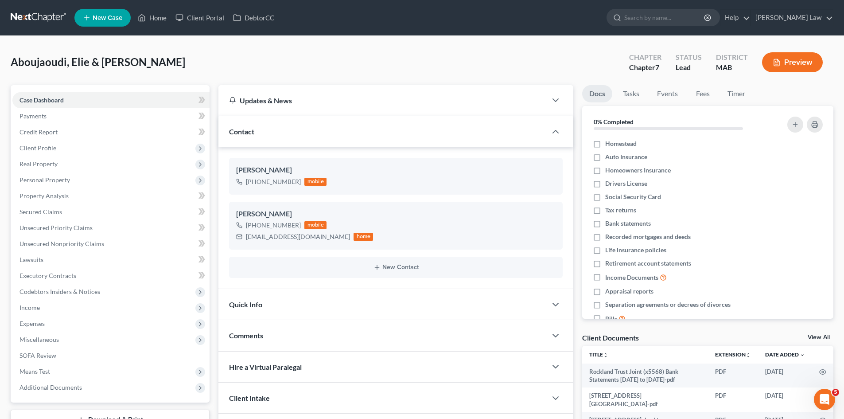
click at [816, 334] on link "View All" at bounding box center [819, 337] width 22 height 6
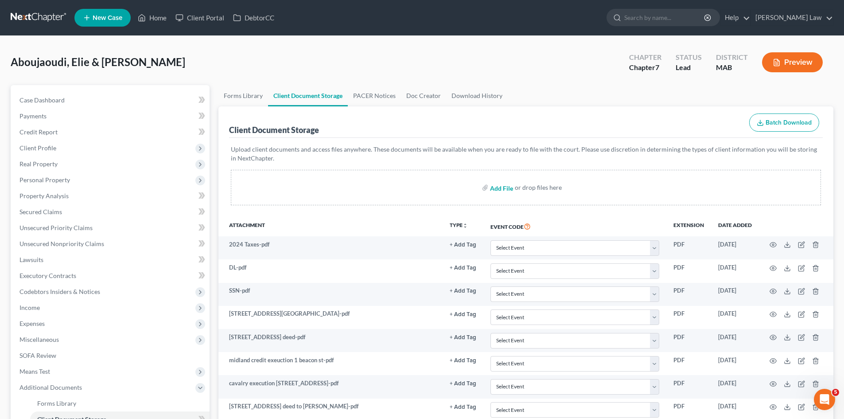
click at [492, 191] on input "file" at bounding box center [500, 188] width 21 height 16
type input "C:\fakepath\7 Signature Pages.pdf"
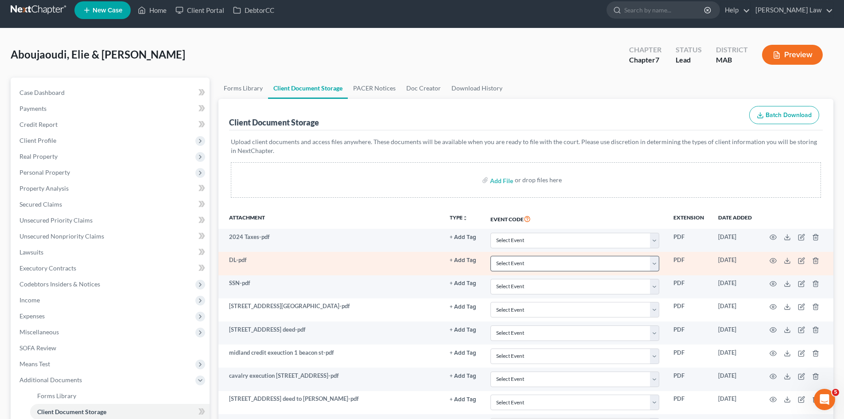
scroll to position [148, 0]
